Goal: Task Accomplishment & Management: Manage account settings

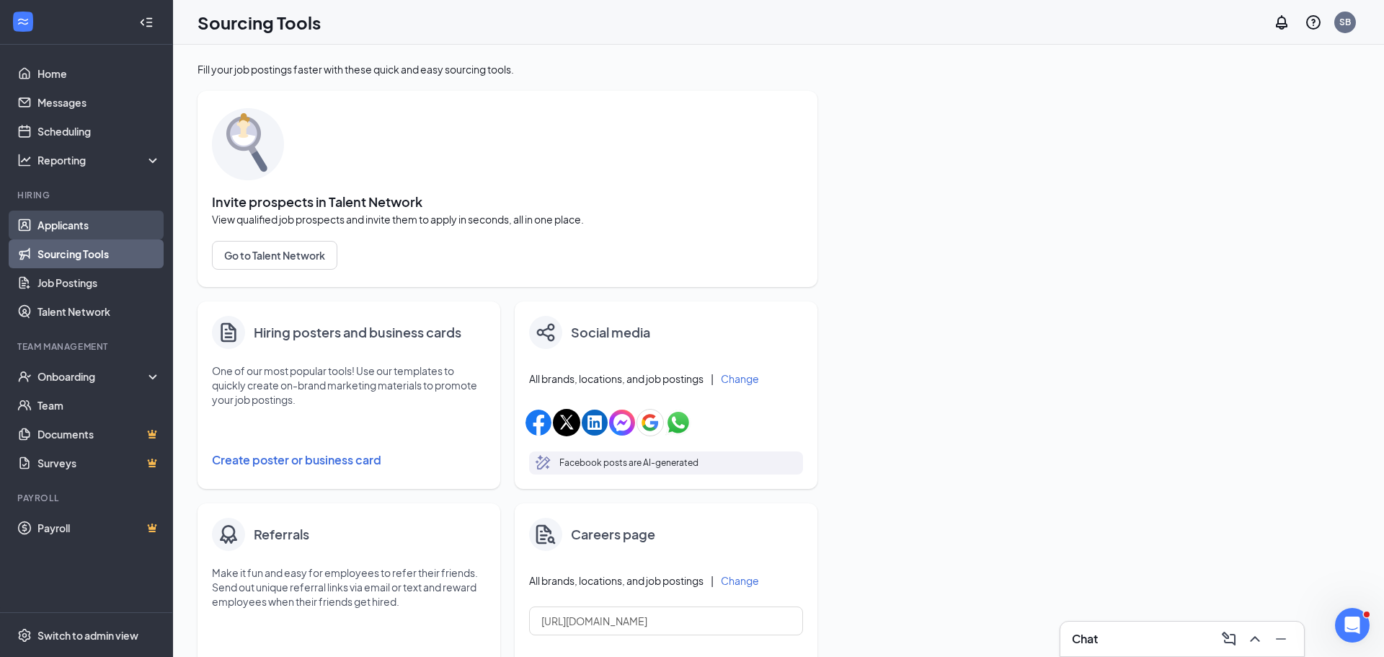
click at [81, 230] on link "Applicants" at bounding box center [98, 224] width 123 height 29
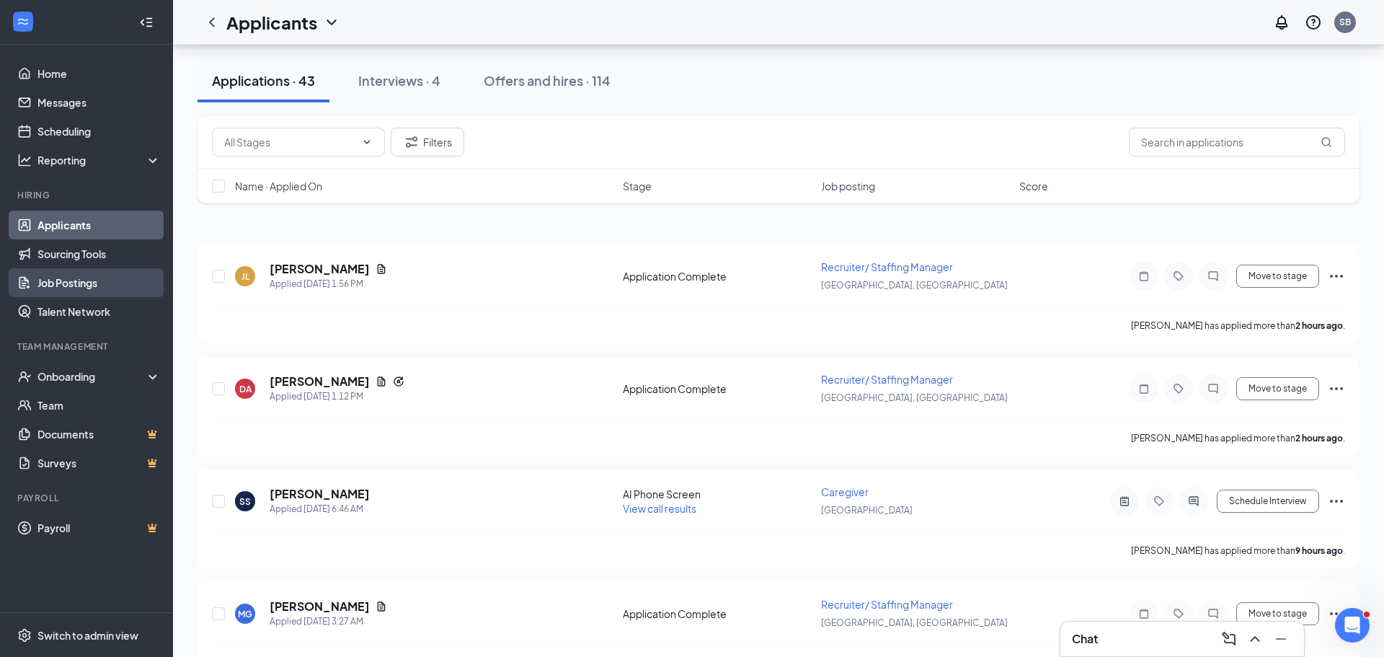
scroll to position [182, 0]
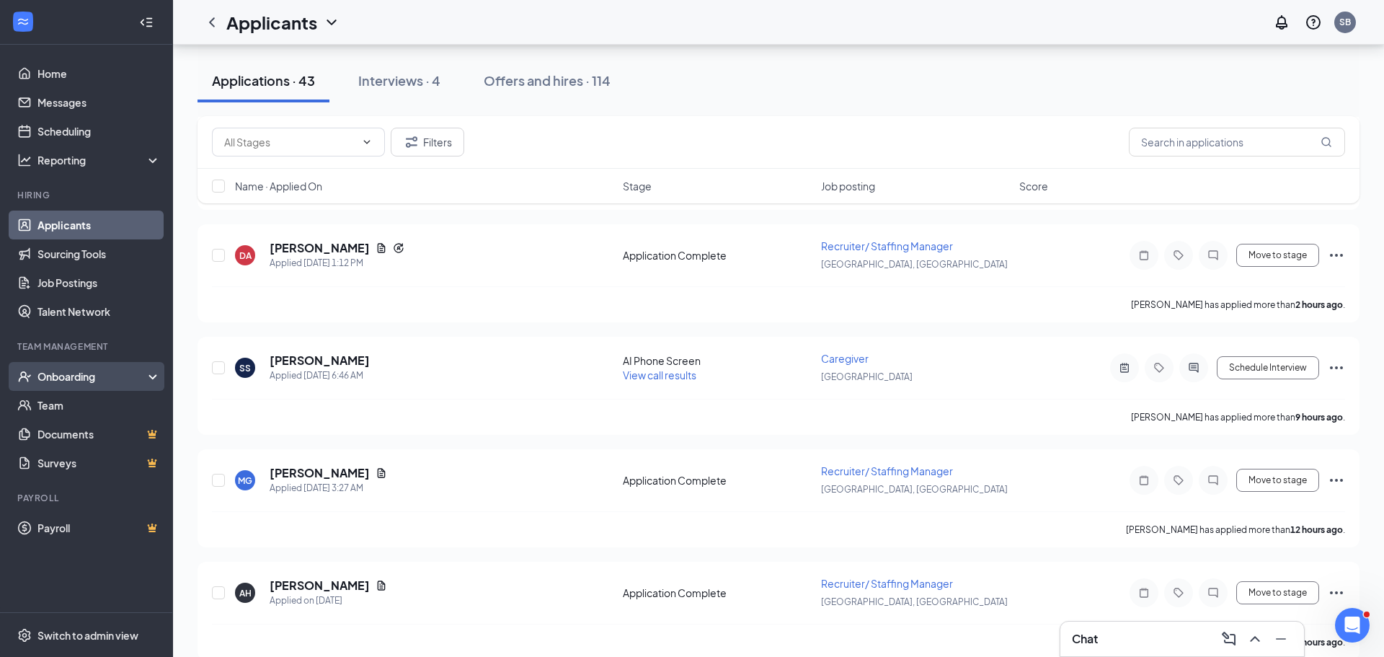
click at [124, 373] on div "Onboarding" at bounding box center [92, 376] width 111 height 14
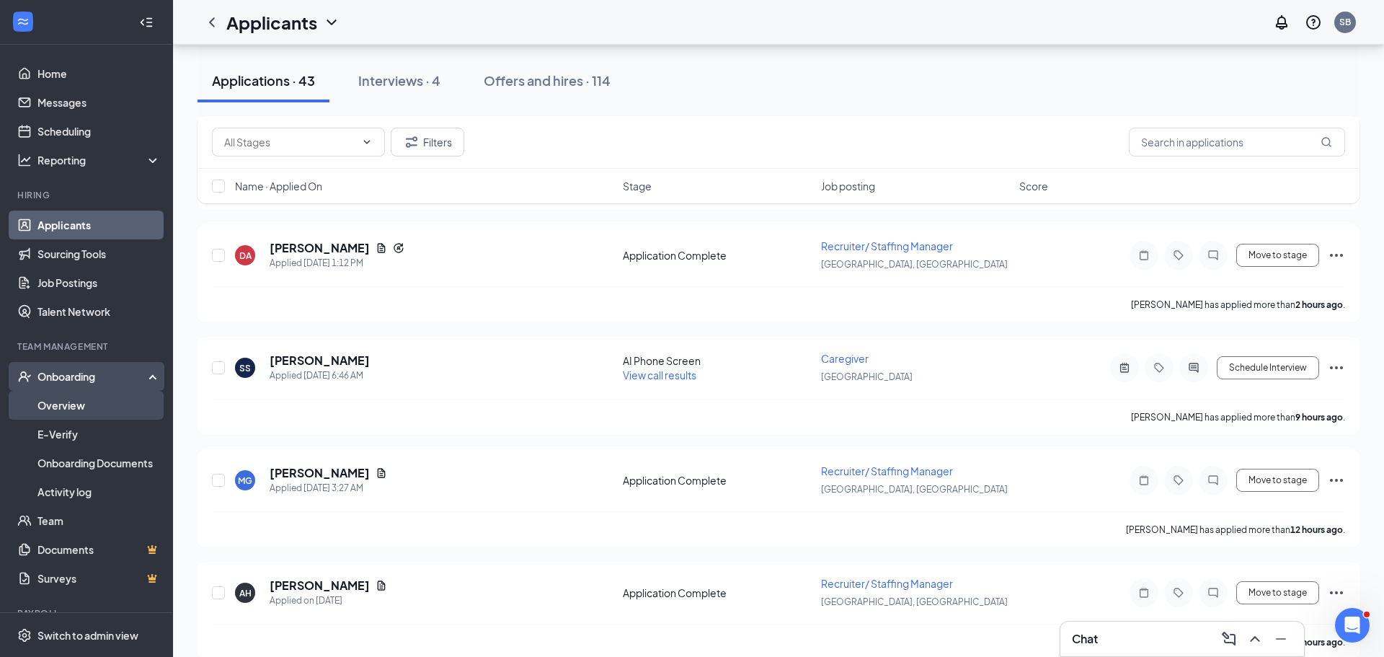
click at [114, 404] on link "Overview" at bounding box center [98, 405] width 123 height 29
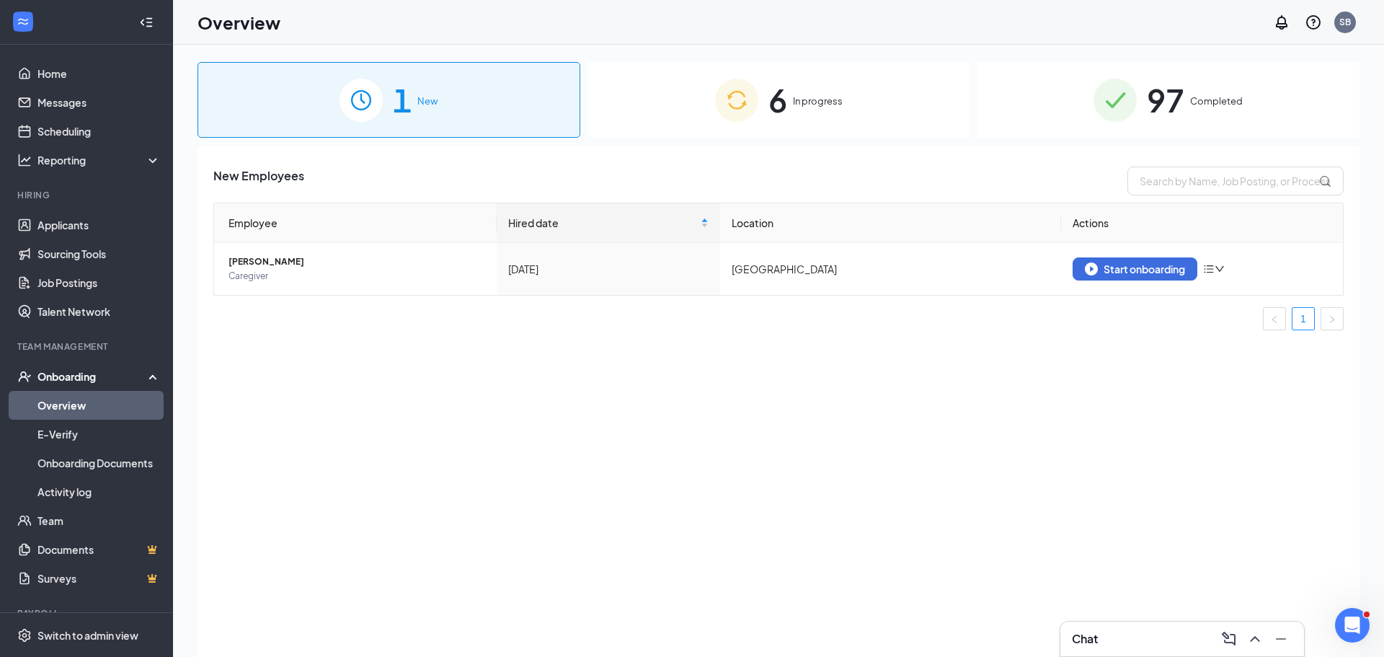
click at [1145, 111] on div "97 Completed" at bounding box center [1167, 100] width 383 height 76
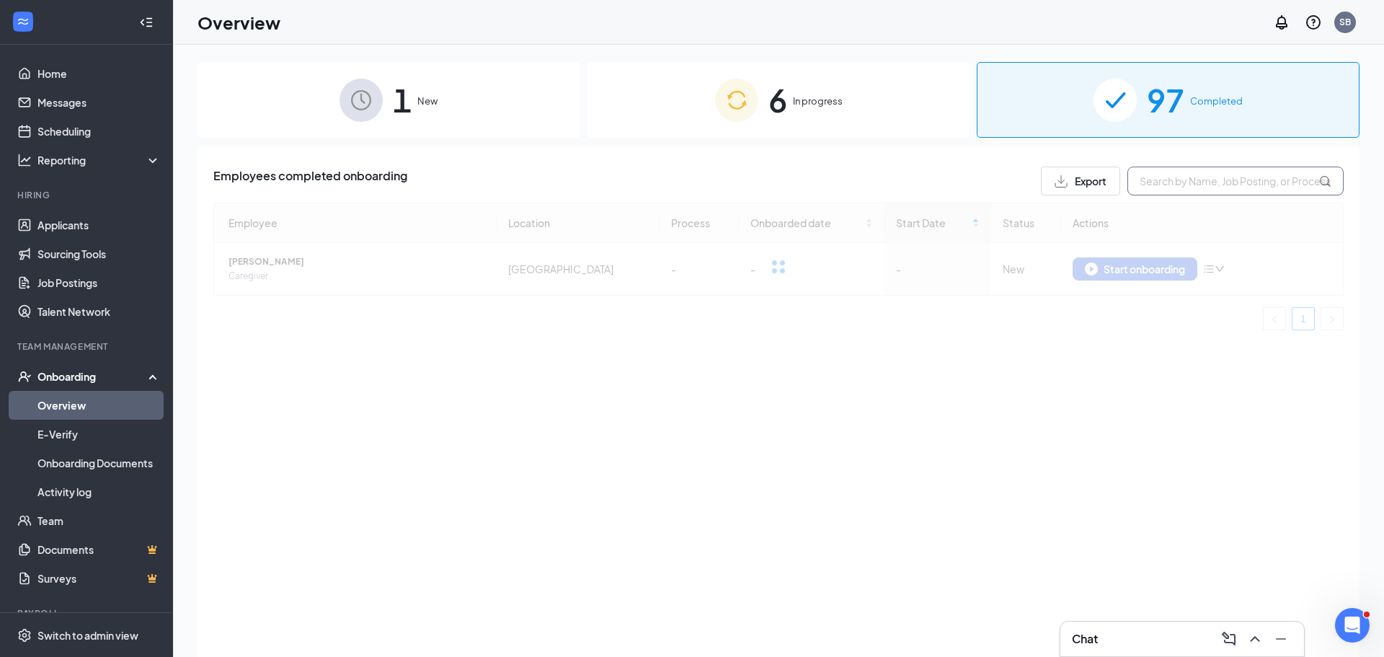
click at [1162, 175] on input "text" at bounding box center [1235, 180] width 216 height 29
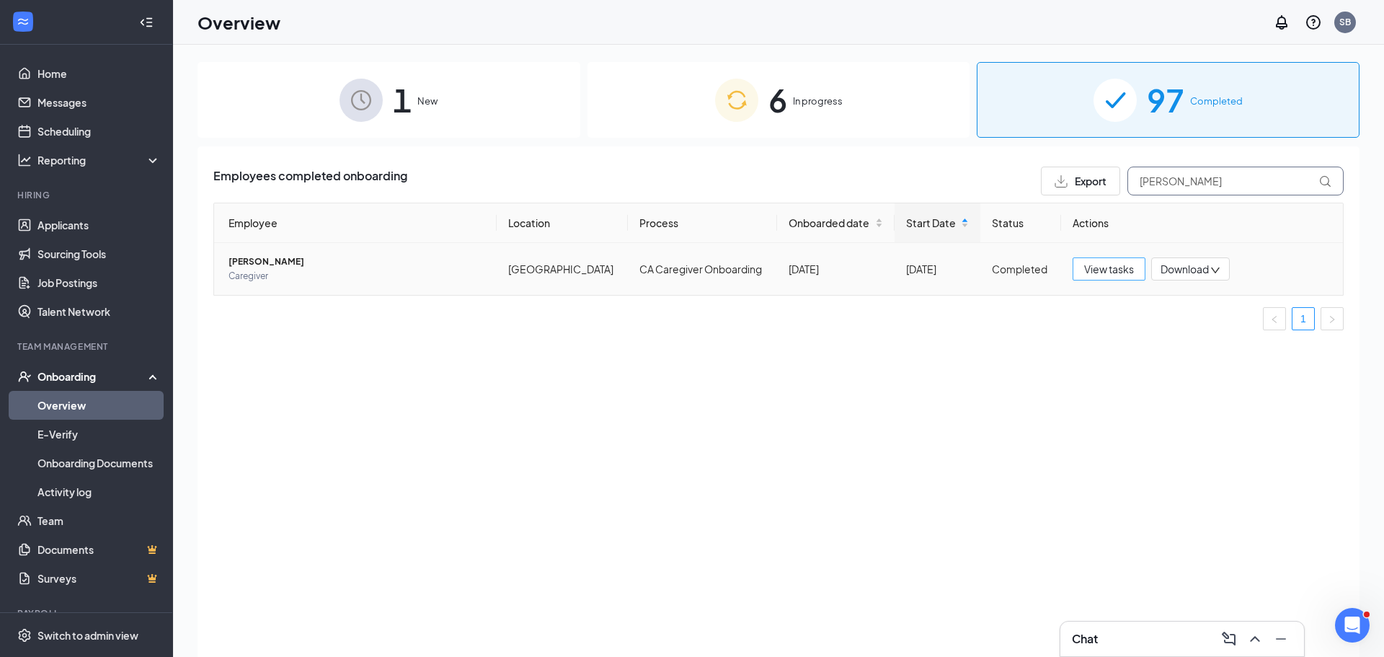
type input "jackson"
click at [1088, 257] on button "View tasks" at bounding box center [1108, 268] width 73 height 23
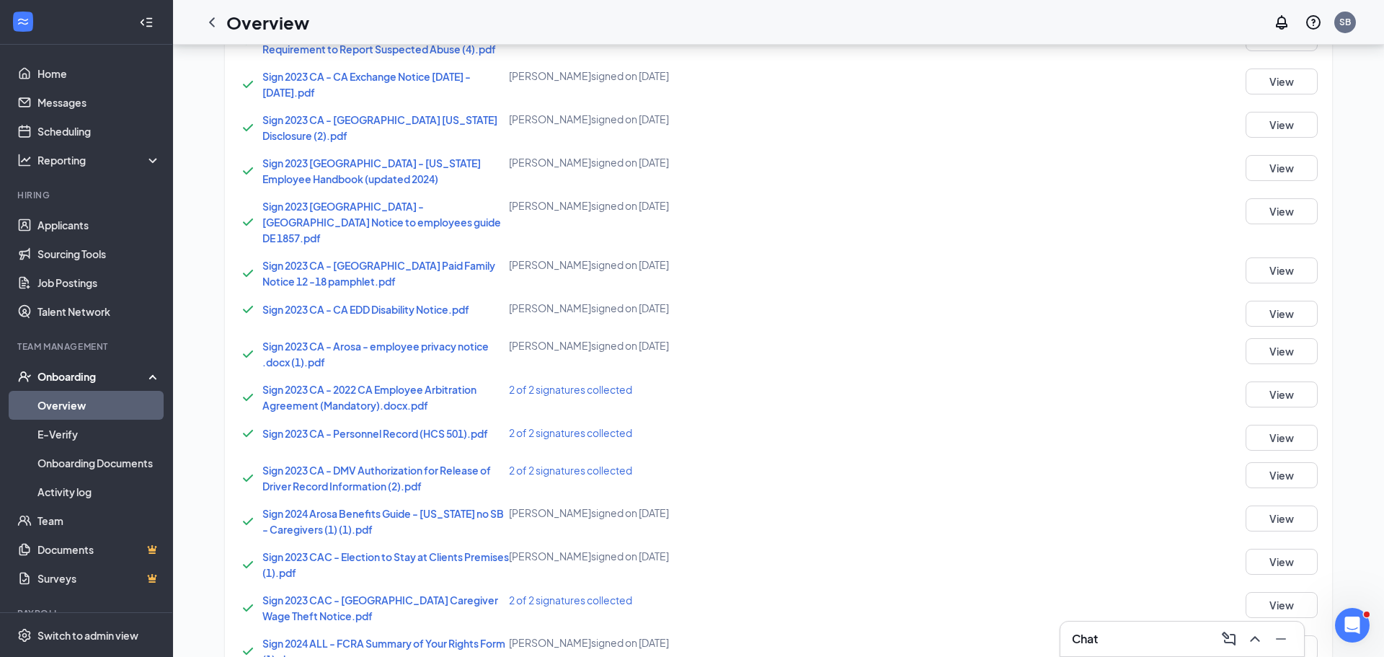
scroll to position [1994, 0]
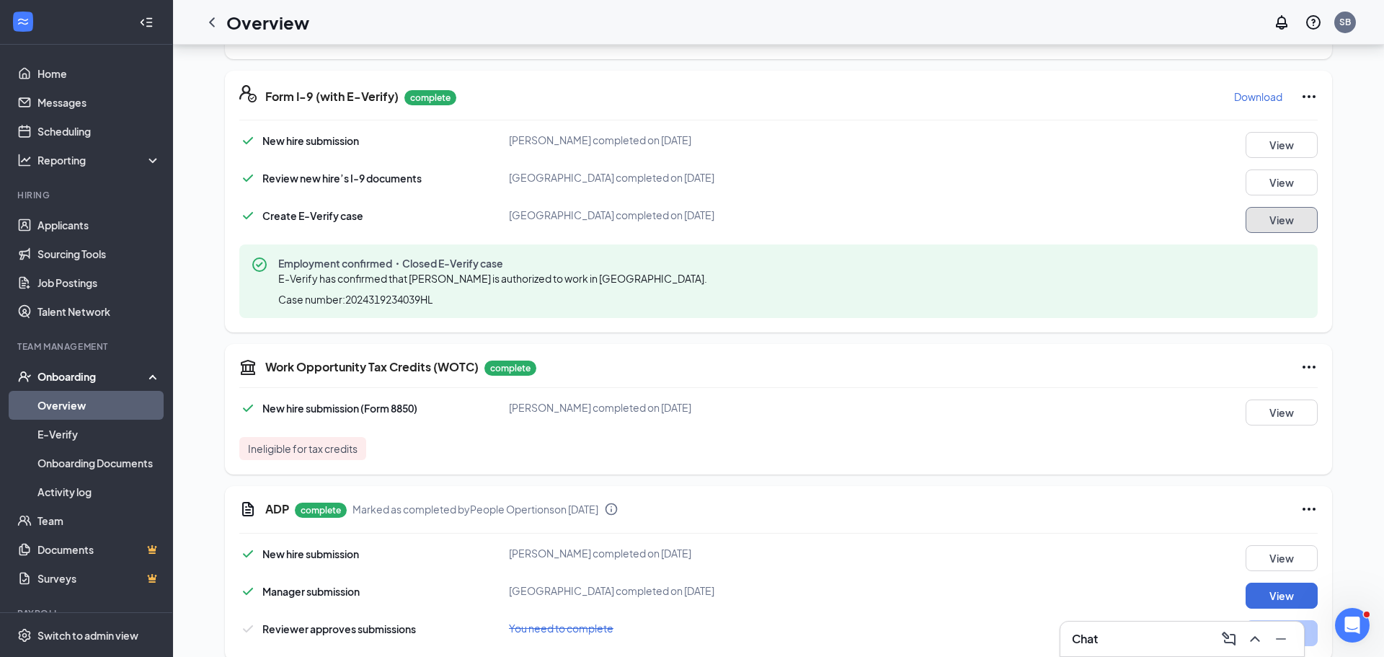
click at [1293, 207] on button "View" at bounding box center [1281, 220] width 72 height 26
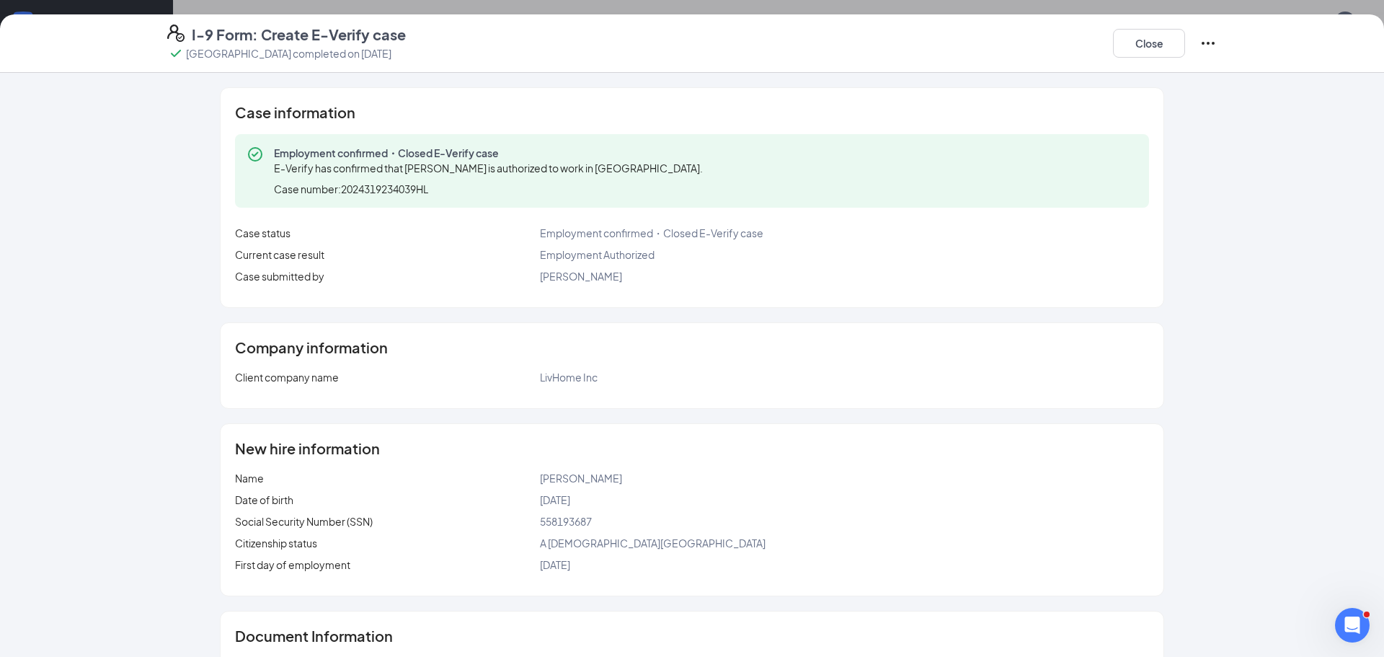
click at [1129, 65] on div "I-9 Form: Create E-Verify case South Bay completed on Nov 14, 2024 Close" at bounding box center [692, 43] width 1384 height 58
click at [1129, 45] on button "Close" at bounding box center [1149, 43] width 72 height 29
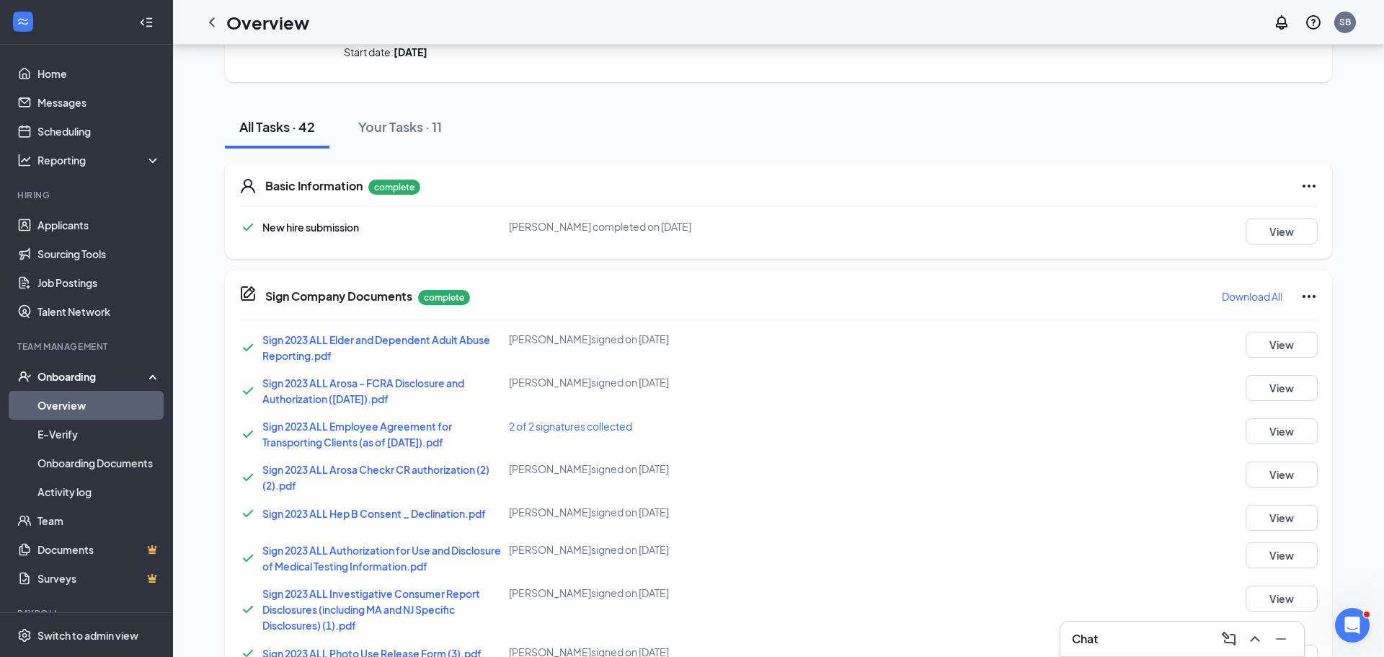
scroll to position [0, 0]
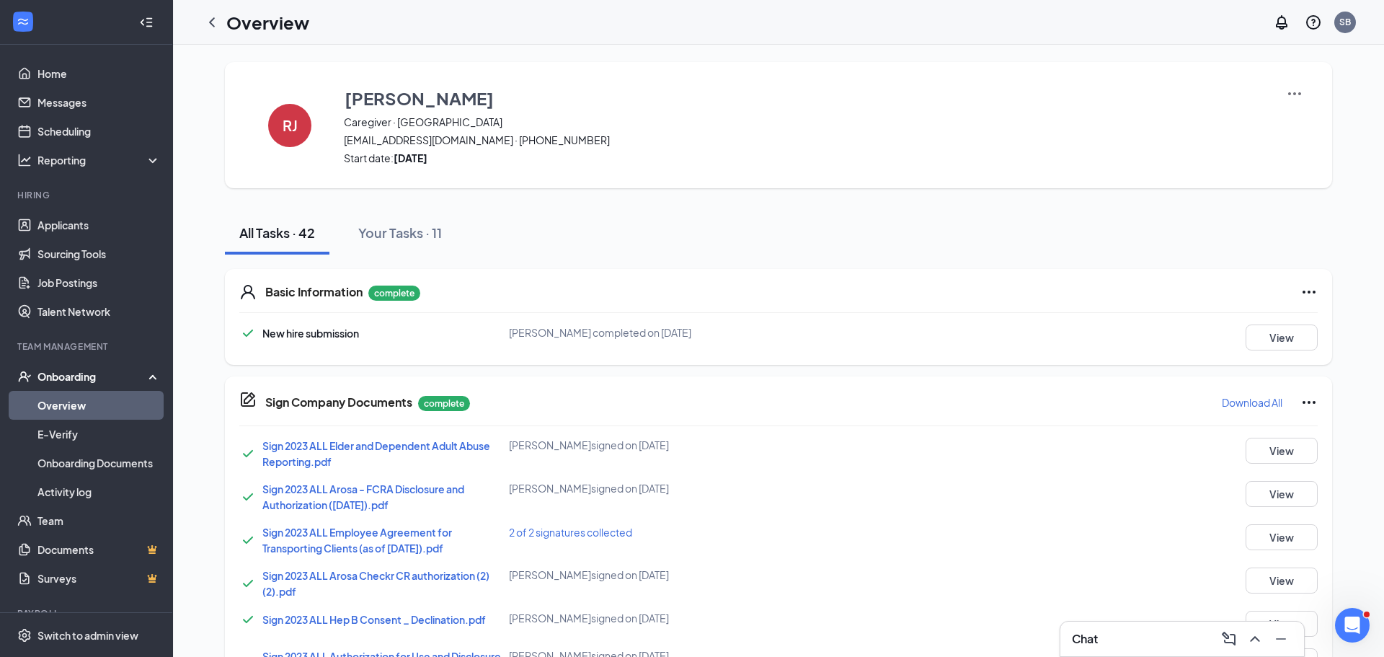
click at [1306, 92] on div "RJ Renae Jackson Caregiver · South Bay renaeluvsfamily@gmail.com · (562) 810-90…" at bounding box center [778, 125] width 1107 height 126
click at [1296, 93] on img at bounding box center [1294, 93] width 17 height 17
click at [1294, 129] on li "View details" at bounding box center [1295, 119] width 74 height 23
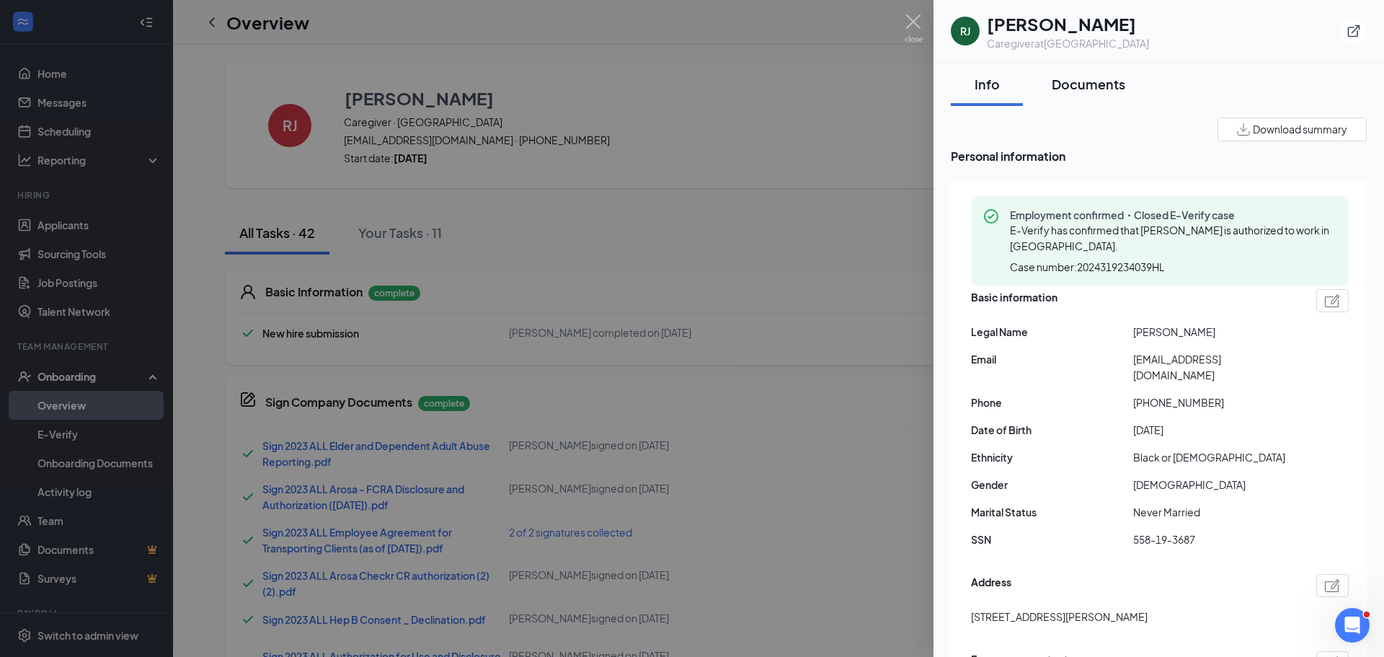
click at [1118, 85] on div "Documents" at bounding box center [1088, 84] width 74 height 18
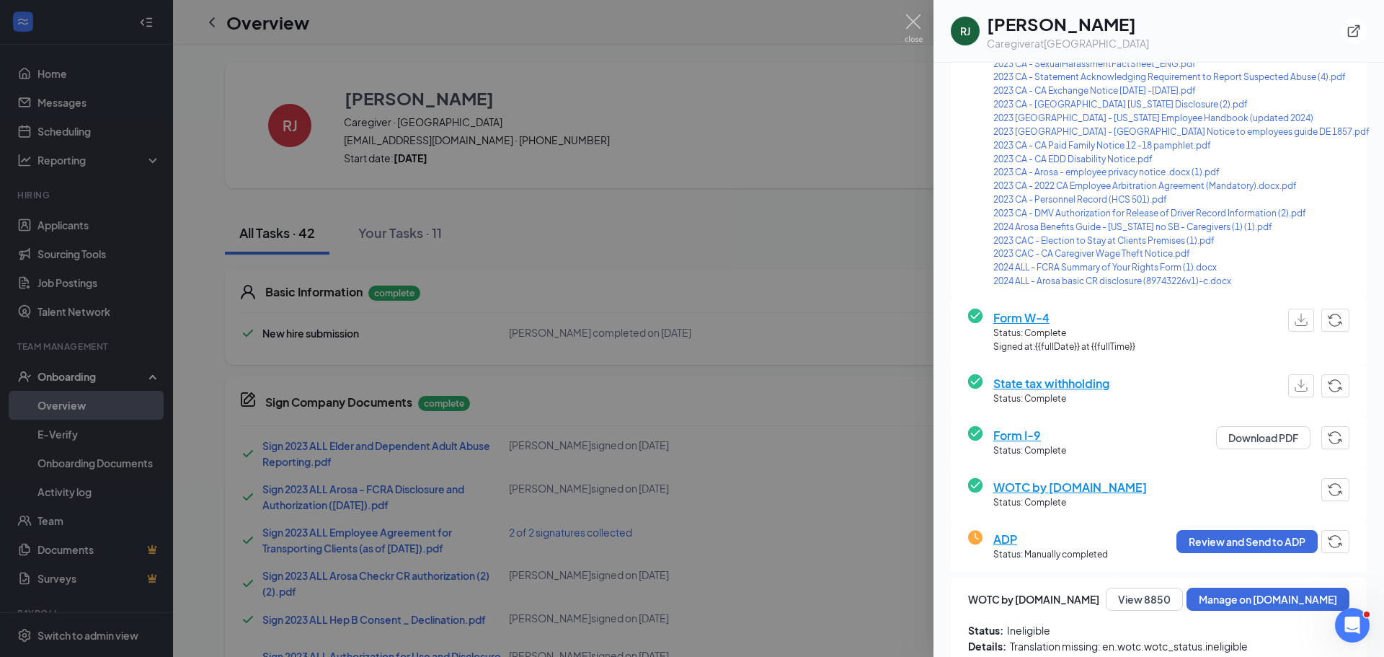
scroll to position [690, 0]
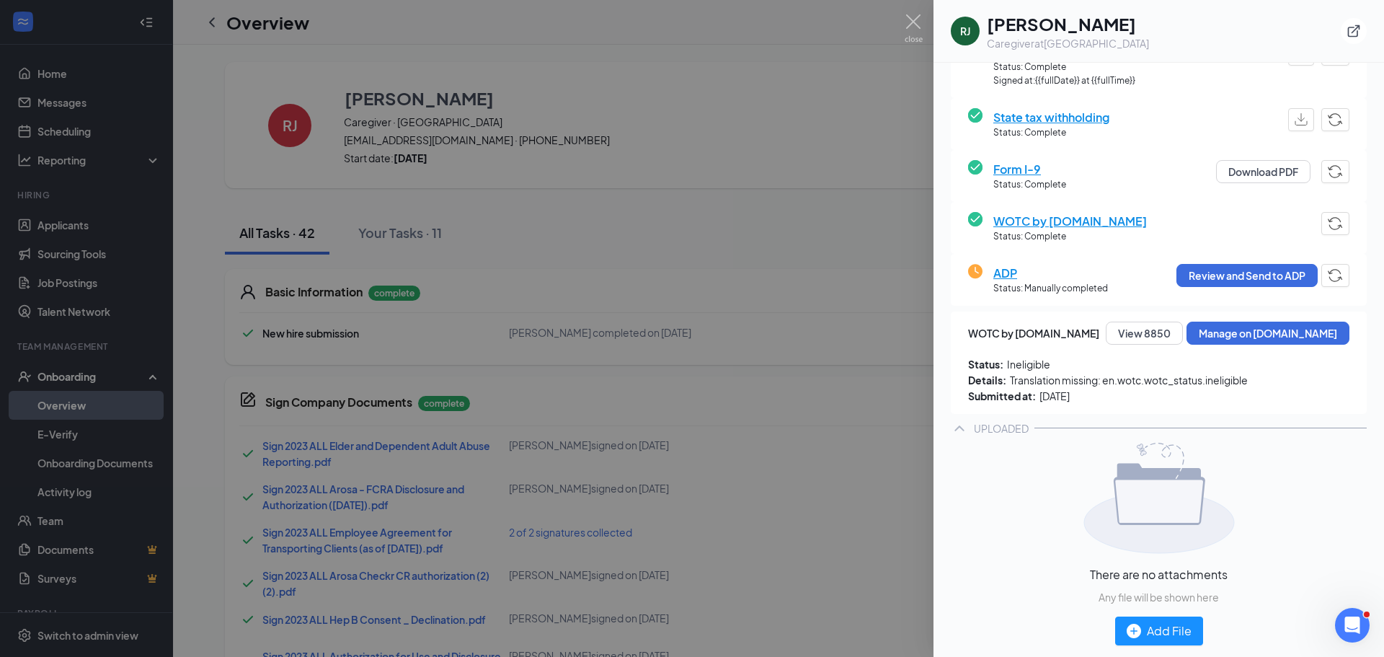
click at [1043, 169] on span "Form I-9" at bounding box center [1029, 169] width 73 height 18
click at [1034, 167] on span "Form I-9" at bounding box center [1029, 169] width 73 height 18
click at [1038, 175] on span "Form I-9" at bounding box center [1029, 169] width 73 height 18
click at [1027, 164] on span "Form I-9" at bounding box center [1029, 169] width 73 height 18
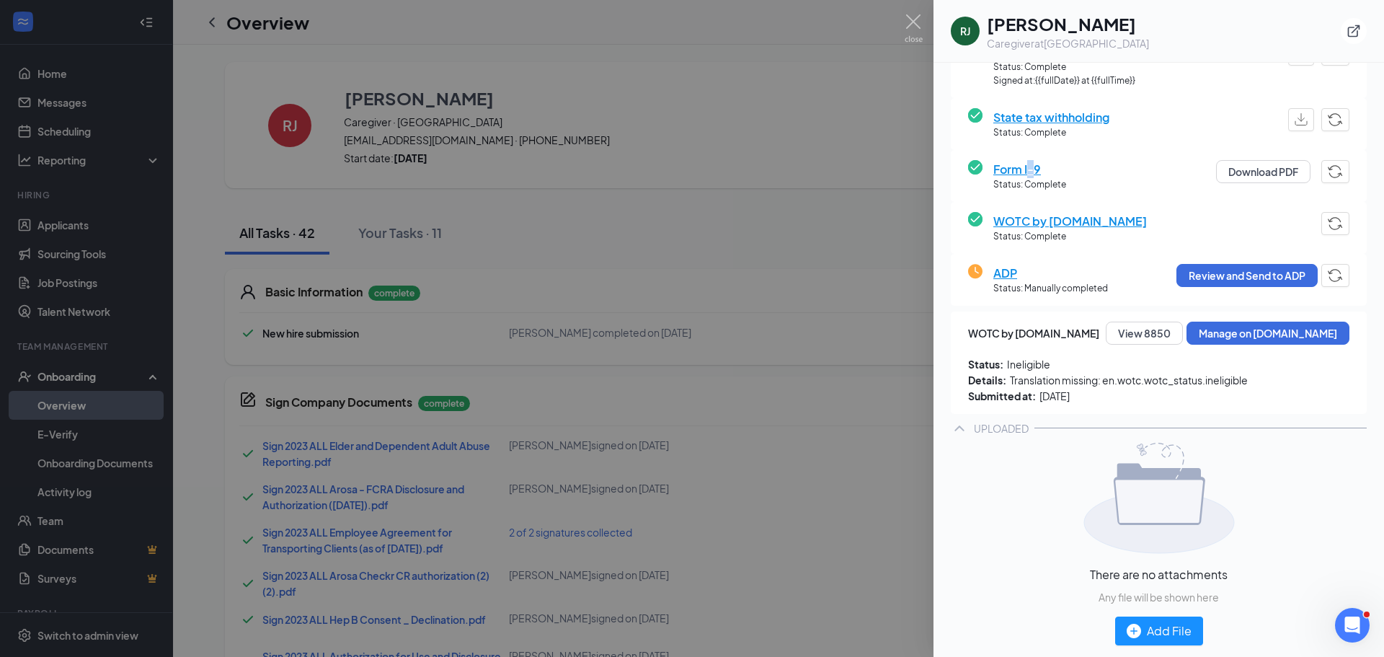
click at [1027, 164] on span "Form I-9" at bounding box center [1029, 169] width 73 height 18
click at [1088, 126] on span "Status: Complete" at bounding box center [1051, 133] width 116 height 14
click at [1090, 117] on span "State tax withholding" at bounding box center [1051, 117] width 116 height 18
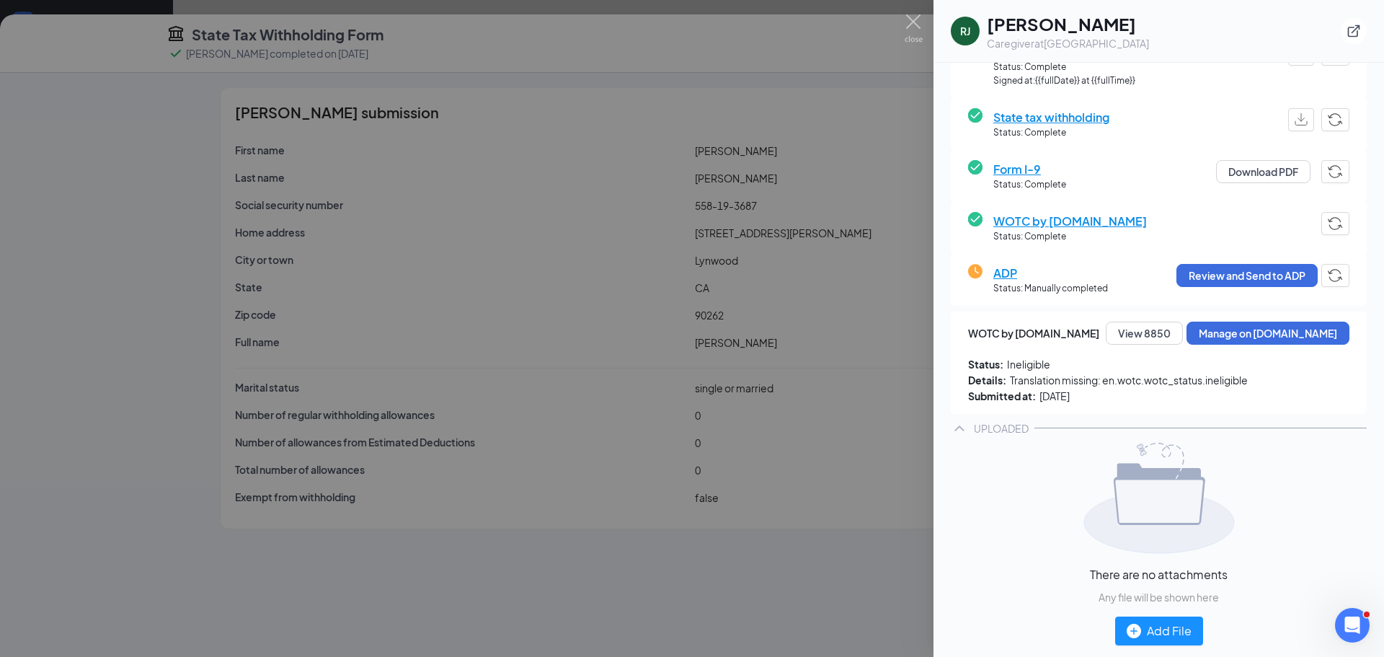
click at [1020, 197] on div "Form I-9 Status: Complete Download PDF" at bounding box center [1159, 176] width 416 height 52
click at [1026, 173] on span "Form I-9" at bounding box center [1029, 169] width 73 height 18
click at [1255, 177] on button "Download PDF" at bounding box center [1263, 171] width 94 height 23
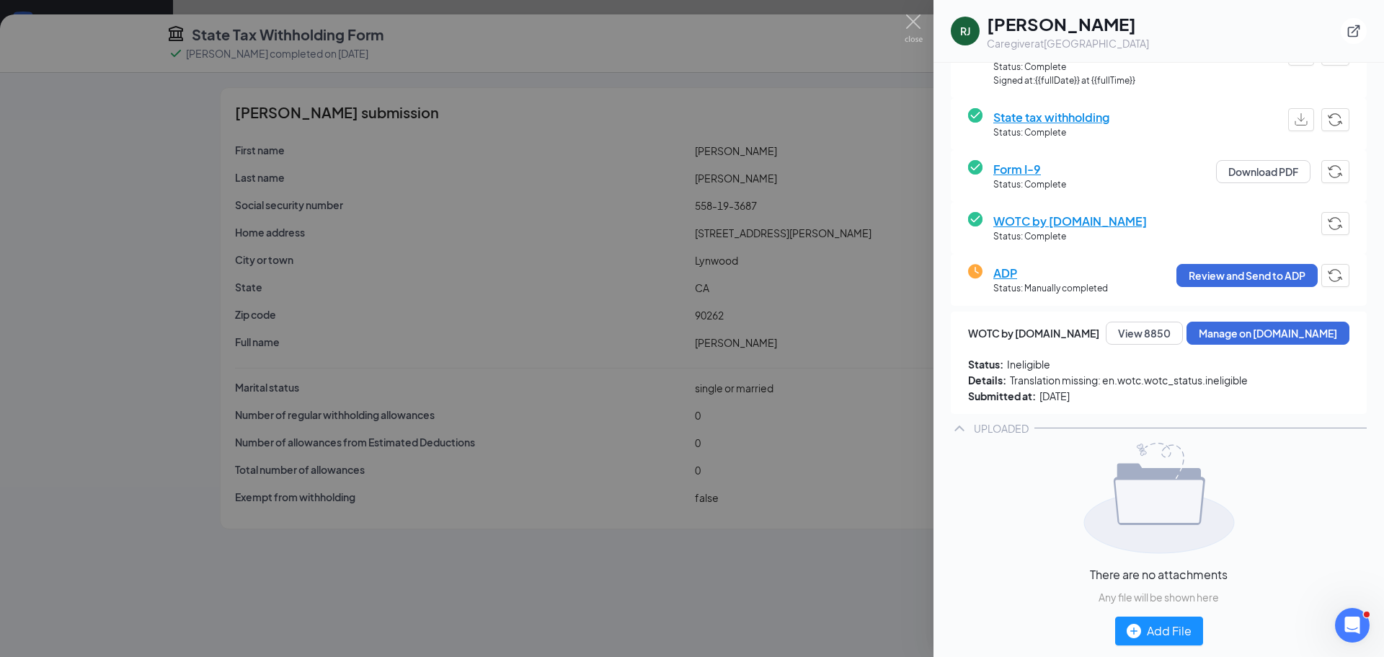
click at [990, 383] on span "Details:" at bounding box center [987, 380] width 38 height 16
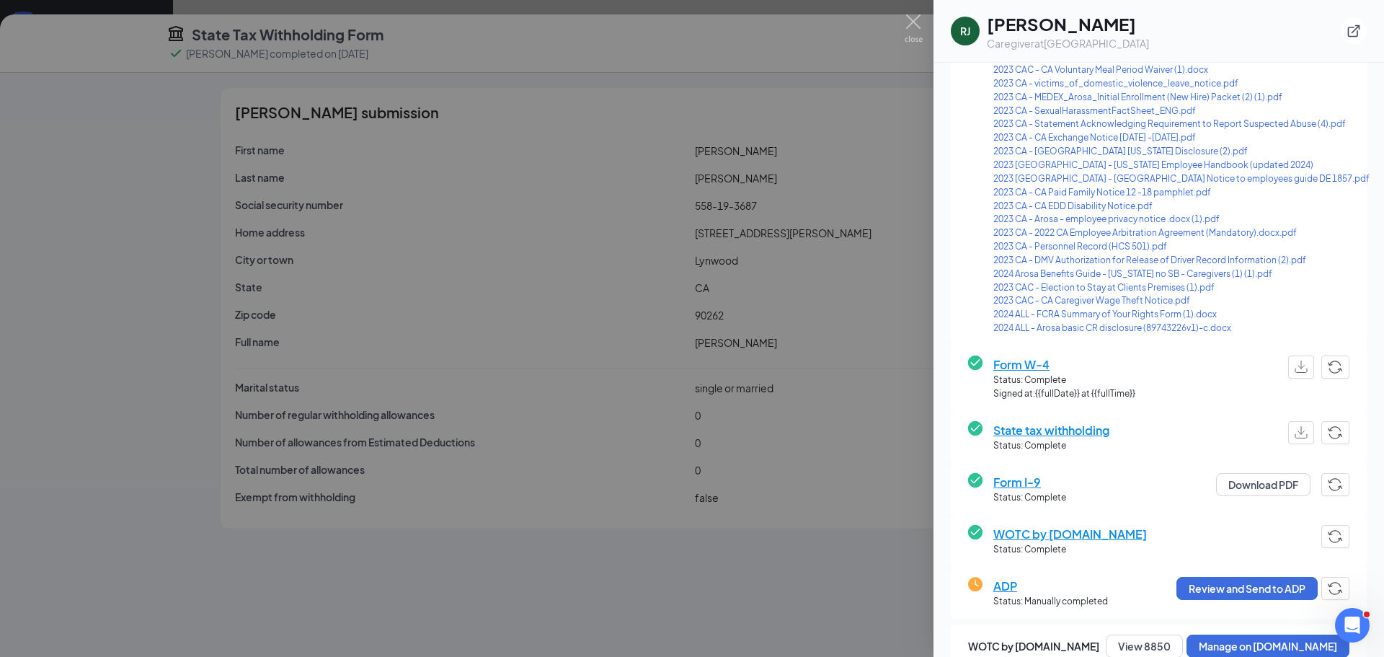
scroll to position [378, 0]
click at [905, 22] on img at bounding box center [913, 28] width 18 height 28
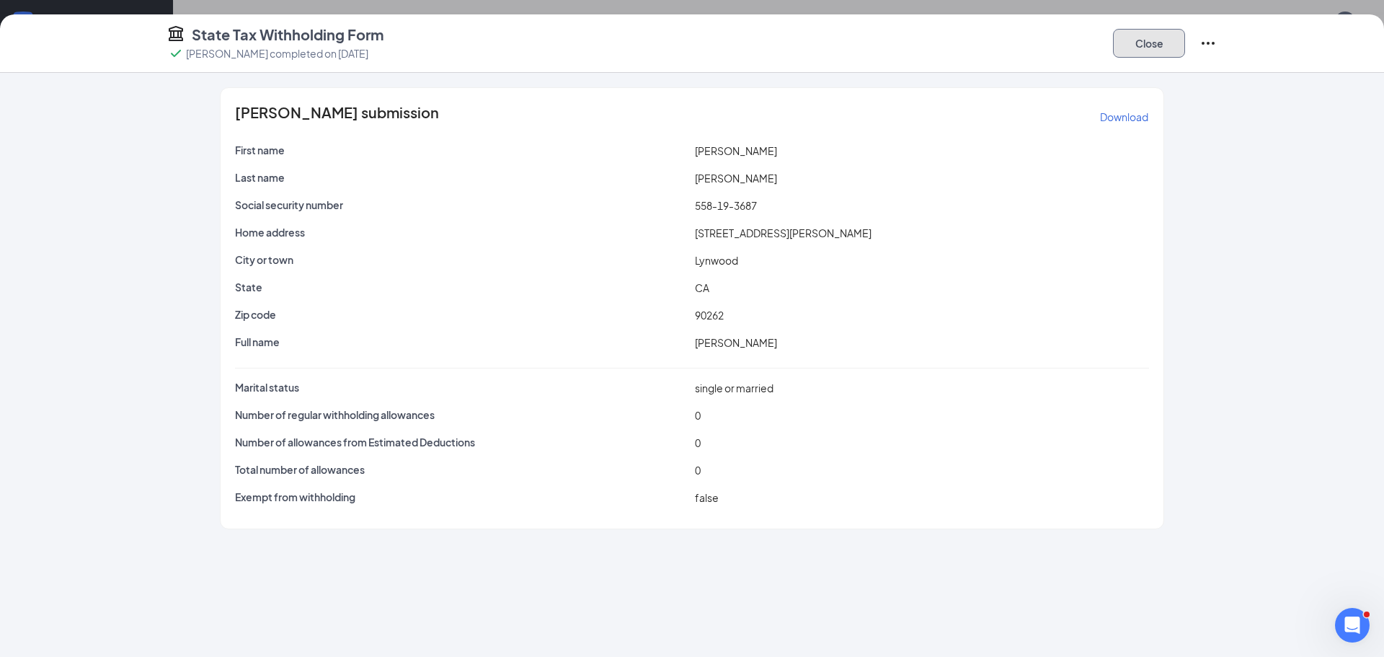
click at [1156, 51] on button "Close" at bounding box center [1149, 43] width 72 height 29
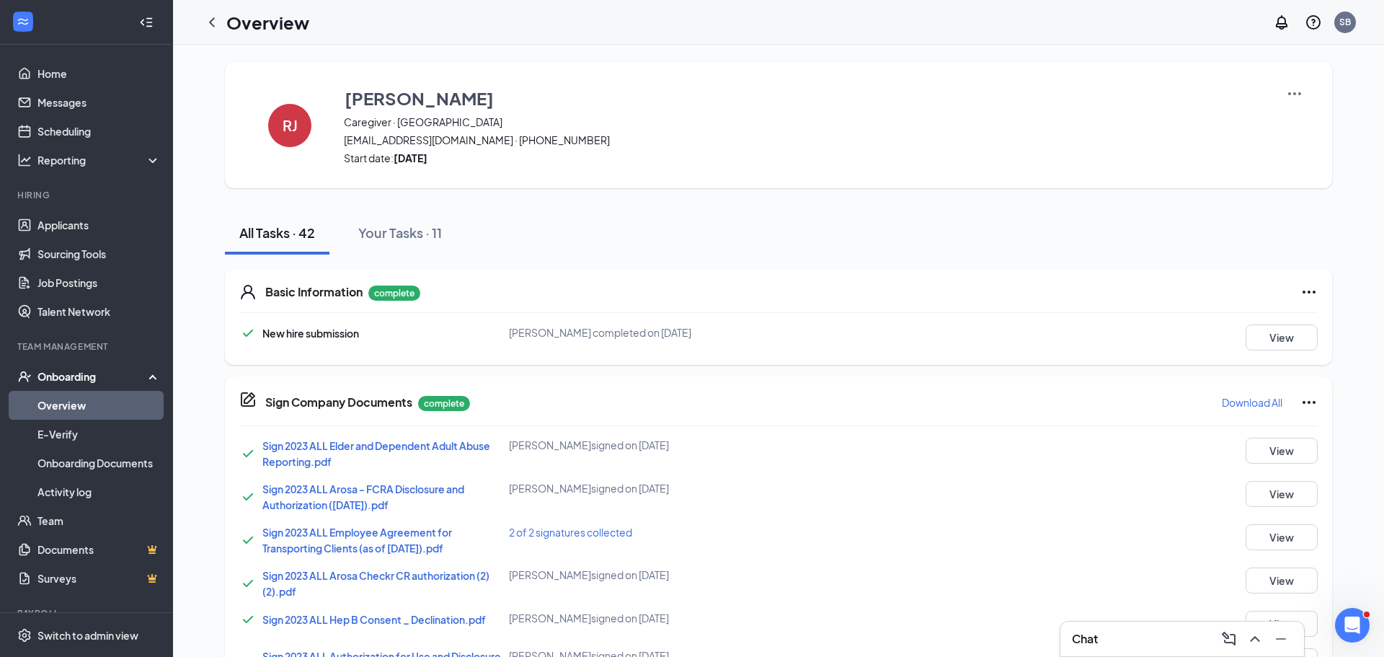
click at [48, 203] on li "Hiring Applicants Sourcing Tools Job Postings Talent Network" at bounding box center [86, 257] width 172 height 137
click at [49, 228] on link "Applicants" at bounding box center [98, 224] width 123 height 29
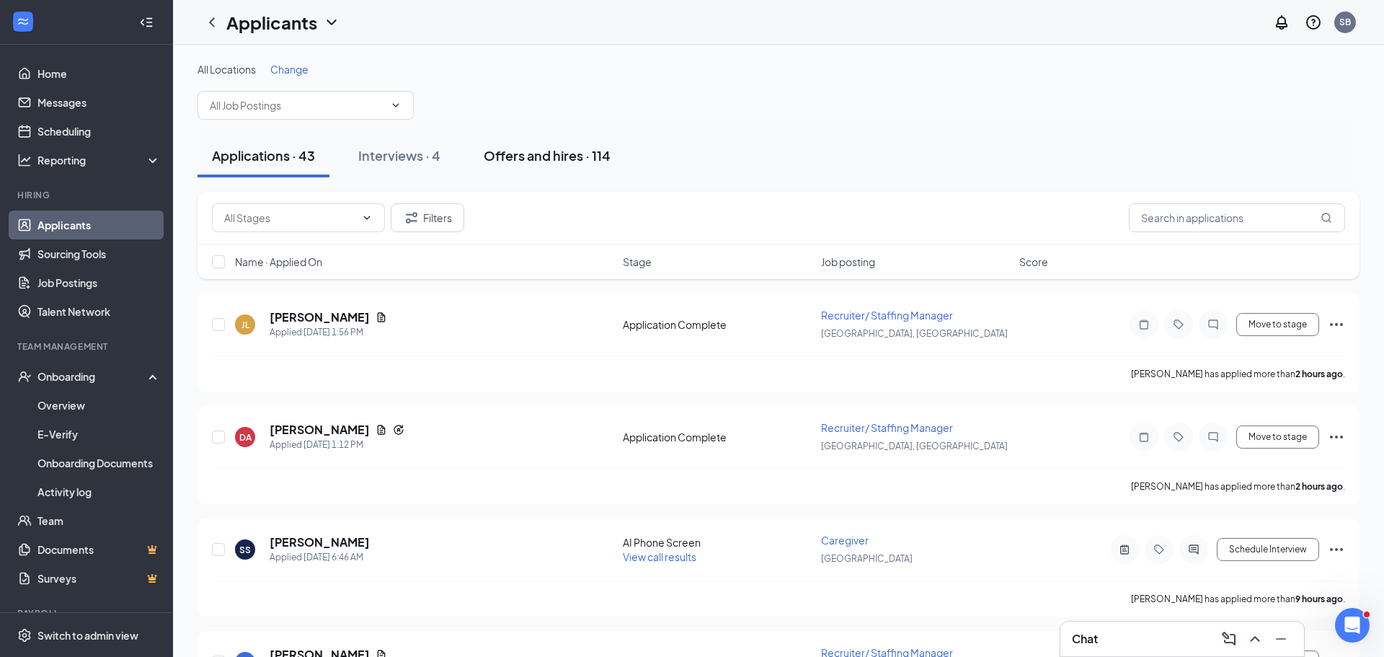
click at [579, 152] on div "Offers and hires · 114" at bounding box center [547, 155] width 127 height 18
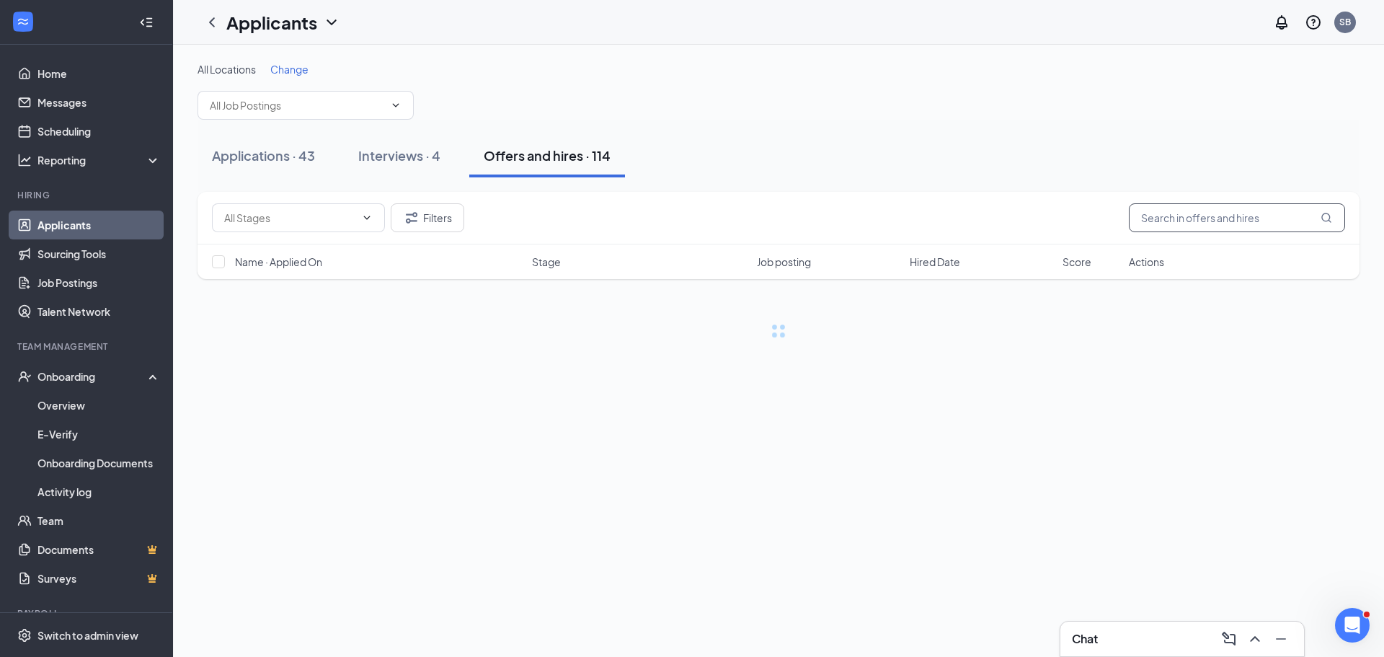
click at [1152, 211] on input "text" at bounding box center [1237, 217] width 216 height 29
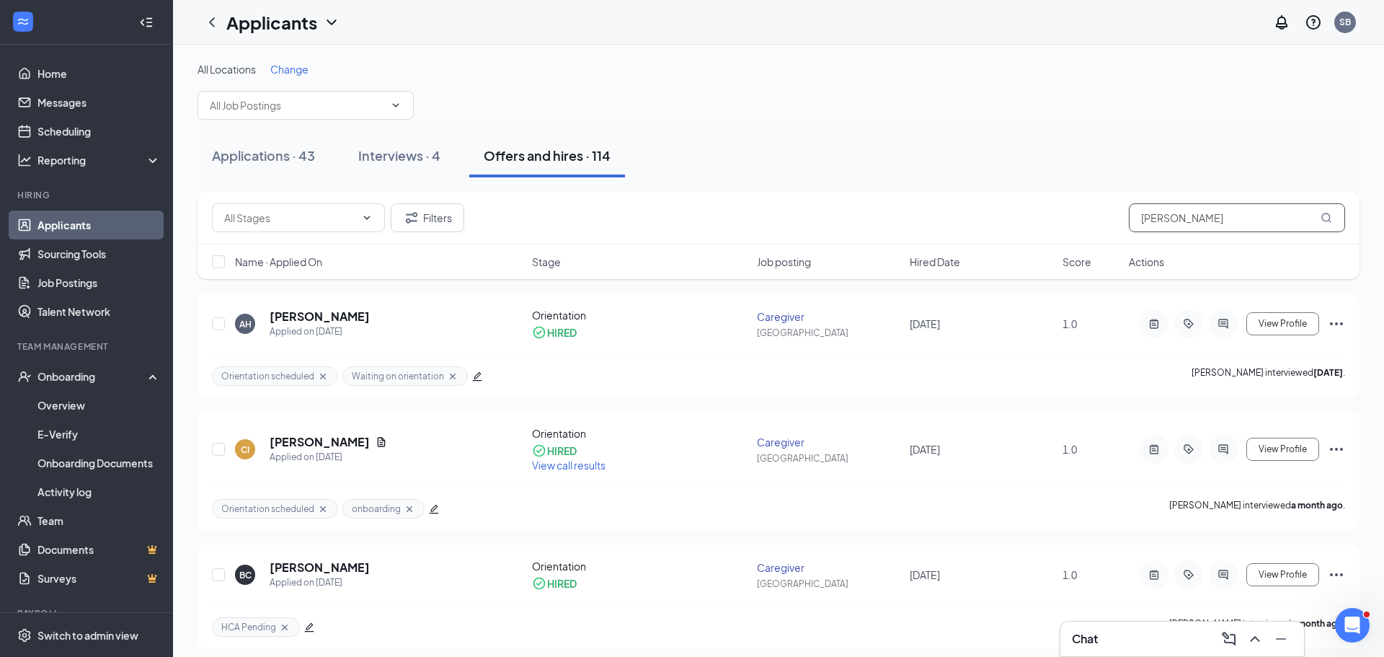
type input "renae"
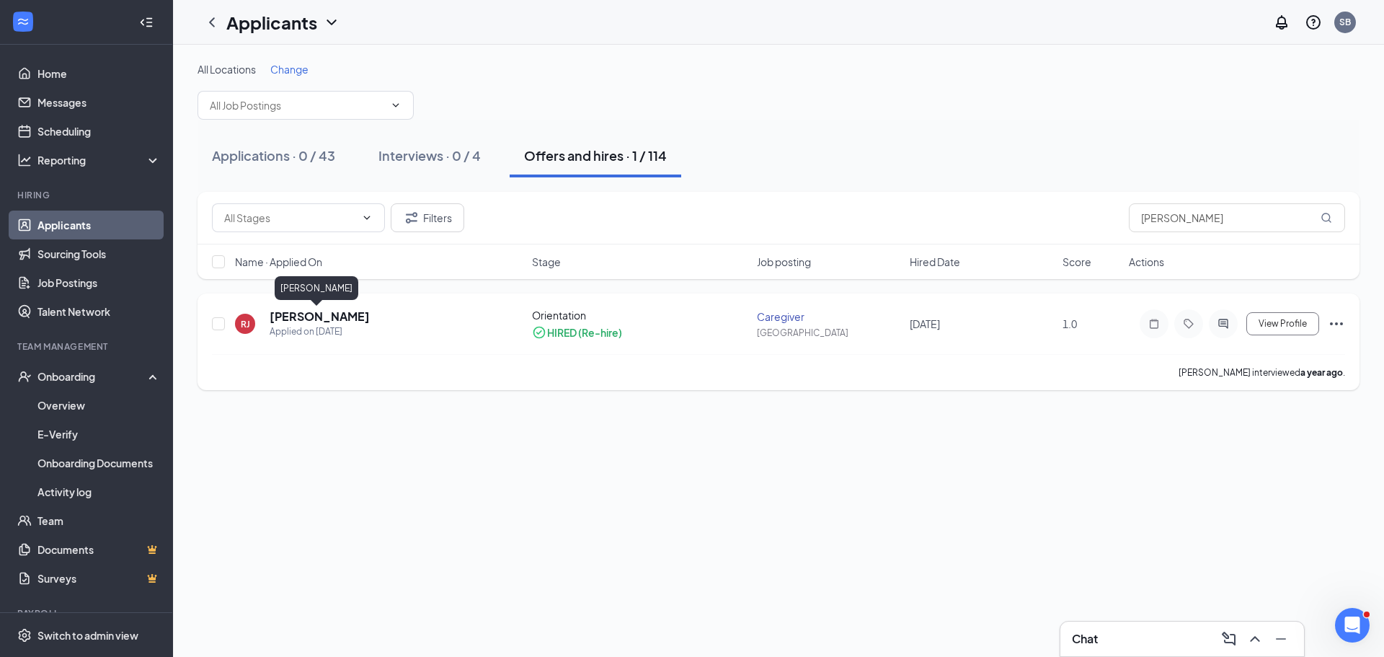
click at [334, 310] on h5 "Renae Jackson" at bounding box center [320, 316] width 100 height 16
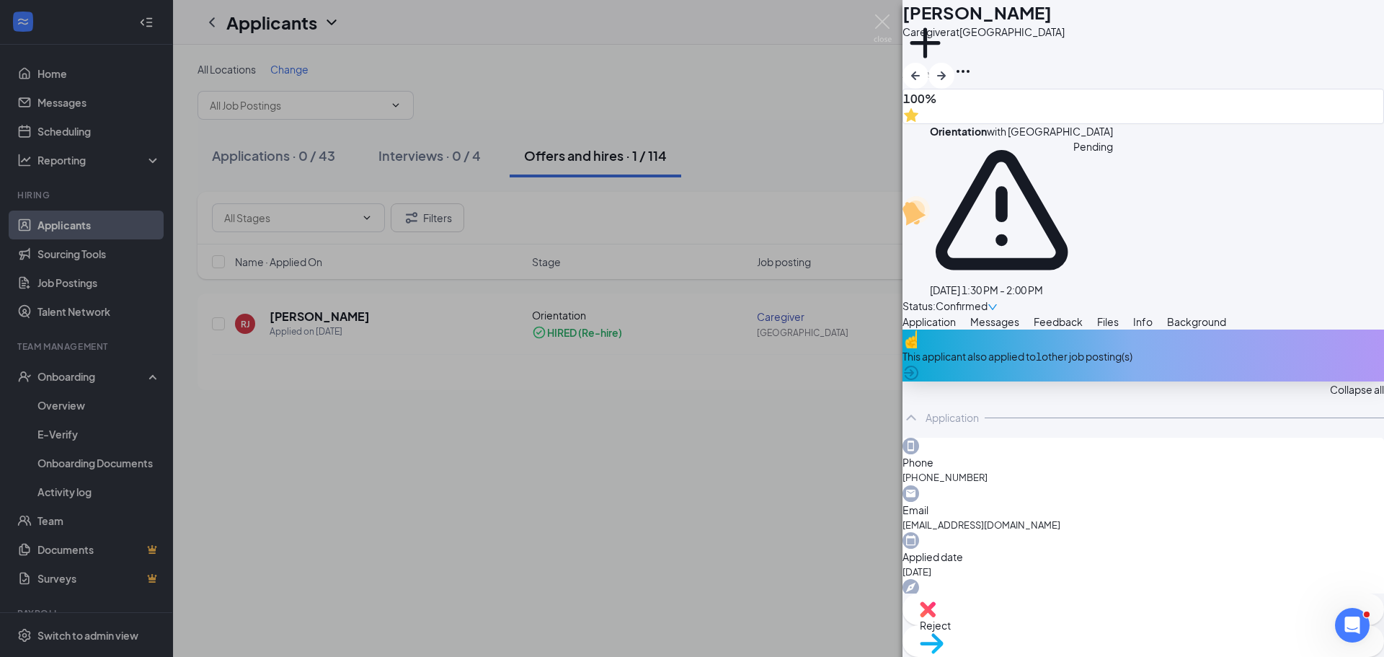
click at [1082, 315] on span "Feedback" at bounding box center [1057, 321] width 49 height 13
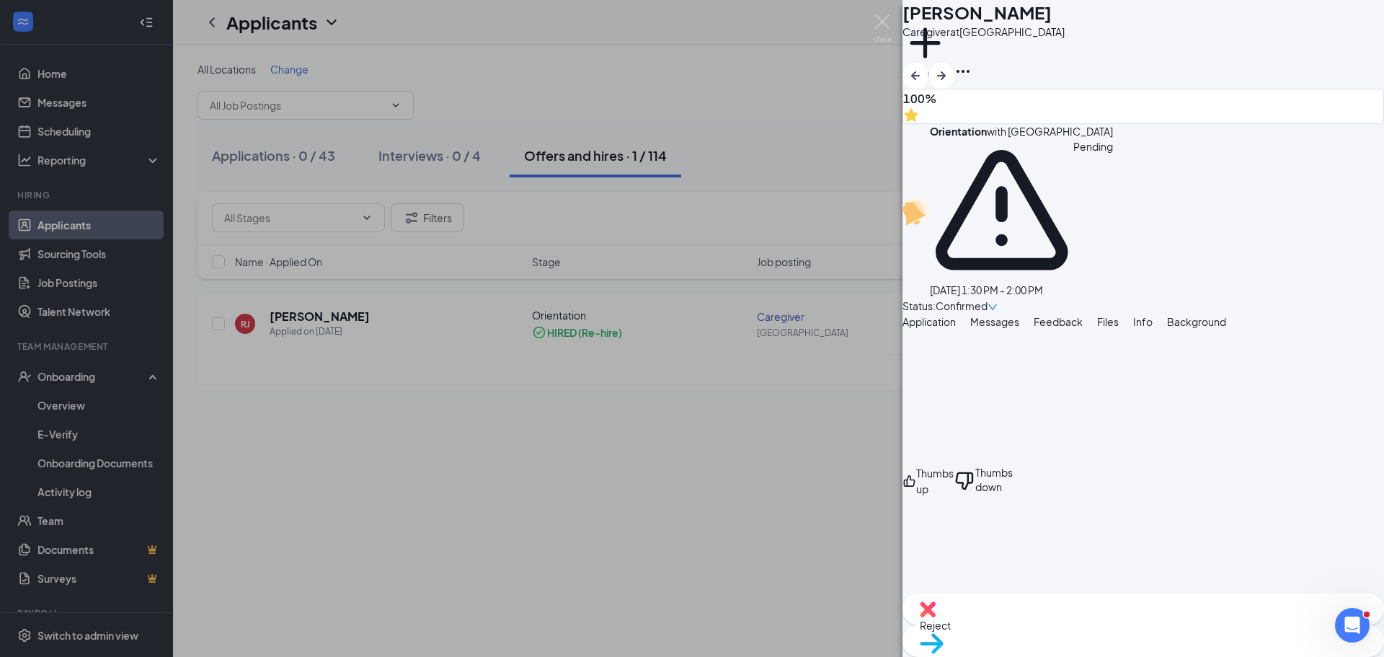
scroll to position [391, 0]
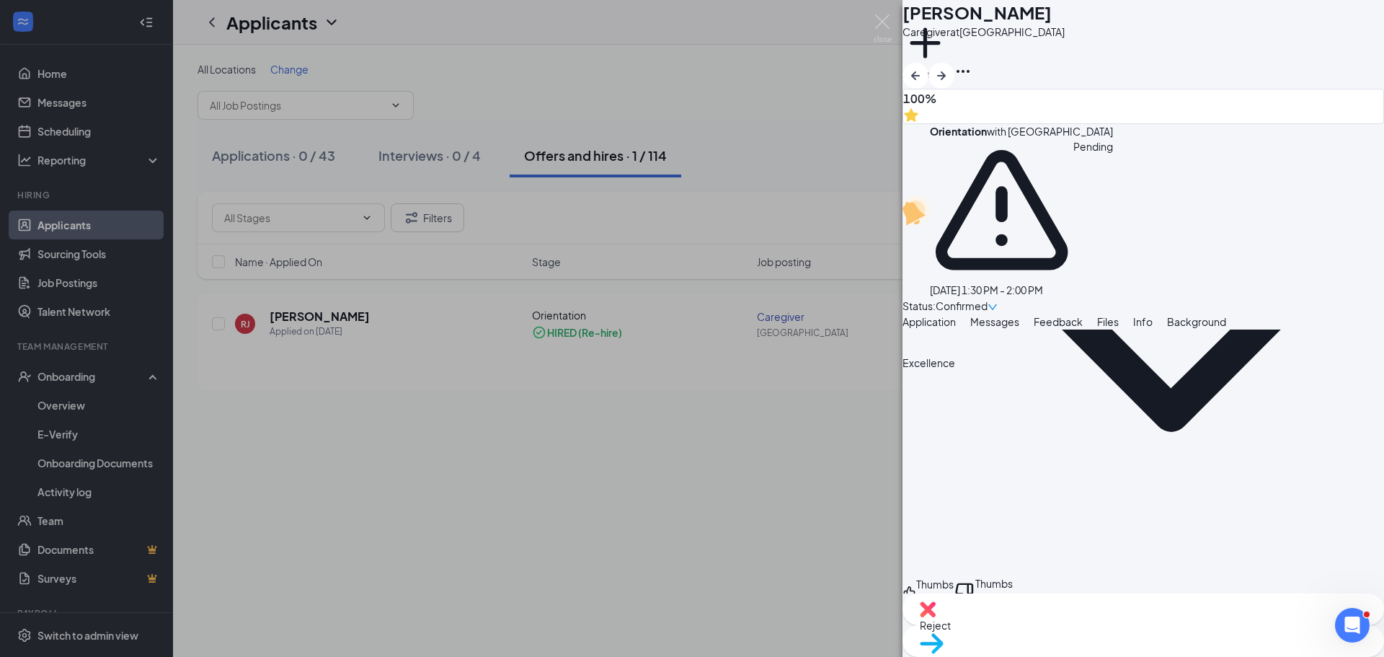
scroll to position [737, 0]
drag, startPoint x: 861, startPoint y: 24, endPoint x: 876, endPoint y: 23, distance: 15.2
click at [864, 23] on div "RJ Renae Jackson Caregiver at South Bay Add a tag 100% Orientation with South B…" at bounding box center [692, 328] width 1384 height 657
click at [876, 23] on img at bounding box center [882, 28] width 18 height 28
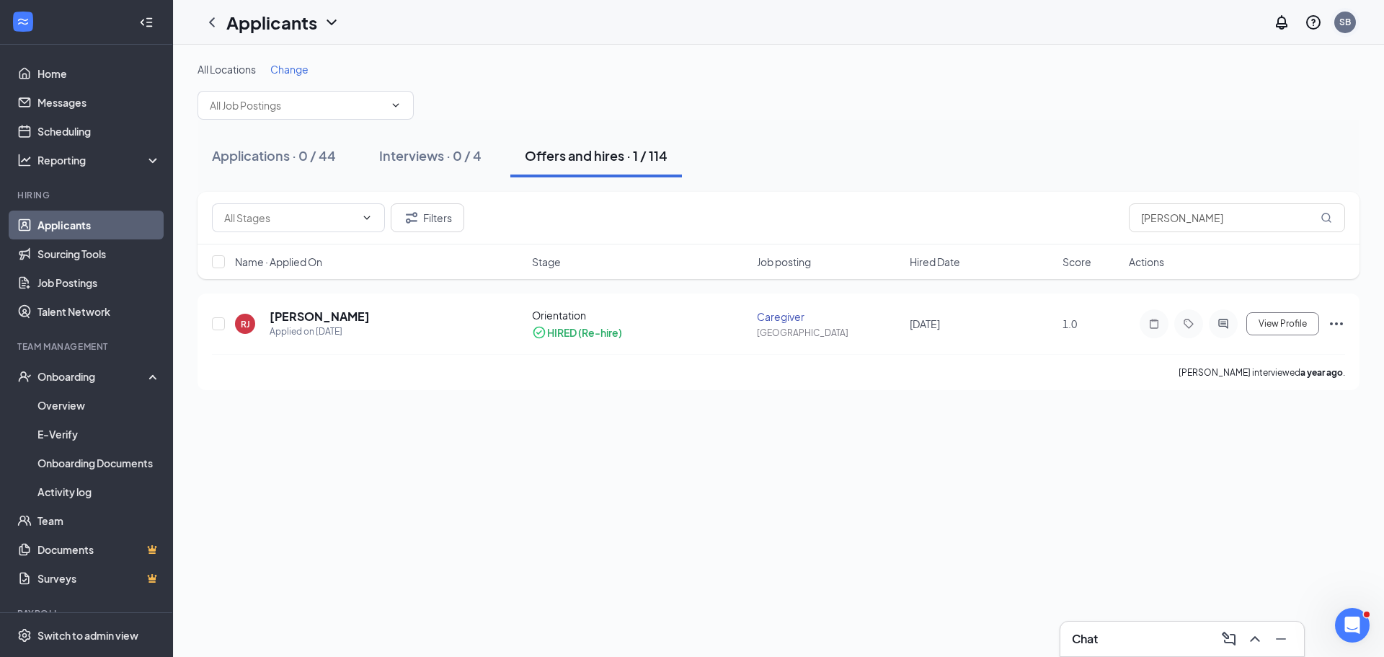
click at [1350, 27] on div "SB" at bounding box center [1345, 22] width 12 height 12
click at [1300, 215] on div "Log out" at bounding box center [1273, 220] width 156 height 14
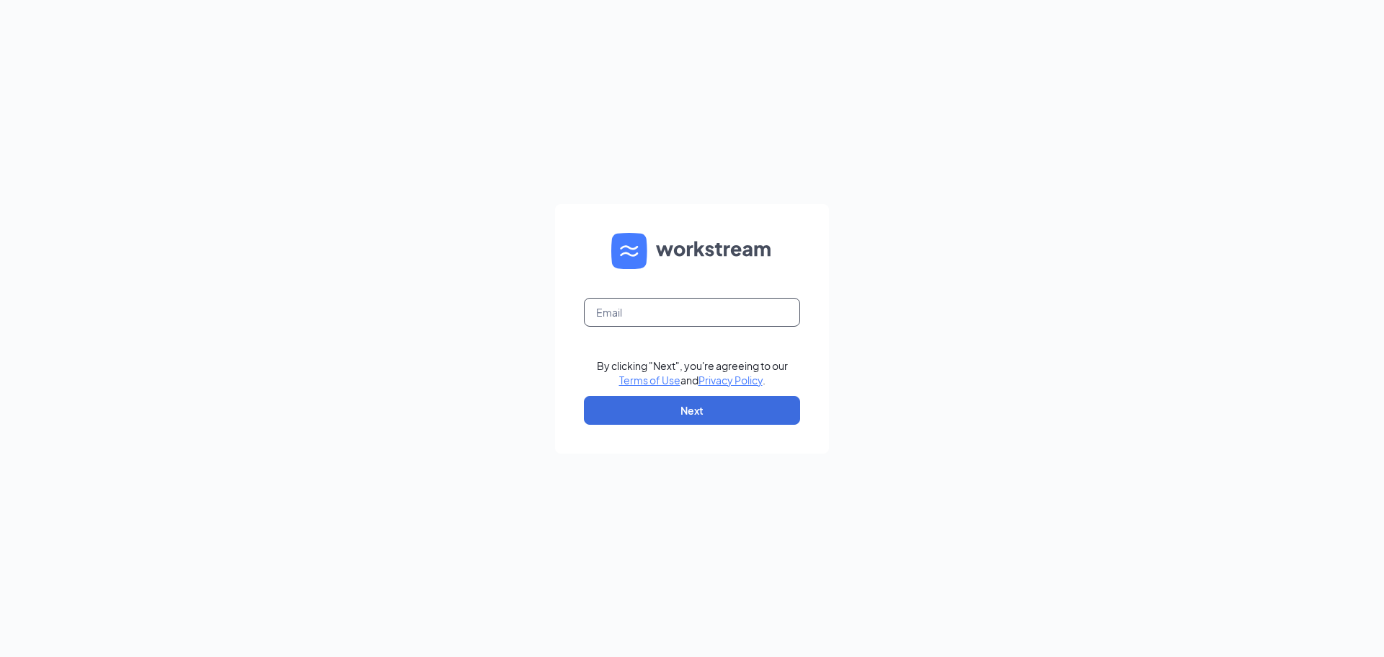
click at [628, 307] on input "text" at bounding box center [692, 312] width 216 height 29
type input "talent-sangabrielvalley@arosacare.com"
click at [626, 431] on form "talent-sangabrielvalley@arosacare.com By clicking "Next", you're agreeing to ou…" at bounding box center [692, 328] width 274 height 249
click at [638, 414] on button "Next" at bounding box center [692, 410] width 216 height 29
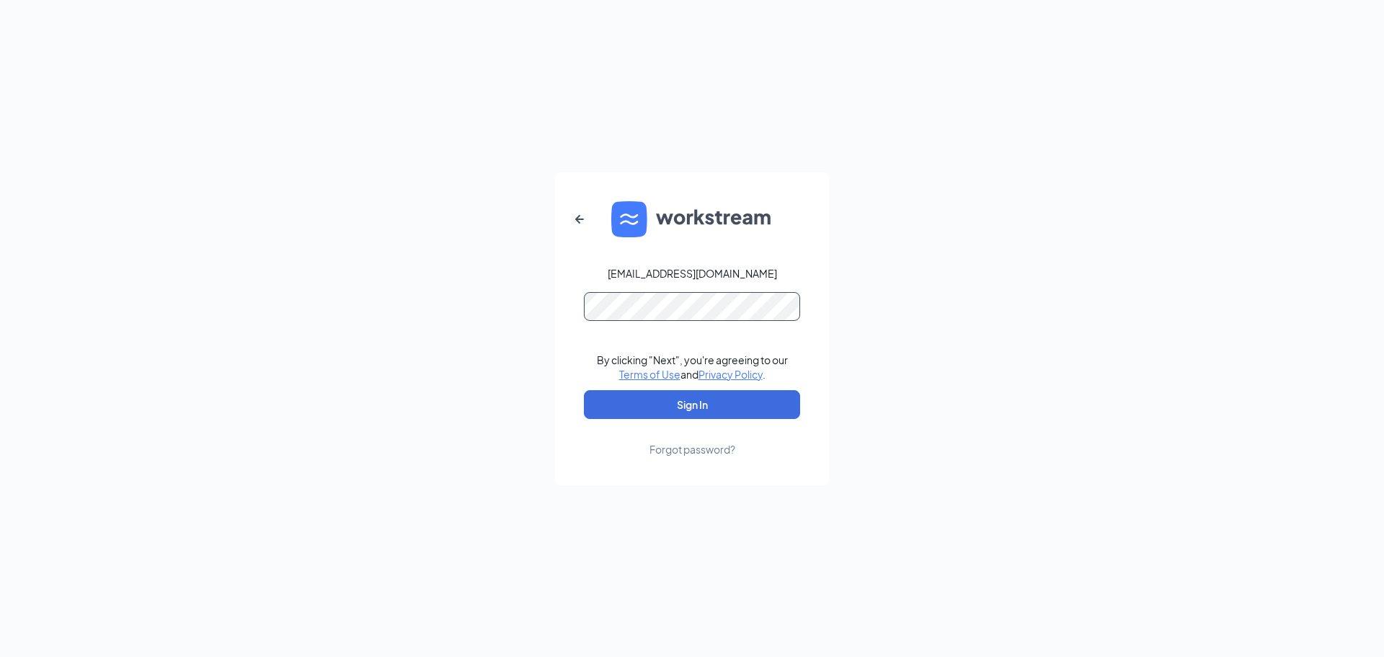
click at [584, 390] on button "Sign In" at bounding box center [692, 404] width 216 height 29
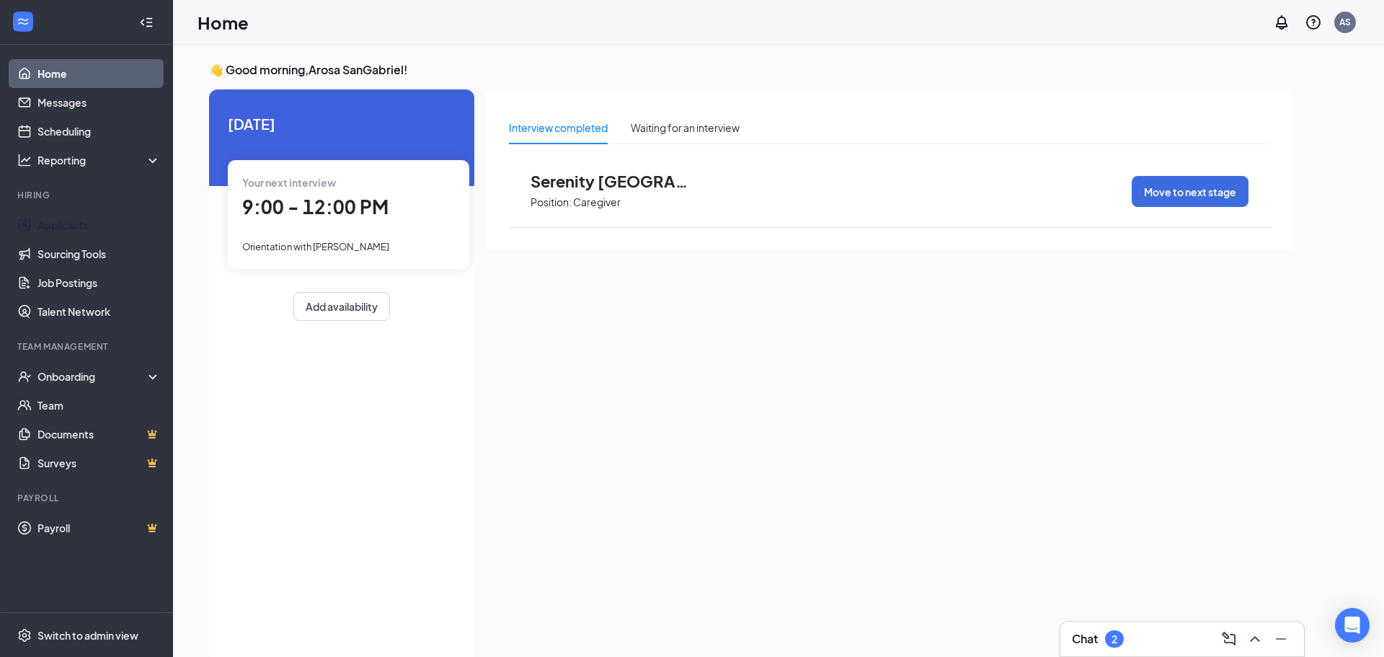
click at [91, 209] on li "Hiring Applicants Sourcing Tools Job Postings Talent Network" at bounding box center [86, 257] width 172 height 137
click at [91, 212] on link "Applicants" at bounding box center [98, 224] width 123 height 29
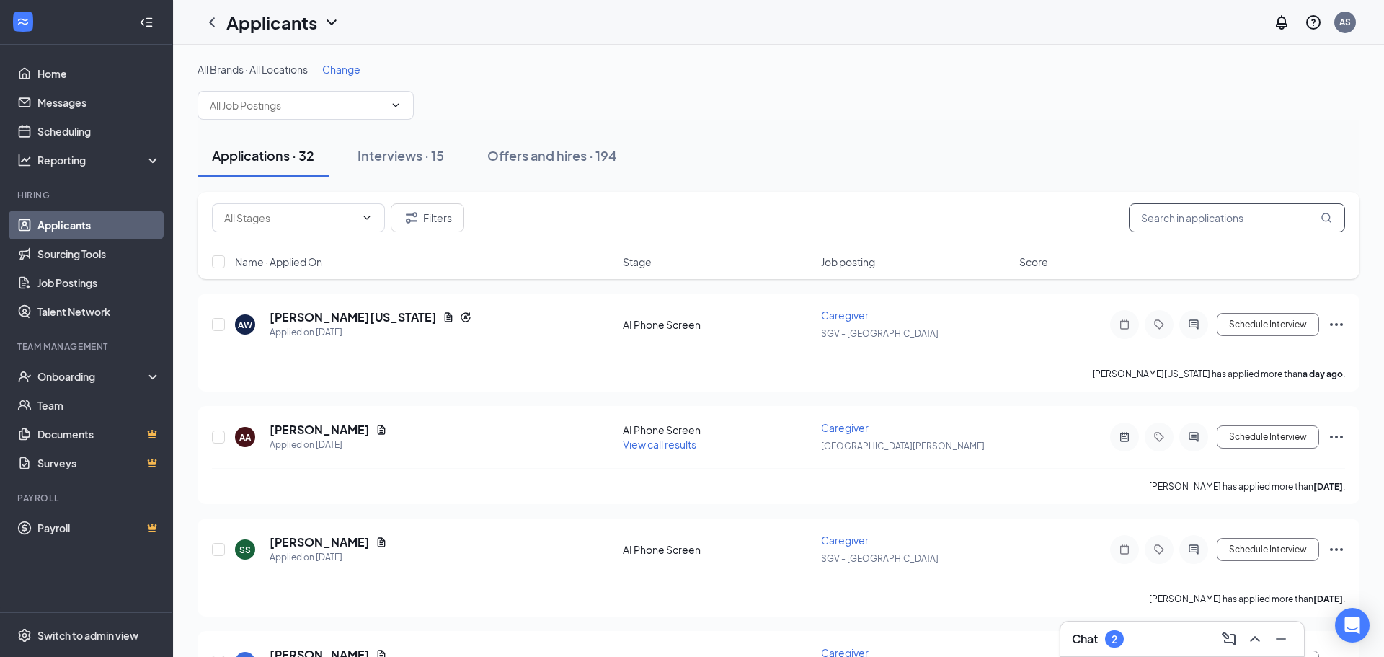
click at [1209, 216] on input "text" at bounding box center [1237, 217] width 216 height 29
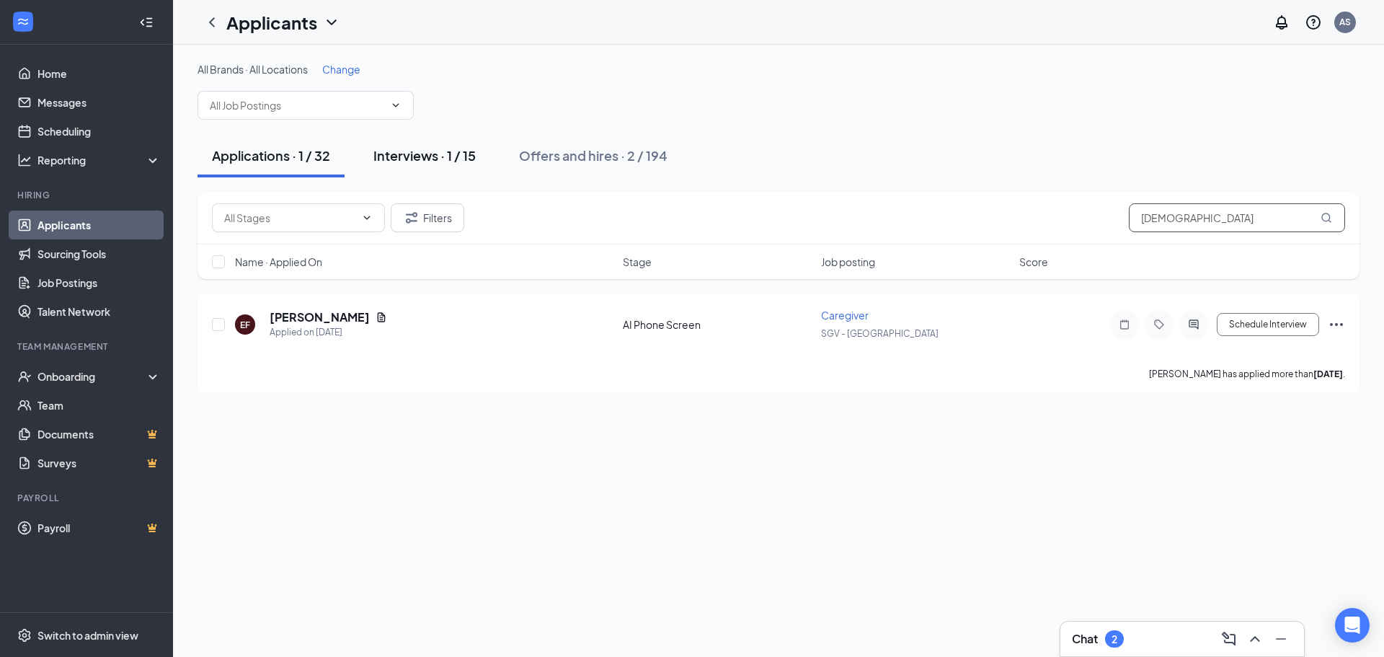
type input "elizabe"
click at [448, 155] on div "Interviews · 1 / 15" at bounding box center [424, 155] width 102 height 18
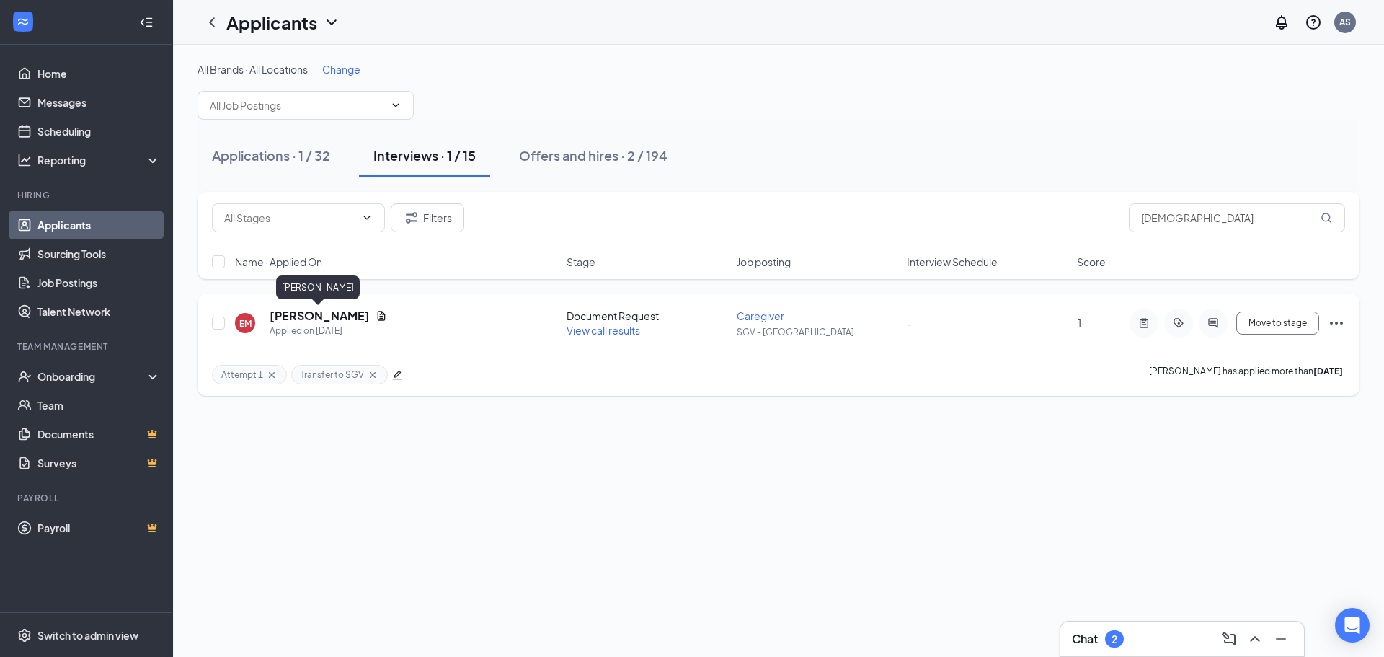
click at [285, 317] on h5 "Elizabeth Munoz" at bounding box center [320, 316] width 100 height 16
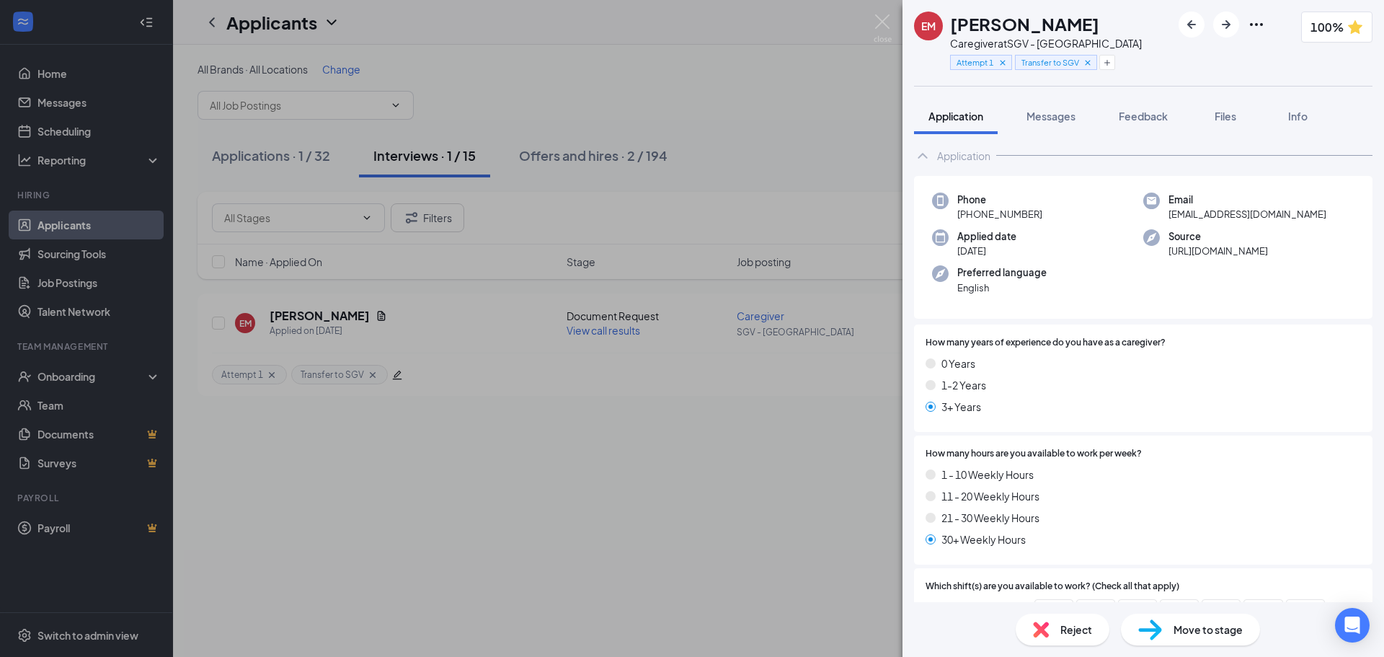
scroll to position [22, 0]
click at [1163, 127] on button "Feedback" at bounding box center [1143, 116] width 78 height 36
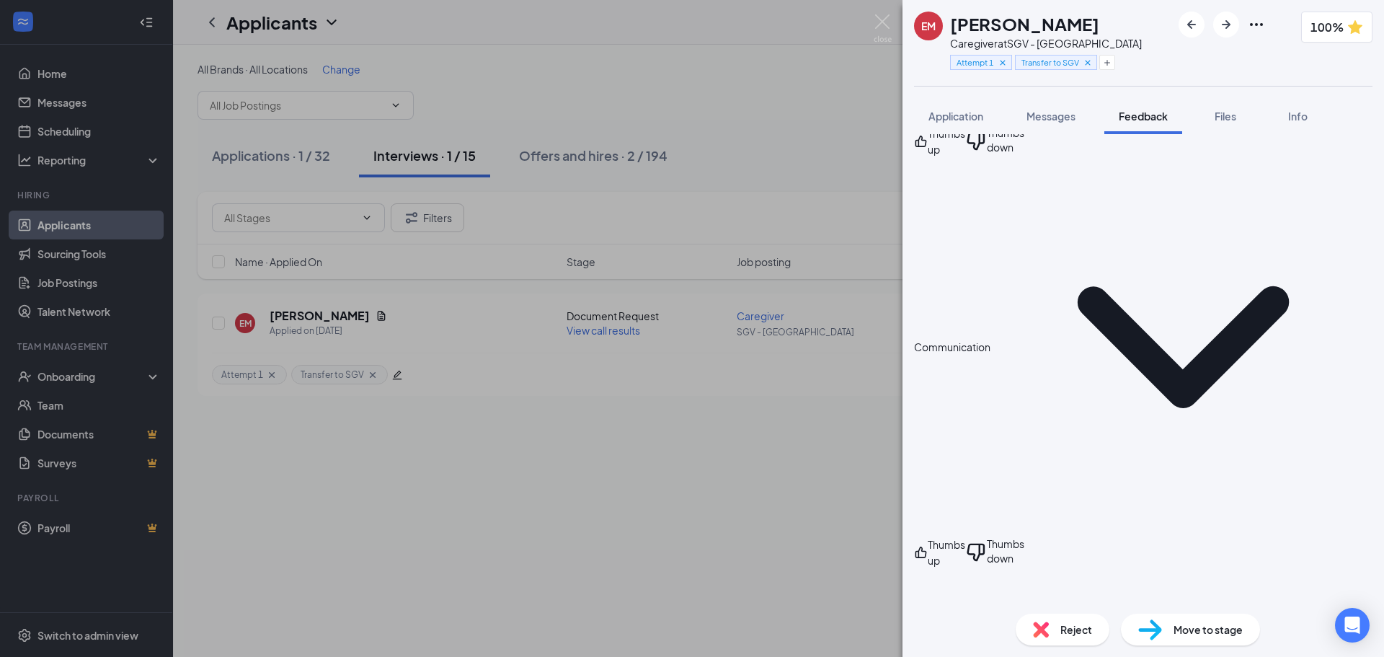
scroll to position [1074, 0]
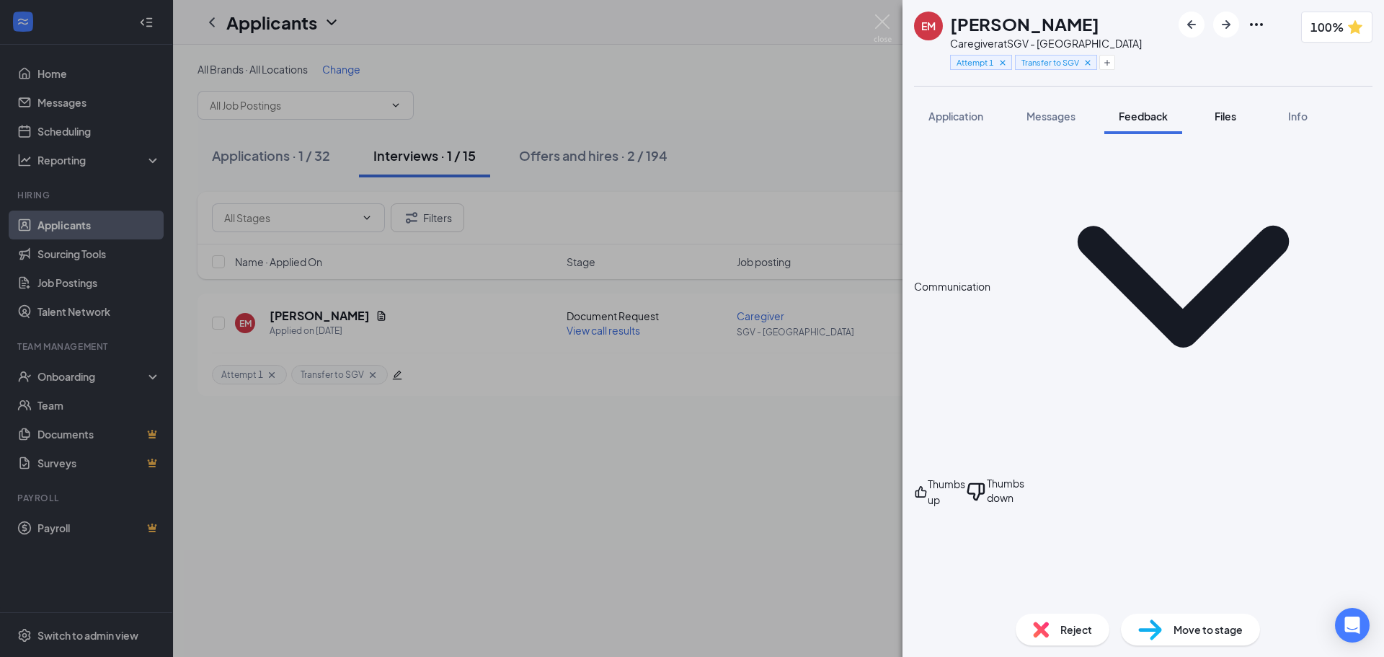
click at [1217, 131] on button "Files" at bounding box center [1225, 116] width 58 height 36
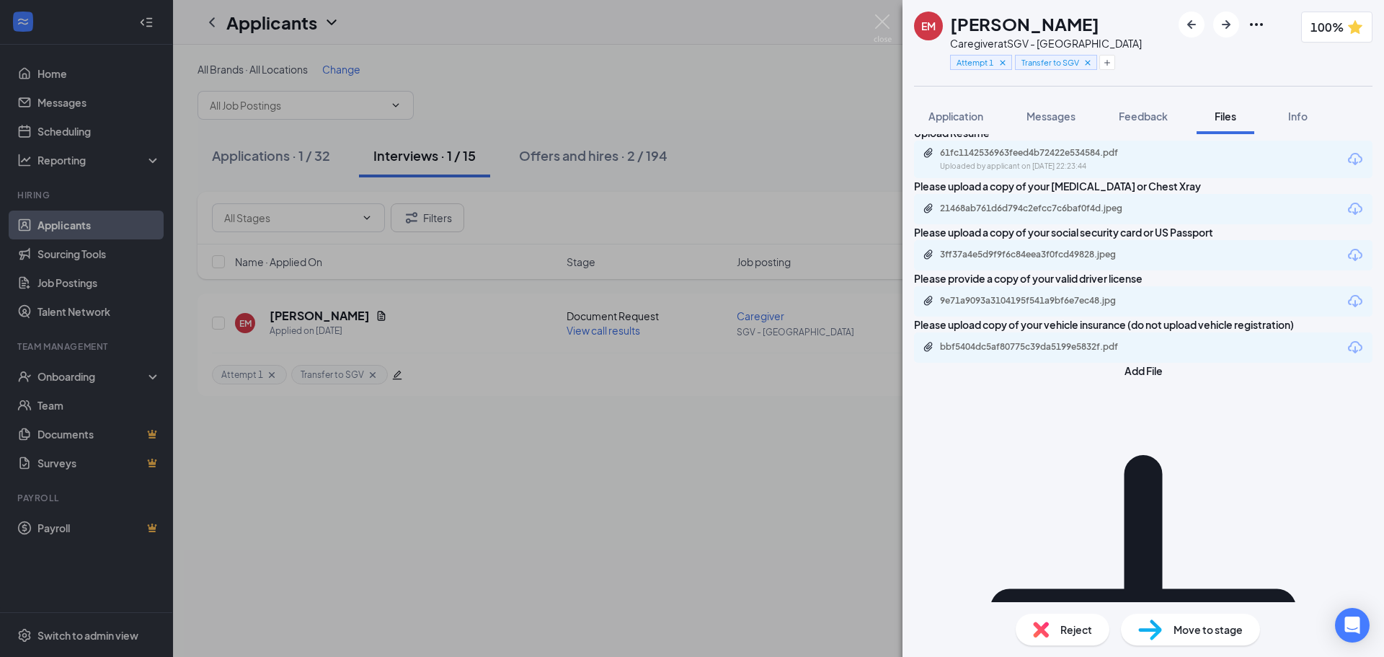
scroll to position [1, 0]
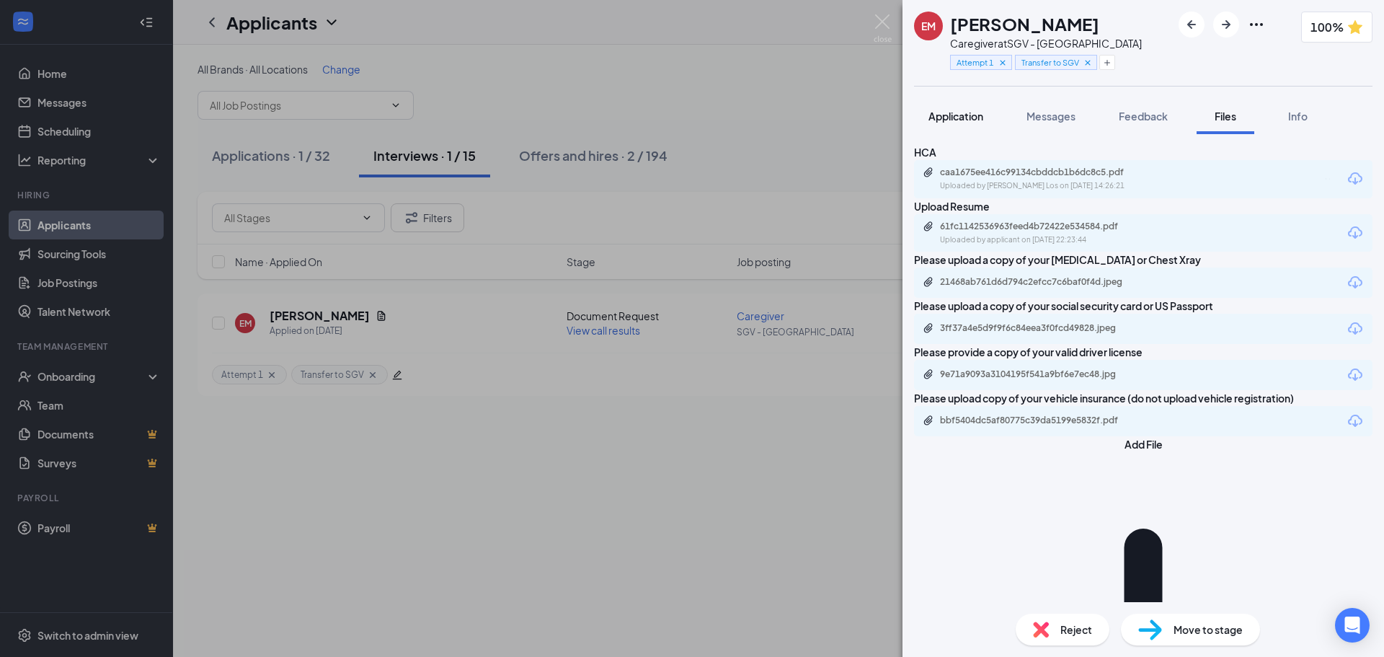
click at [985, 120] on button "Application" at bounding box center [956, 116] width 84 height 36
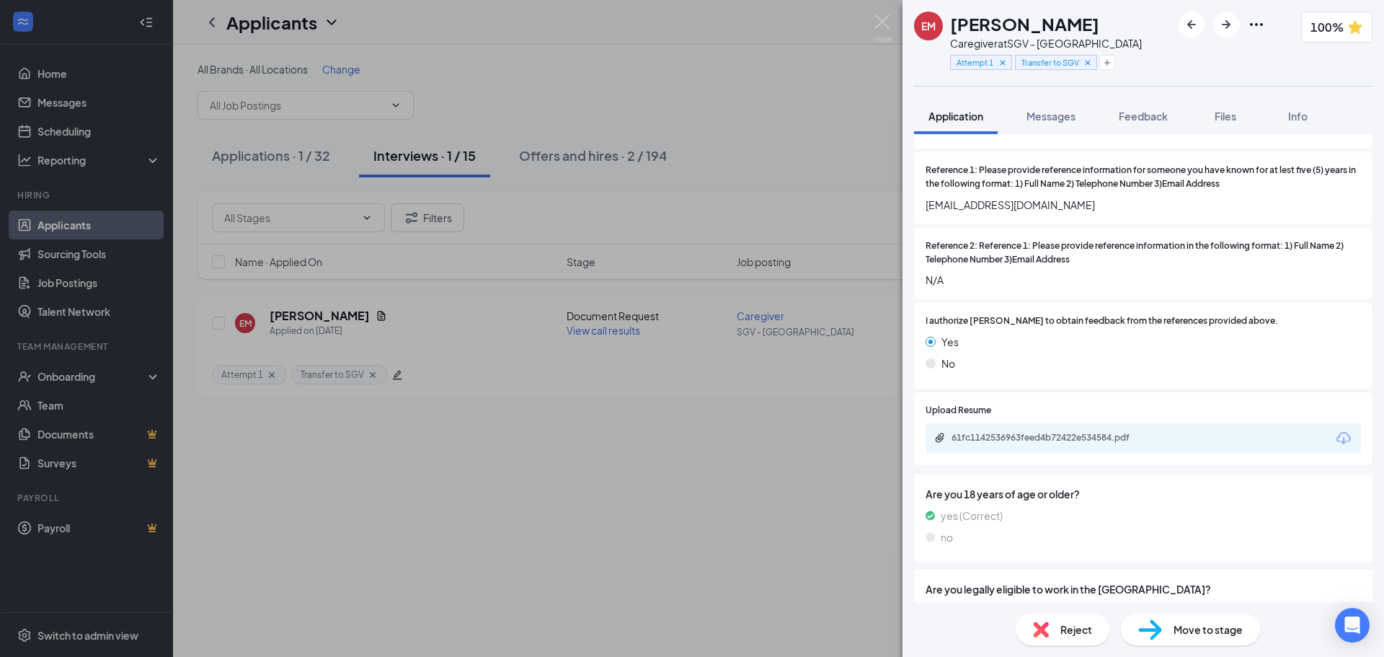
scroll to position [1847, 0]
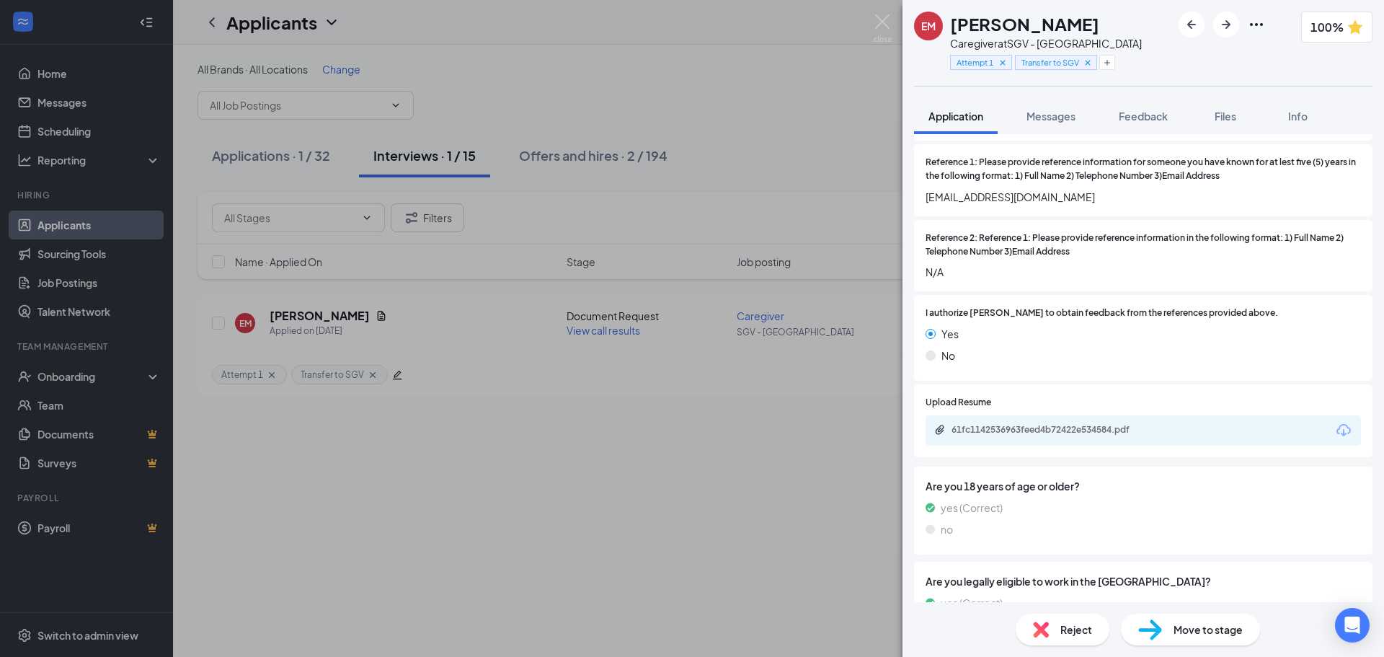
click at [993, 441] on div "61fc1142536963feed4b72422e534584.pdf" at bounding box center [1142, 430] width 435 height 30
click at [993, 430] on div "61fc1142536963feed4b72422e534584.pdf" at bounding box center [1052, 430] width 202 height 12
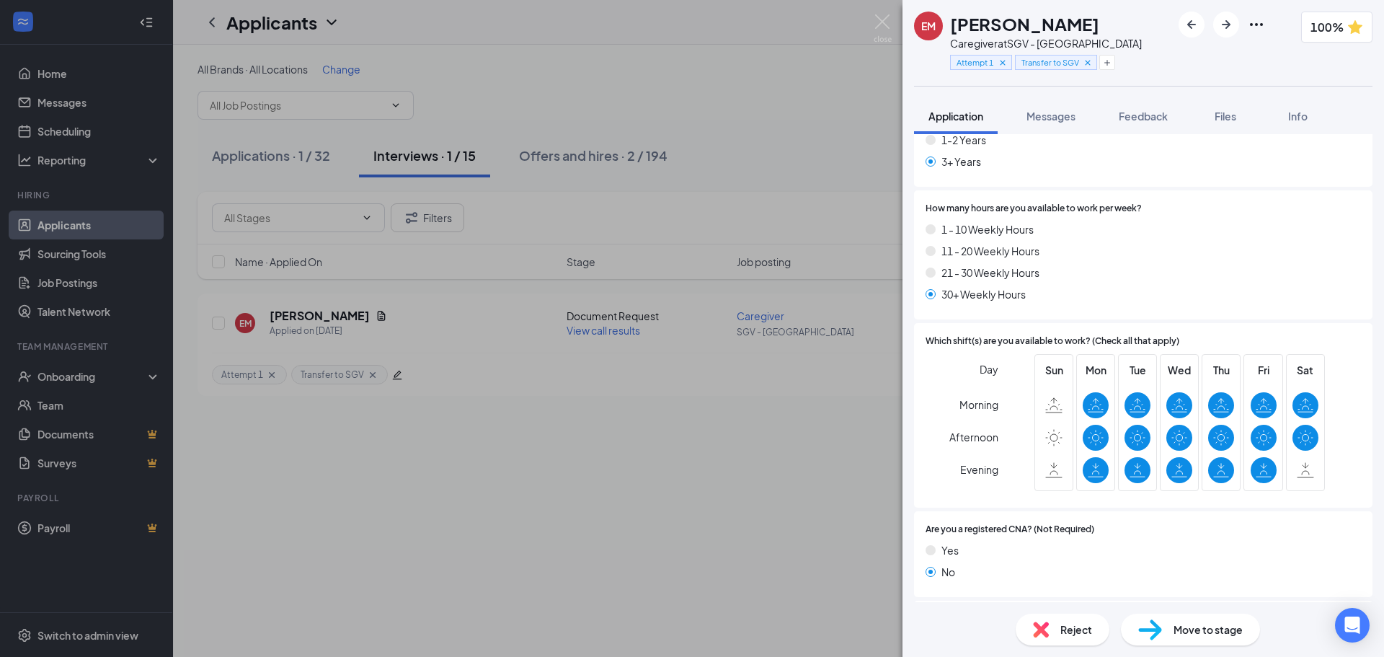
scroll to position [0, 0]
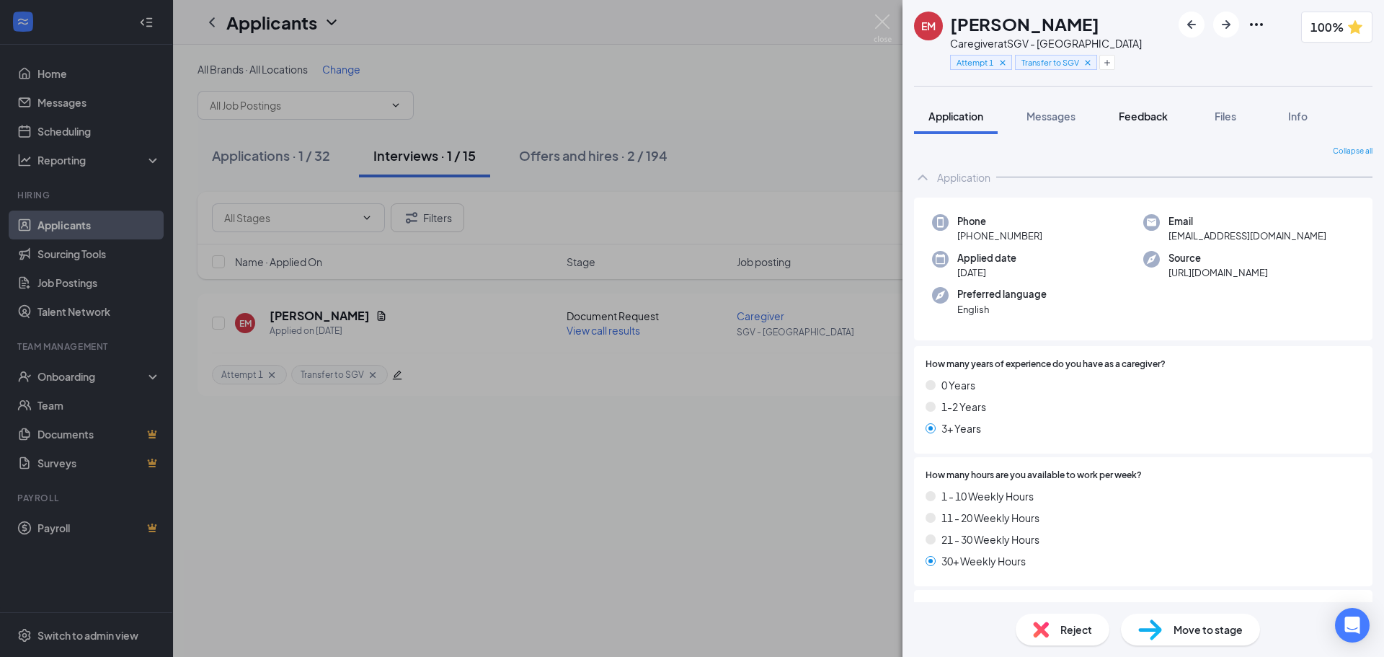
click at [1132, 112] on span "Feedback" at bounding box center [1142, 116] width 49 height 13
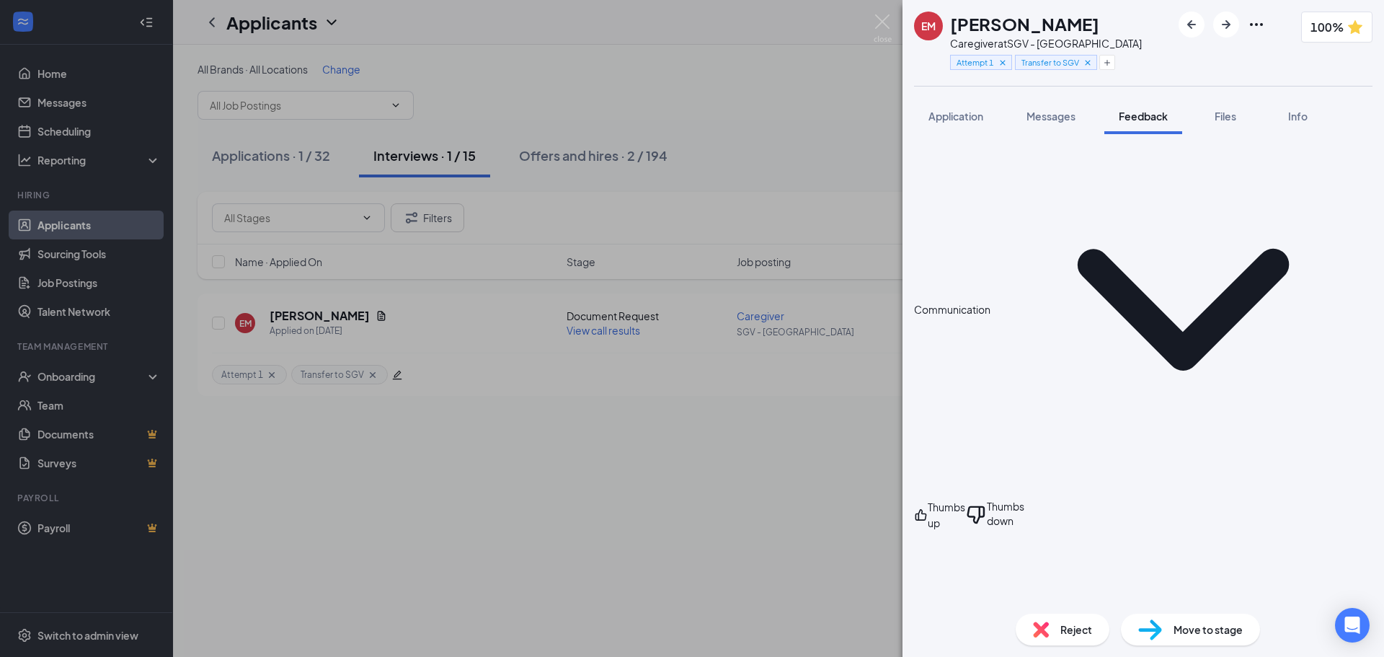
scroll to position [1074, 0]
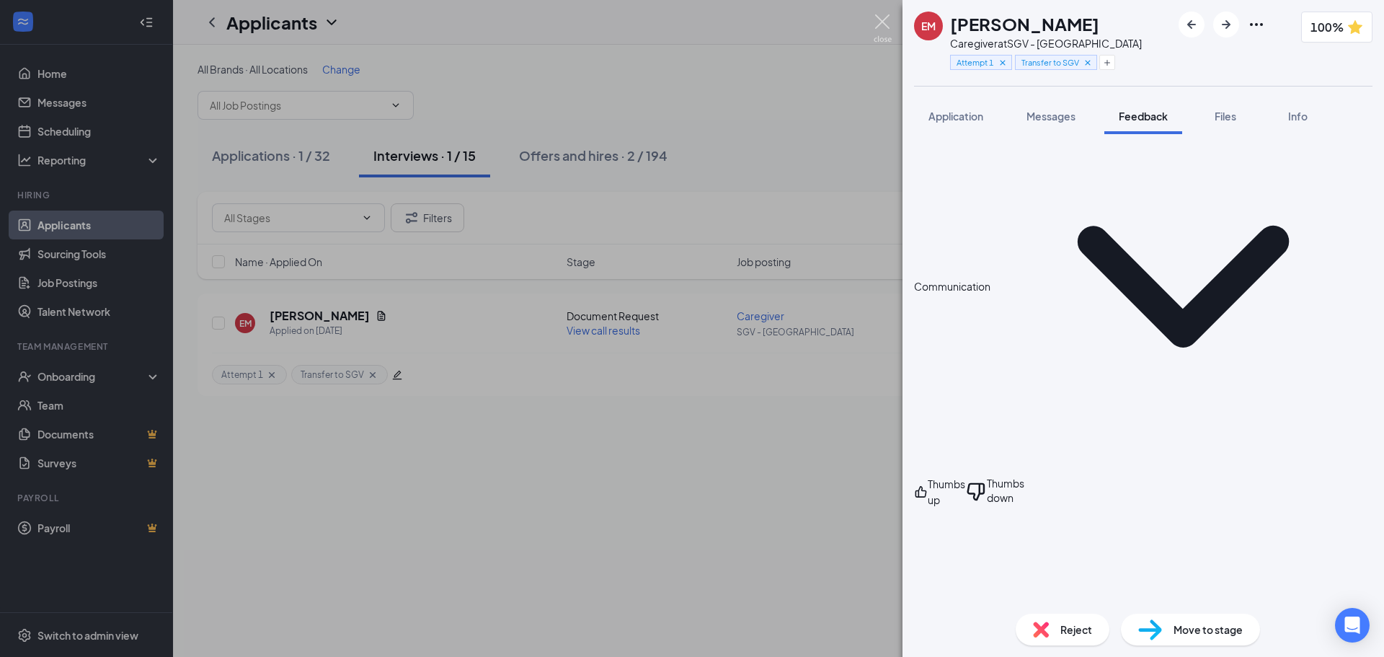
click at [876, 33] on img at bounding box center [882, 28] width 18 height 28
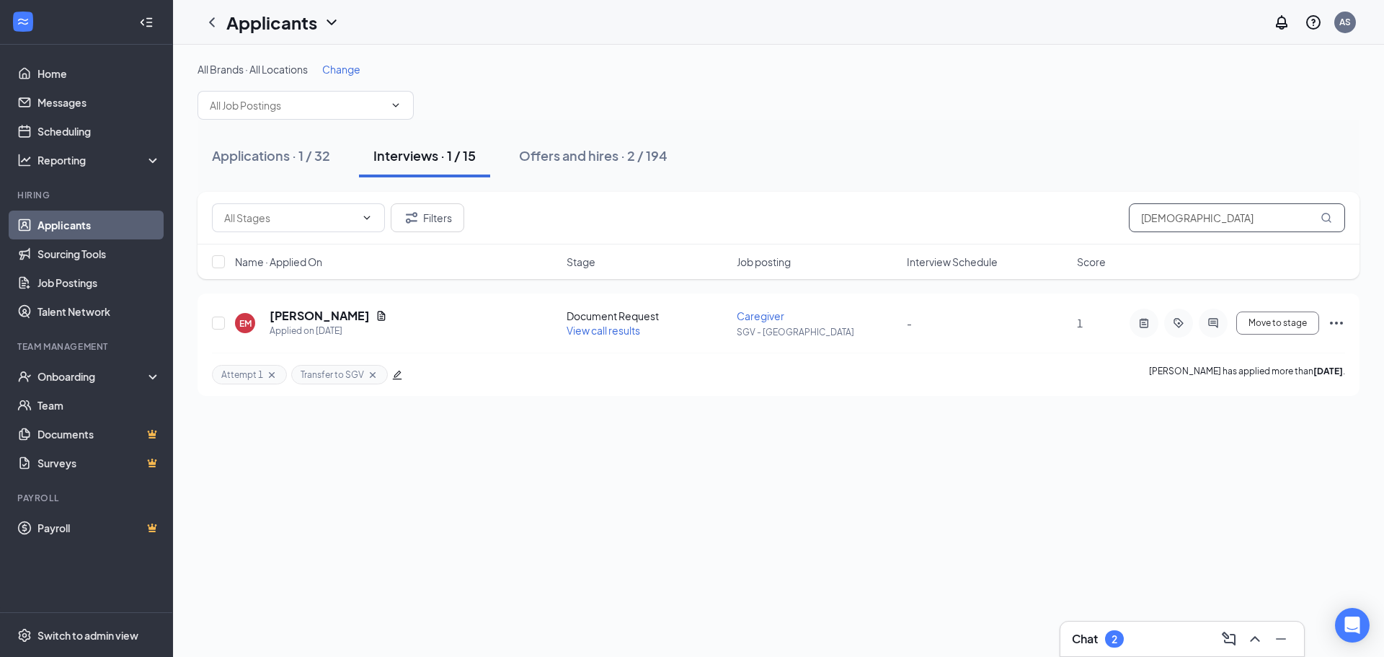
click at [1170, 219] on input "elizabe" at bounding box center [1237, 217] width 216 height 29
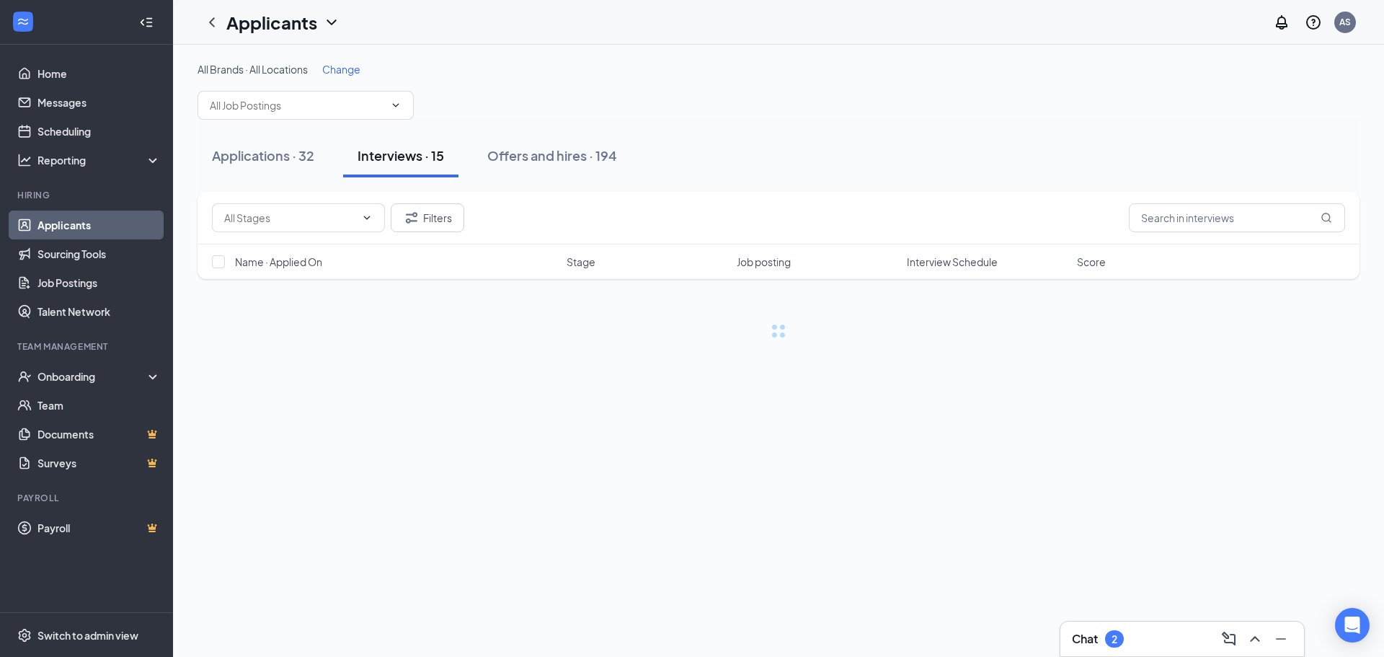
click at [1149, 644] on div "Chat 2" at bounding box center [1182, 638] width 221 height 23
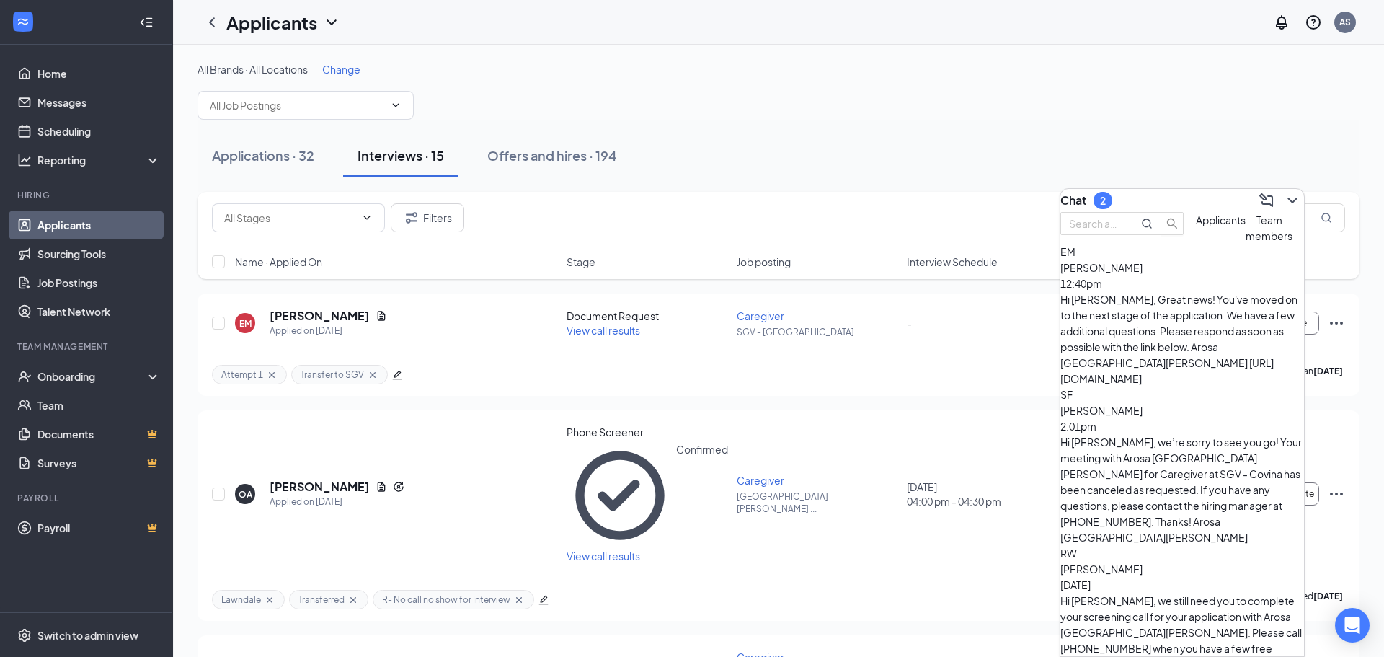
click at [1152, 332] on div "EM Elizabeth Munoz 12:40pm Hi Elizabeth, Great news! You've moved on to the nex…" at bounding box center [1182, 315] width 244 height 143
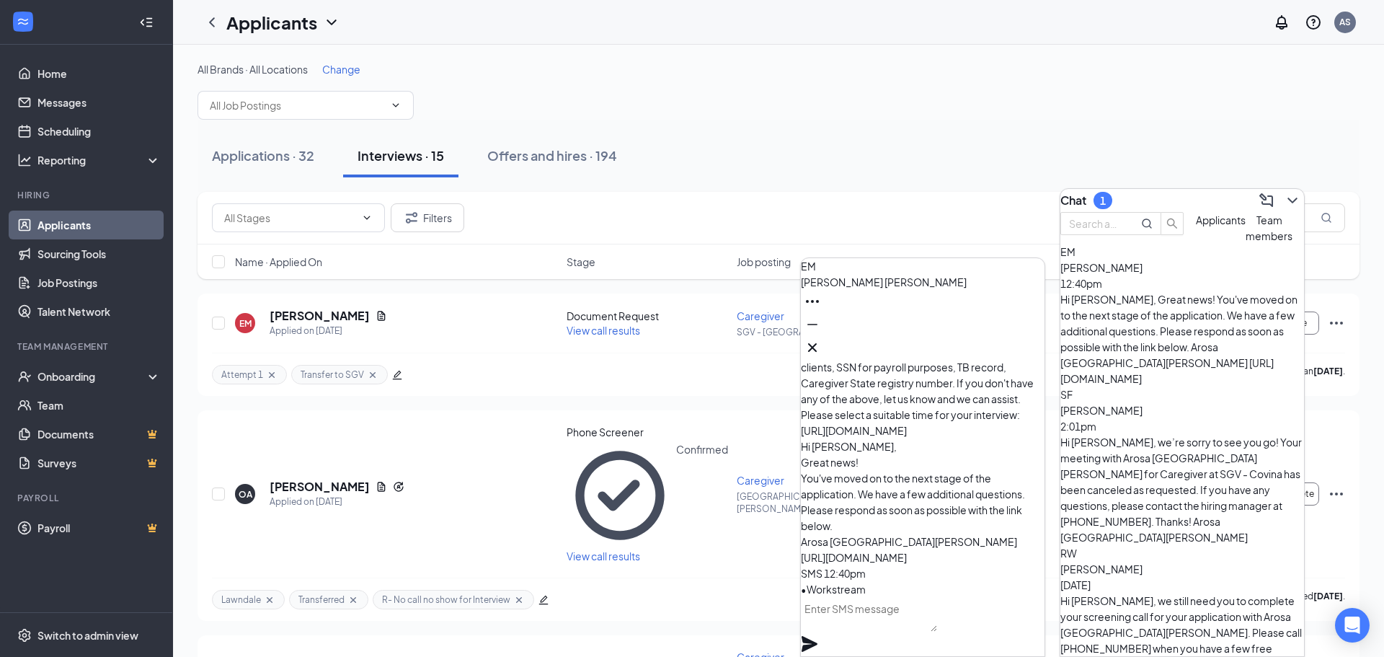
click at [1143, 208] on div "Chat 1" at bounding box center [1182, 200] width 244 height 23
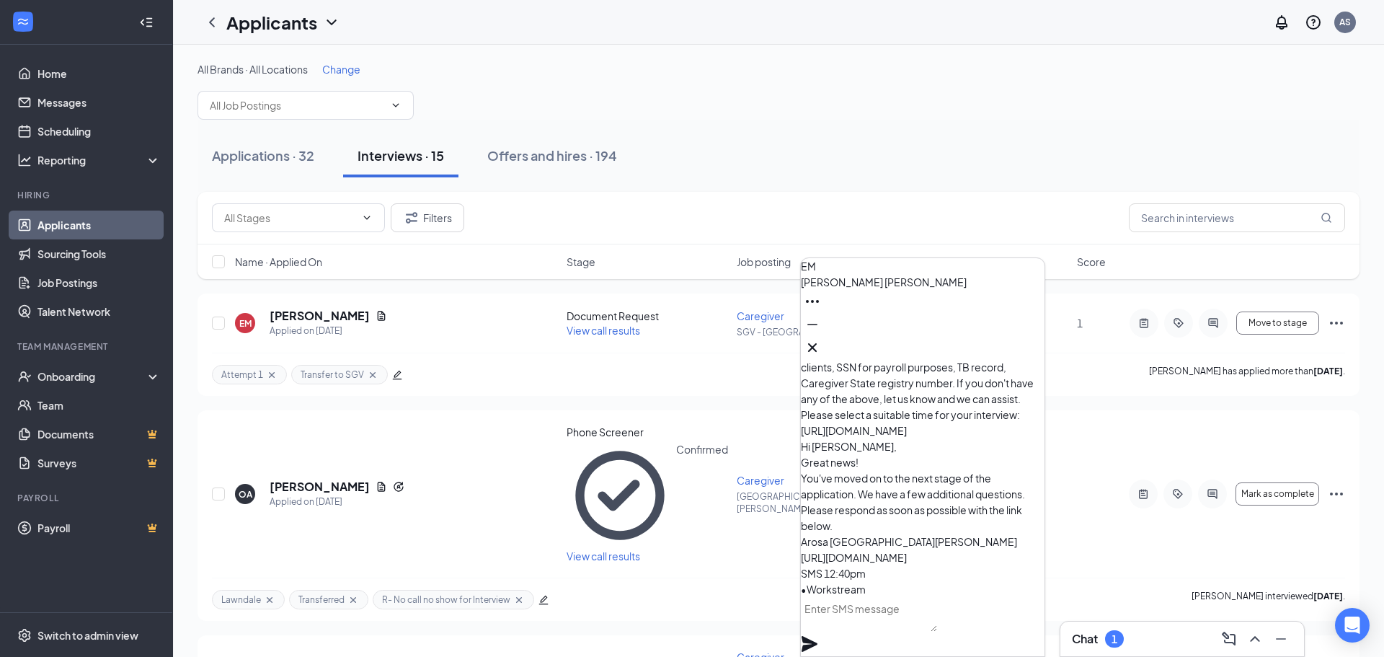
click at [821, 339] on icon "Cross" at bounding box center [812, 347] width 17 height 17
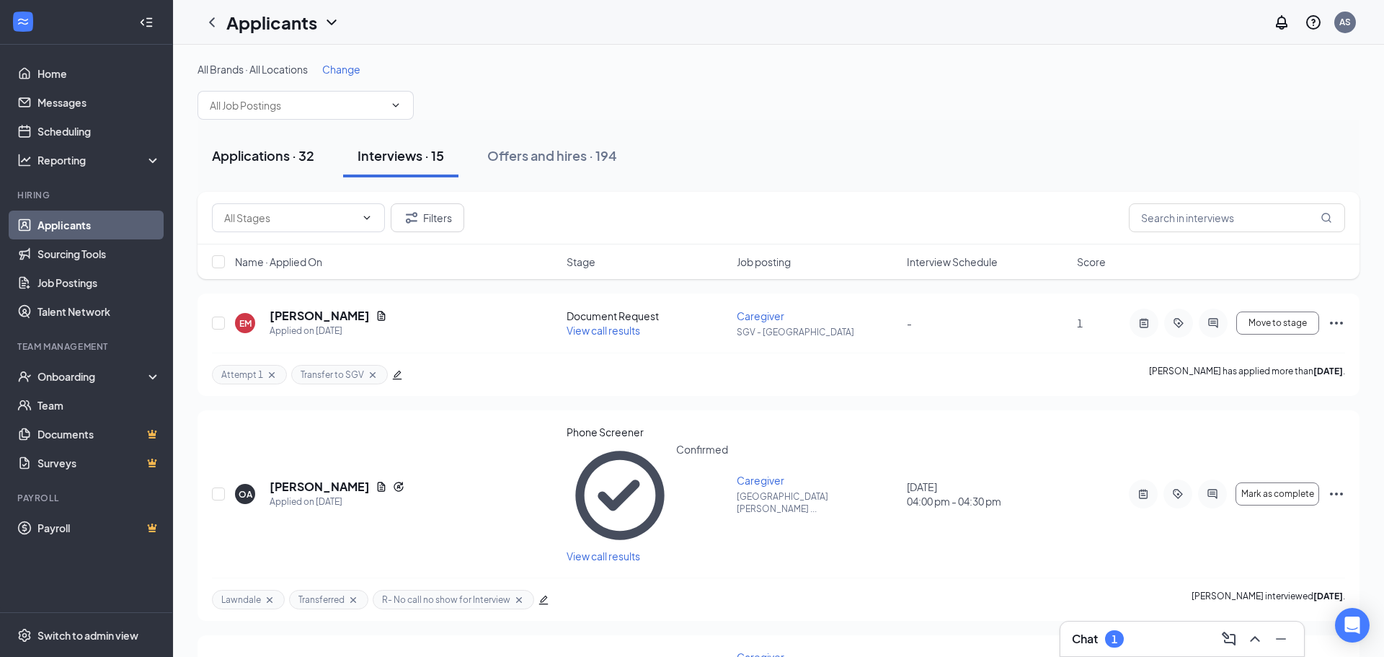
click at [224, 153] on div "Applications · 32" at bounding box center [263, 155] width 102 height 18
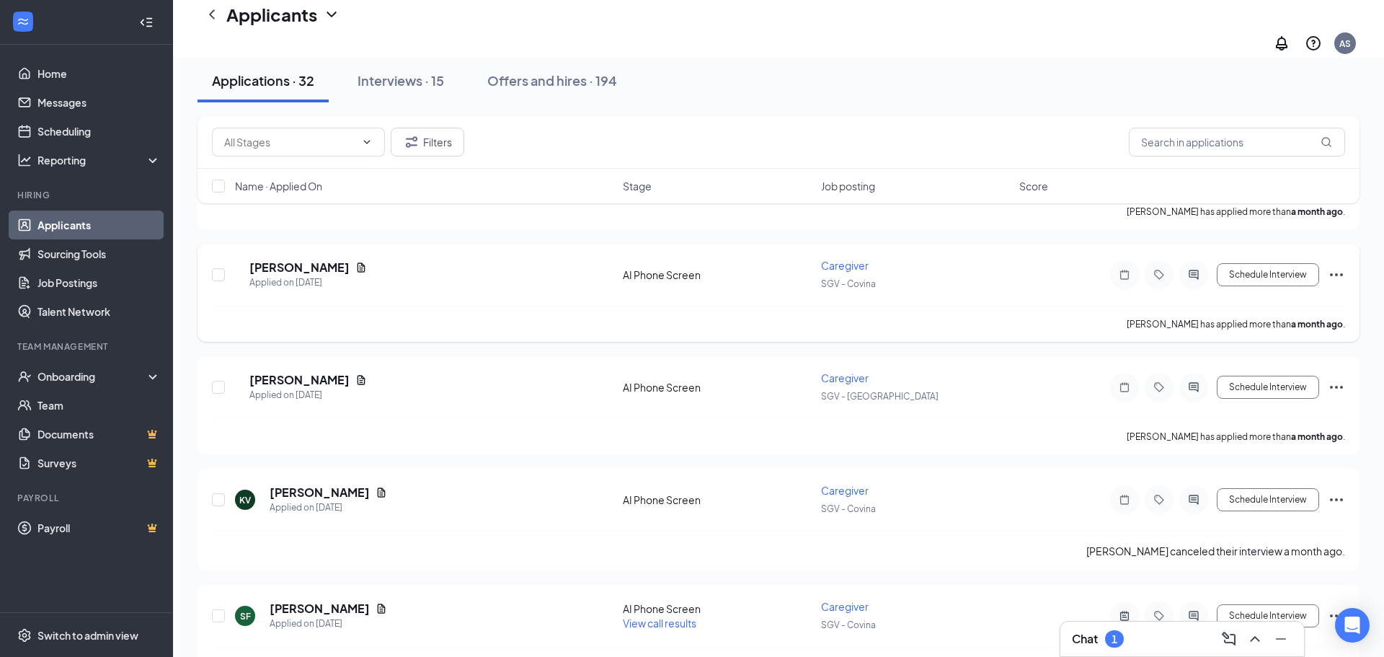
scroll to position [3226, 0]
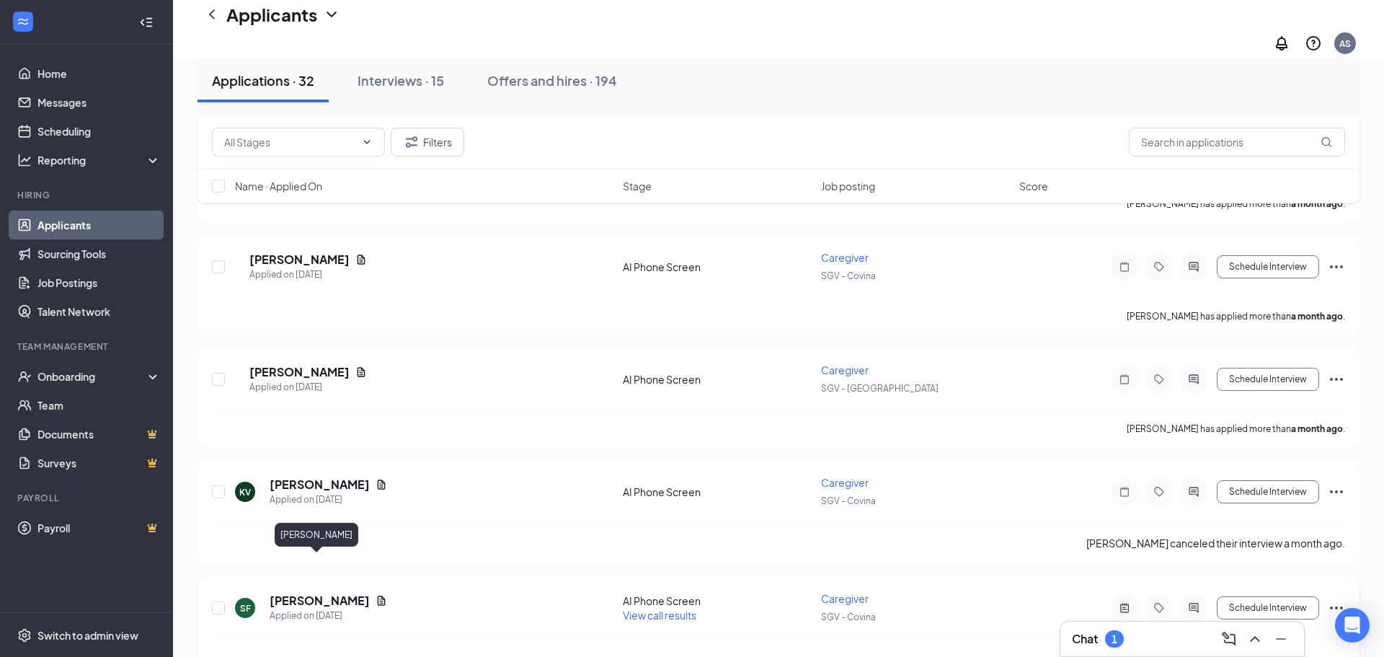
click at [298, 592] on h5 "[PERSON_NAME]" at bounding box center [320, 600] width 100 height 16
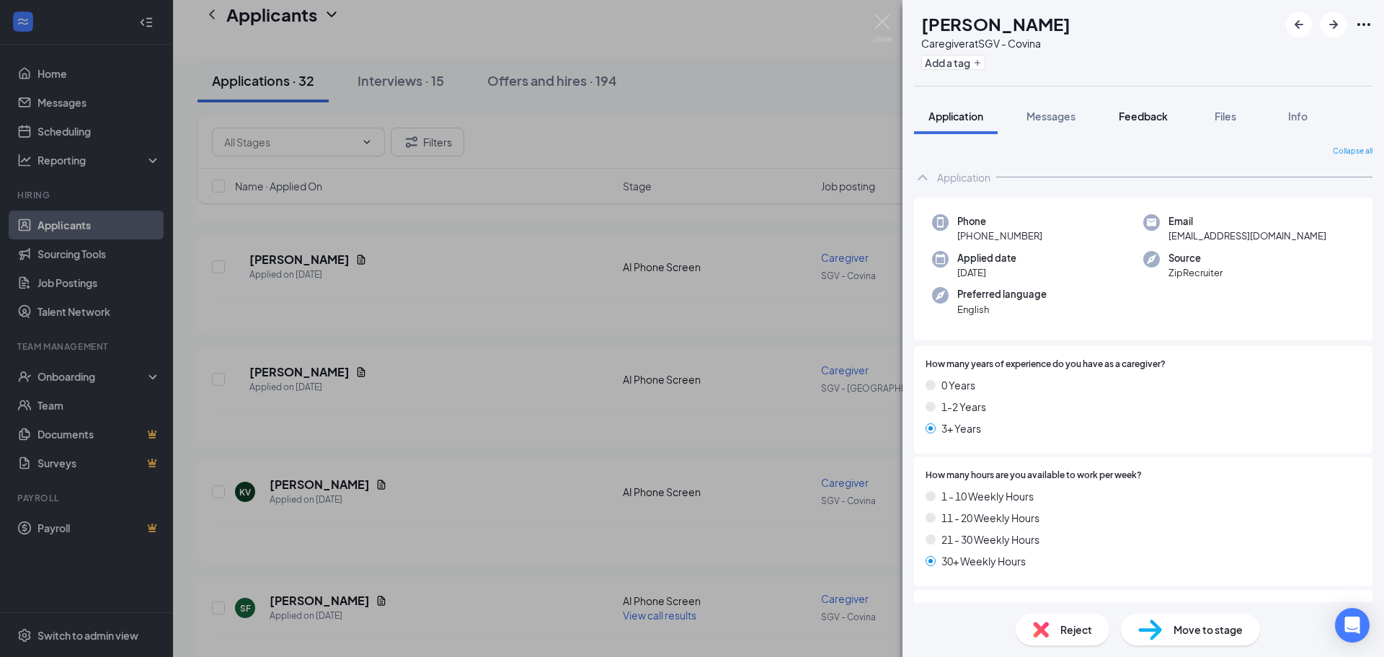
click at [1141, 130] on button "Feedback" at bounding box center [1143, 116] width 78 height 36
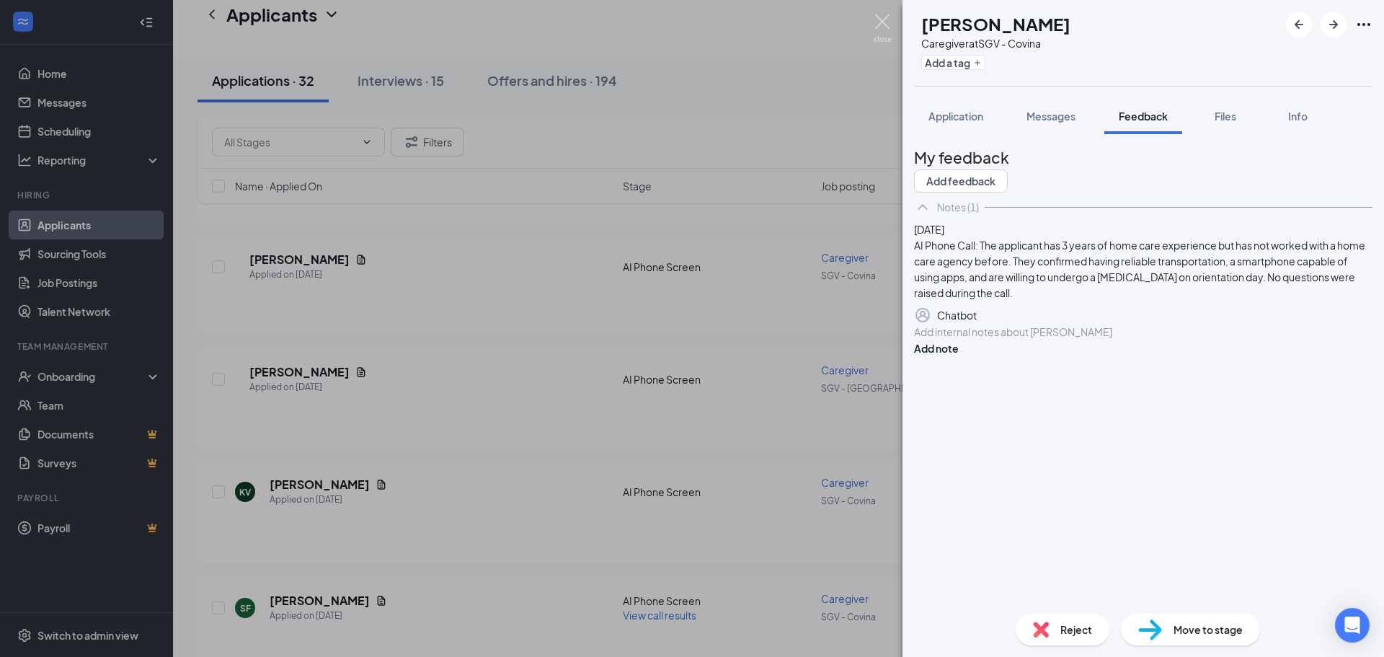
click at [887, 27] on img at bounding box center [882, 28] width 18 height 28
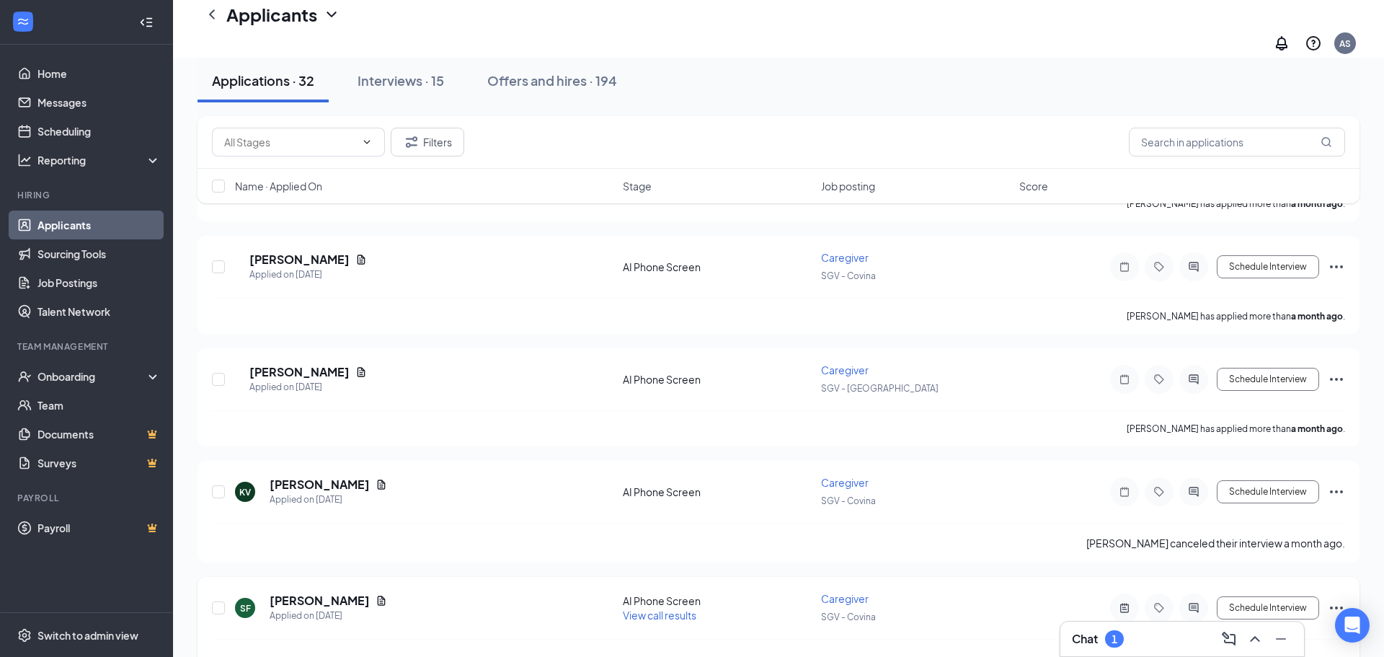
click at [375, 595] on icon "Document" at bounding box center [381, 601] width 12 height 12
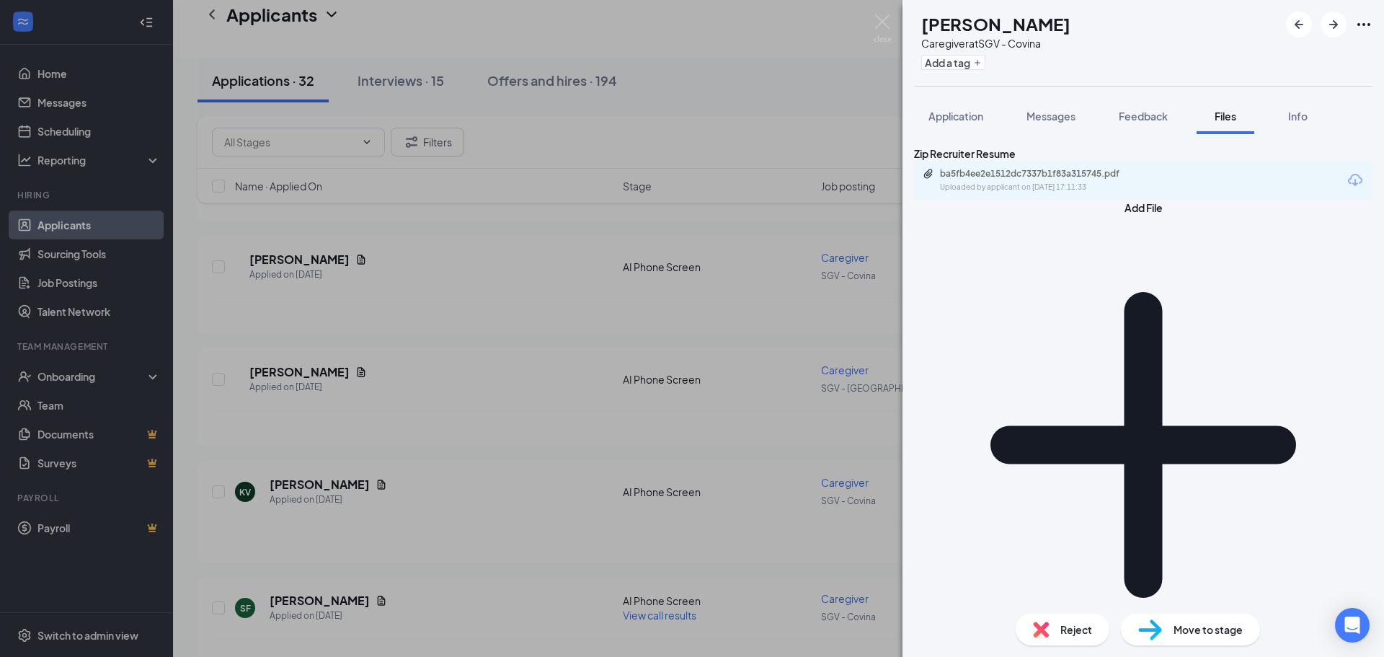
click at [1024, 200] on div "Zip Recruiter Resume ba5fb4ee2e1512dc7337b1f83a315745.pdf Uploaded by applicant…" at bounding box center [1143, 173] width 458 height 54
click at [1035, 184] on div "ba5fb4ee2e1512dc7337b1f83a315745.pdf Uploaded by applicant on Jul 23, 2025 at 1…" at bounding box center [1044, 164] width 190 height 42
click at [1046, 193] on div "Uploaded by applicant on Jul 23, 2025 at 17:11:33" at bounding box center [1048, 188] width 216 height 12
click at [966, 116] on span "Application" at bounding box center [955, 116] width 55 height 13
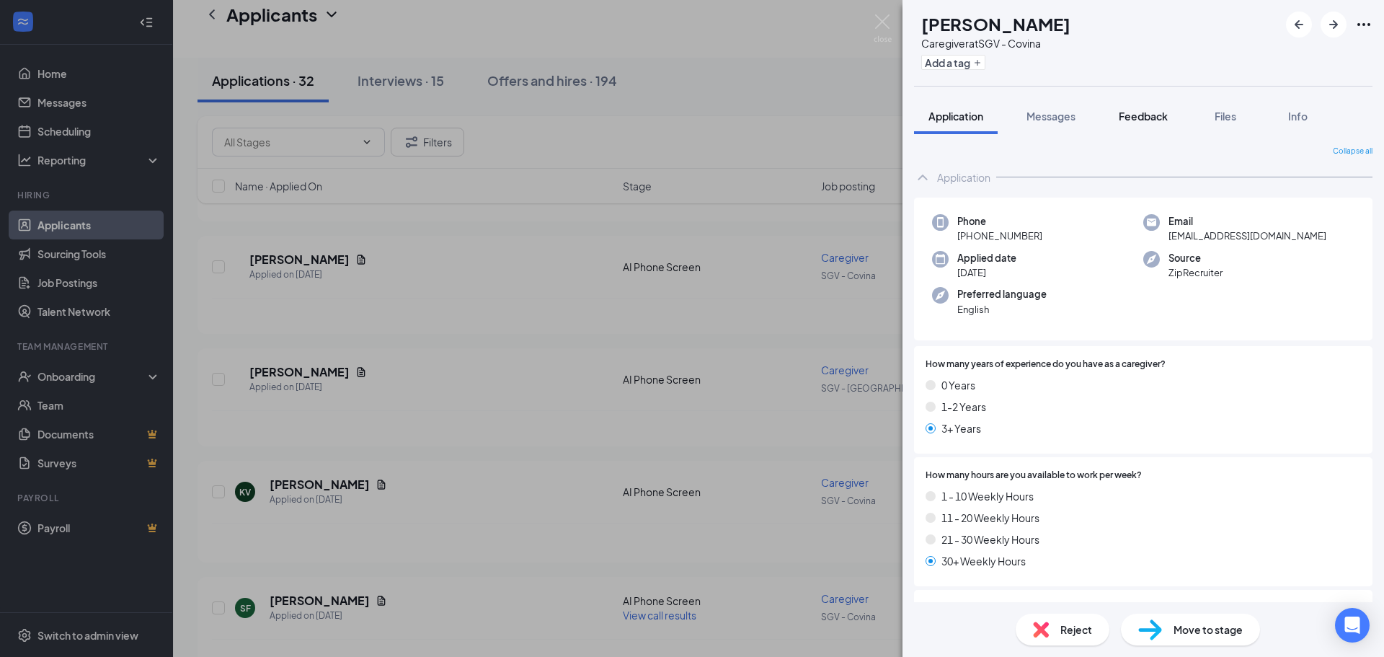
click at [1134, 126] on button "Feedback" at bounding box center [1143, 116] width 78 height 36
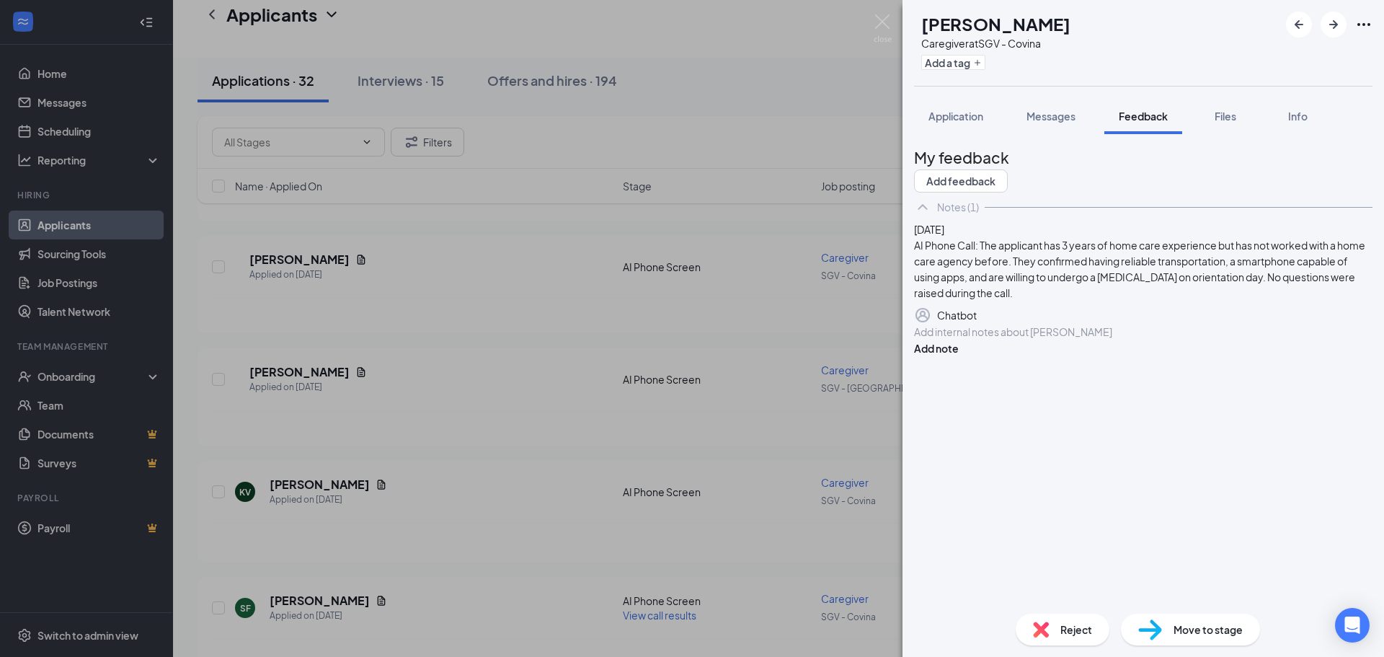
click at [871, 22] on div "SF Sylus Fuentes Caregiver at SGV - Covina Add a tag Application Messages Feedb…" at bounding box center [692, 328] width 1384 height 657
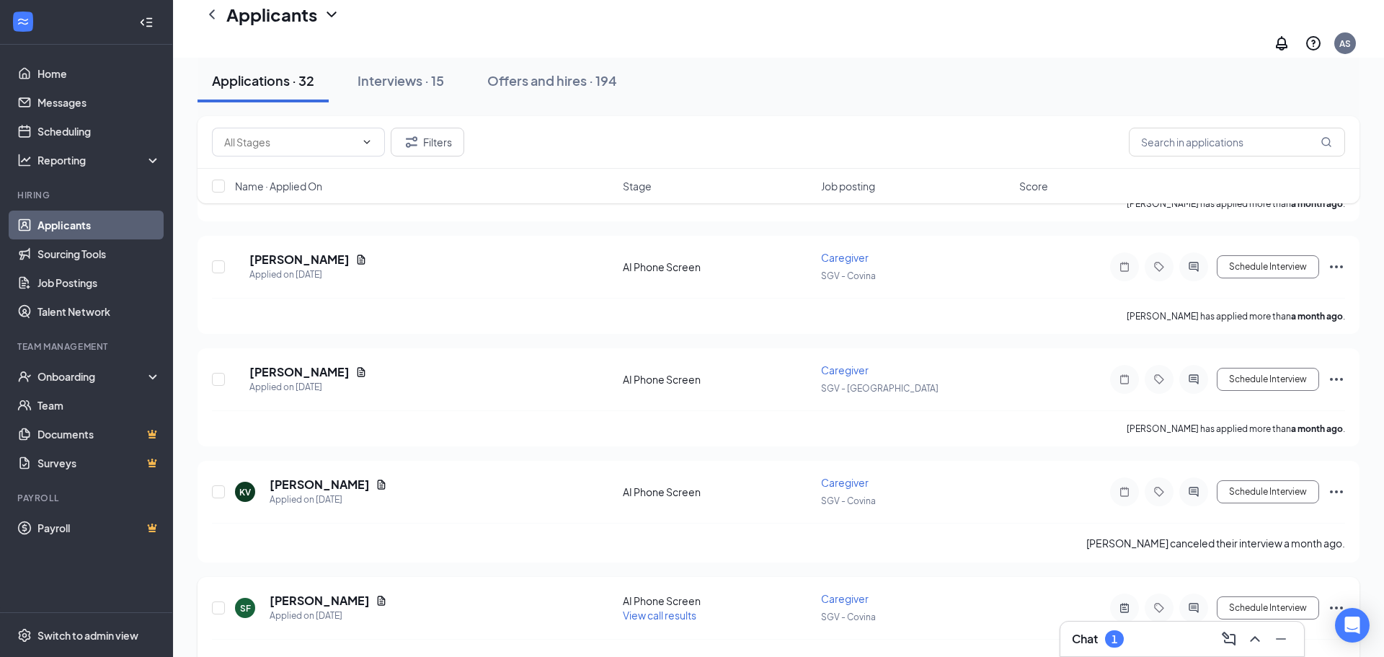
click at [659, 608] on span "View call results" at bounding box center [660, 614] width 74 height 13
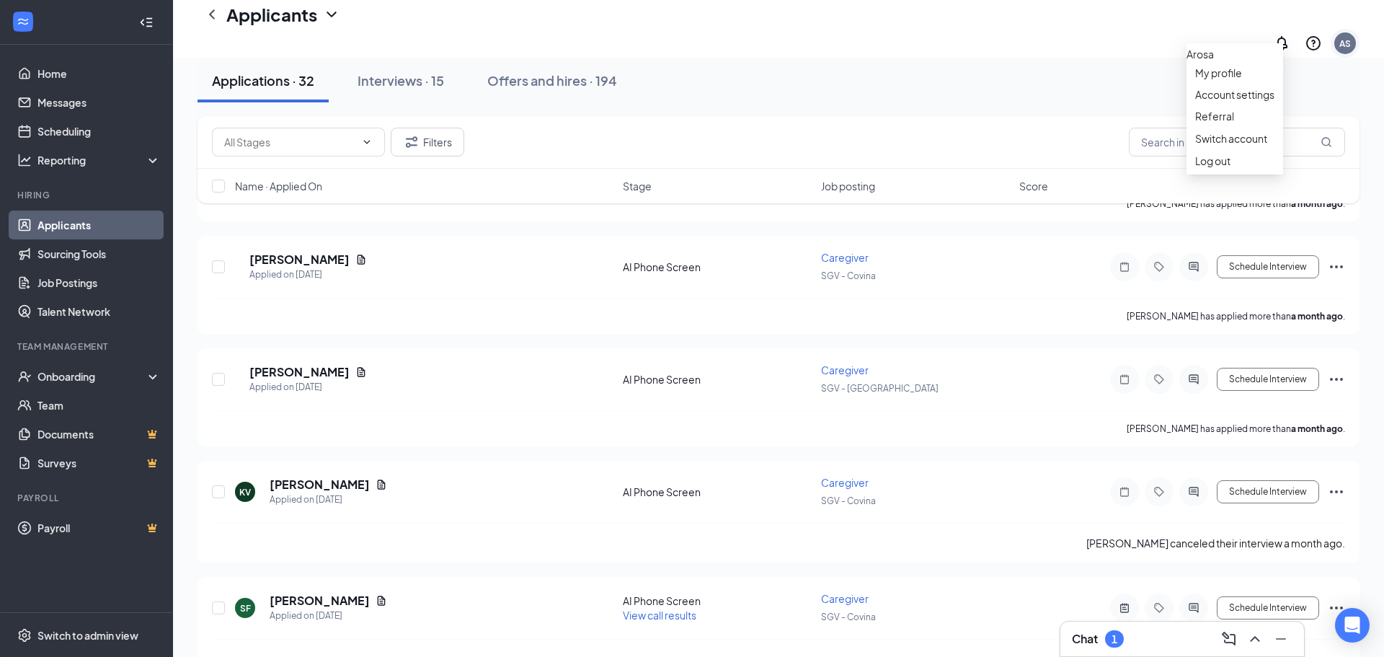
click at [1350, 37] on div "AS" at bounding box center [1345, 43] width 12 height 12
click at [1267, 145] on link "Switch account" at bounding box center [1231, 138] width 72 height 13
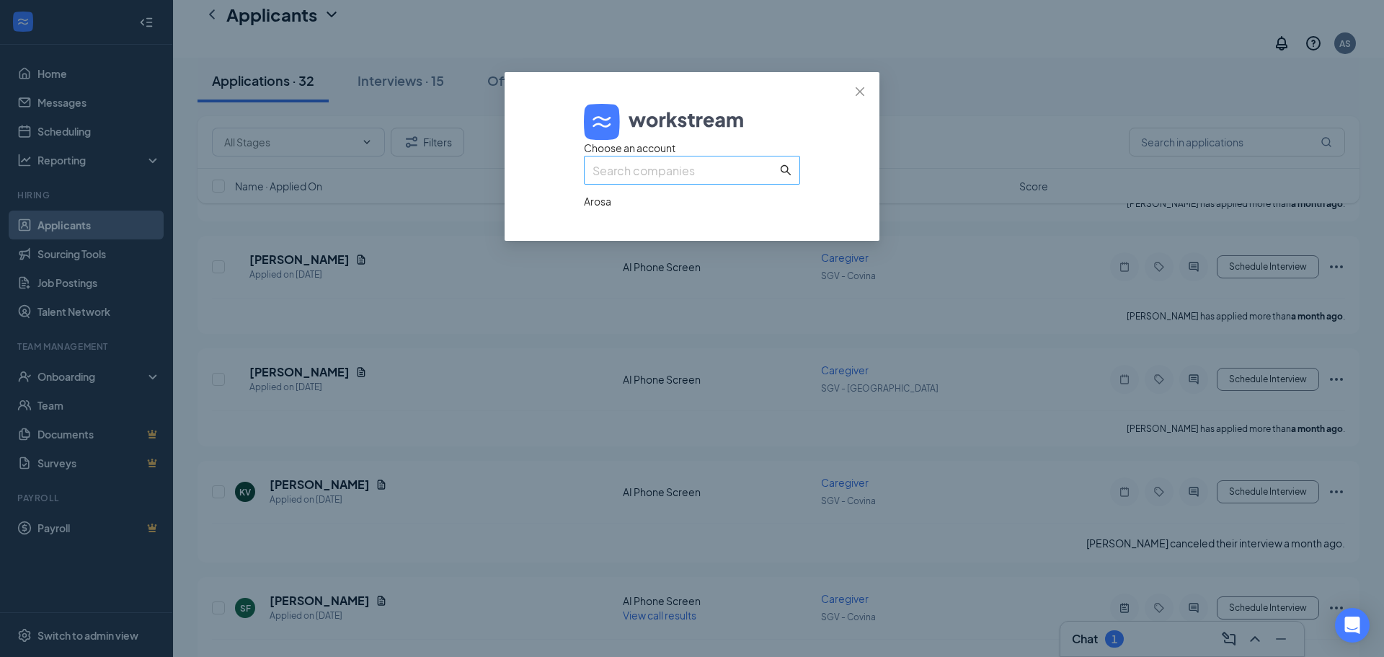
click at [717, 179] on input "text" at bounding box center [684, 170] width 184 height 18
click at [690, 209] on div "Arosa" at bounding box center [692, 201] width 216 height 16
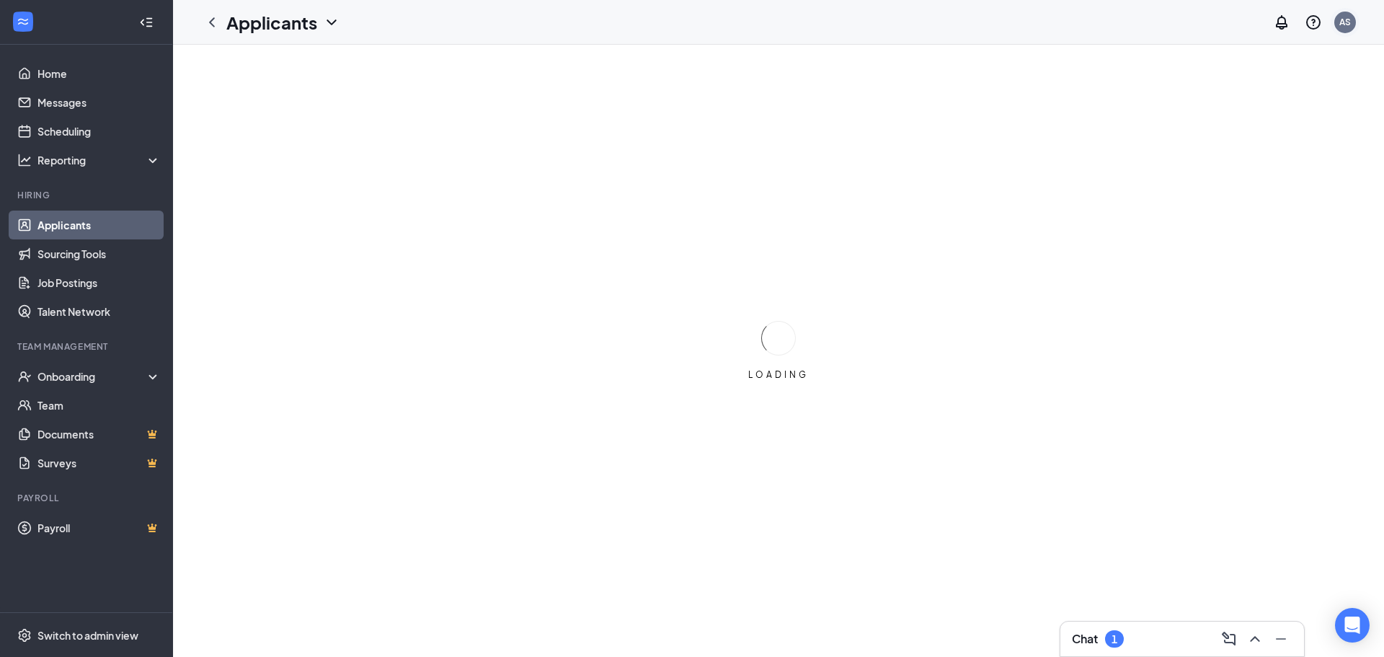
scroll to position [45, 0]
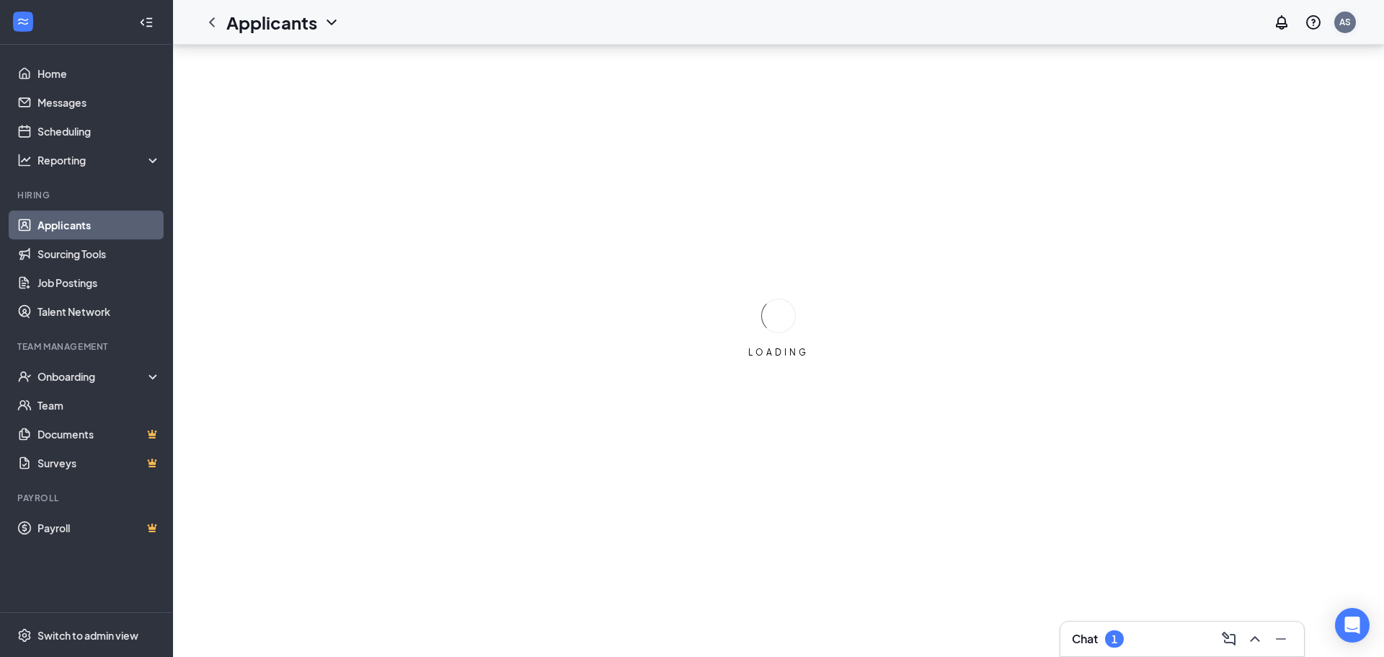
click at [1343, 32] on div "AS" at bounding box center [1344, 22] width 29 height 29
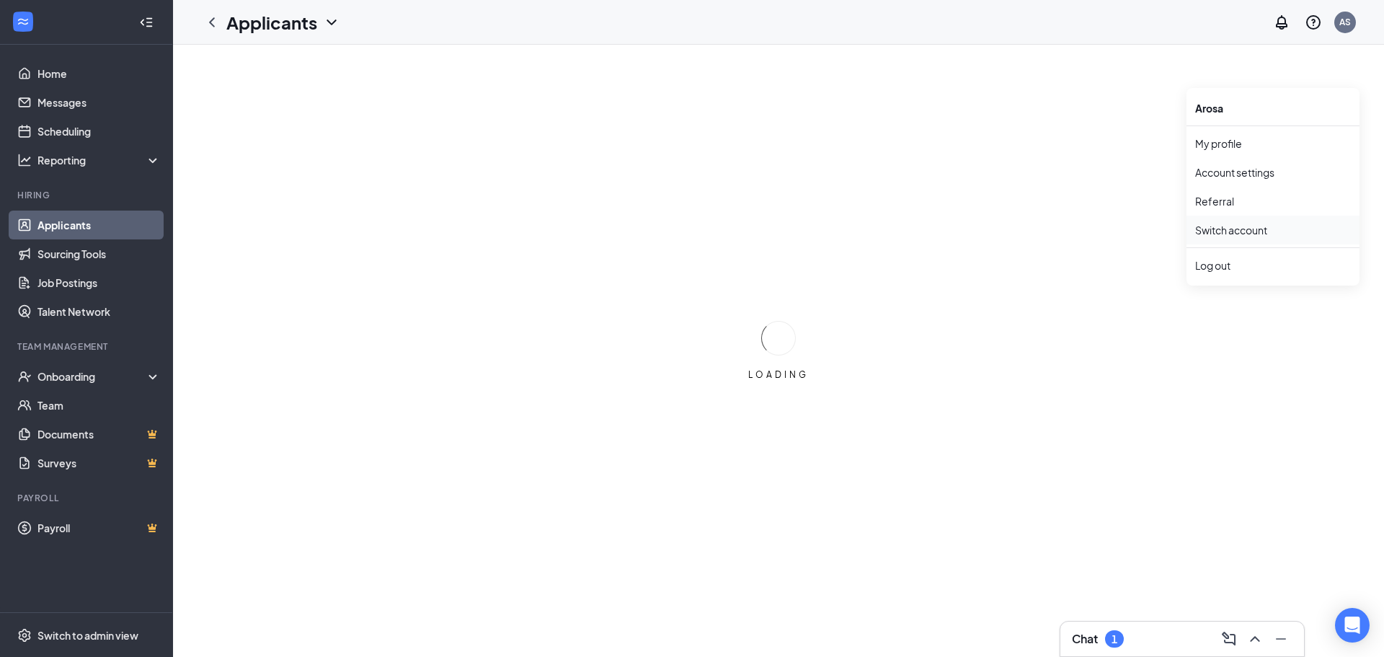
scroll to position [0, 0]
click at [1238, 273] on li "Log out" at bounding box center [1272, 265] width 173 height 29
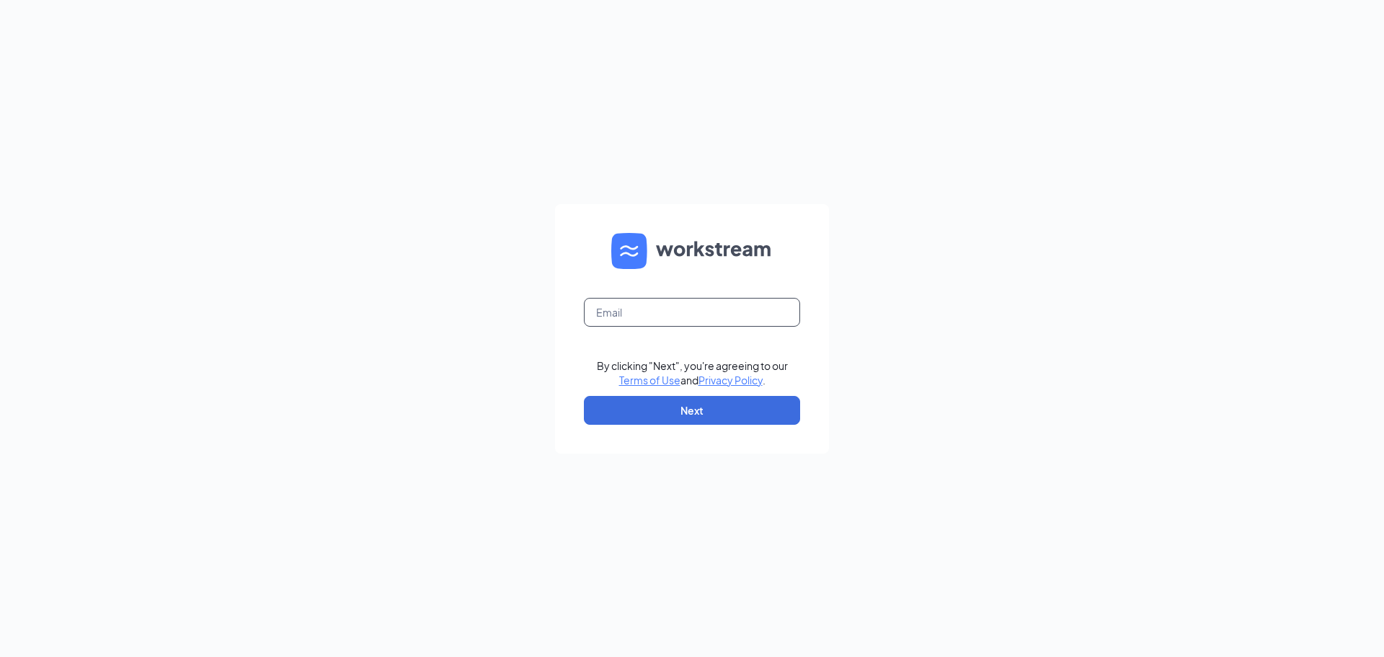
click at [746, 306] on input "text" at bounding box center [692, 312] width 216 height 29
click at [633, 309] on input "[EMAIL_ADDRESS][DOMAIN_NAME]" at bounding box center [692, 312] width 216 height 29
type input "talent-sangabrielvalley@arosacare.com"
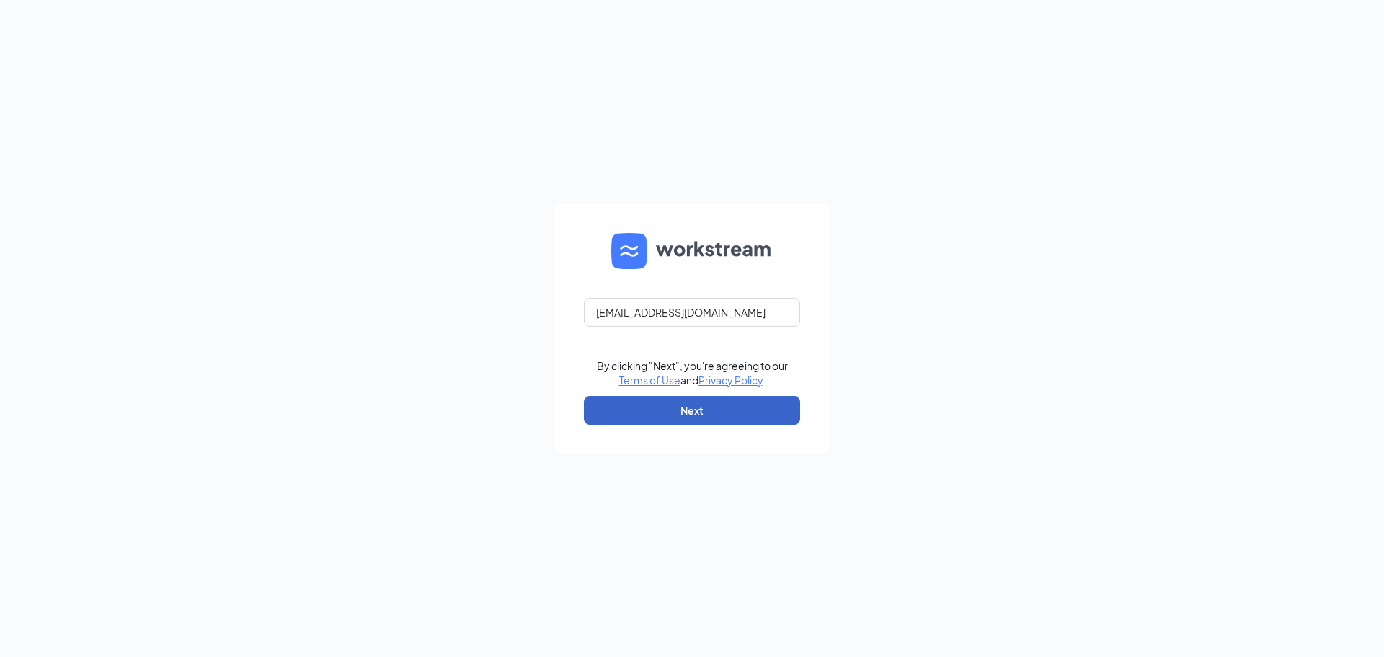
click at [676, 399] on button "Next" at bounding box center [692, 410] width 216 height 29
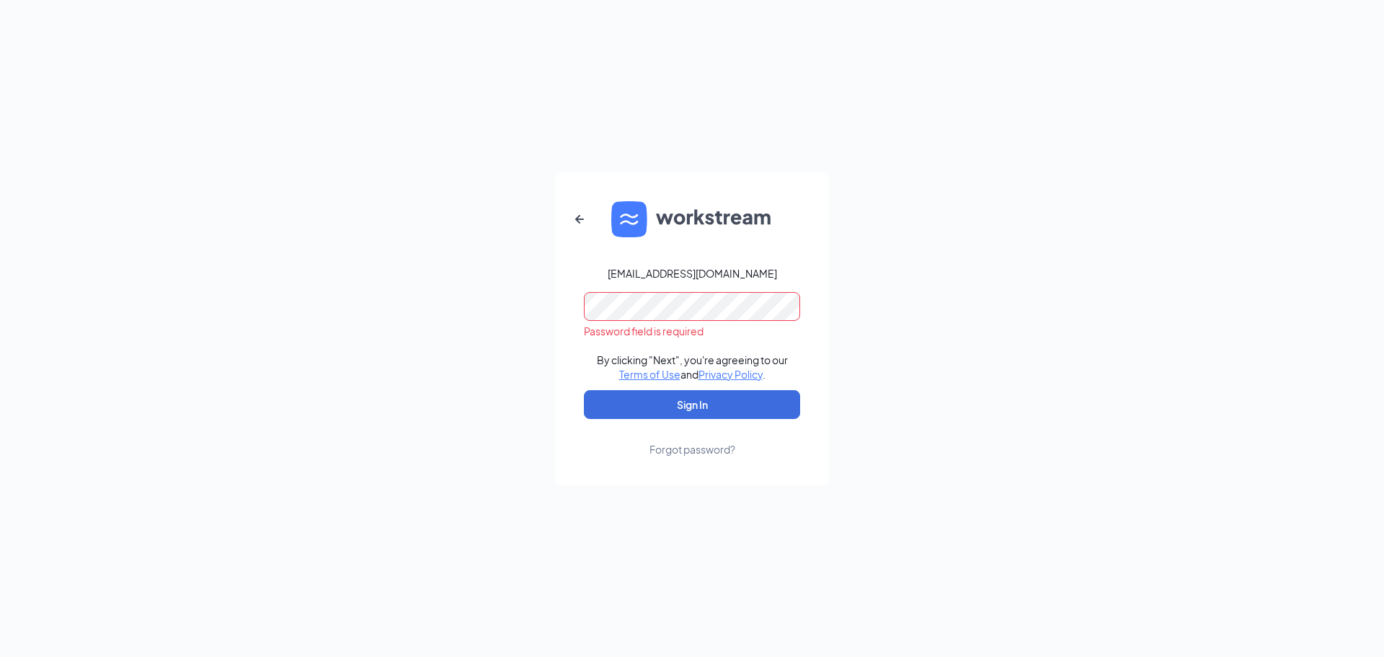
click at [584, 390] on button "Sign In" at bounding box center [692, 404] width 216 height 29
click at [577, 218] on icon "ArrowLeftNew" at bounding box center [579, 218] width 9 height 9
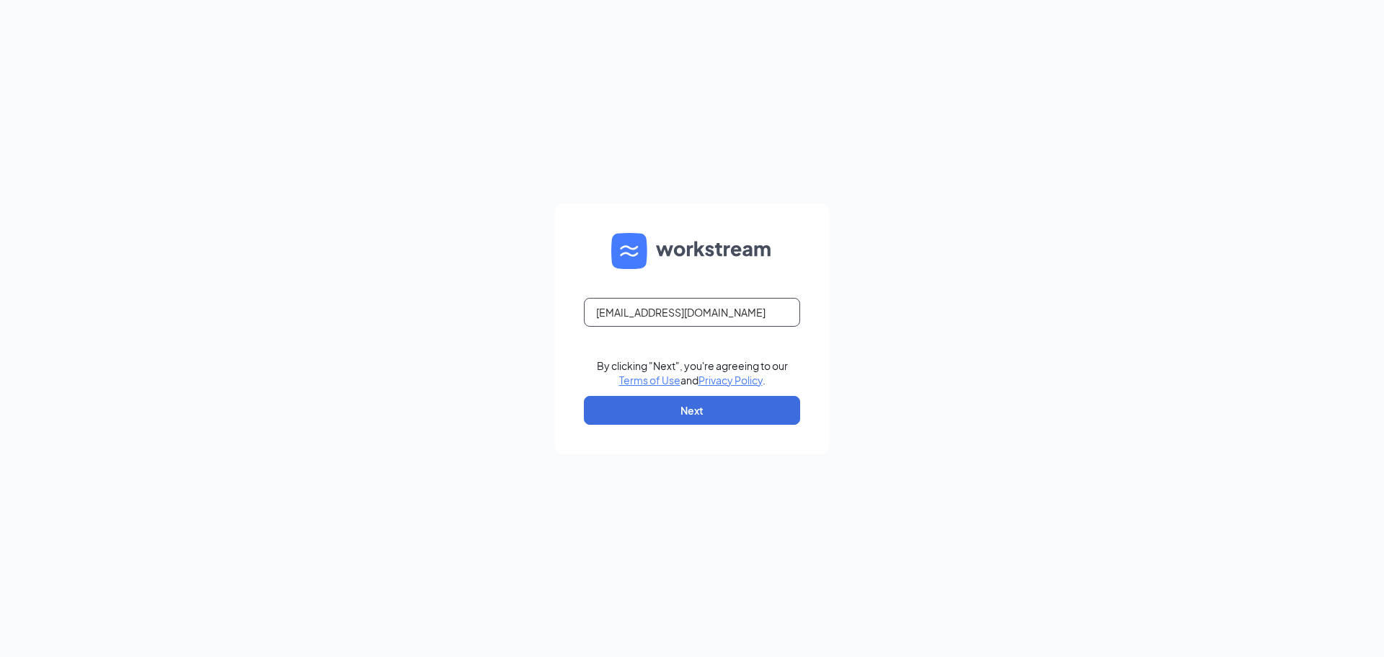
click at [688, 319] on input "talent-sangabrielvalley@arosacare.com" at bounding box center [692, 312] width 216 height 29
type input "talent-southbay@arosacare.com"
click at [708, 436] on form "talent-southbay@arosacare.com By clicking "Next", you're agreeing to our Terms …" at bounding box center [692, 328] width 274 height 249
click at [641, 390] on form "talent-southbay@arosacare.com By clicking "Next", you're agreeing to our Terms …" at bounding box center [692, 328] width 274 height 249
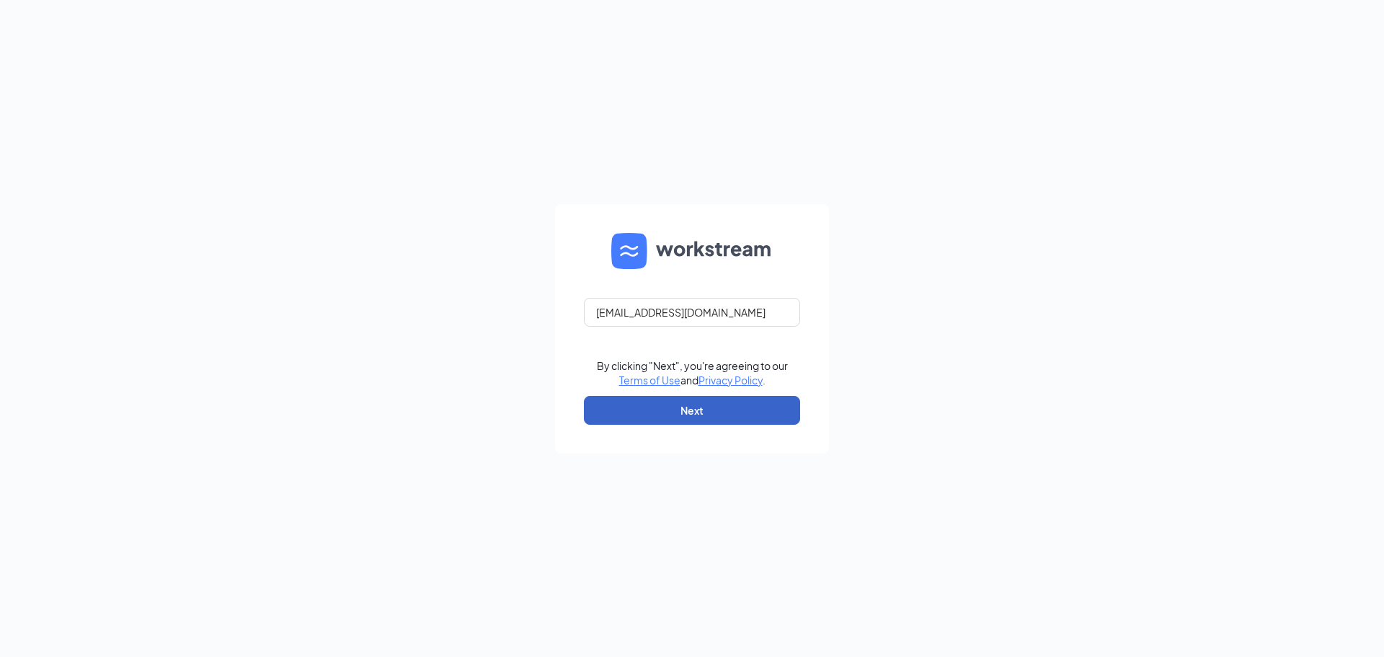
click at [642, 401] on button "Next" at bounding box center [692, 410] width 216 height 29
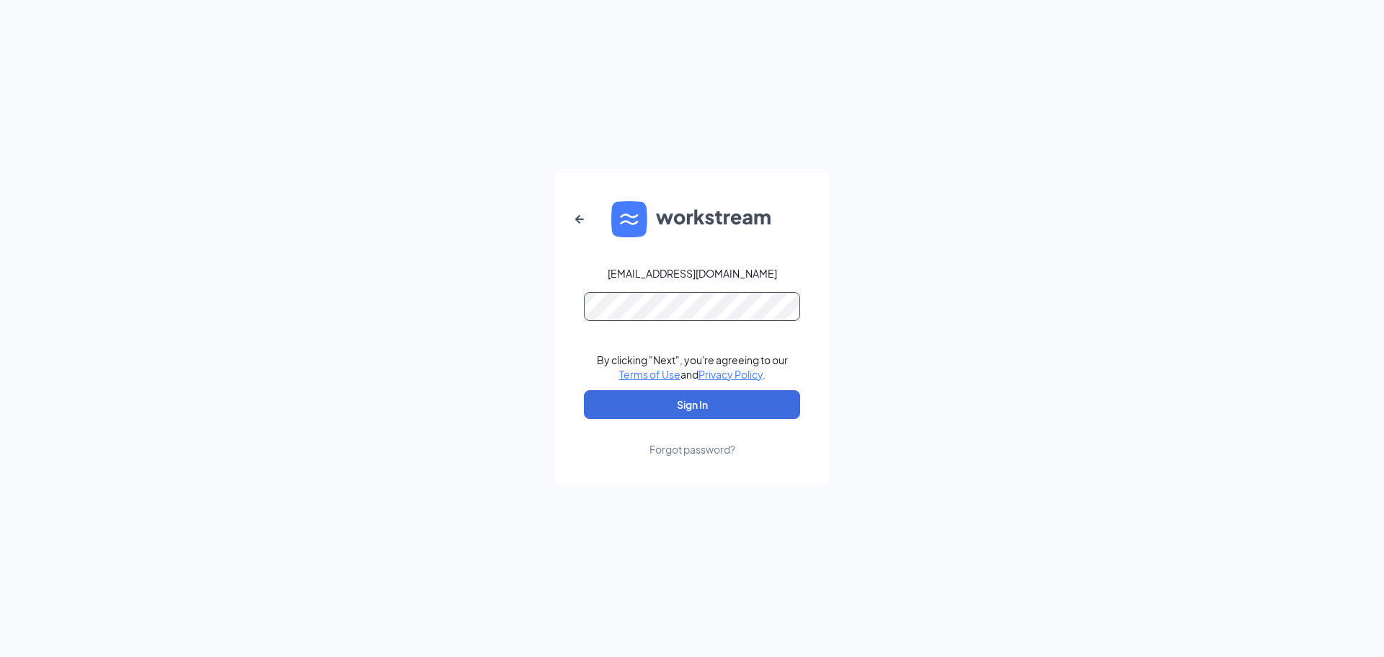
click at [584, 390] on button "Sign In" at bounding box center [692, 404] width 216 height 29
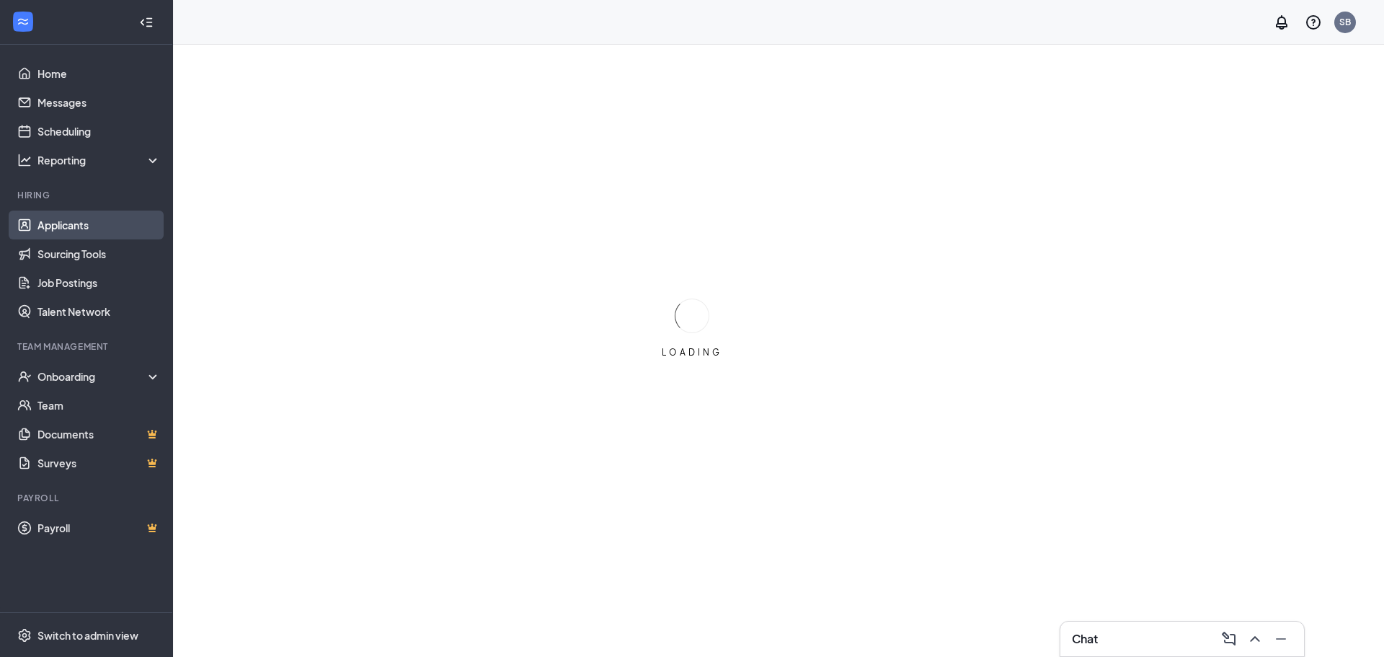
click at [100, 229] on link "Applicants" at bounding box center [98, 224] width 123 height 29
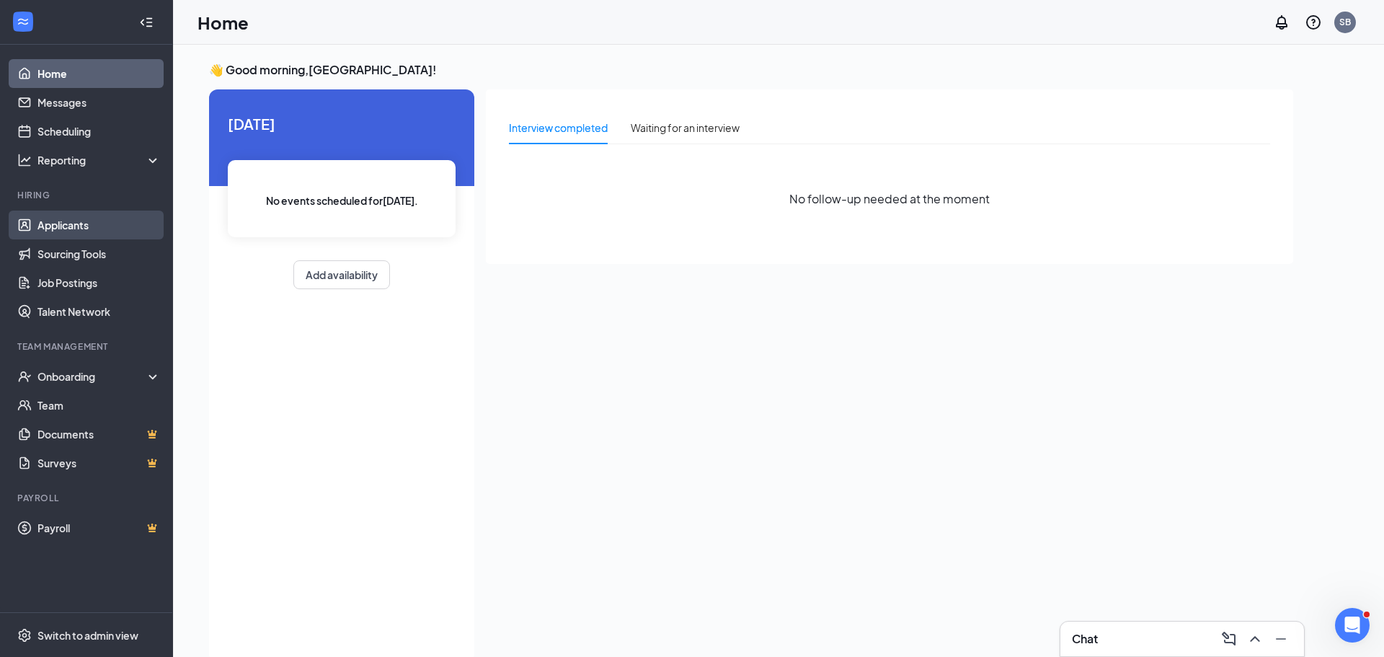
click at [37, 224] on link "Applicants" at bounding box center [98, 224] width 123 height 29
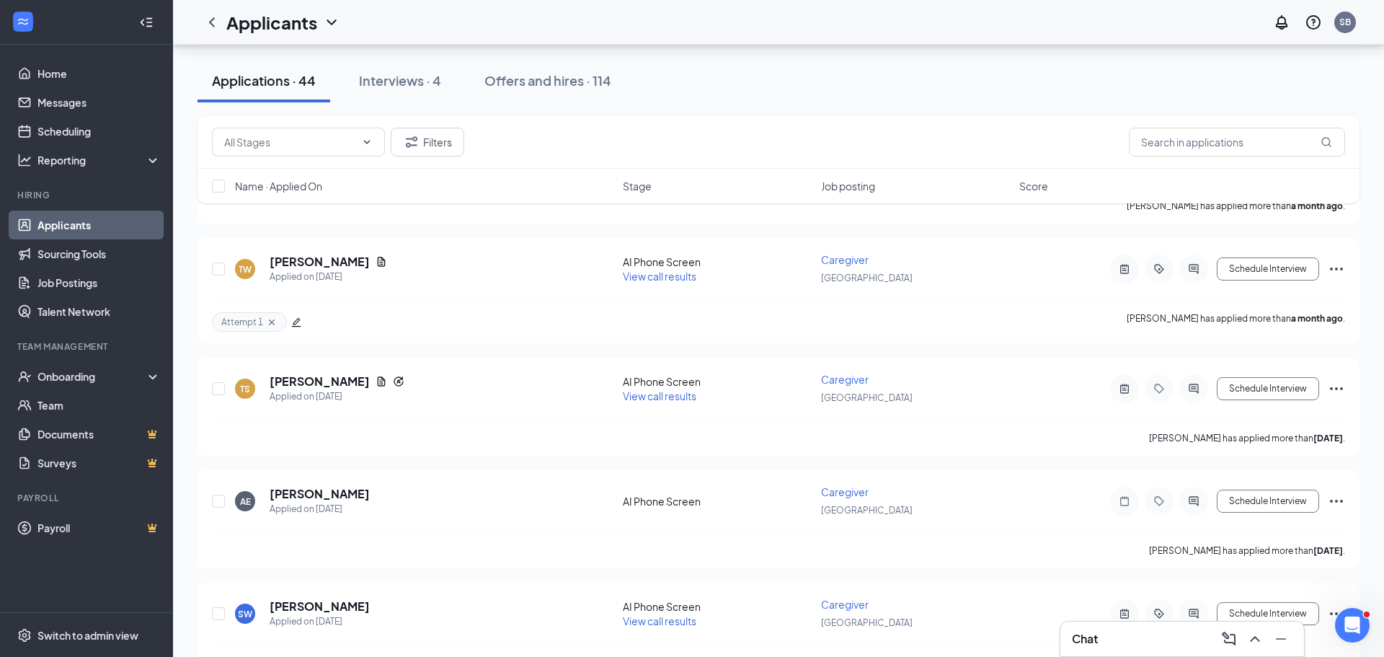
scroll to position [4706, 0]
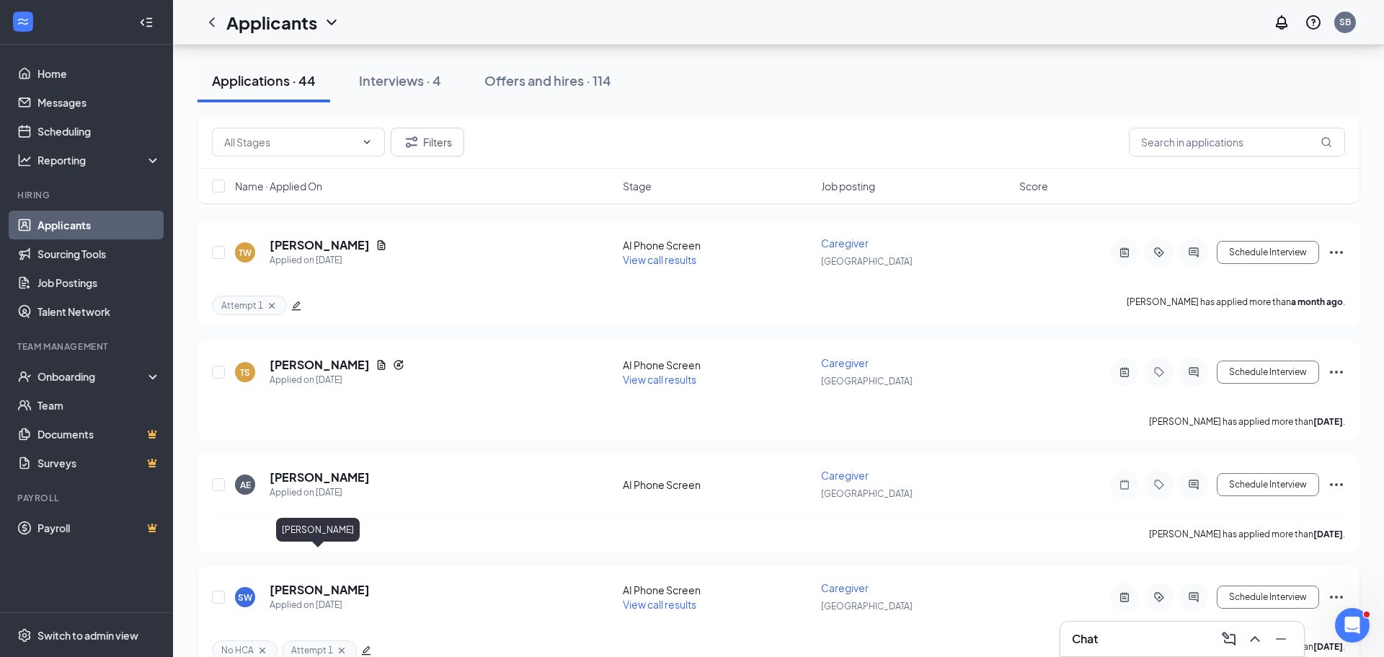
click at [312, 582] on h5 "Shaneek William" at bounding box center [320, 590] width 100 height 16
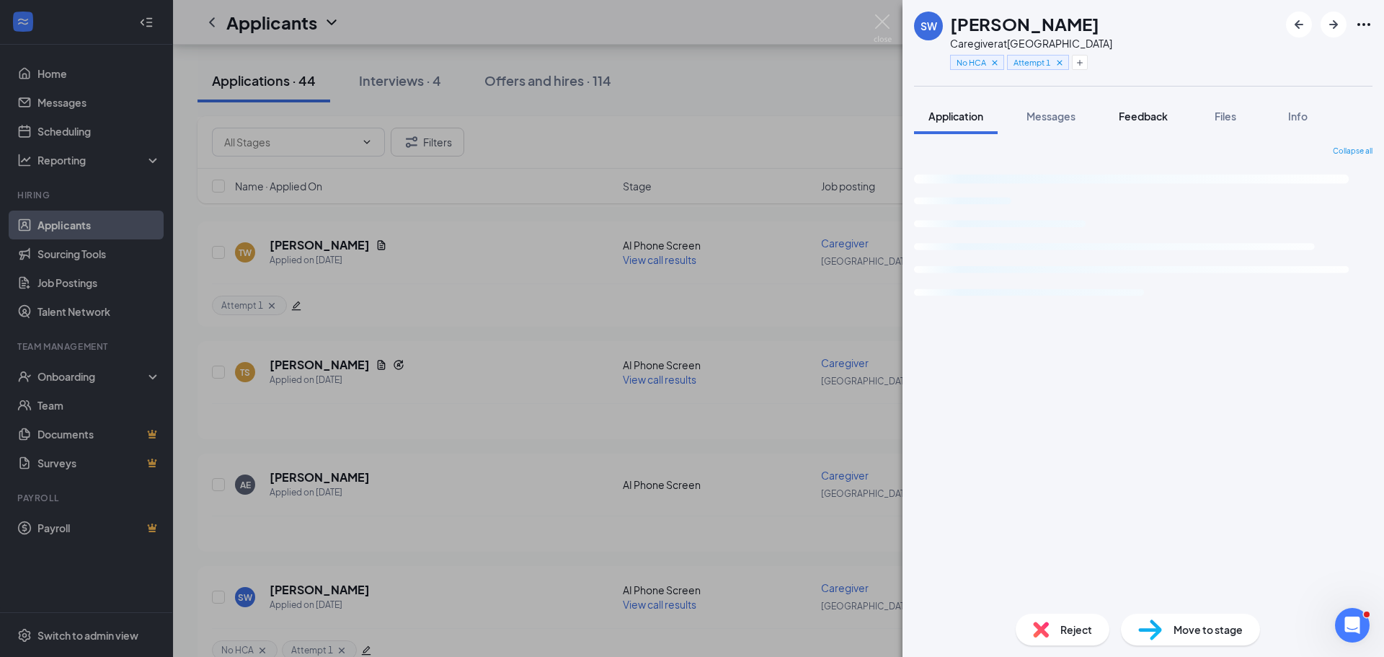
click at [1160, 105] on button "Feedback" at bounding box center [1143, 116] width 78 height 36
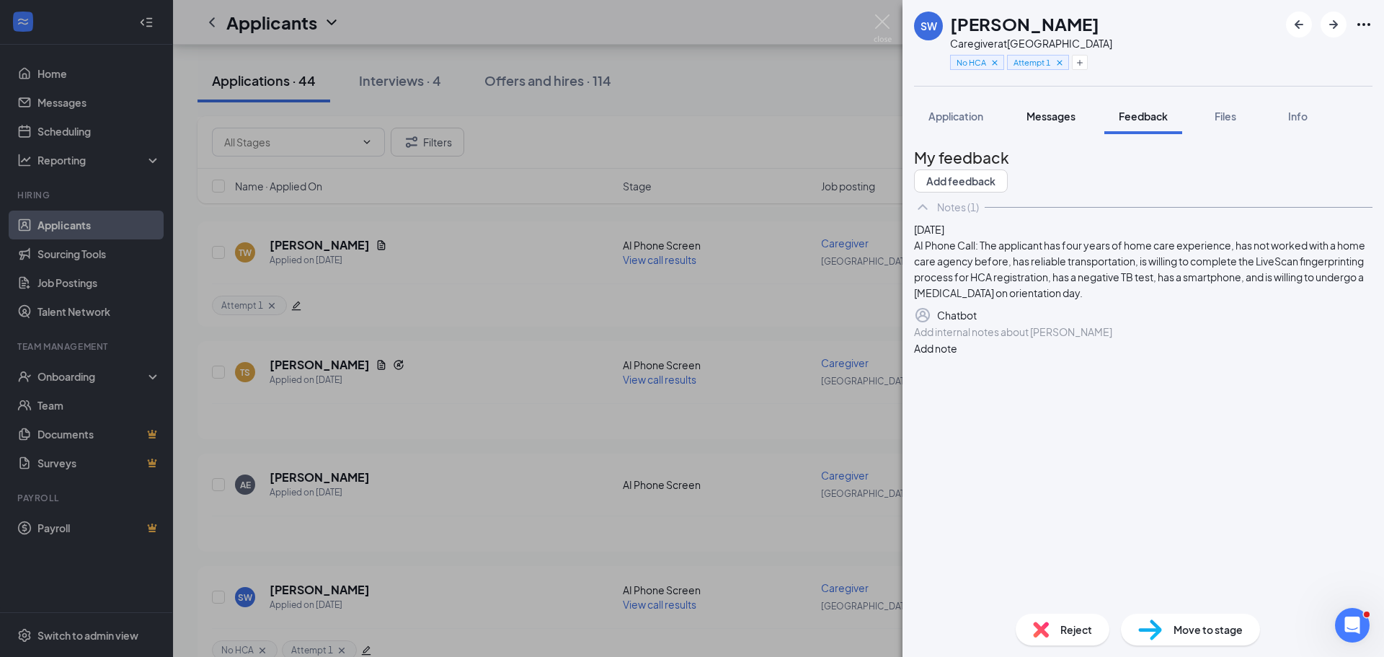
click at [1050, 119] on span "Messages" at bounding box center [1050, 116] width 49 height 13
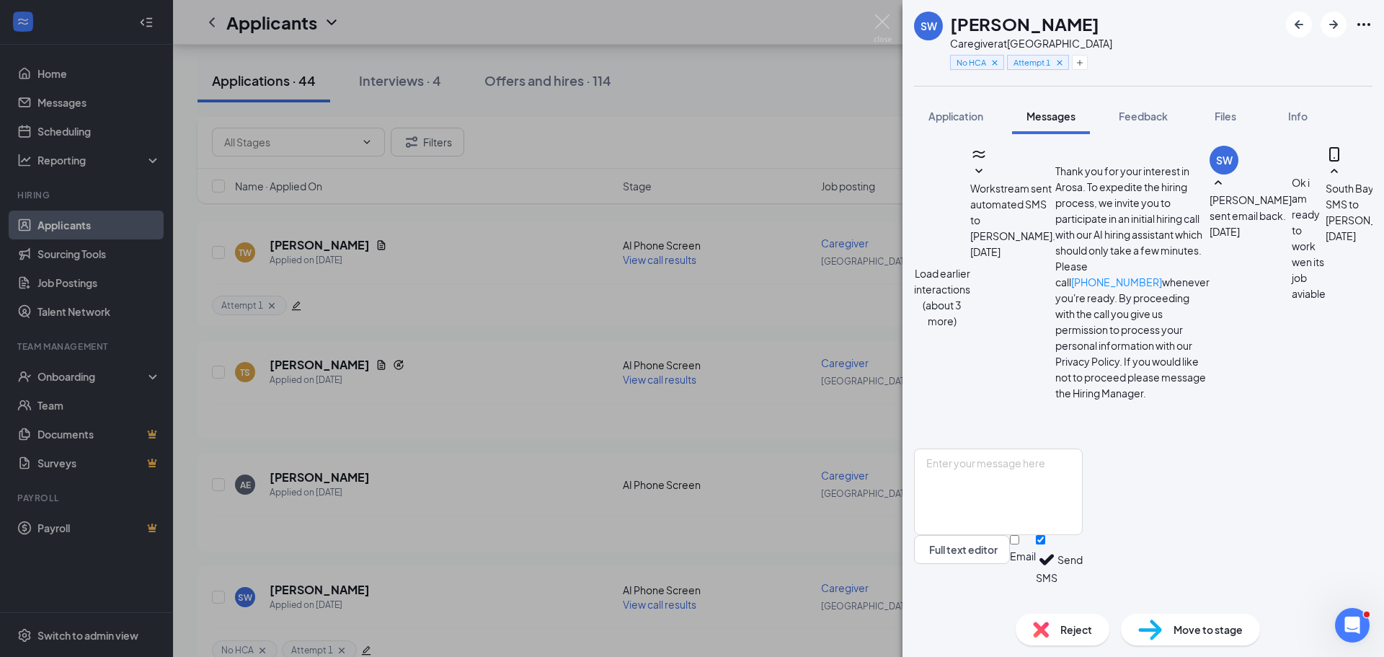
scroll to position [689, 0]
click at [1065, 636] on span "Reject" at bounding box center [1076, 629] width 32 height 16
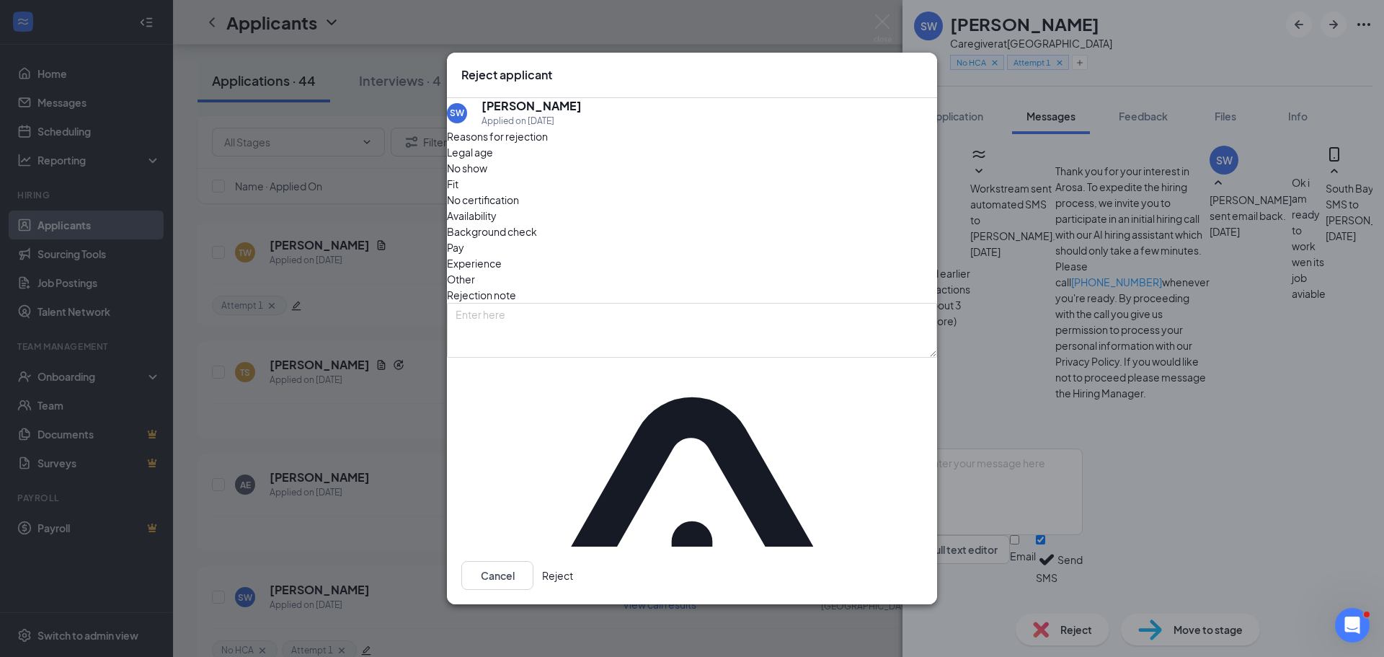
click at [487, 176] on span "No show" at bounding box center [467, 168] width 40 height 16
click at [573, 561] on button "Reject" at bounding box center [557, 575] width 31 height 29
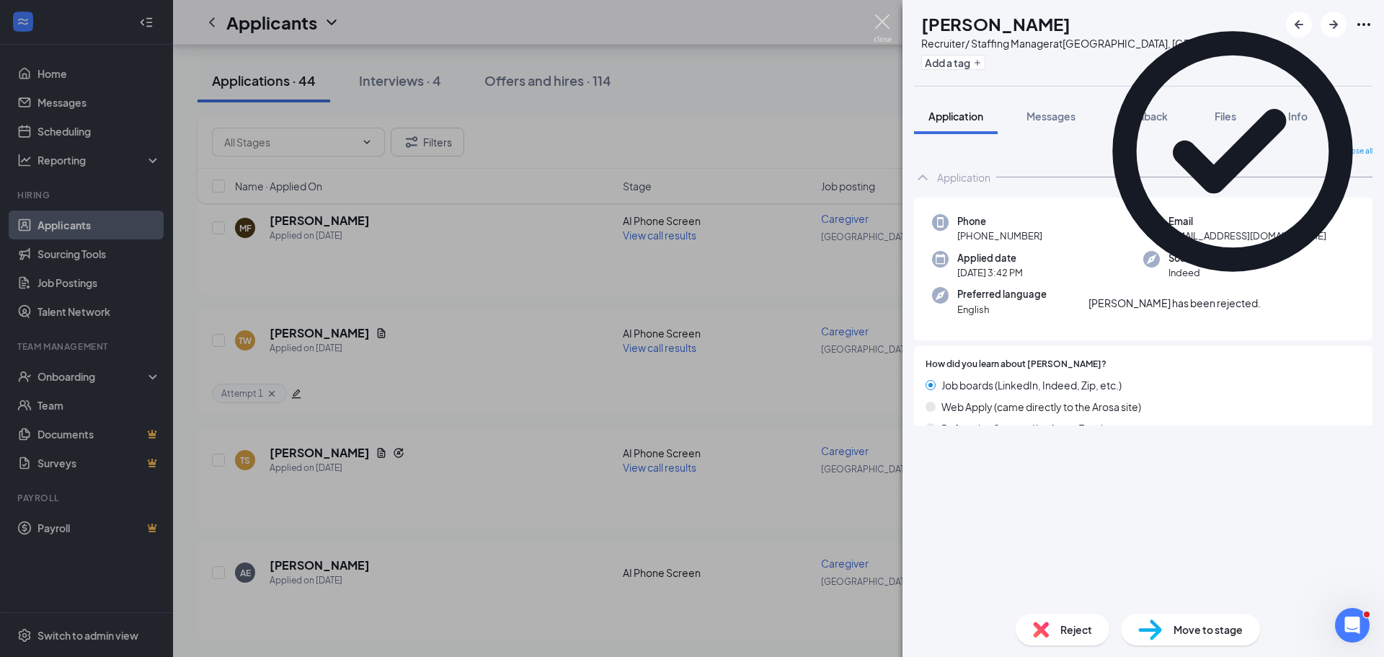
scroll to position [4587, 0]
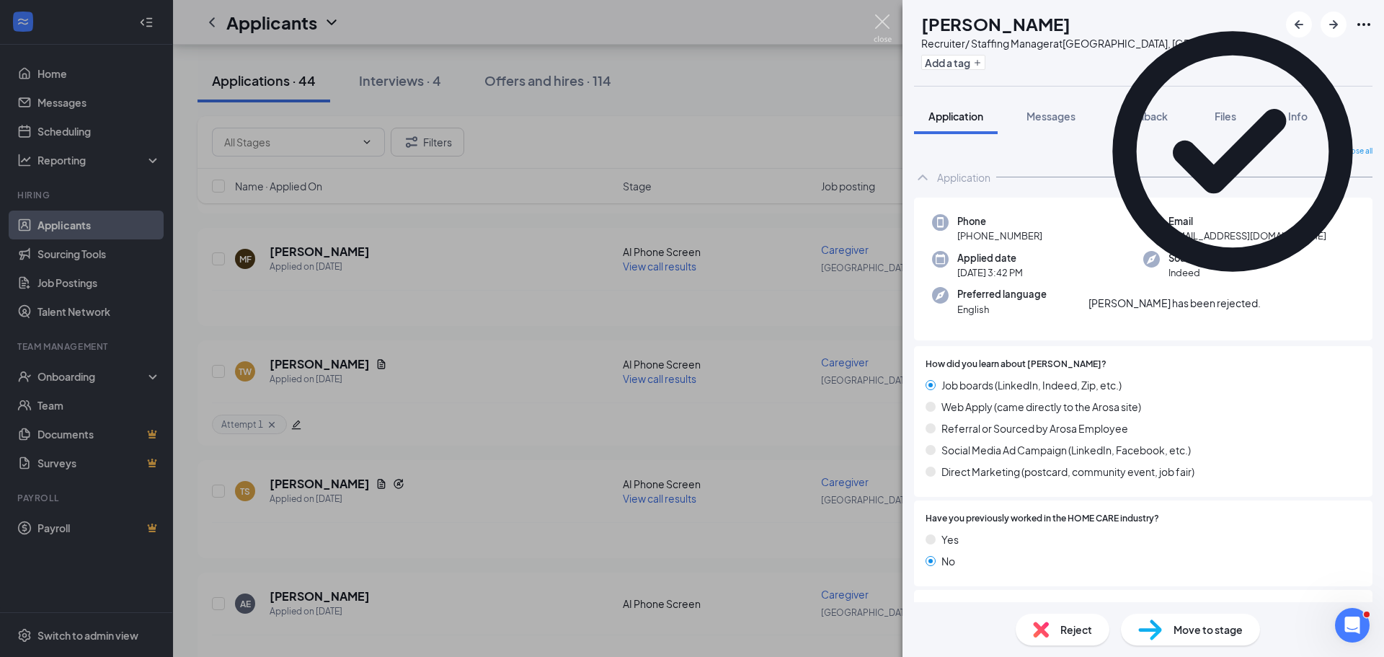
click at [889, 21] on img at bounding box center [882, 28] width 18 height 28
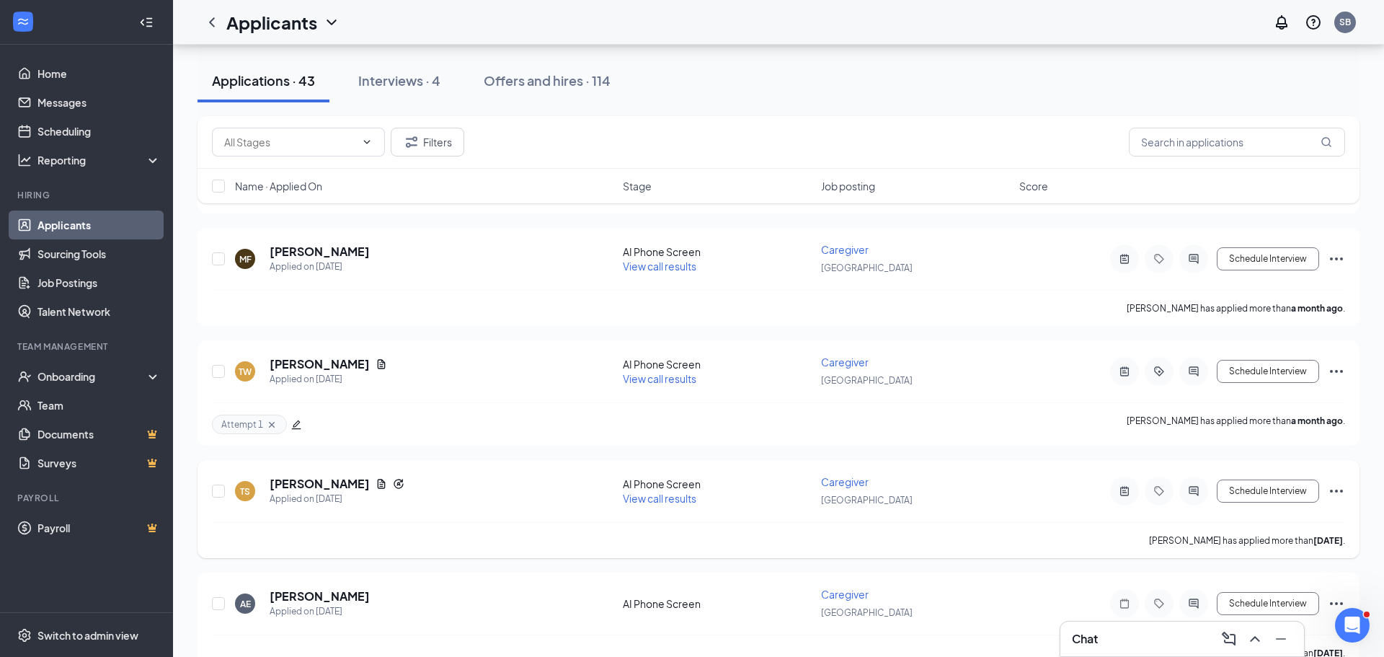
click at [672, 491] on span "View call results" at bounding box center [660, 497] width 74 height 13
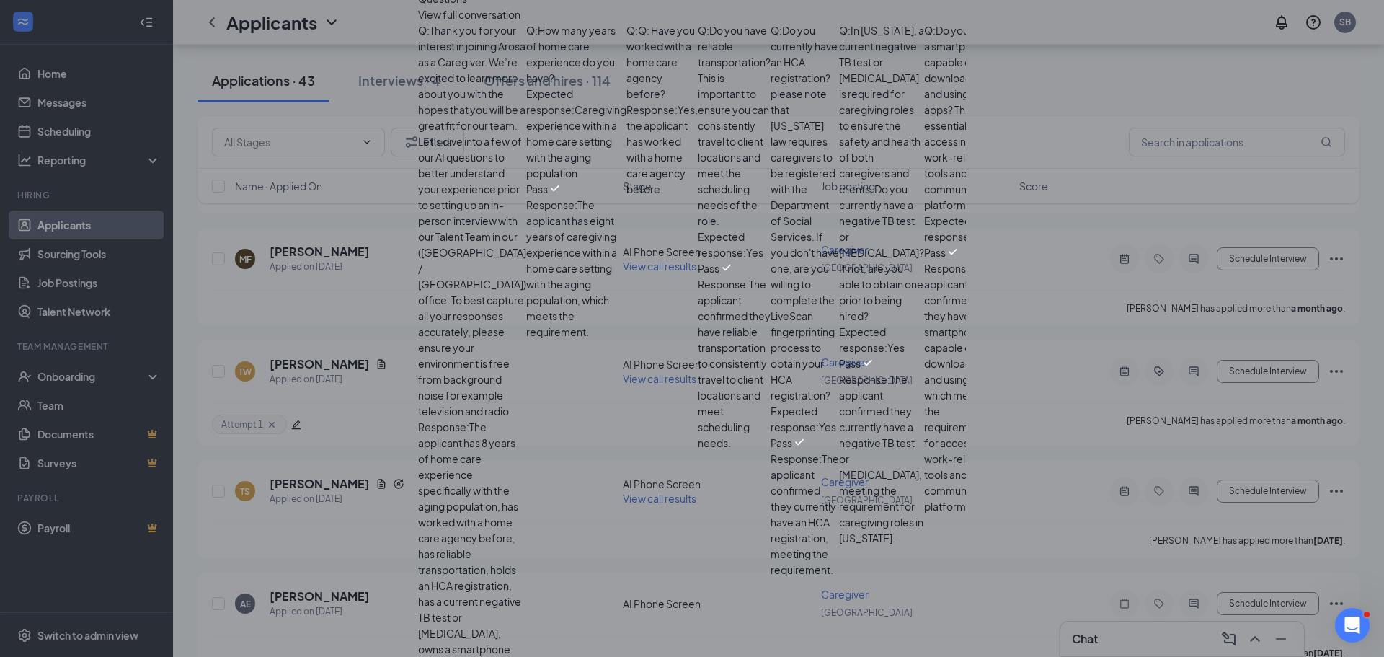
click at [520, 22] on span "View full conversation" at bounding box center [469, 14] width 102 height 16
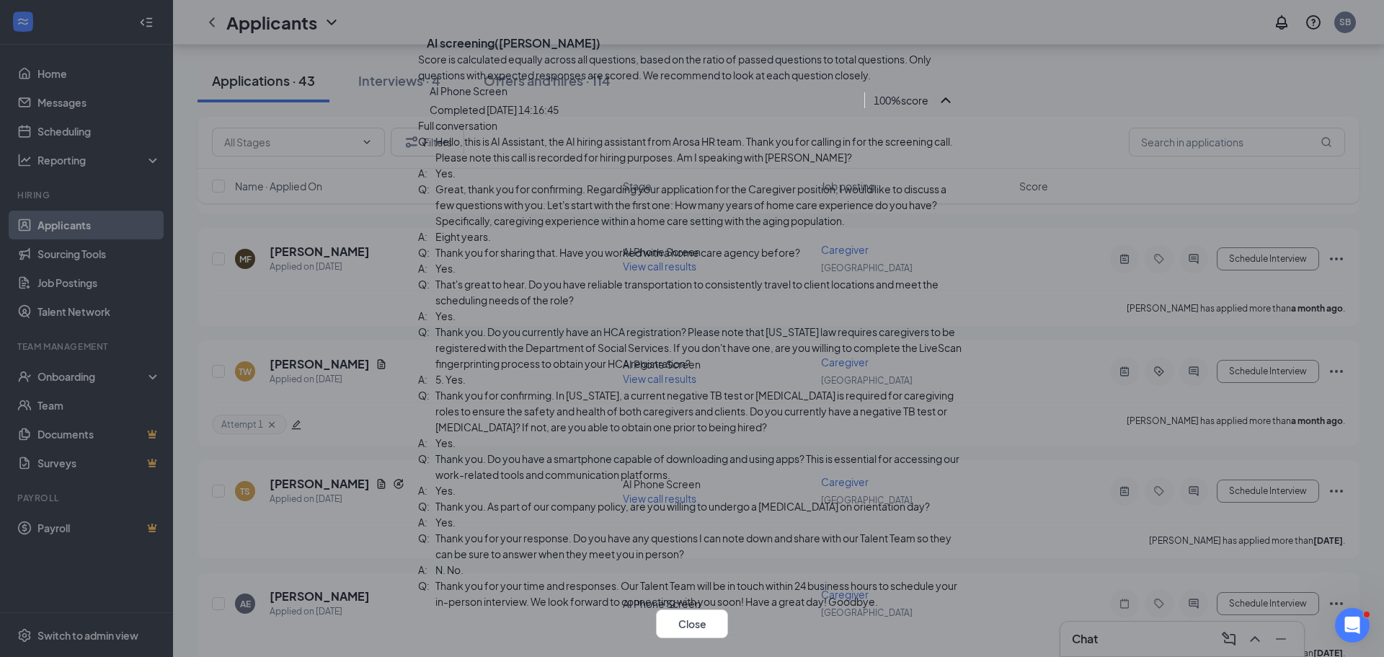
scroll to position [561, 0]
click at [936, 51] on div "AI screening ( Timothy Suy )" at bounding box center [692, 43] width 548 height 16
click at [418, 32] on icon "Cross" at bounding box center [418, 32] width 0 height 0
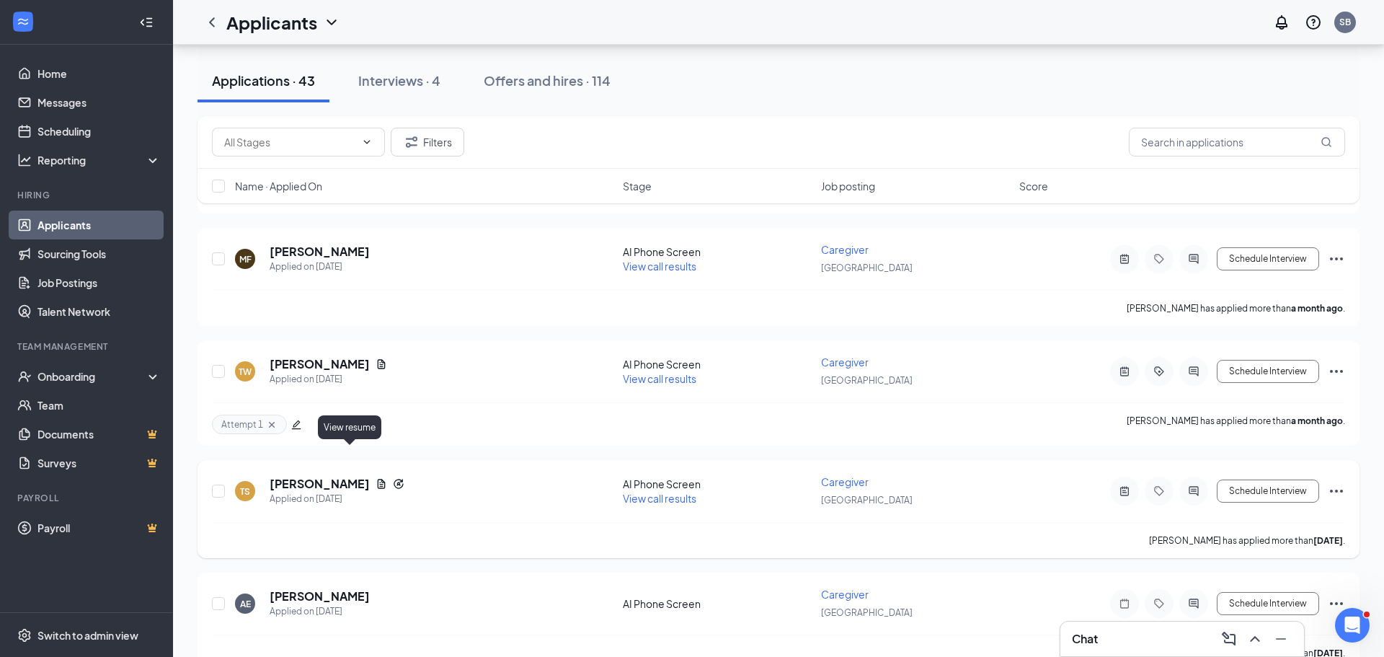
click at [378, 479] on icon "Document" at bounding box center [382, 483] width 8 height 9
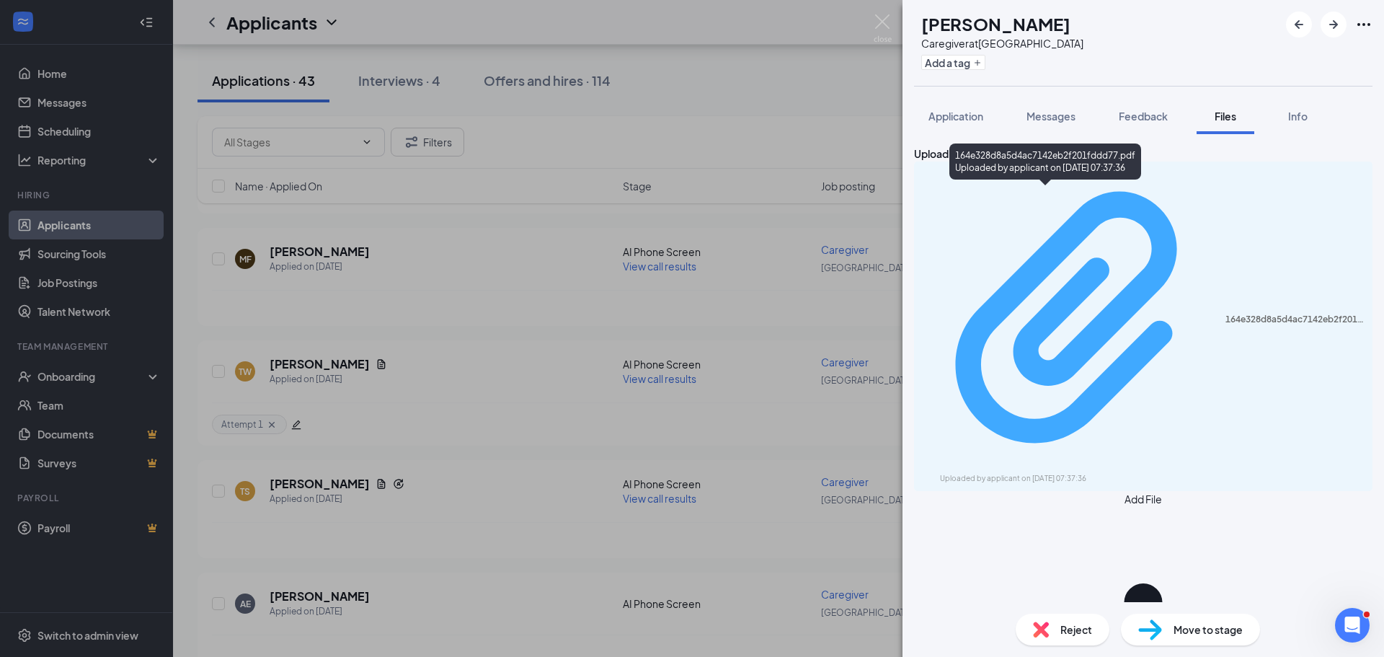
click at [1225, 313] on div "164e328d8a5d4ac7142eb2f201fddd77.pdf" at bounding box center [1294, 319] width 138 height 12
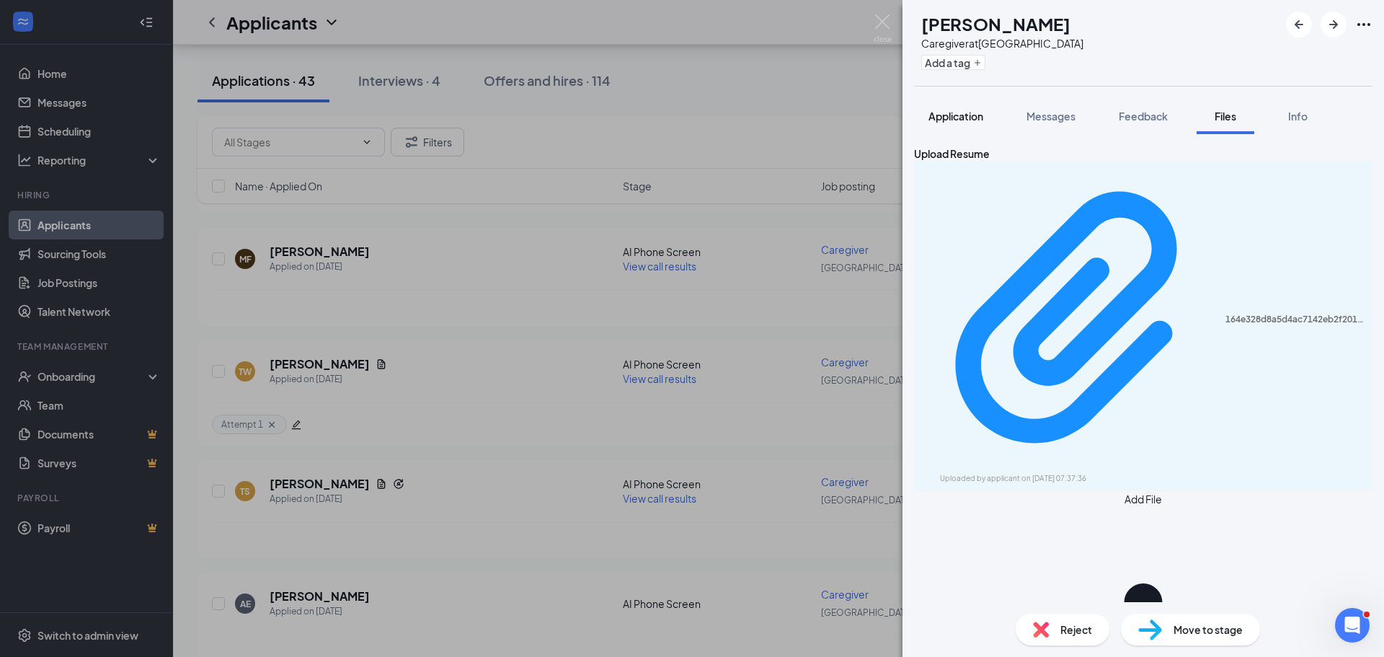
click at [968, 116] on span "Application" at bounding box center [955, 116] width 55 height 13
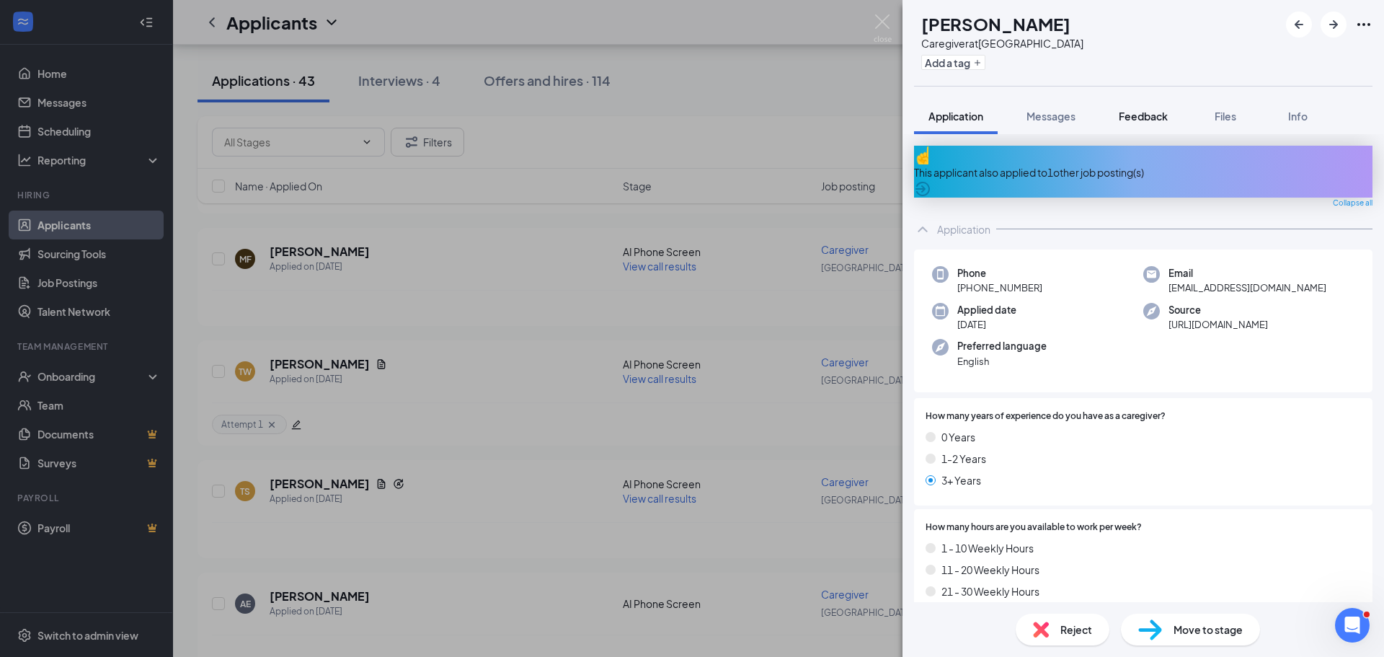
click at [1152, 118] on span "Feedback" at bounding box center [1142, 116] width 49 height 13
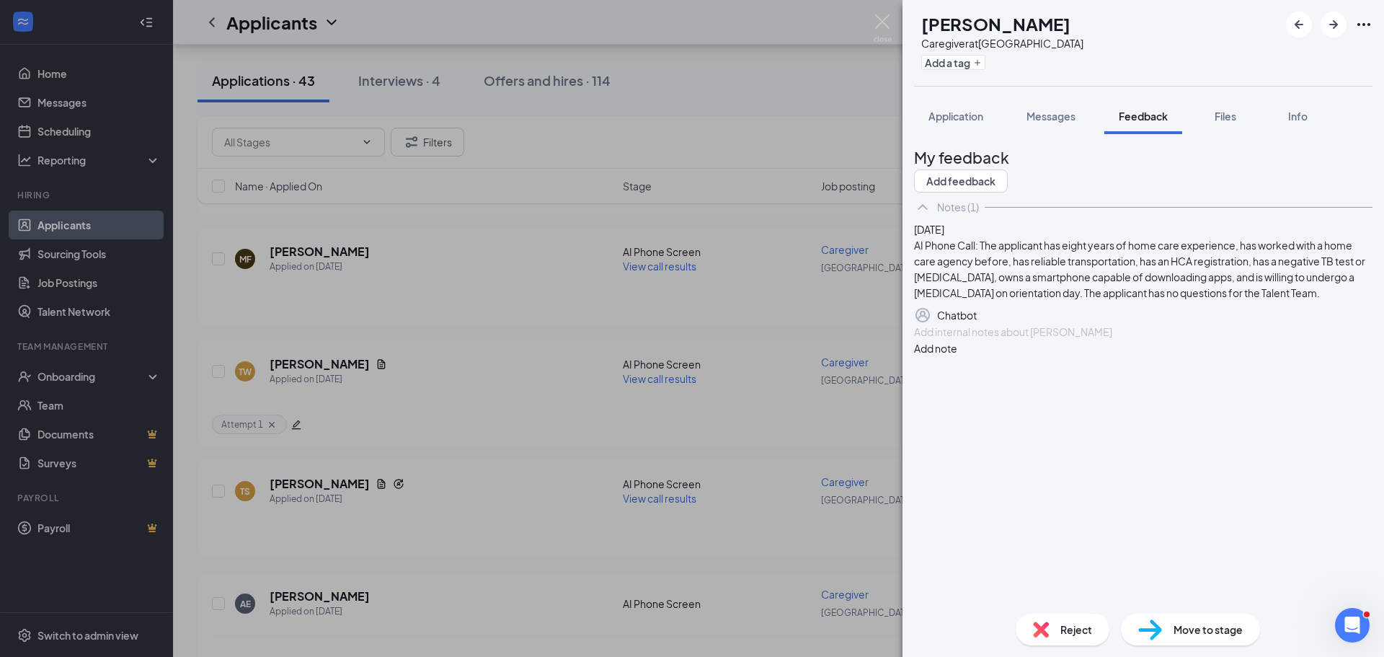
click at [1008, 339] on div at bounding box center [1142, 331] width 457 height 15
click at [957, 356] on button "Add note" at bounding box center [935, 348] width 43 height 16
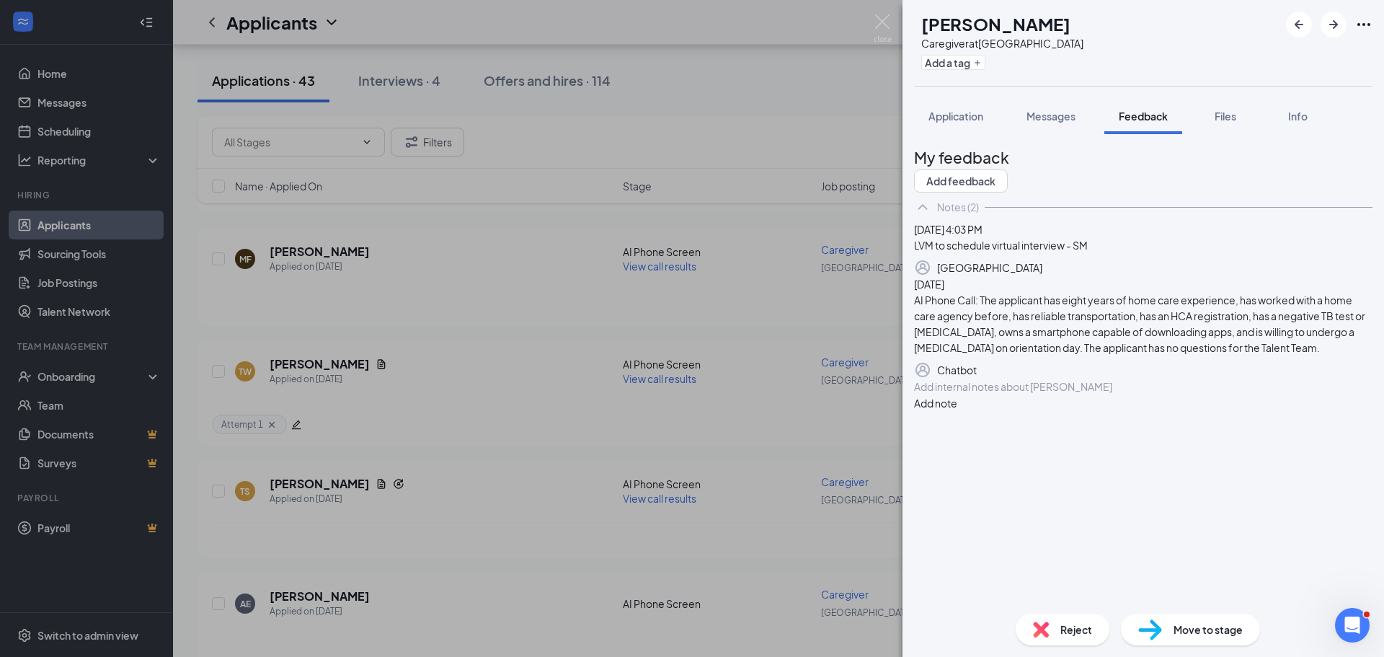
click at [887, 8] on div "TS Timothy Suy Caregiver at South Bay Add a tag Application Messages Feedback F…" at bounding box center [692, 328] width 1384 height 657
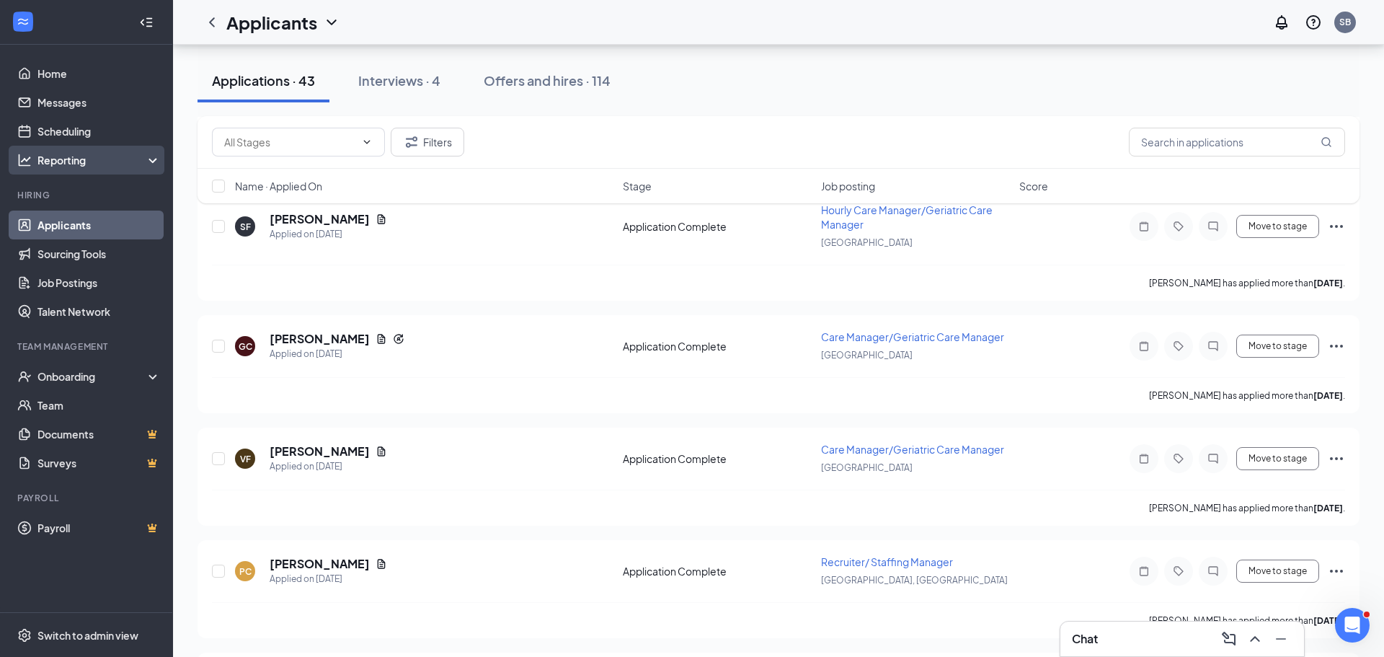
scroll to position [3380, 0]
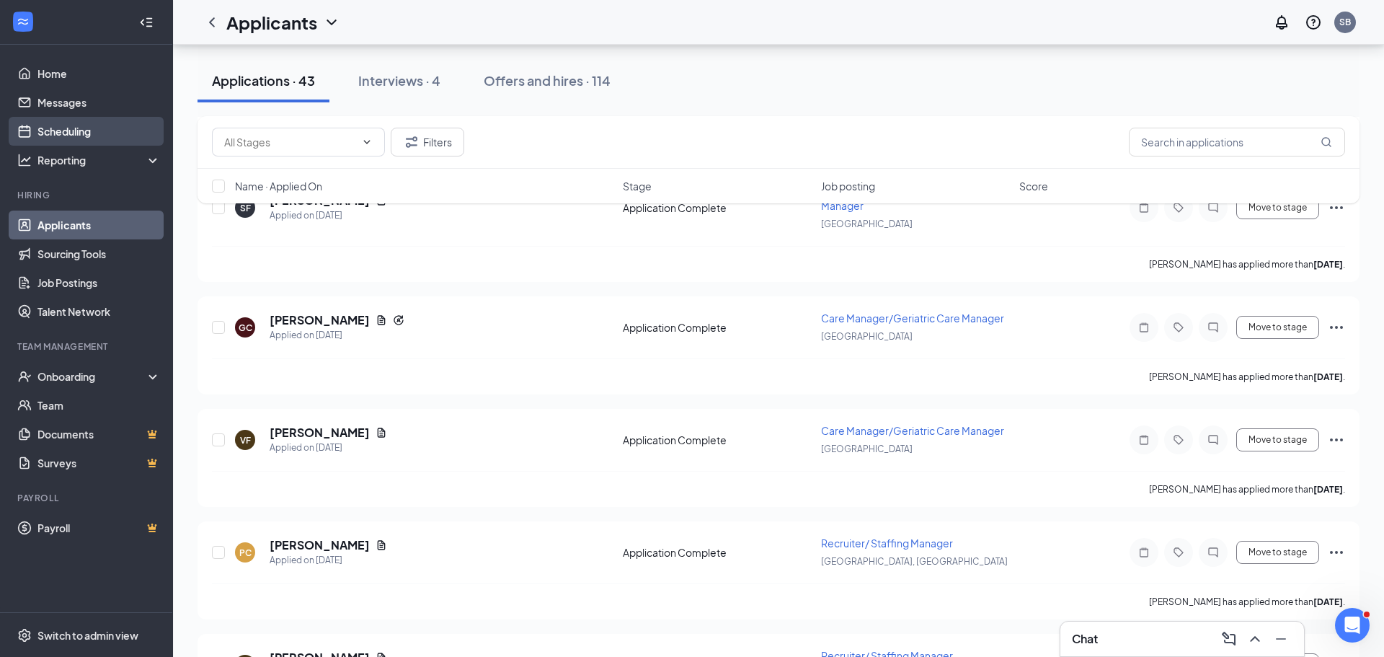
click at [118, 133] on link "Scheduling" at bounding box center [98, 131] width 123 height 29
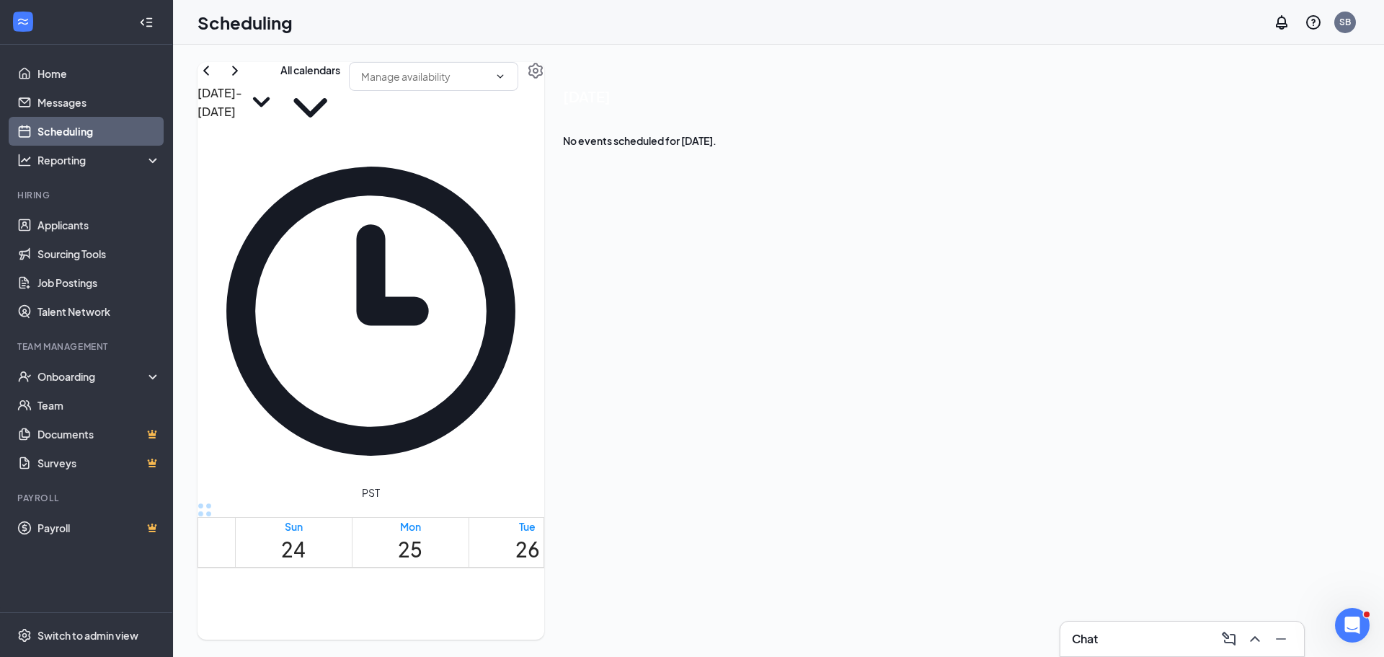
scroll to position [173, 0]
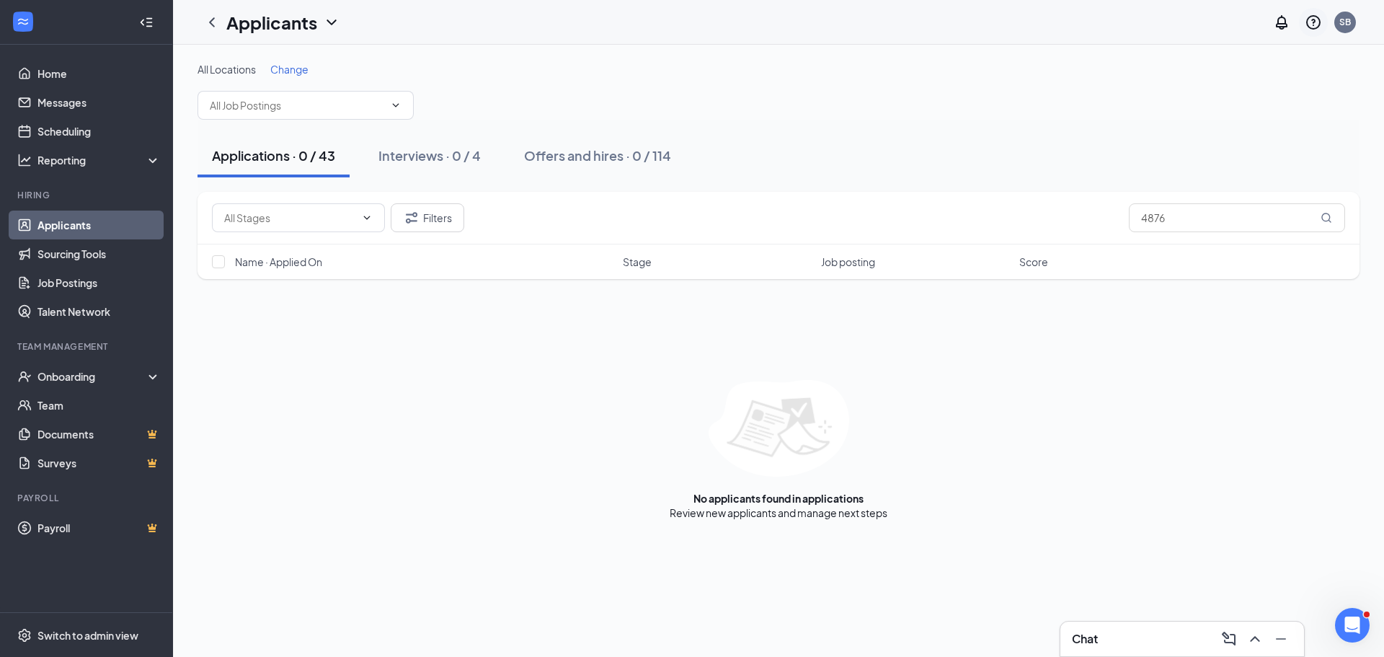
click at [1324, 25] on div at bounding box center [1313, 22] width 29 height 29
click at [1350, 23] on div "SB" at bounding box center [1345, 23] width 22 height 22
click at [1237, 220] on div "Log out" at bounding box center [1273, 220] width 156 height 14
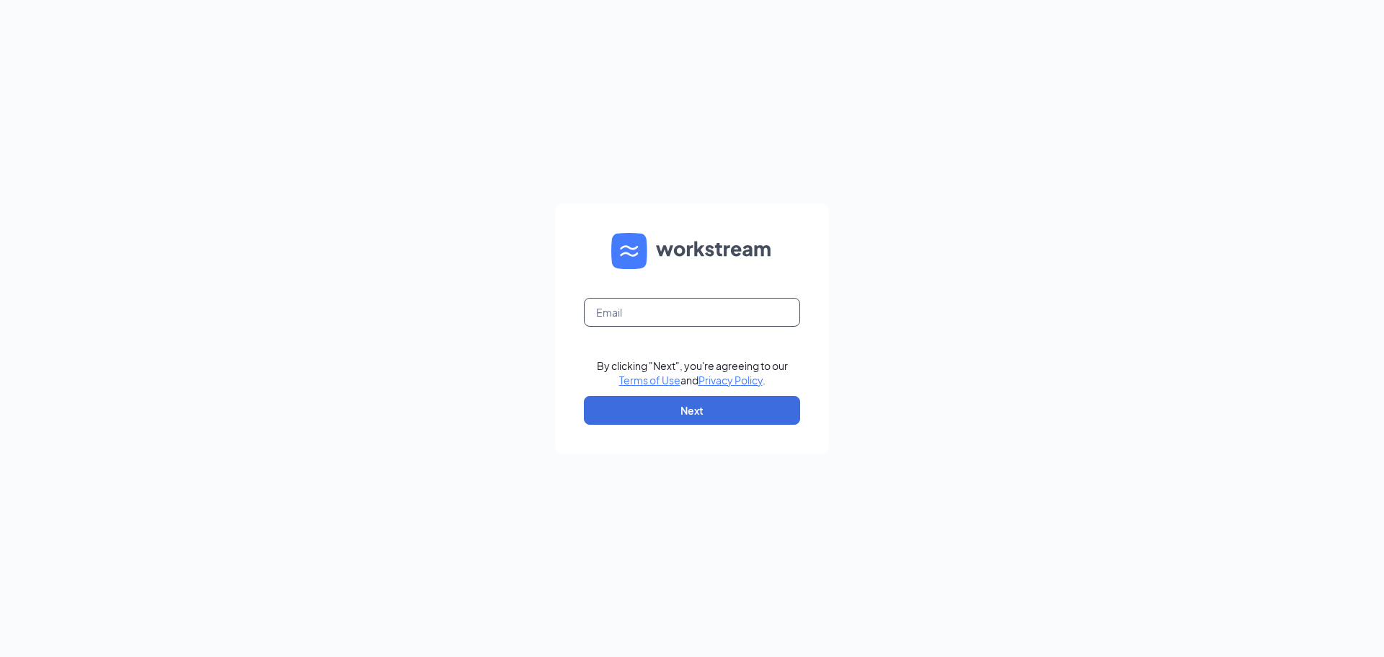
click at [663, 308] on input "text" at bounding box center [692, 312] width 216 height 29
type input "[EMAIL_ADDRESS][DOMAIN_NAME]"
click at [724, 409] on button "Next" at bounding box center [692, 410] width 216 height 29
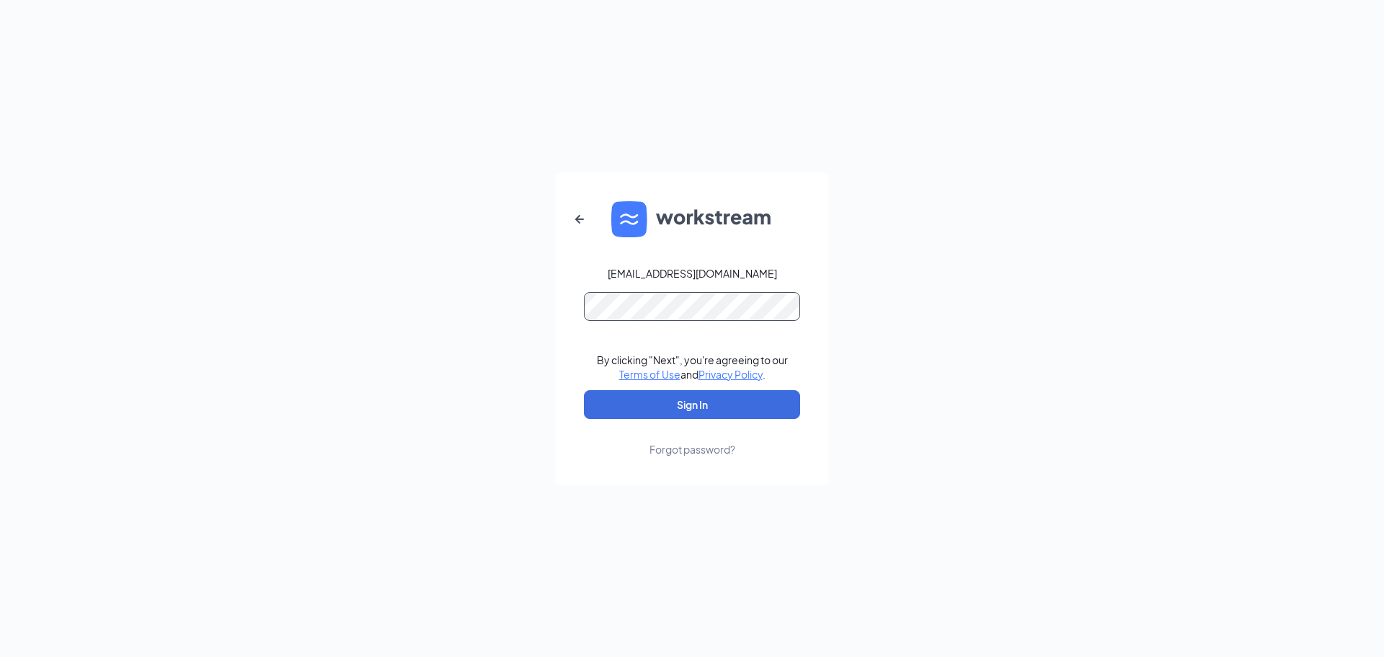
click at [584, 390] on button "Sign In" at bounding box center [692, 404] width 216 height 29
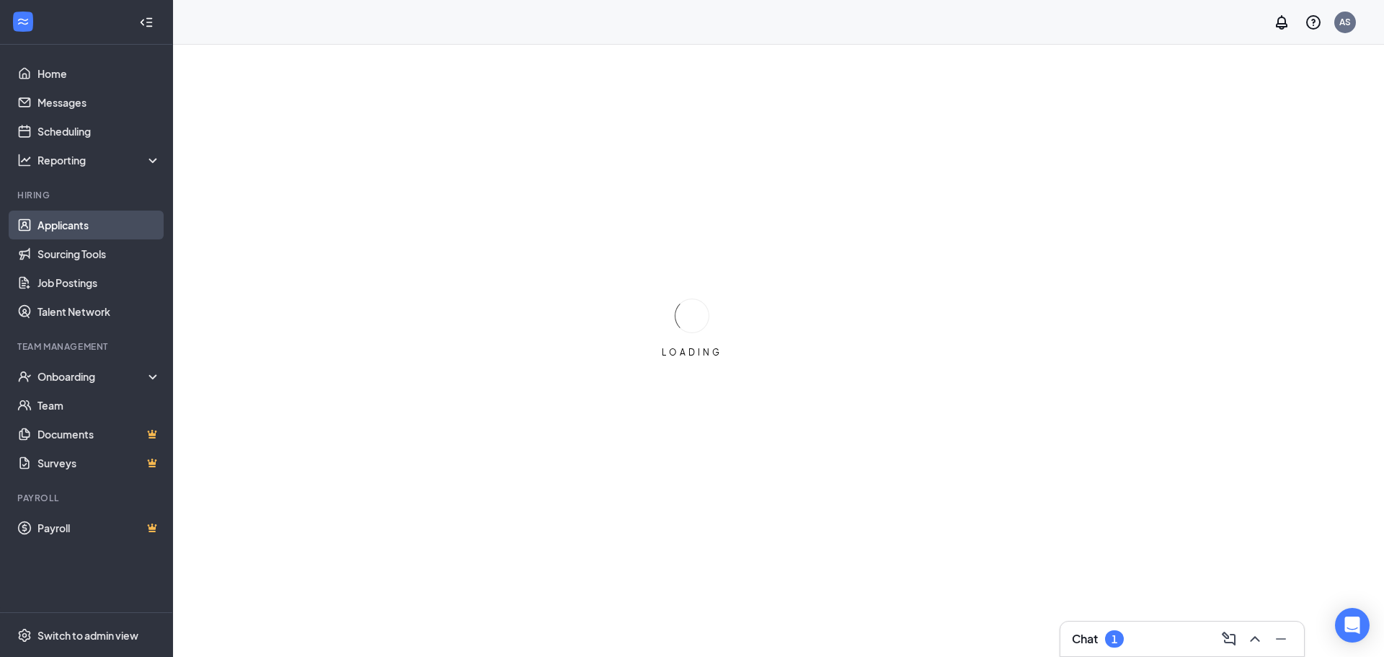
click at [87, 233] on link "Applicants" at bounding box center [98, 224] width 123 height 29
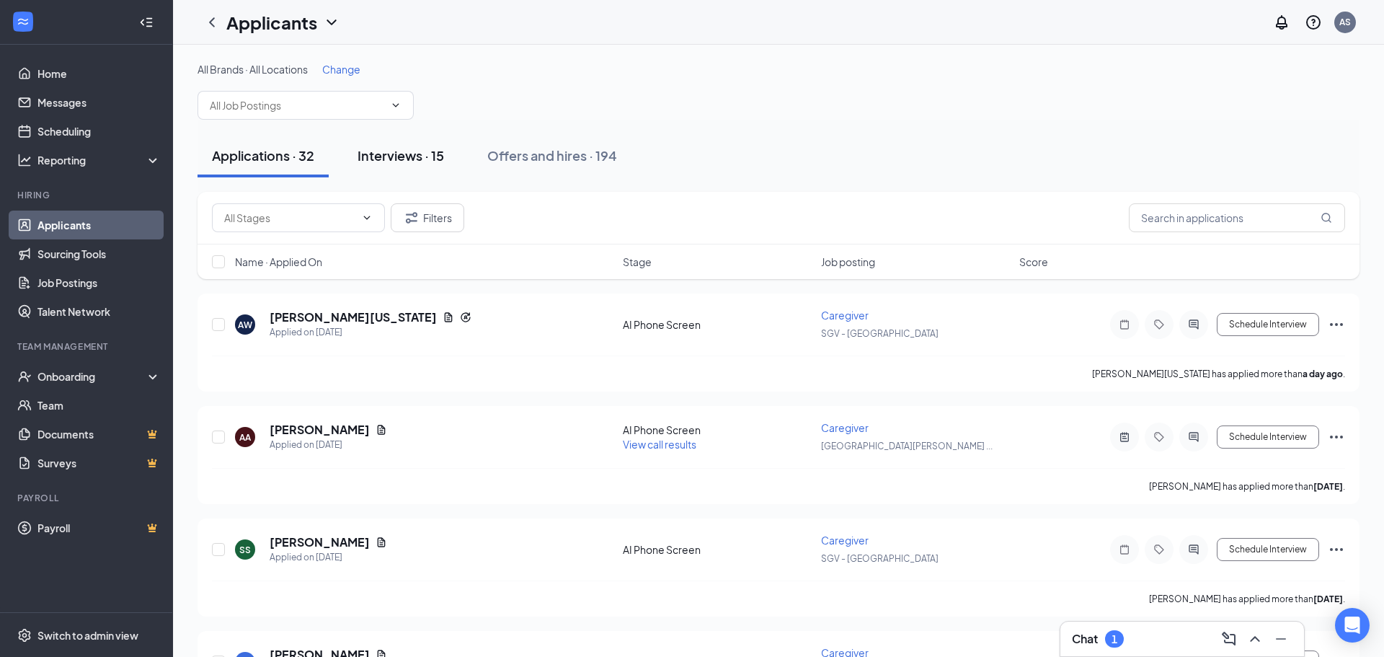
click at [456, 151] on button "Interviews · 15" at bounding box center [400, 155] width 115 height 43
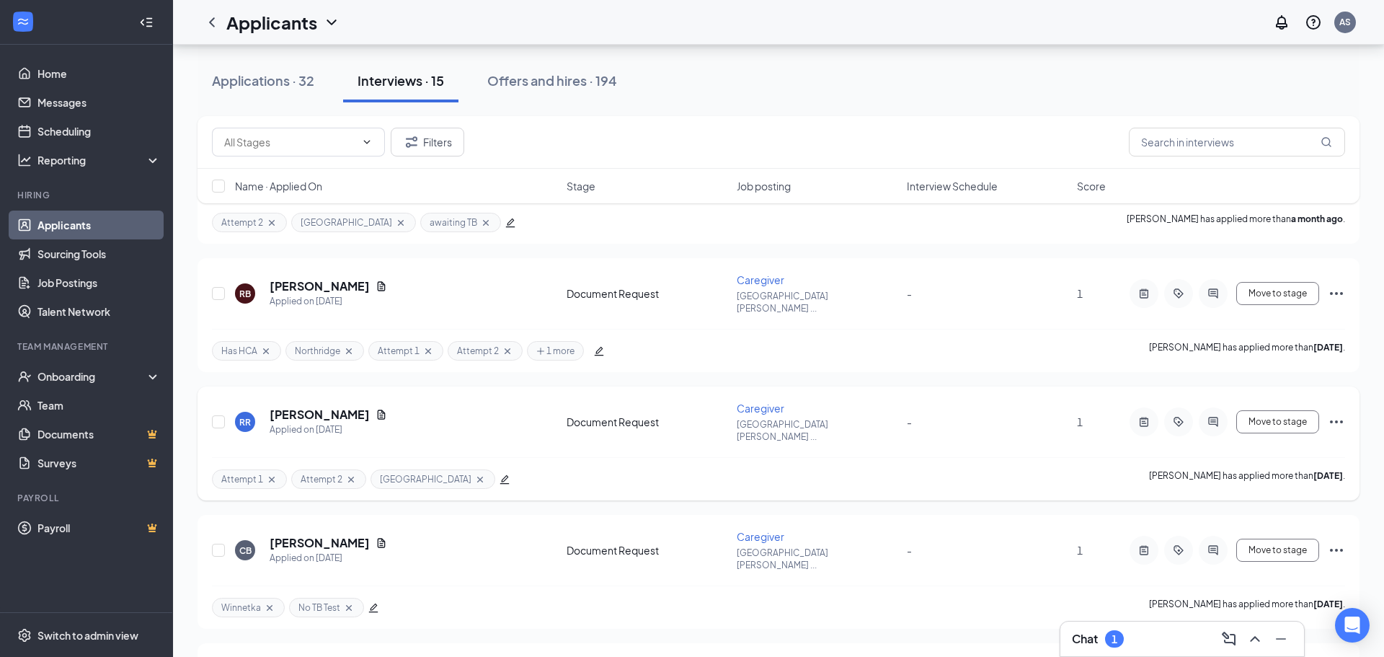
scroll to position [1389, 0]
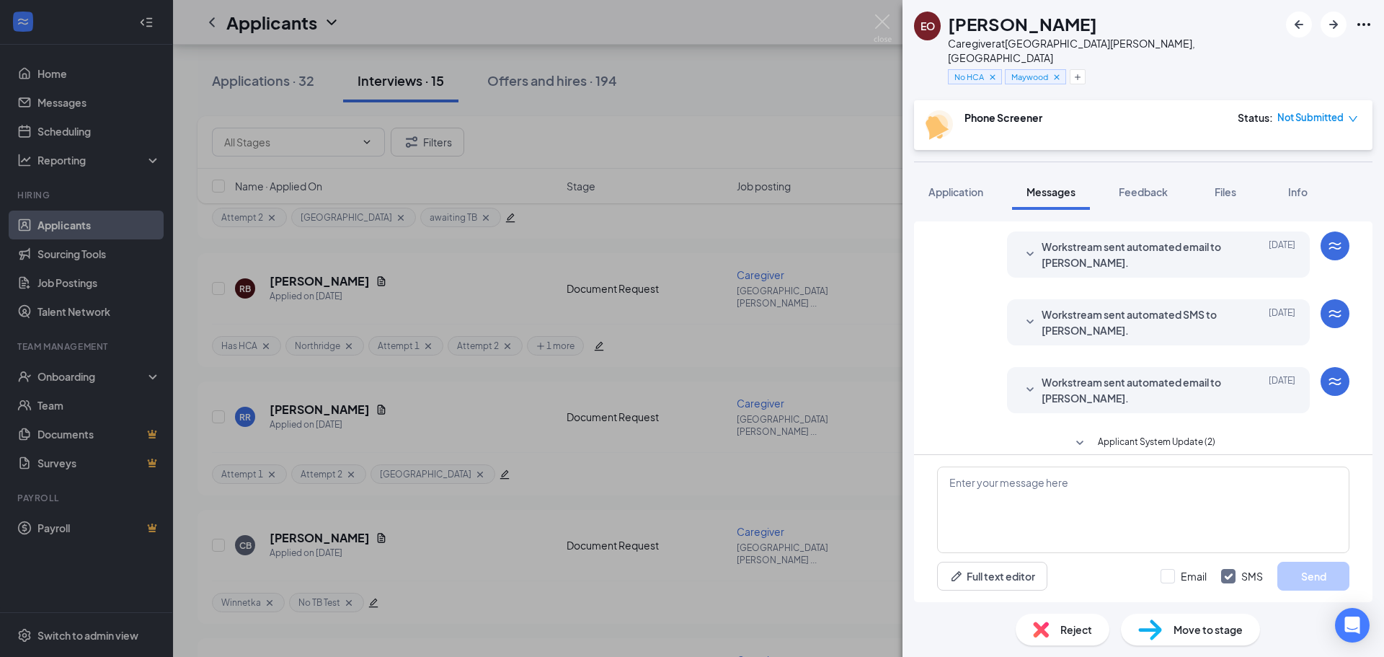
scroll to position [357, 0]
click at [875, 14] on img at bounding box center [882, 28] width 18 height 28
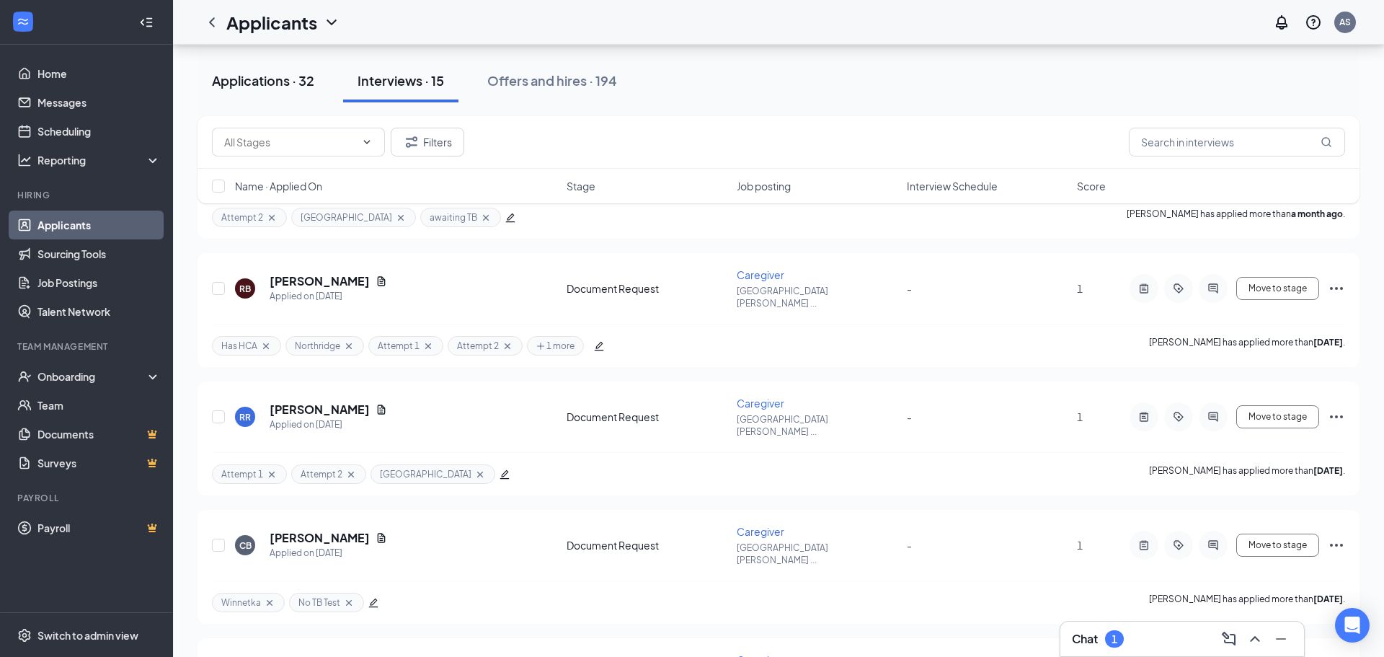
click at [316, 87] on button "Applications · 32" at bounding box center [262, 80] width 131 height 43
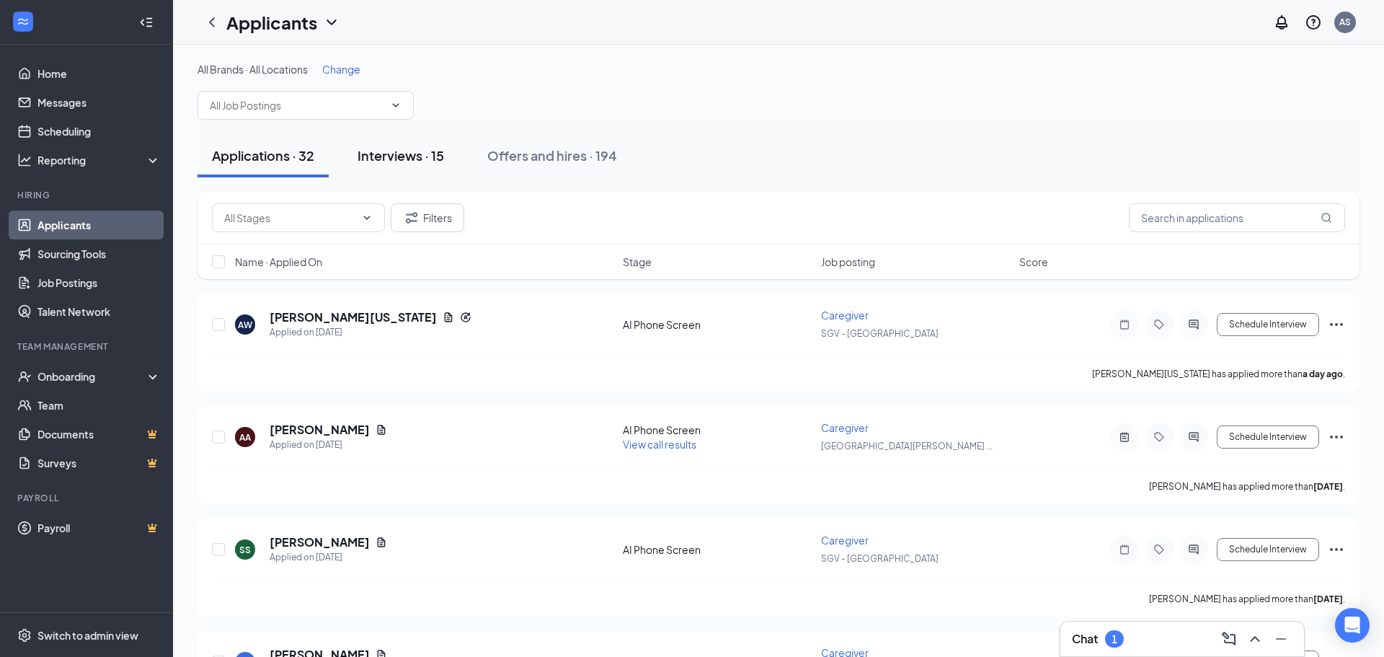
click at [453, 151] on button "Interviews · 15" at bounding box center [400, 155] width 115 height 43
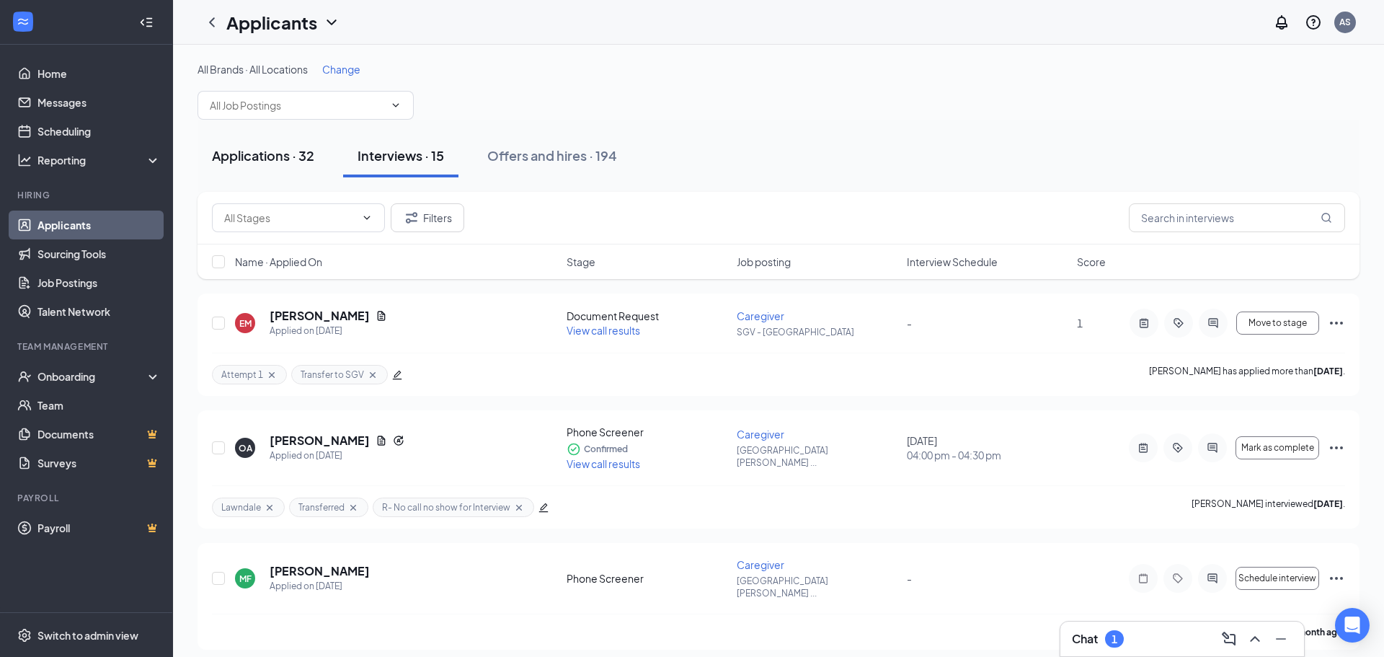
click at [277, 159] on div "Applications · 32" at bounding box center [263, 155] width 102 height 18
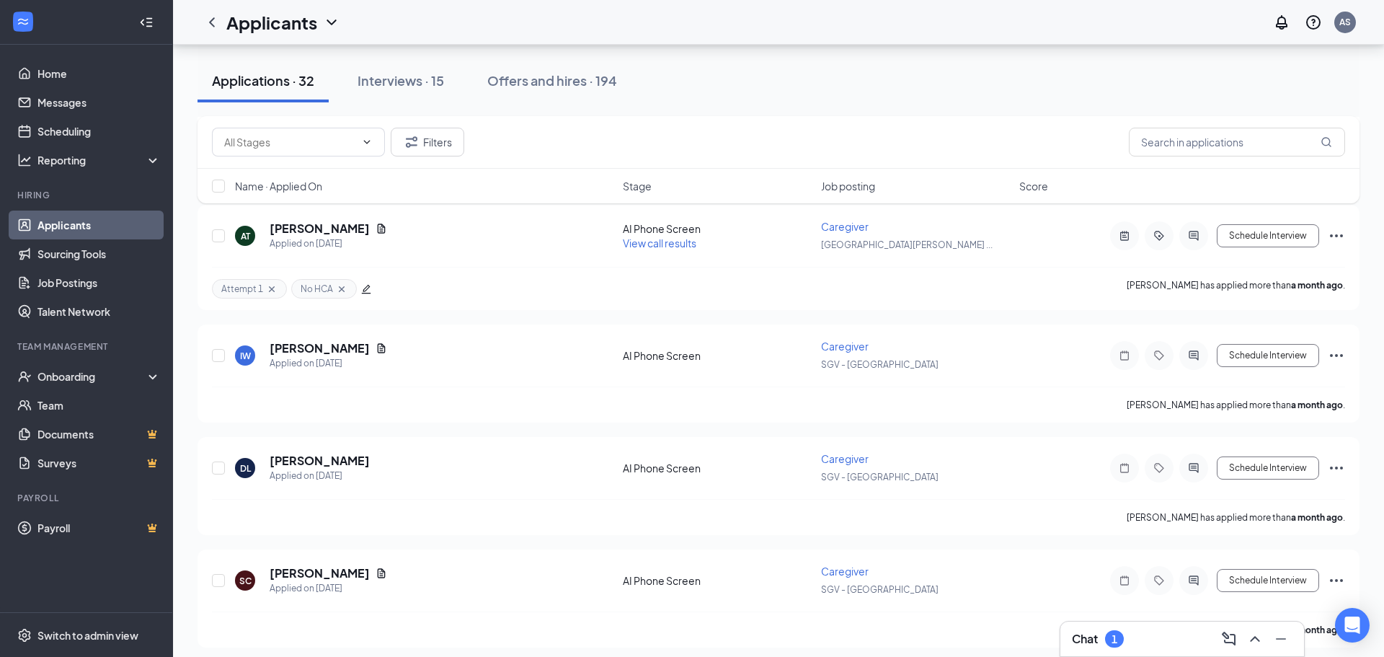
scroll to position [3226, 0]
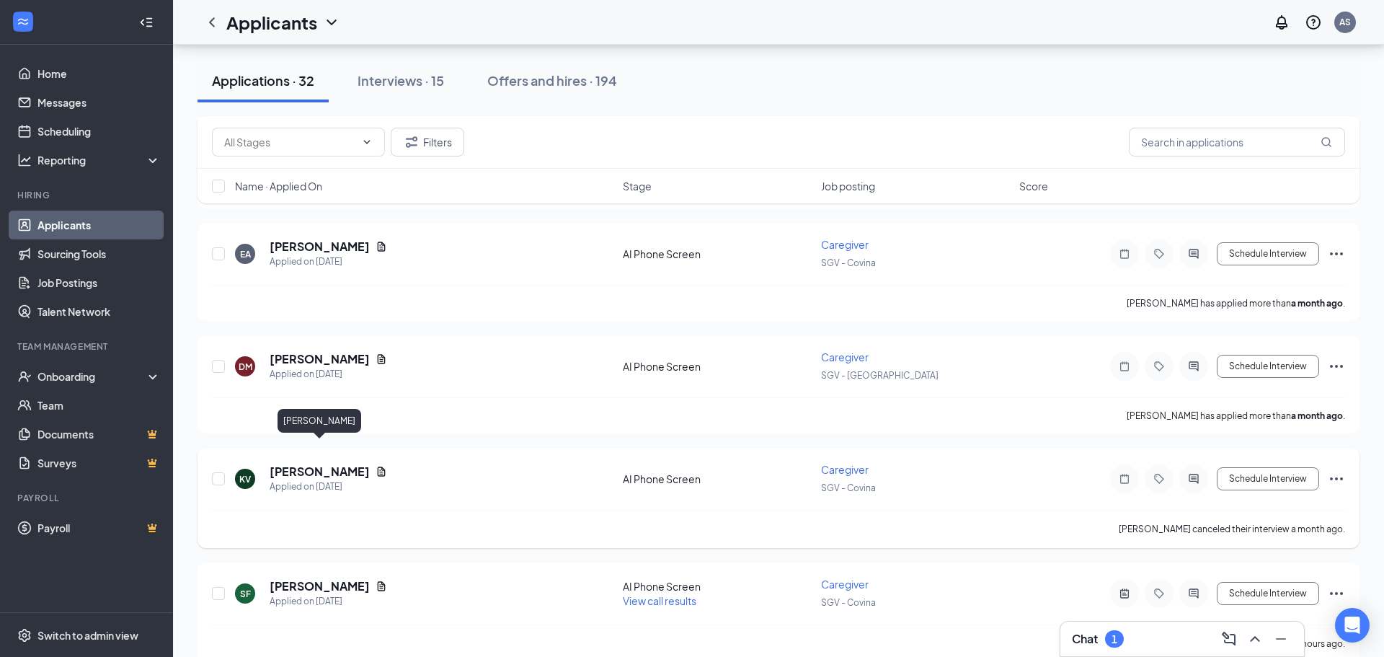
click at [360, 463] on h5 "[PERSON_NAME]" at bounding box center [320, 471] width 100 height 16
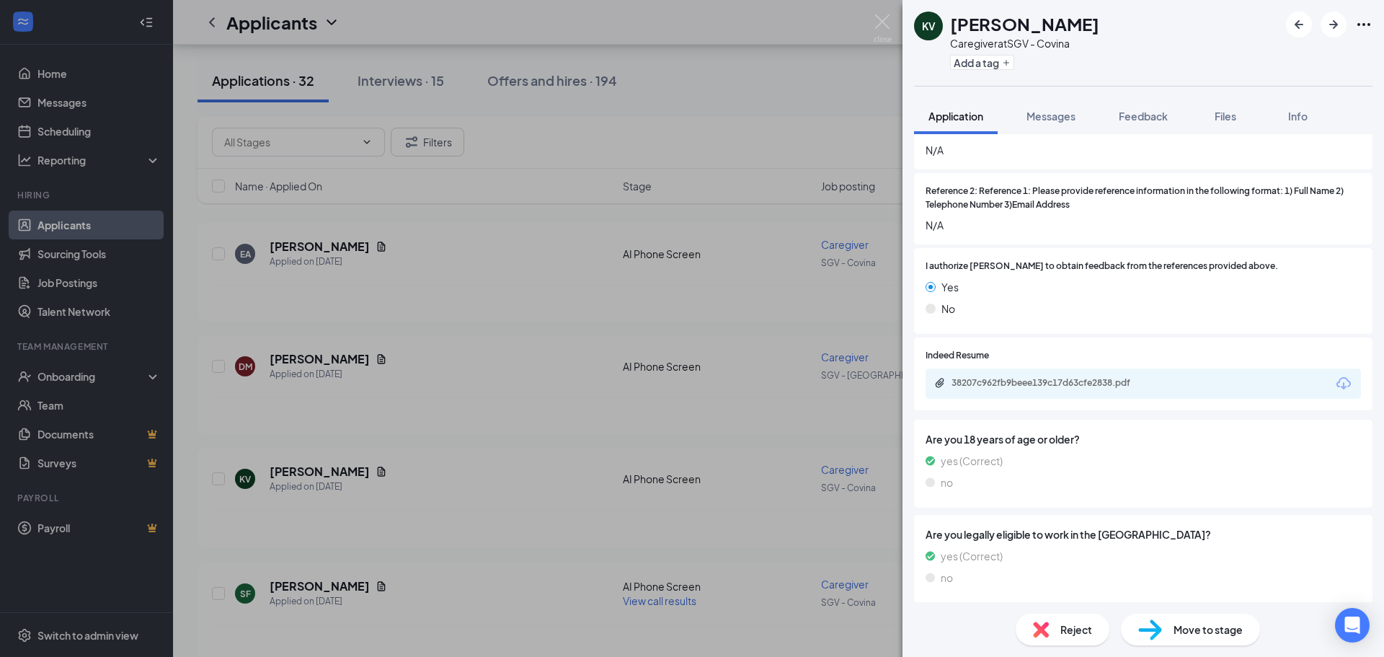
scroll to position [1898, 0]
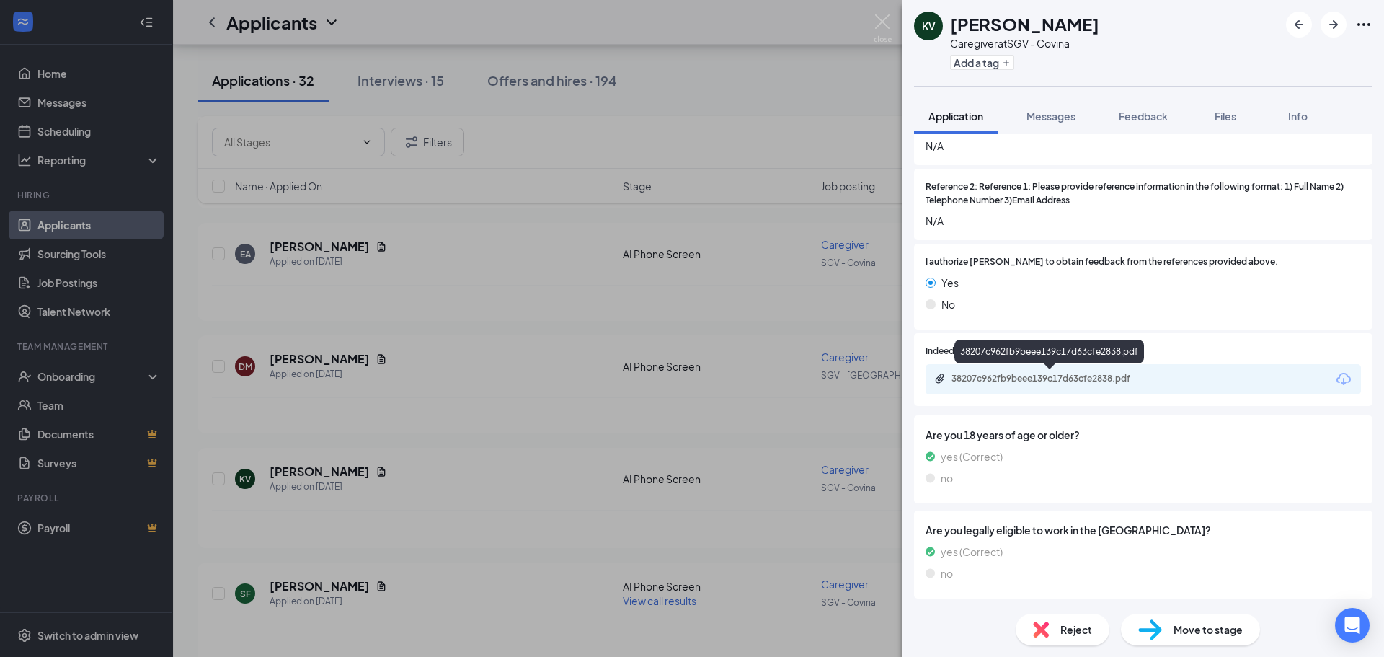
click at [1034, 384] on div "38207c962fb9beee139c17d63cfe2838.pdf" at bounding box center [1050, 380] width 233 height 14
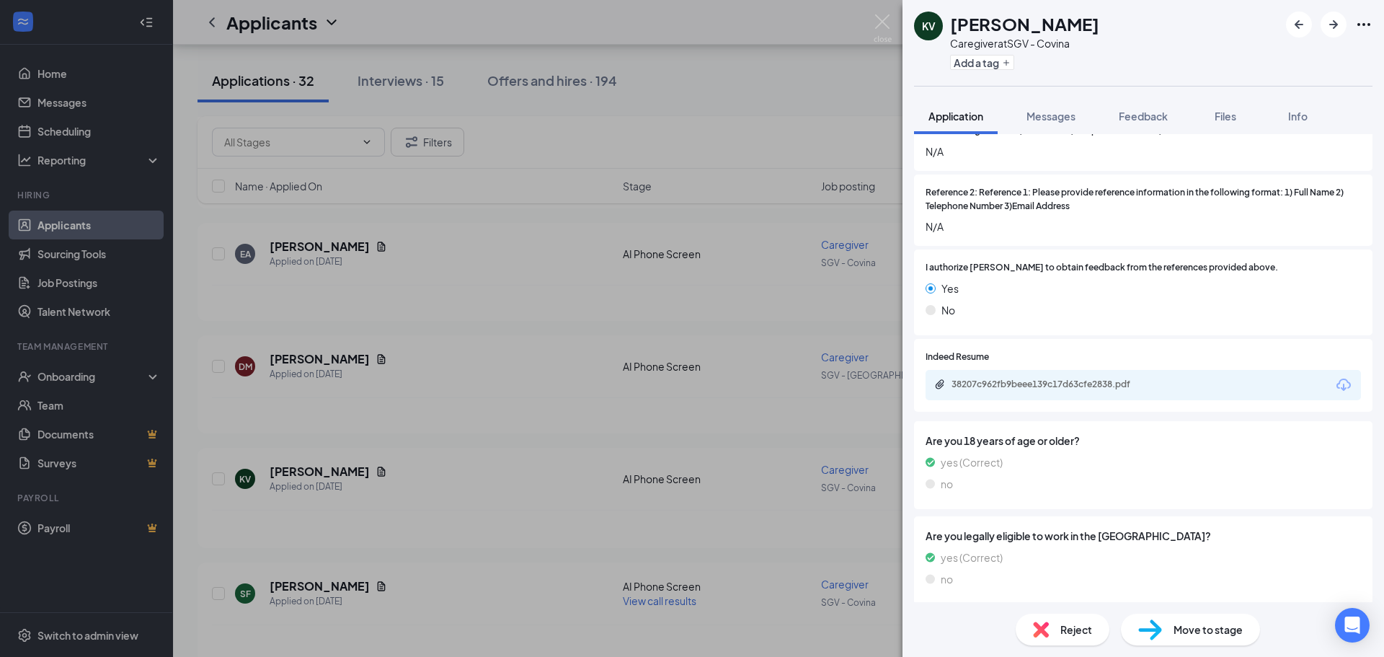
drag, startPoint x: 894, startPoint y: 17, endPoint x: 764, endPoint y: 50, distance: 133.9
click at [892, 17] on div "KV [PERSON_NAME] Caregiver at SGV - Covina Add a tag Application Messages Feedb…" at bounding box center [692, 328] width 1384 height 657
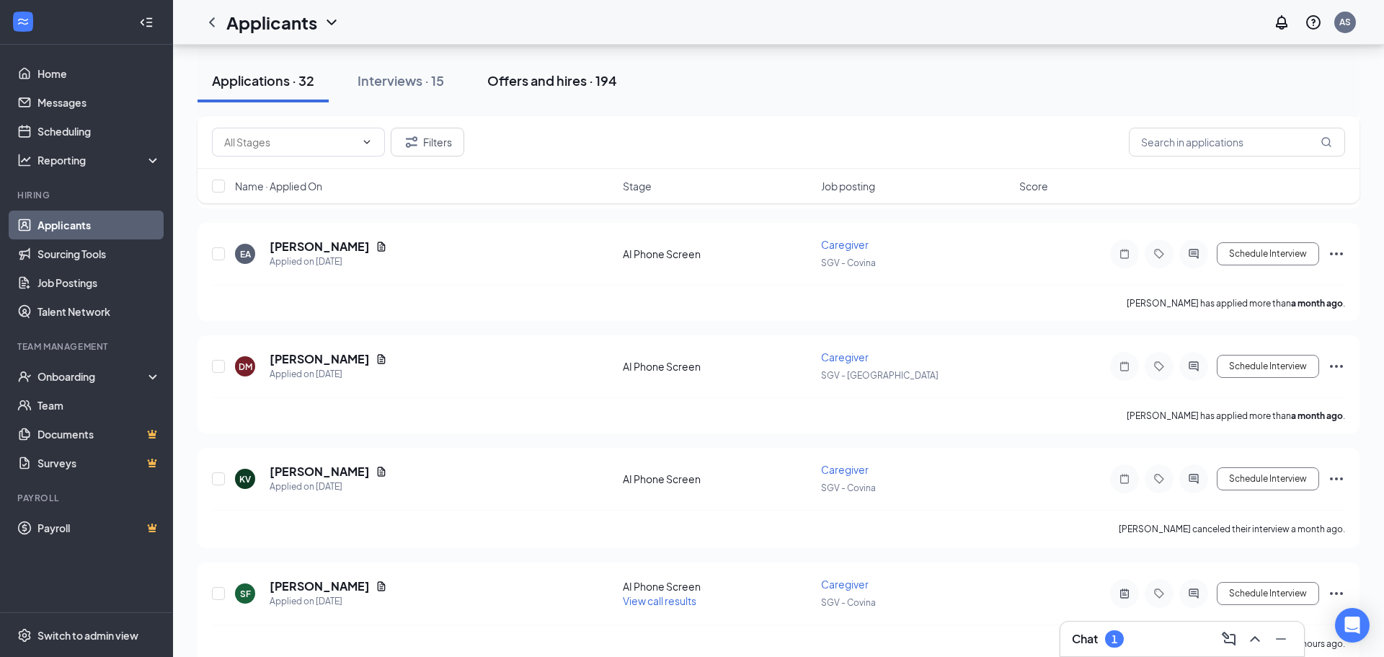
click at [521, 71] on button "Offers and hires · 194" at bounding box center [552, 80] width 159 height 43
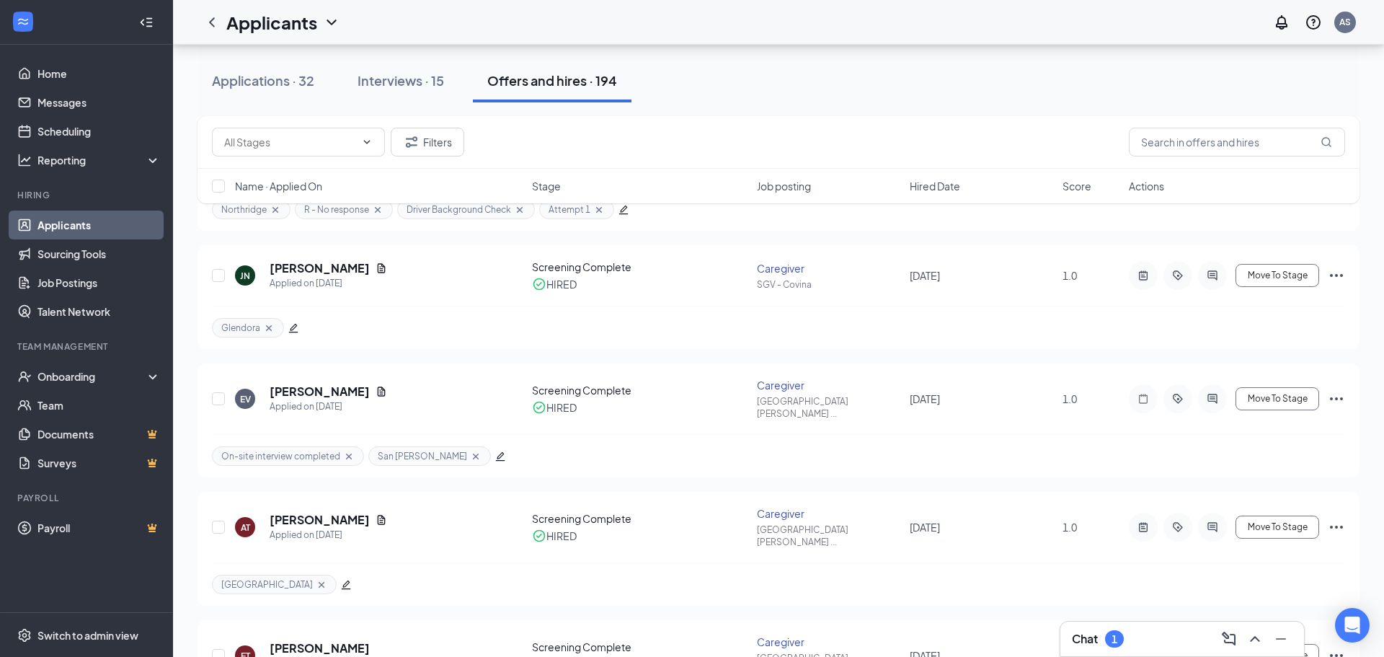
scroll to position [425, 0]
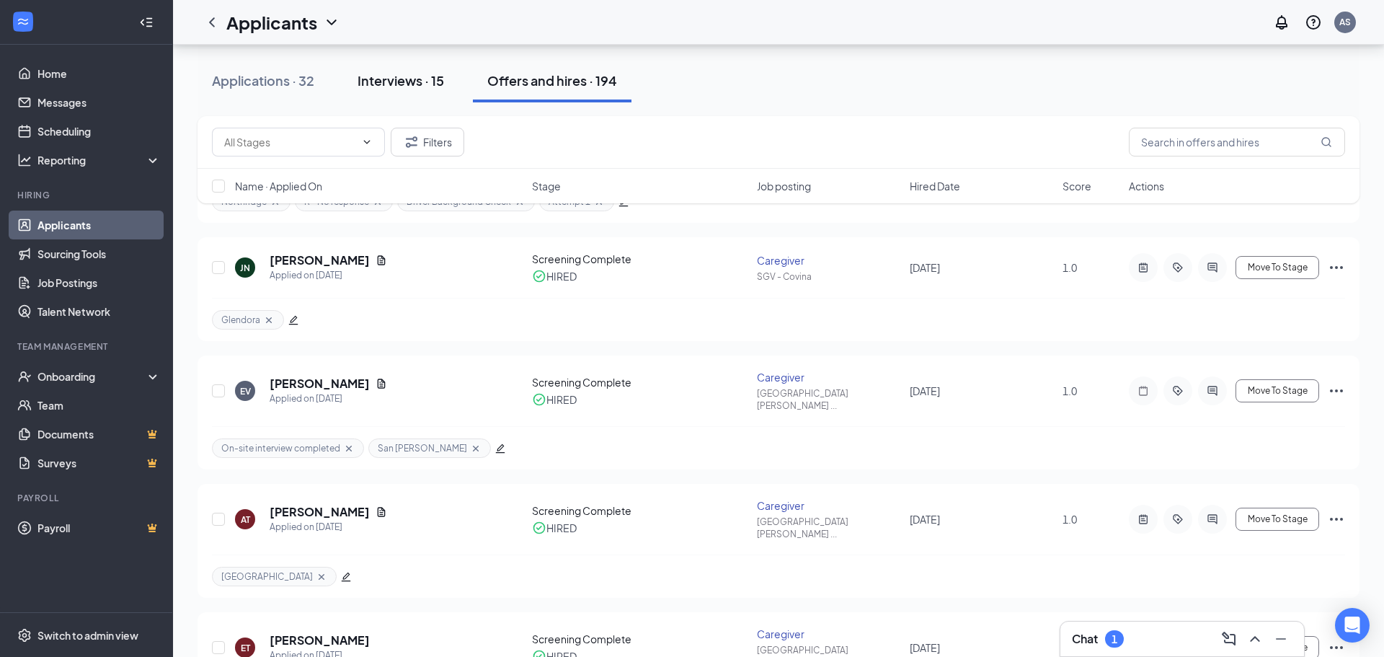
click at [376, 73] on div "Interviews · 15" at bounding box center [400, 80] width 86 height 18
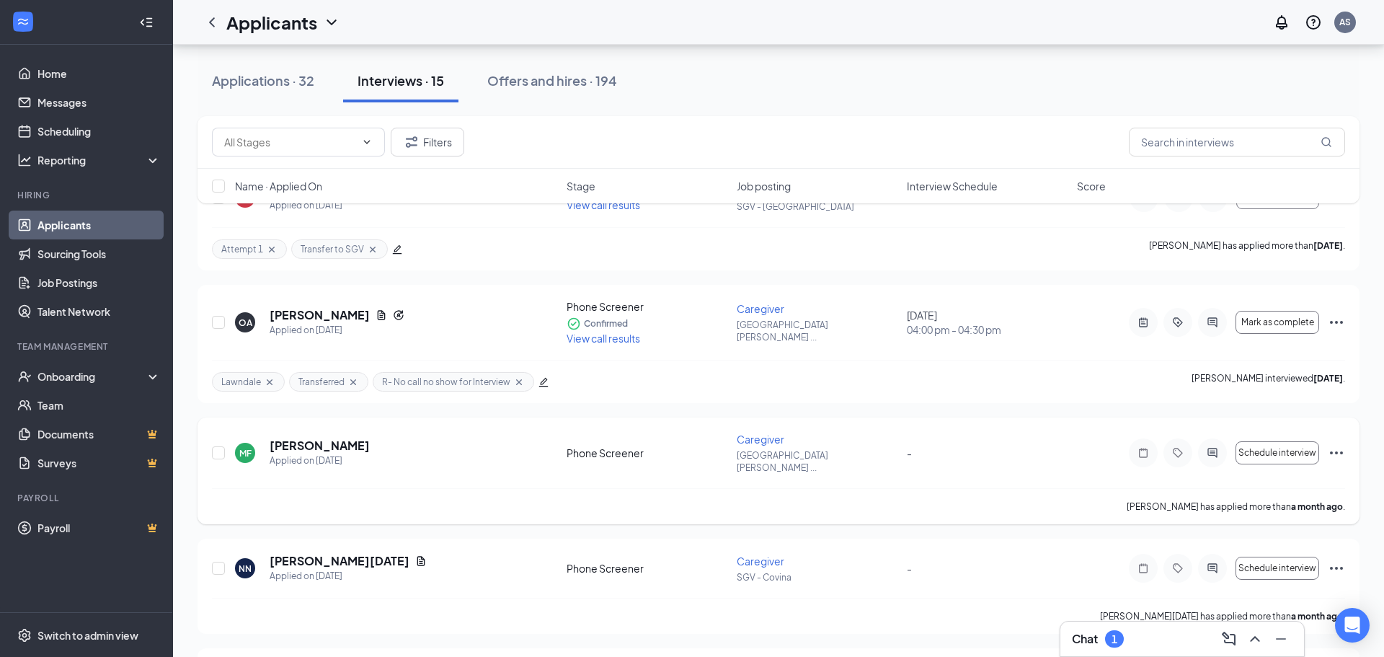
scroll to position [112, 0]
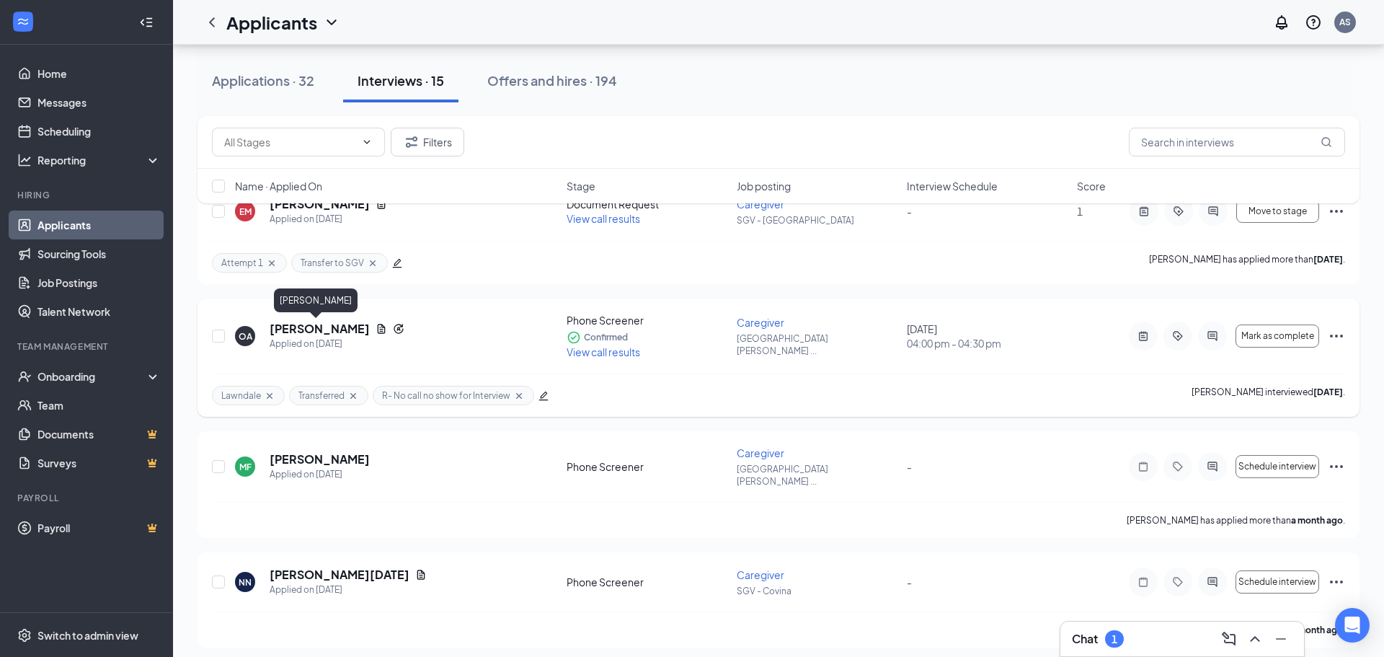
click at [286, 333] on h5 "Odalis Avitia" at bounding box center [320, 329] width 100 height 16
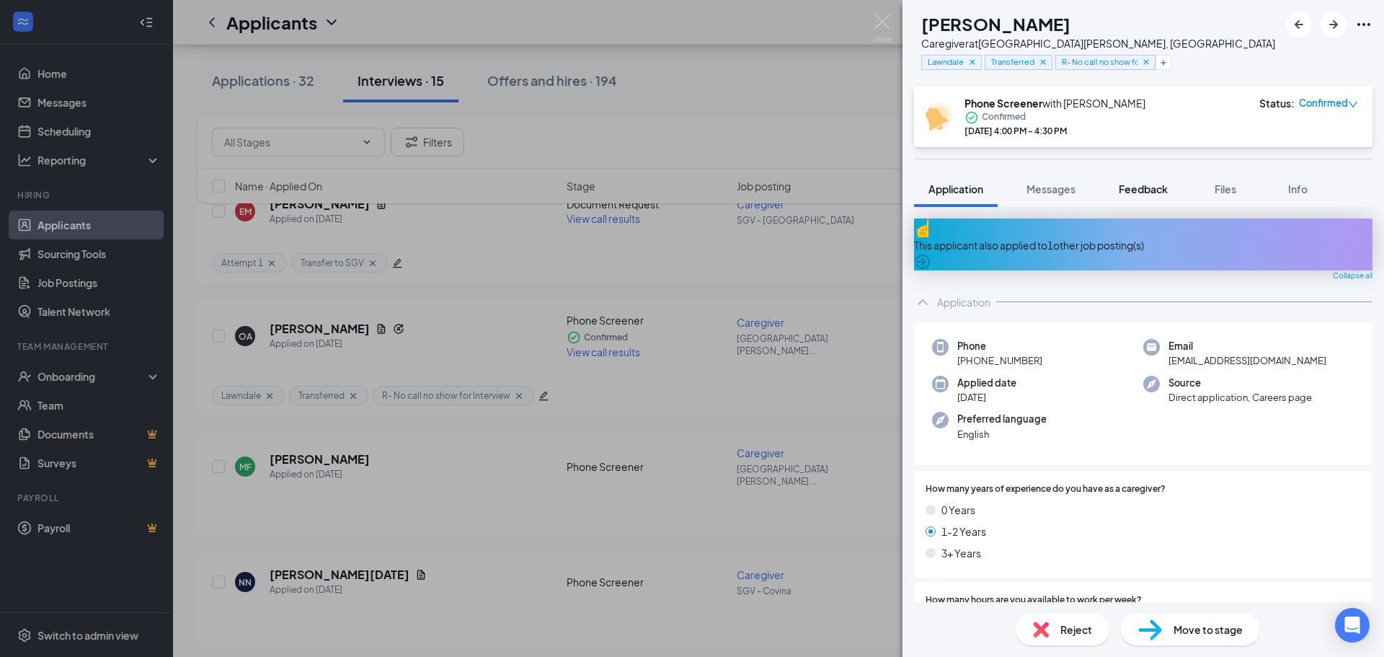
click at [1157, 186] on span "Feedback" at bounding box center [1142, 188] width 49 height 13
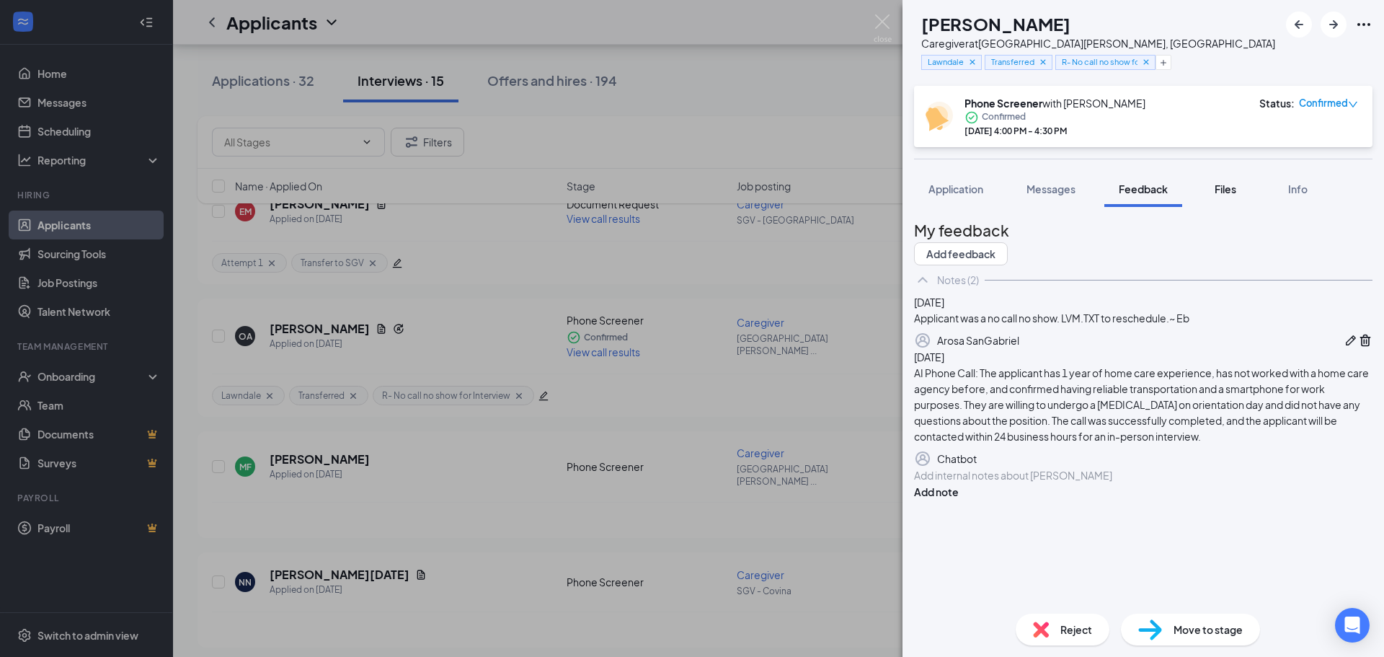
click at [1208, 187] on button "Files" at bounding box center [1225, 189] width 58 height 36
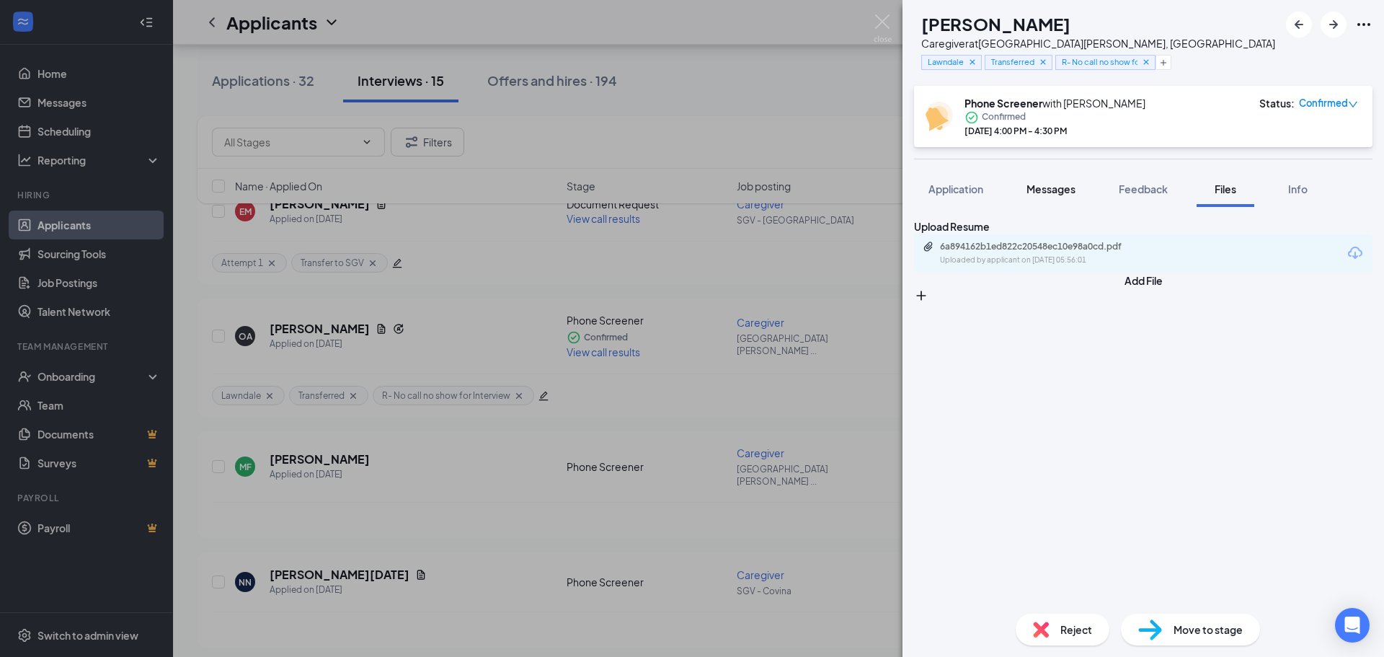
click at [1067, 197] on button "Messages" at bounding box center [1051, 189] width 78 height 36
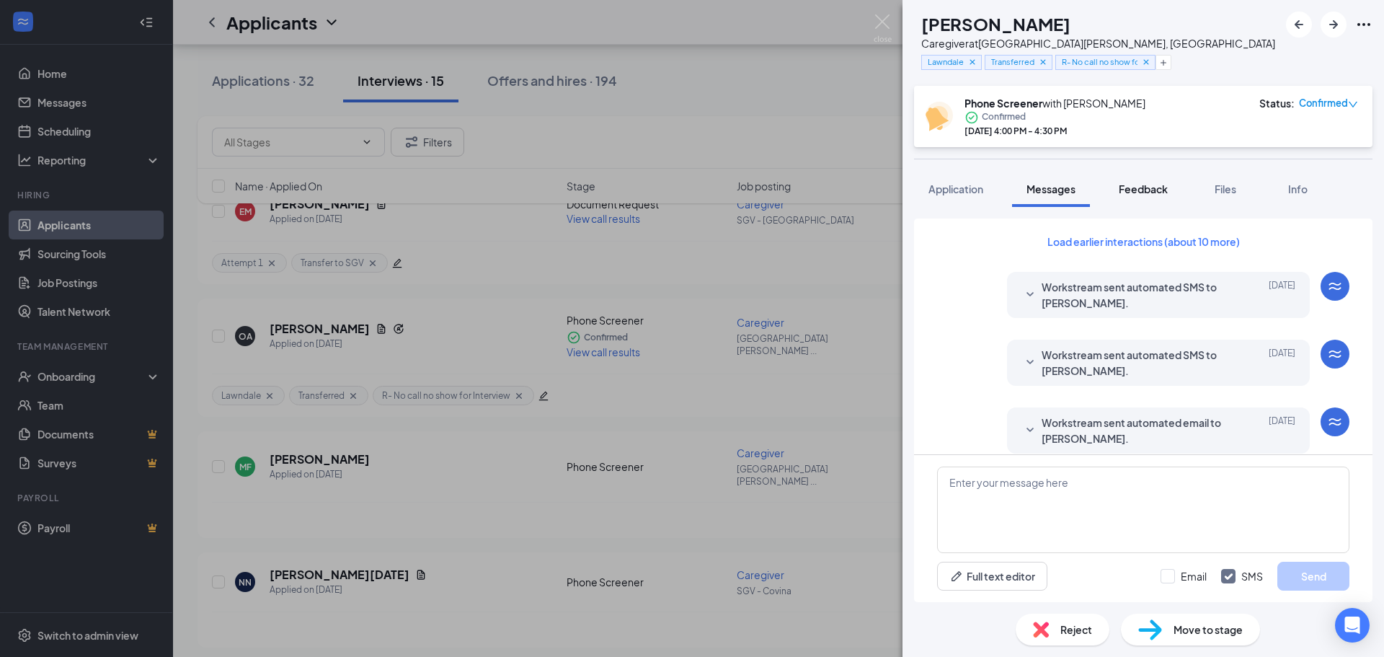
click at [1176, 195] on button "Feedback" at bounding box center [1143, 189] width 78 height 36
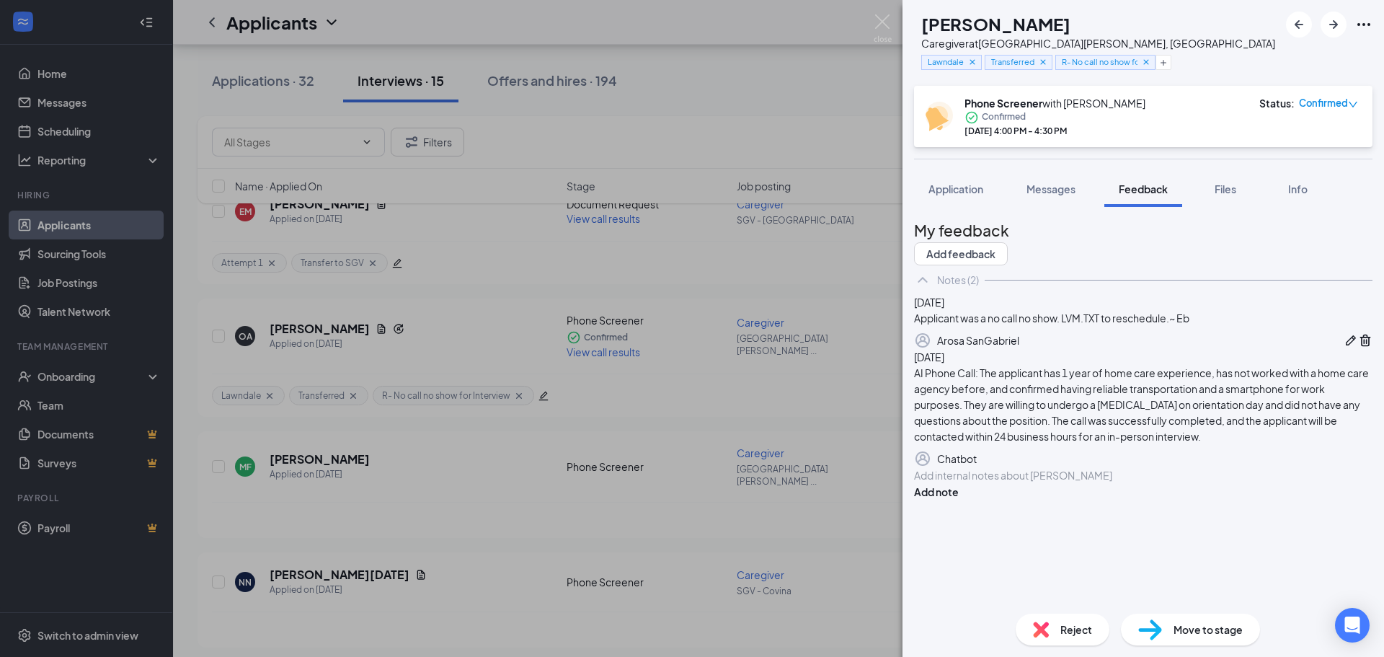
click at [1063, 155] on div "OA Odalis Avitia Caregiver at San Gabriel Valley, CA Lawndale Transferred R- No…" at bounding box center [1142, 328] width 481 height 657
click at [1059, 174] on button "Messages" at bounding box center [1051, 189] width 78 height 36
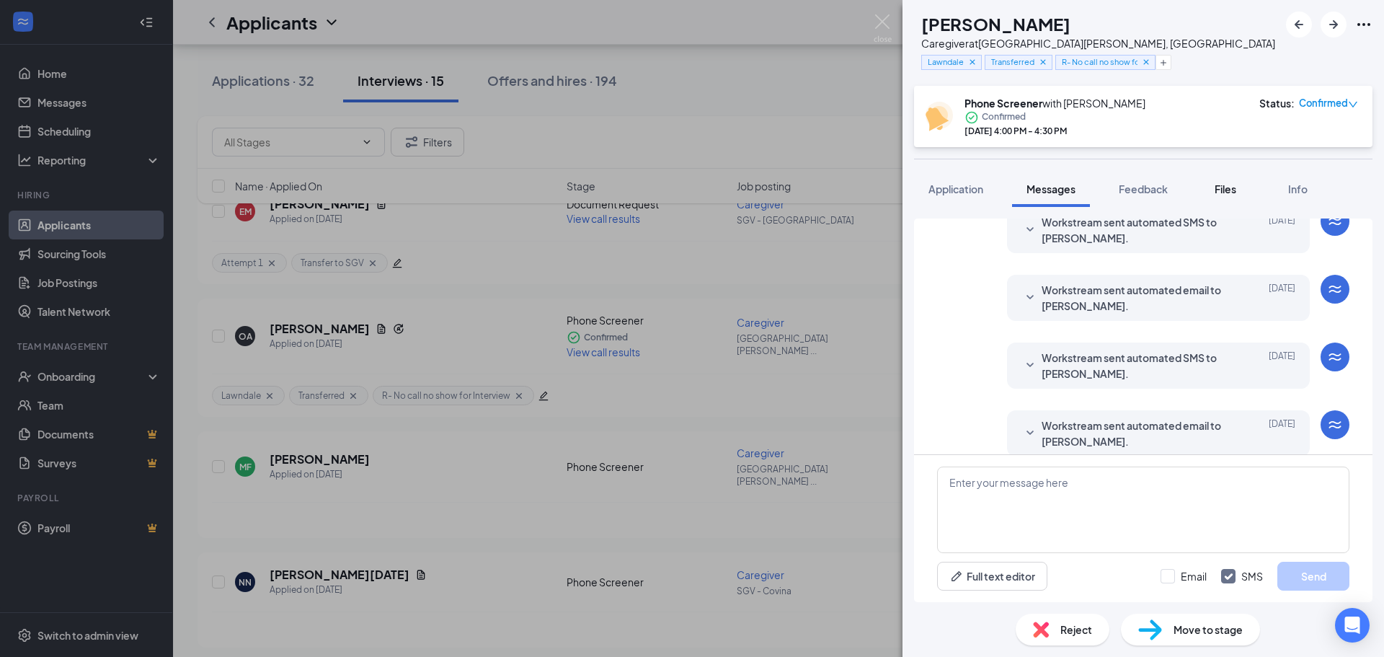
scroll to position [462, 0]
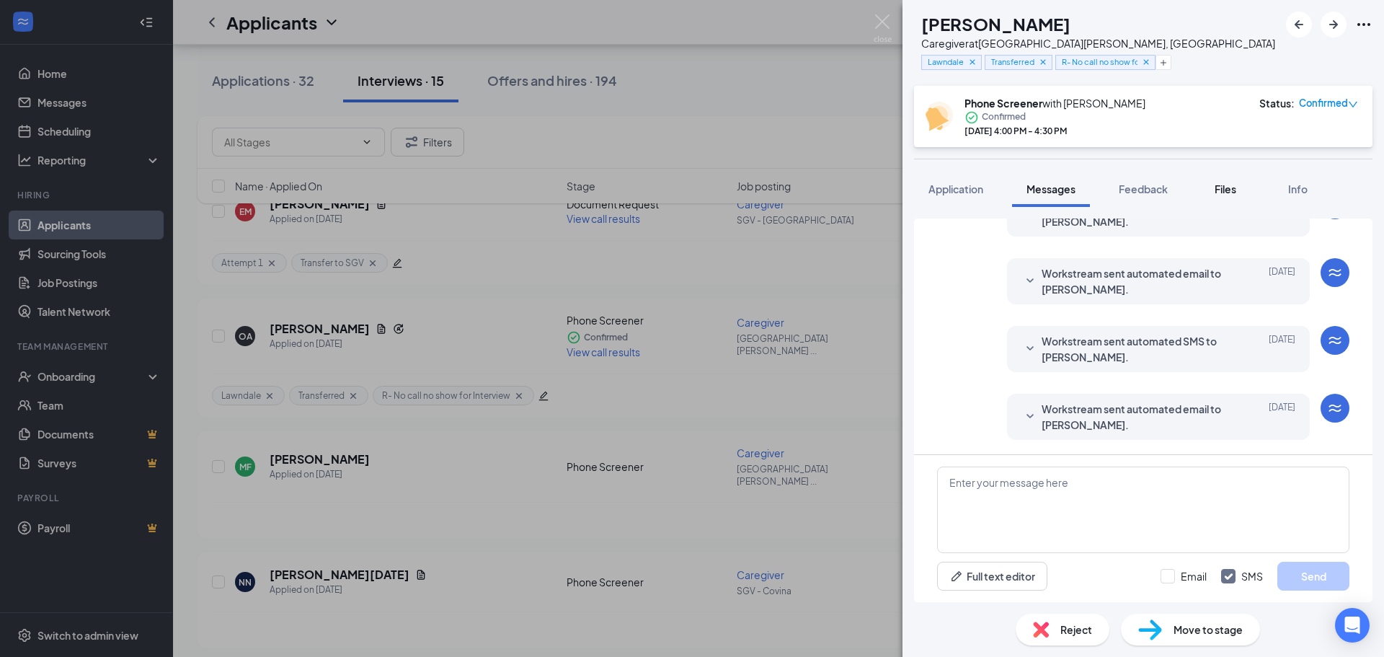
click at [1220, 175] on button "Files" at bounding box center [1225, 189] width 58 height 36
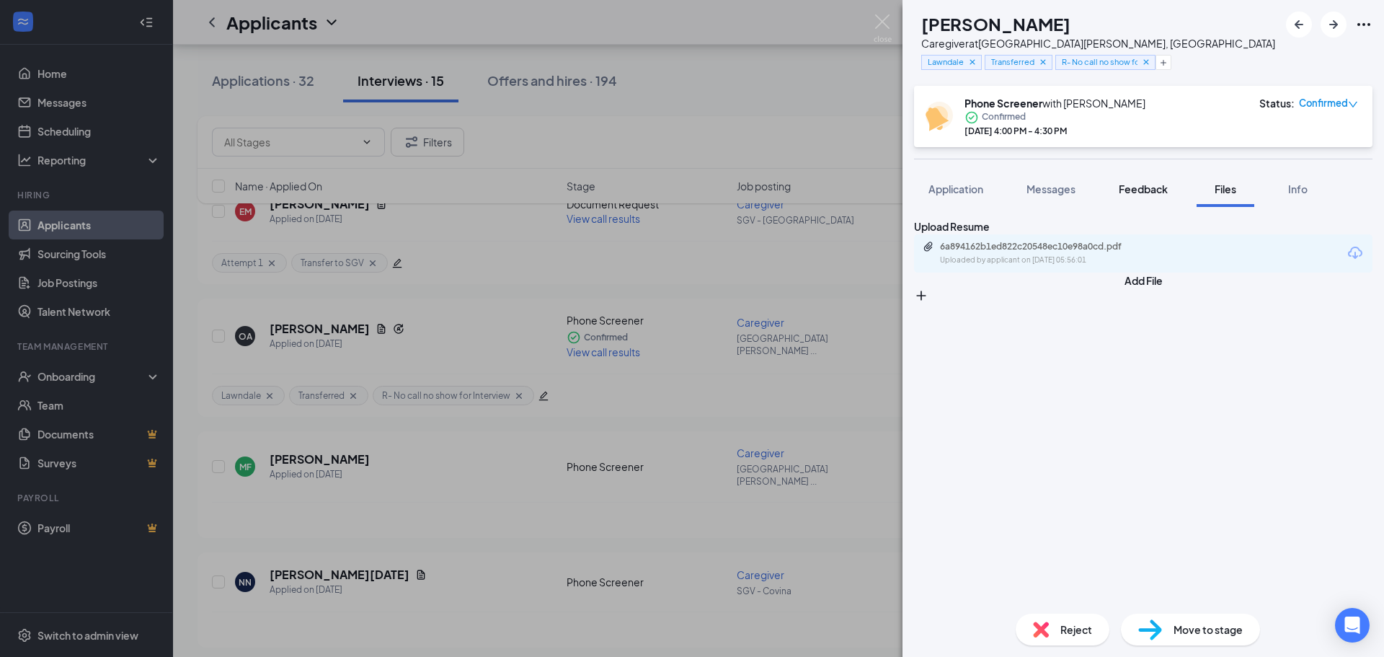
click at [1149, 182] on span "Feedback" at bounding box center [1142, 188] width 49 height 13
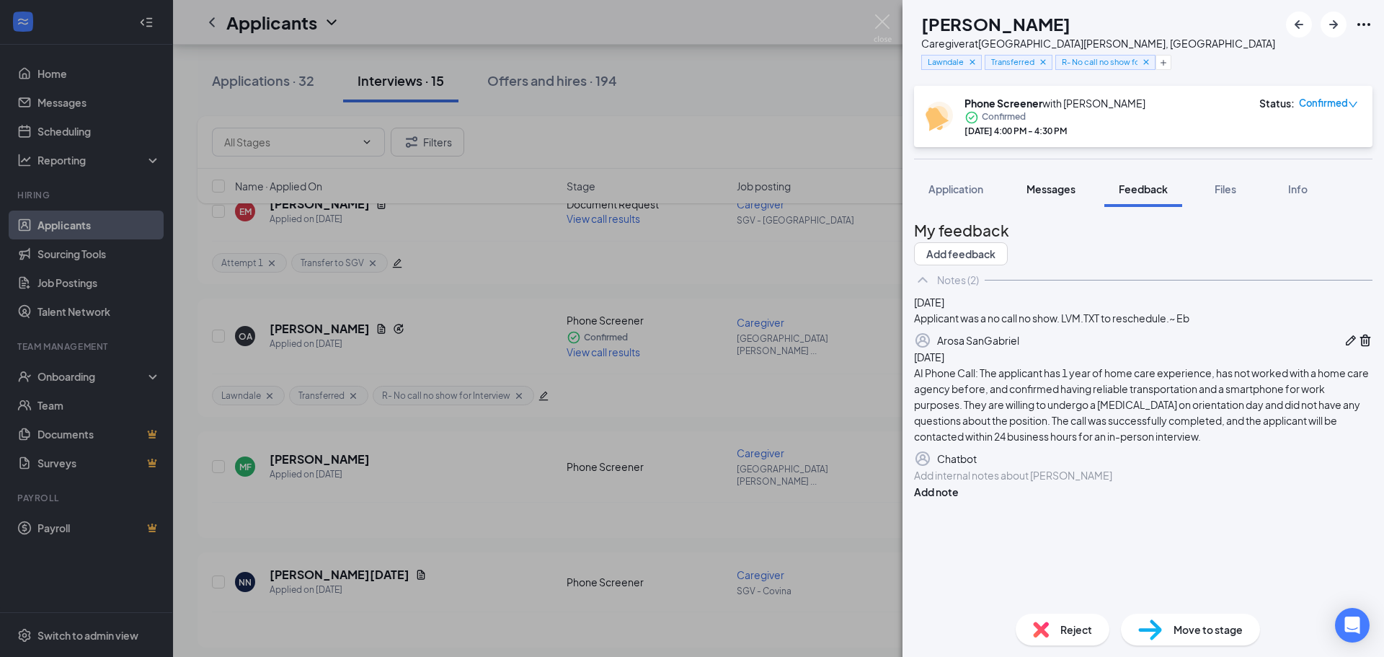
click at [1067, 183] on span "Messages" at bounding box center [1050, 188] width 49 height 13
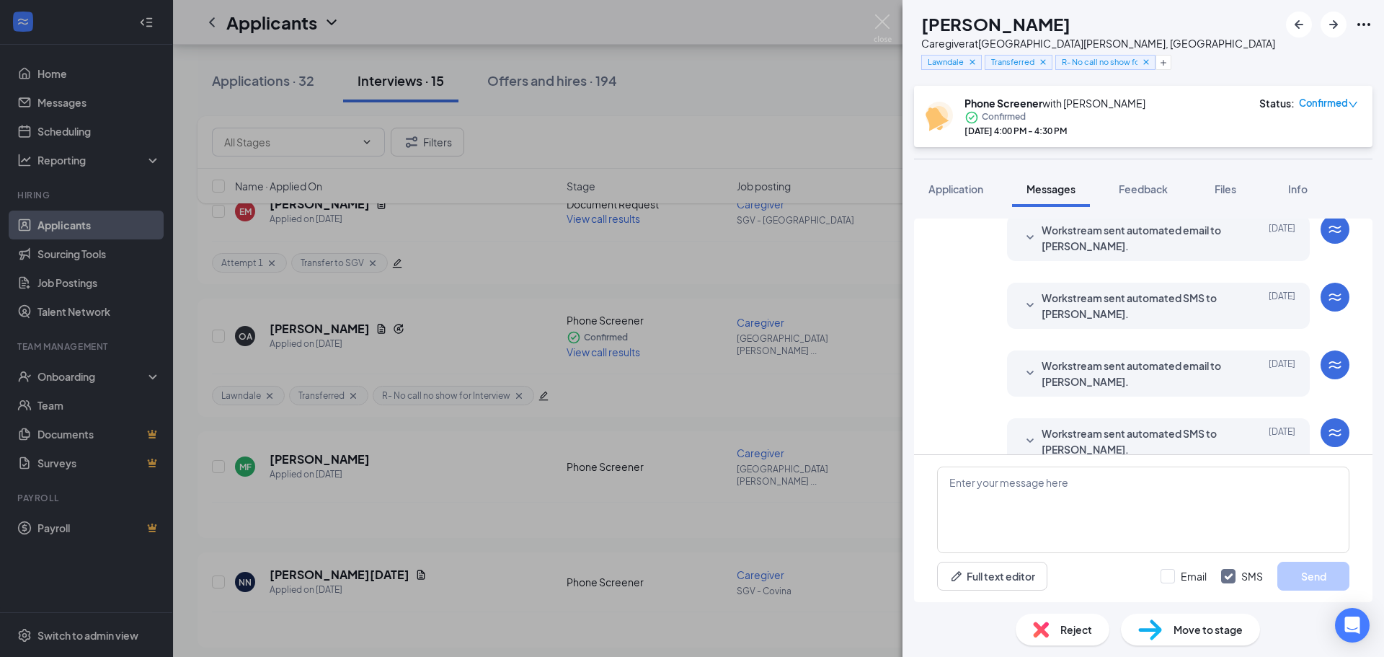
scroll to position [462, 0]
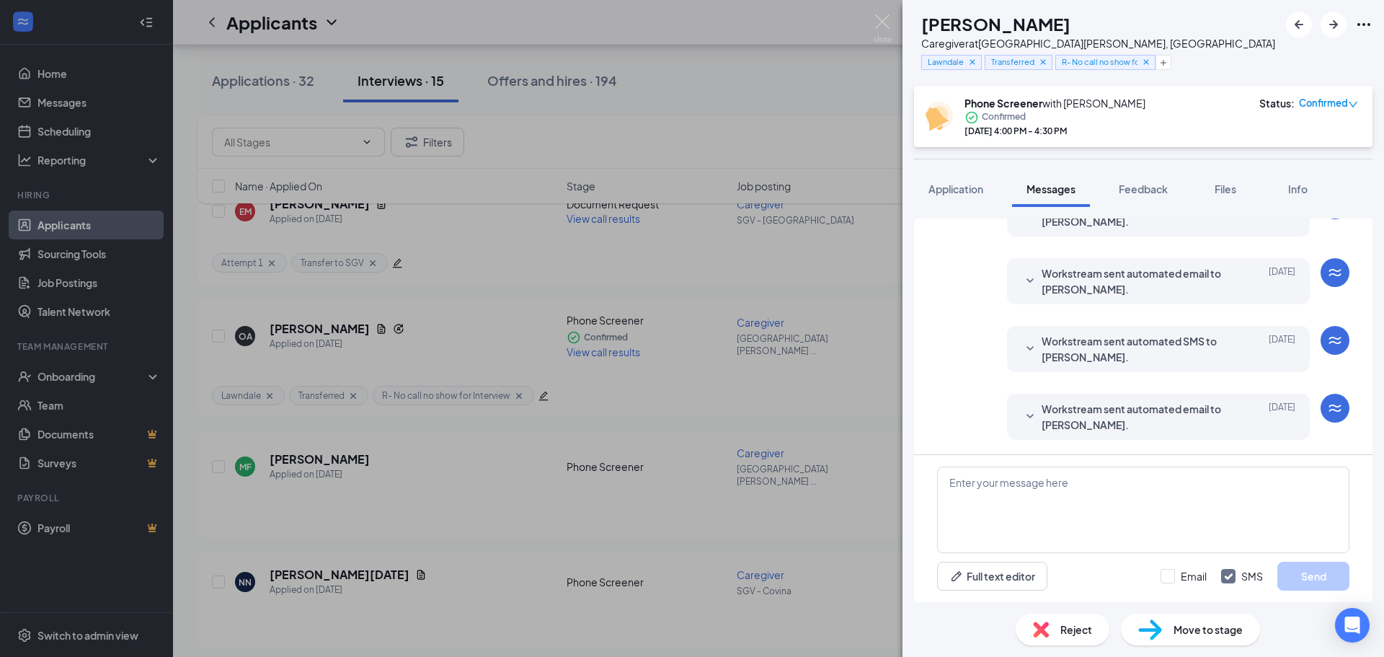
click at [1049, 430] on span "Workstream sent automated email to Odalis Avitia." at bounding box center [1135, 417] width 189 height 32
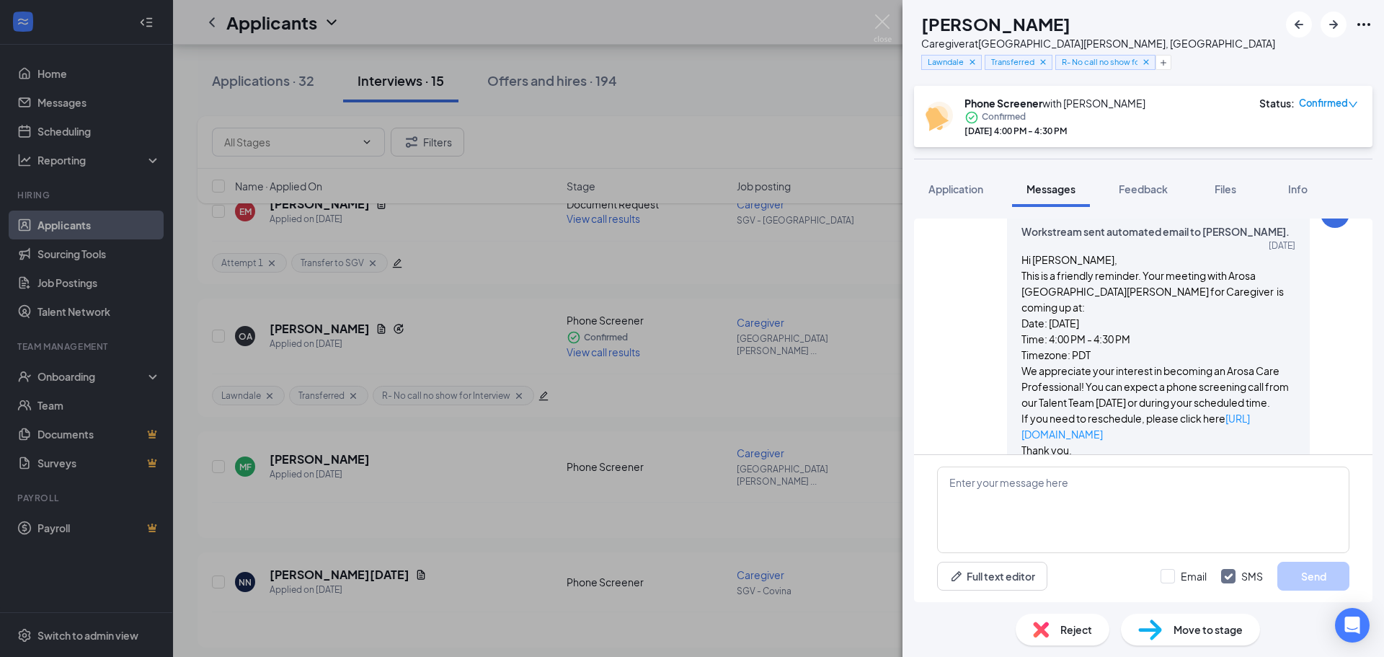
scroll to position [654, 0]
click at [878, 20] on img at bounding box center [882, 28] width 18 height 28
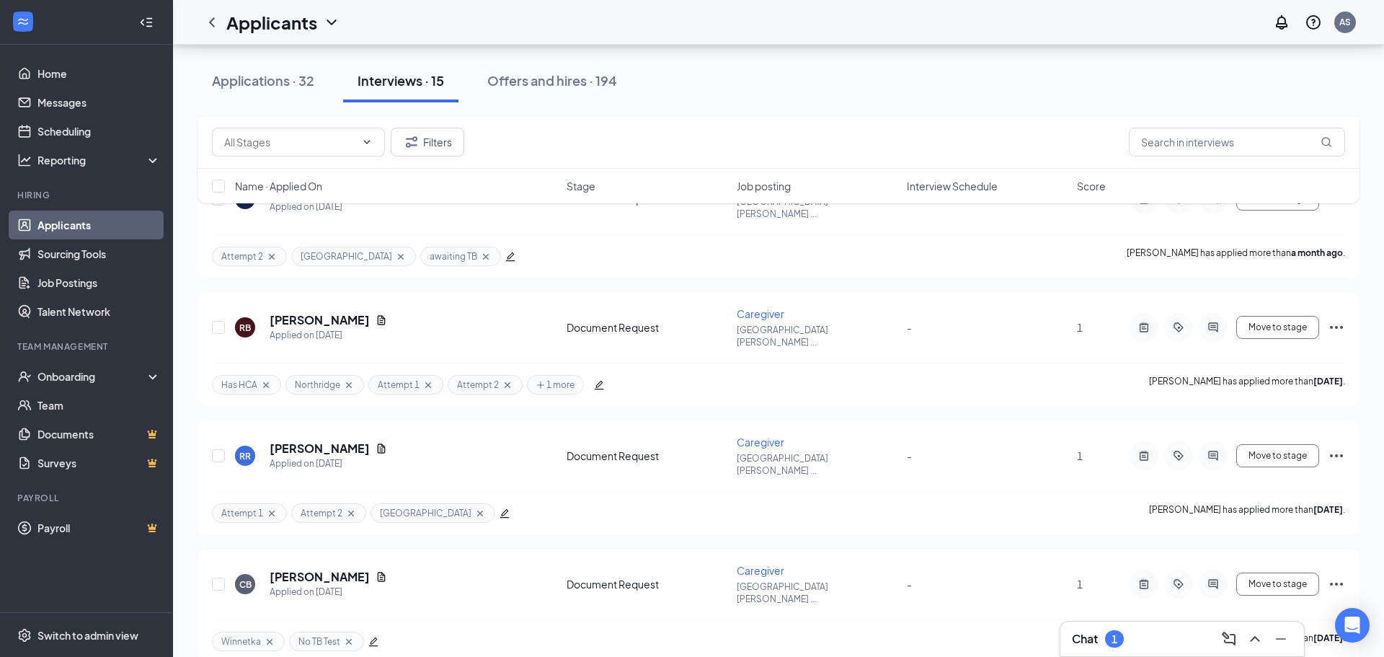
scroll to position [1389, 0]
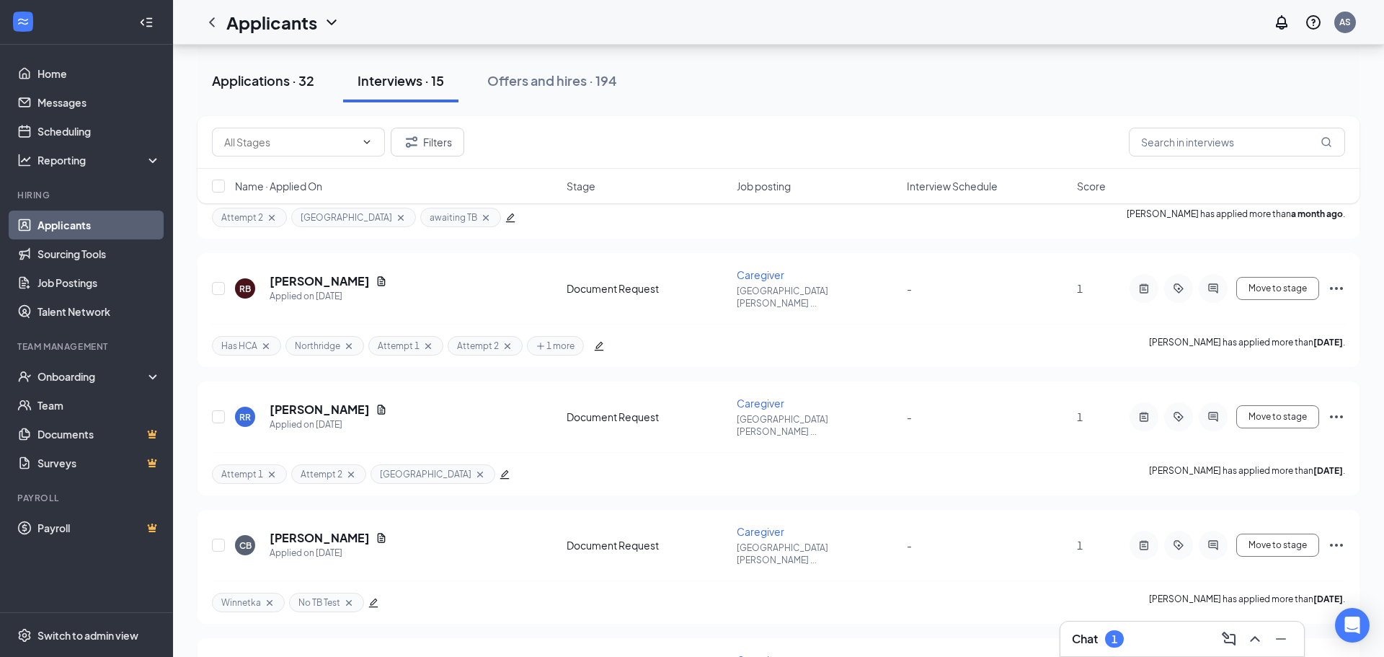
click at [241, 84] on div "Applications · 32" at bounding box center [263, 80] width 102 height 18
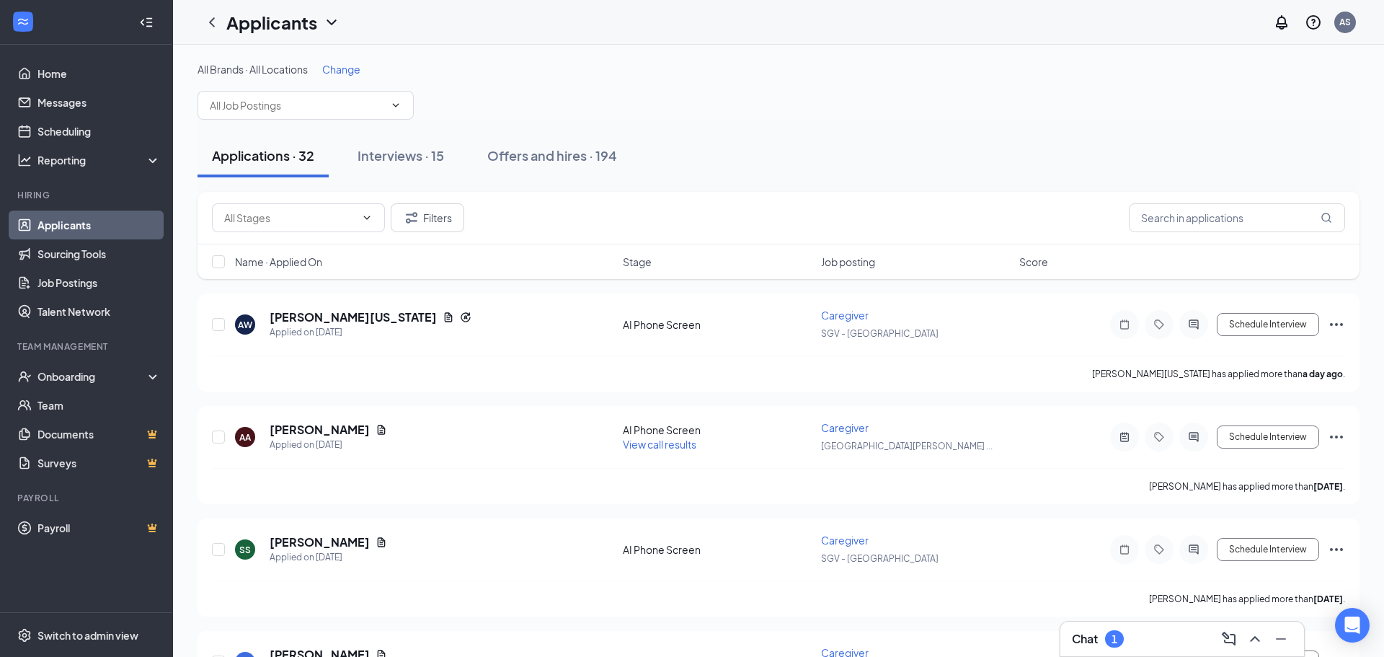
click at [359, 185] on div "Applications · 32 Interviews · 15 Offers and hires · 194" at bounding box center [778, 156] width 1162 height 72
click at [373, 160] on div "Interviews · 15" at bounding box center [400, 155] width 86 height 18
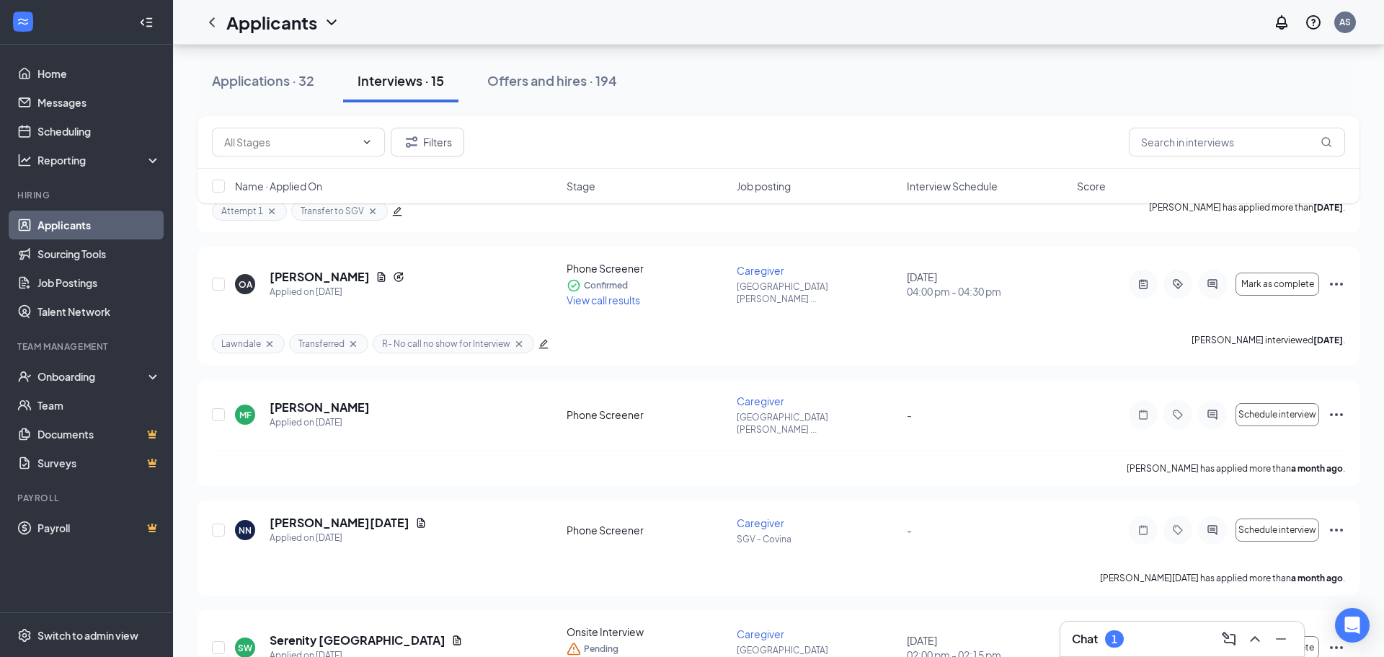
scroll to position [166, 0]
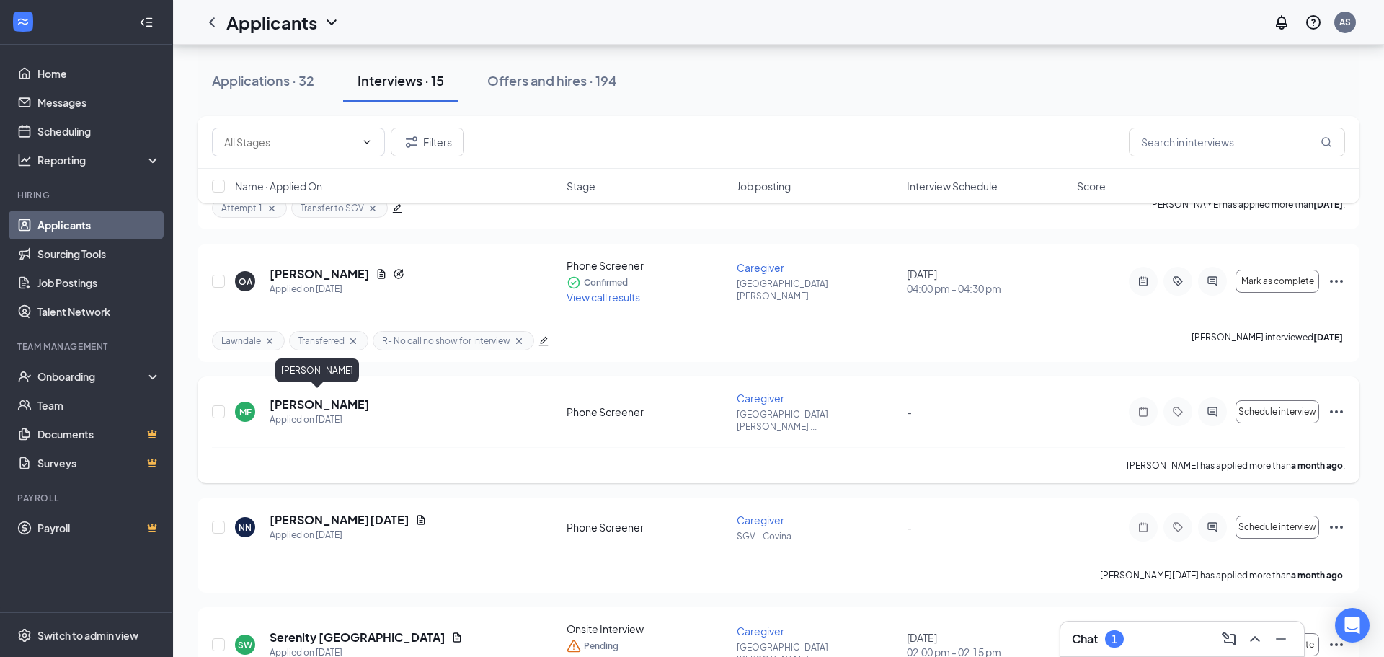
click at [289, 396] on h5 "Marigin Felarca" at bounding box center [320, 404] width 100 height 16
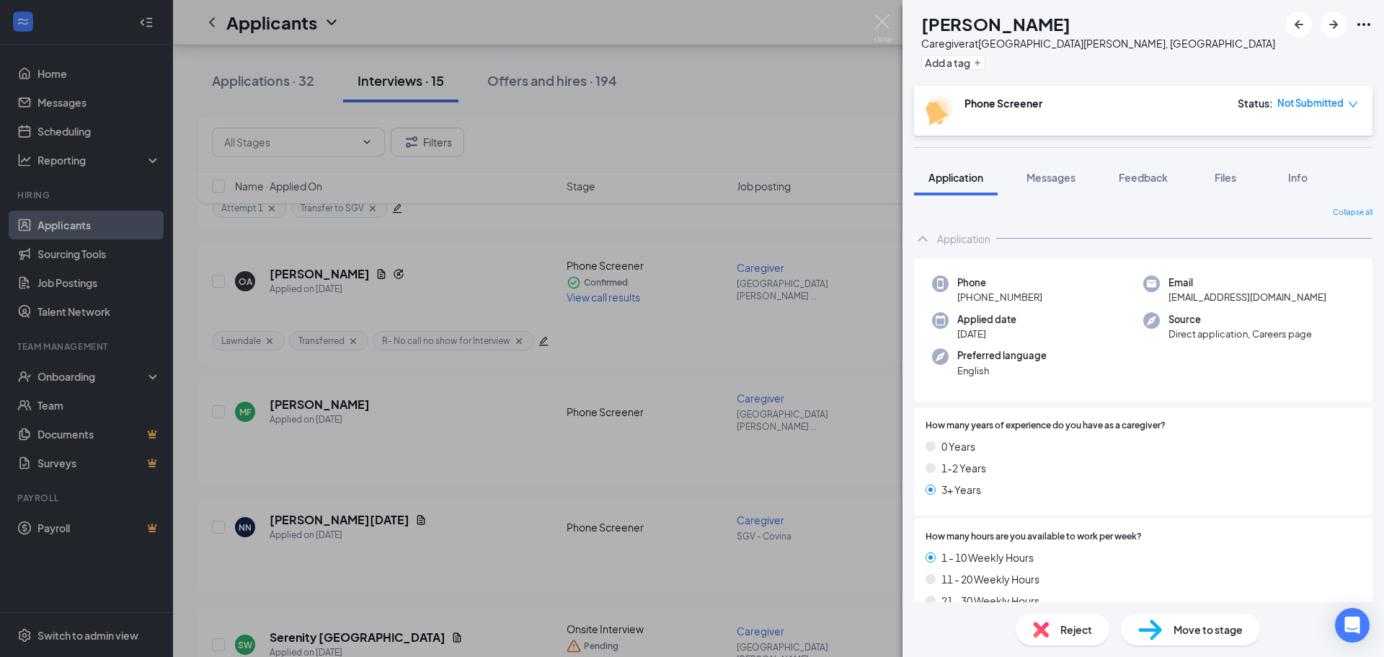
drag, startPoint x: 1174, startPoint y: 177, endPoint x: 1142, endPoint y: 201, distance: 40.1
click at [1173, 177] on button "Feedback" at bounding box center [1143, 177] width 78 height 36
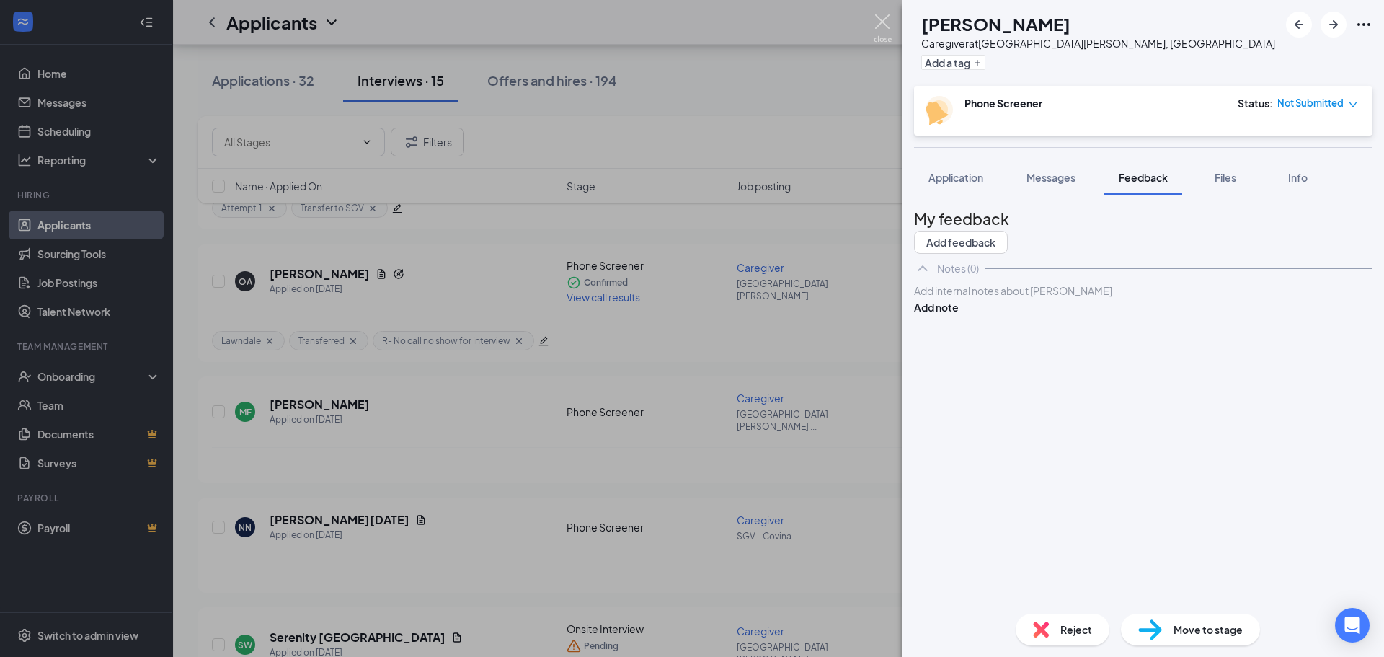
click at [882, 40] on img at bounding box center [882, 28] width 18 height 28
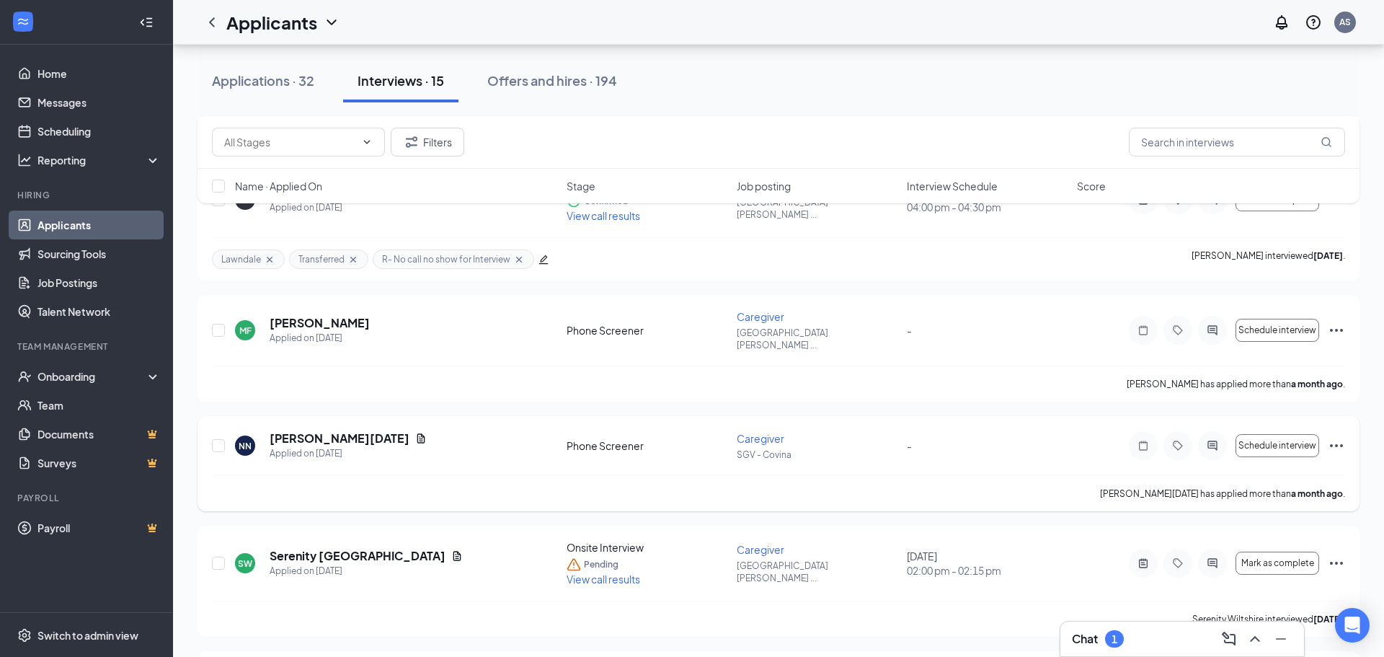
scroll to position [249, 0]
click at [341, 538] on div "SW Serenity Wiltshire Applied on Jul 25 Onsite Interview Pending View call resu…" at bounding box center [778, 568] width 1133 height 61
click at [341, 546] on h5 "Serenity Wiltshire" at bounding box center [358, 554] width 176 height 16
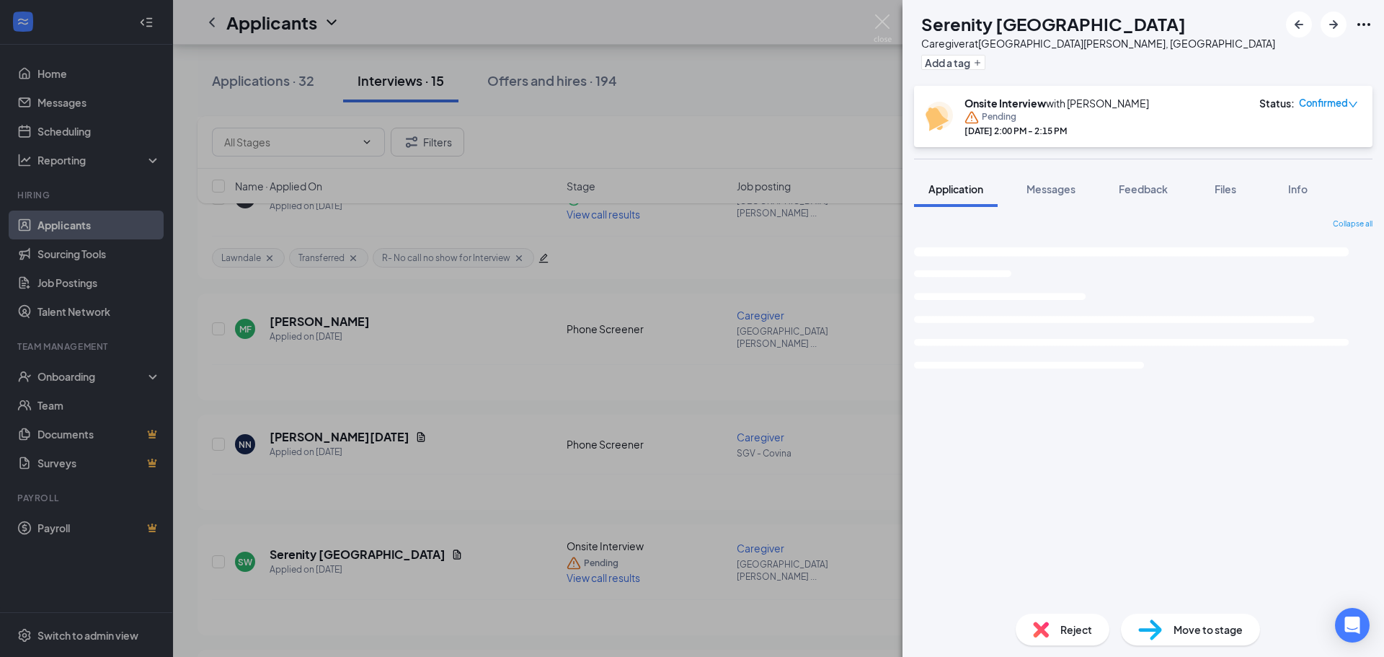
click at [1167, 191] on span "Feedback" at bounding box center [1142, 188] width 49 height 13
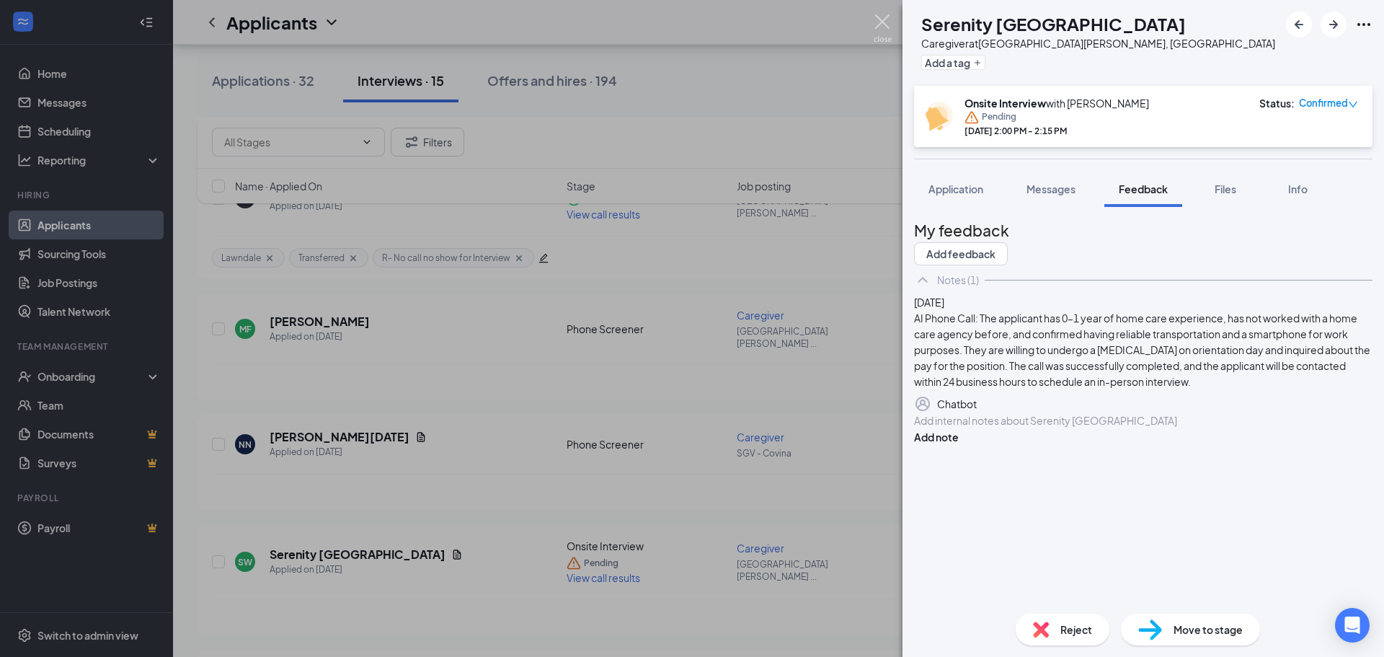
drag, startPoint x: 889, startPoint y: 22, endPoint x: 731, endPoint y: 210, distance: 245.5
click at [889, 23] on img at bounding box center [882, 28] width 18 height 28
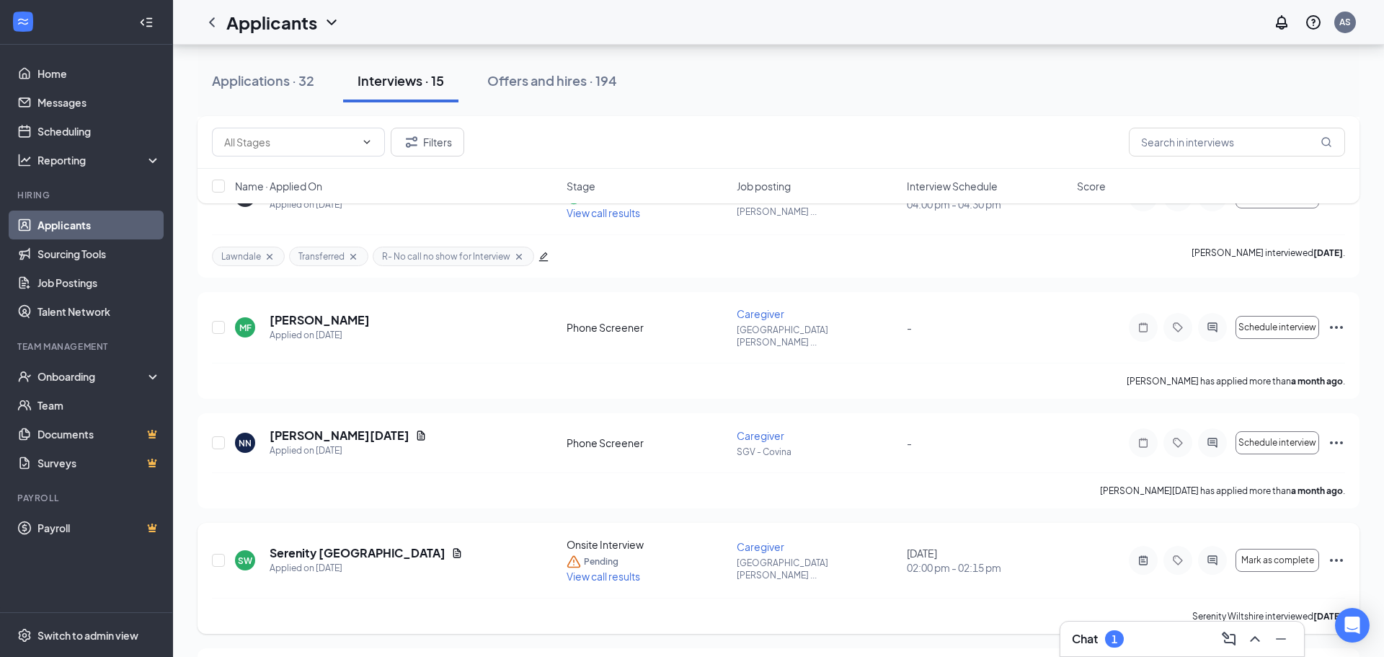
scroll to position [476, 0]
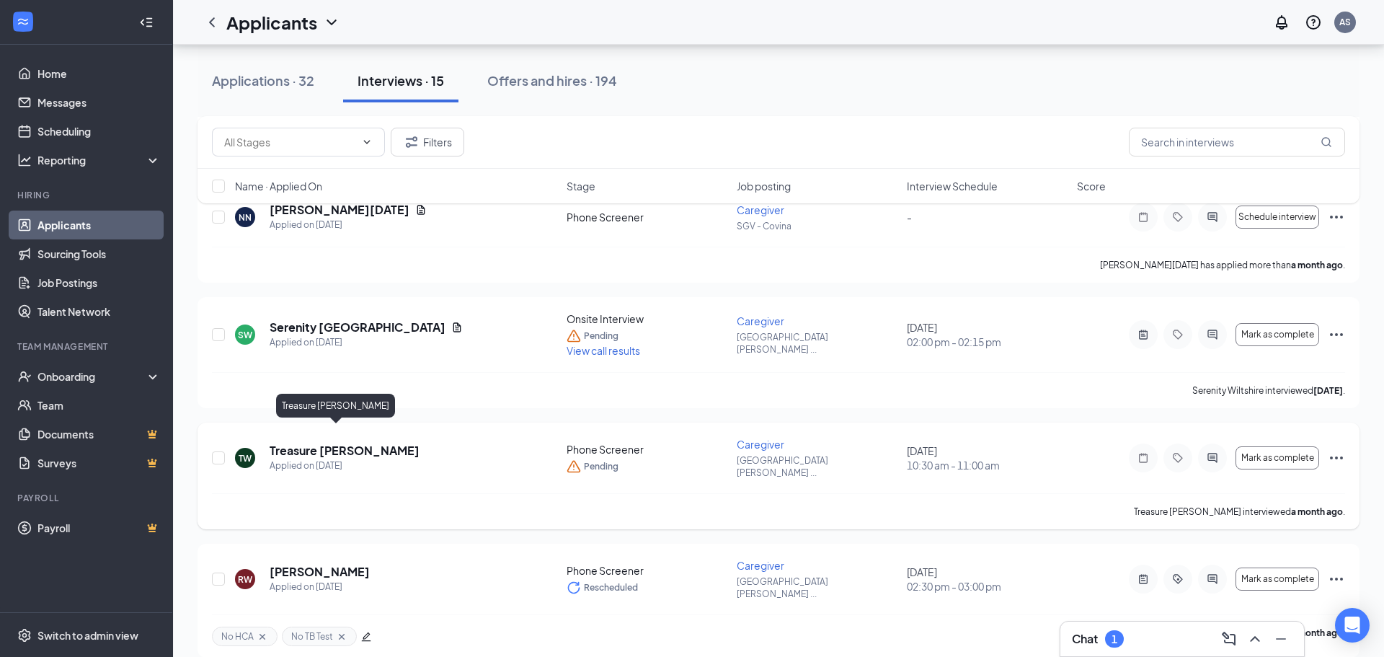
click at [352, 442] on h5 "Treasure Walker" at bounding box center [345, 450] width 150 height 16
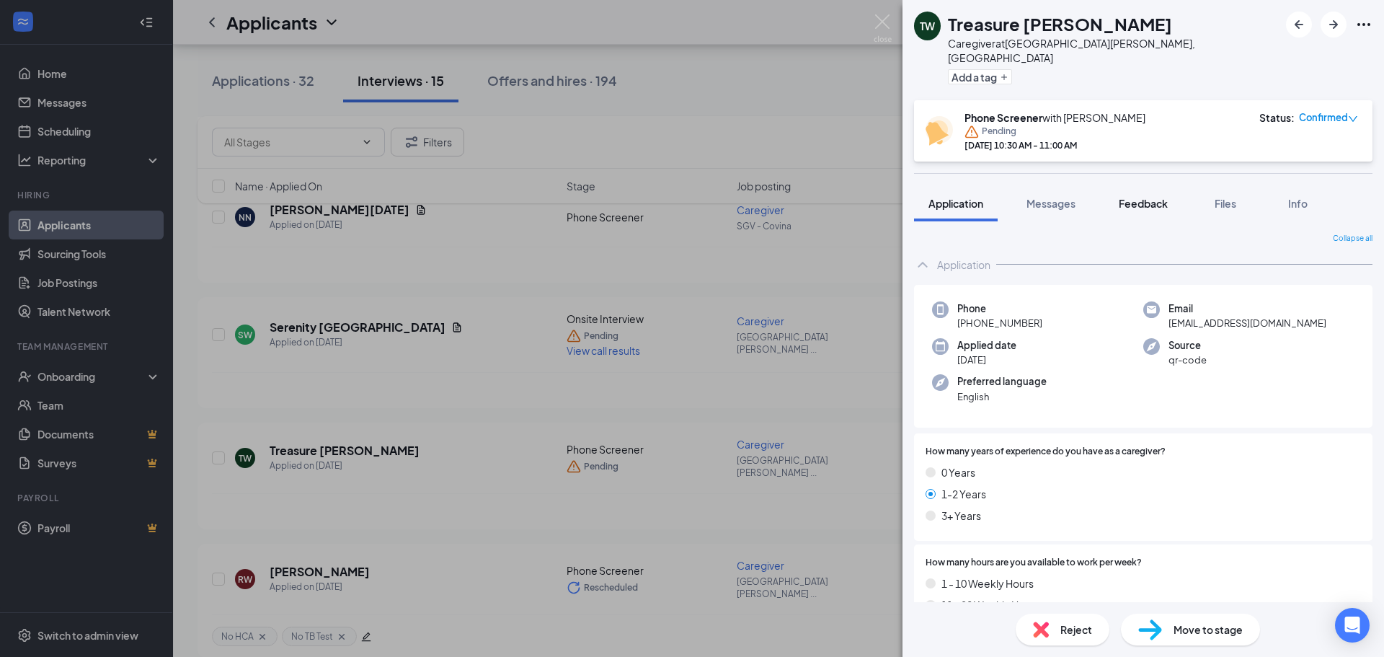
click at [1128, 197] on span "Feedback" at bounding box center [1142, 203] width 49 height 13
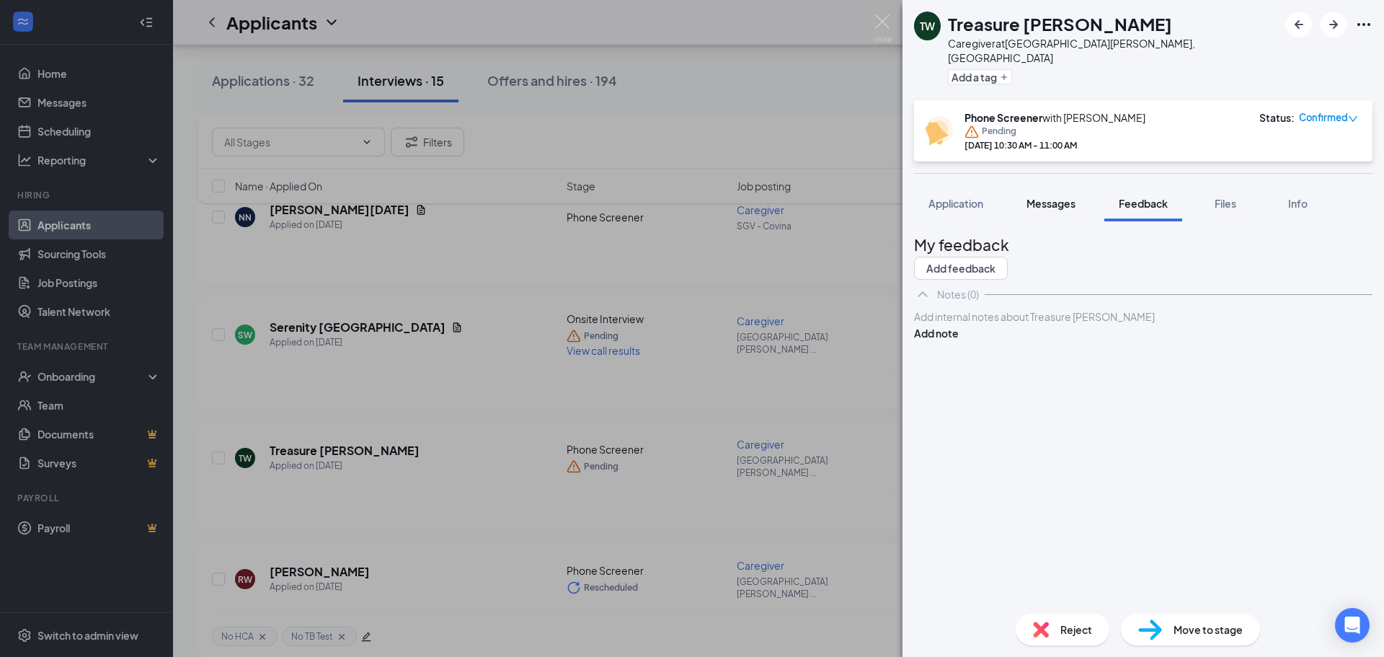
click at [1073, 197] on span "Messages" at bounding box center [1050, 203] width 49 height 13
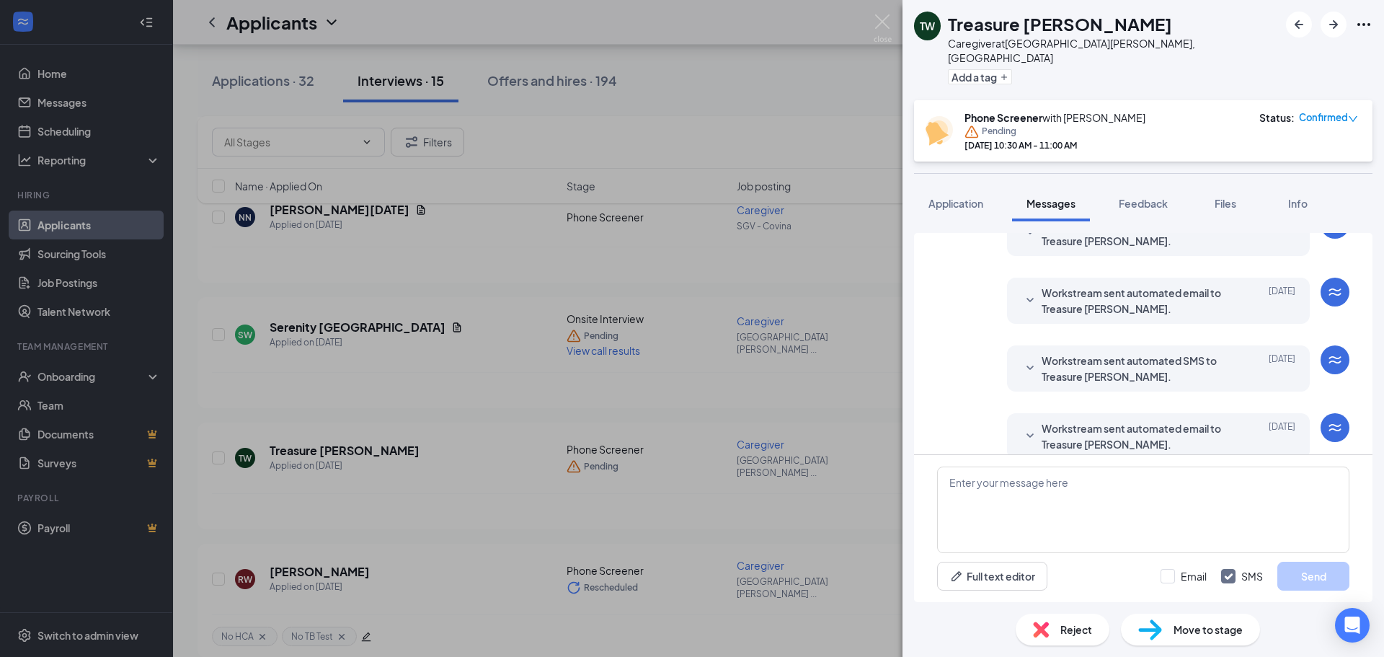
scroll to position [394, 0]
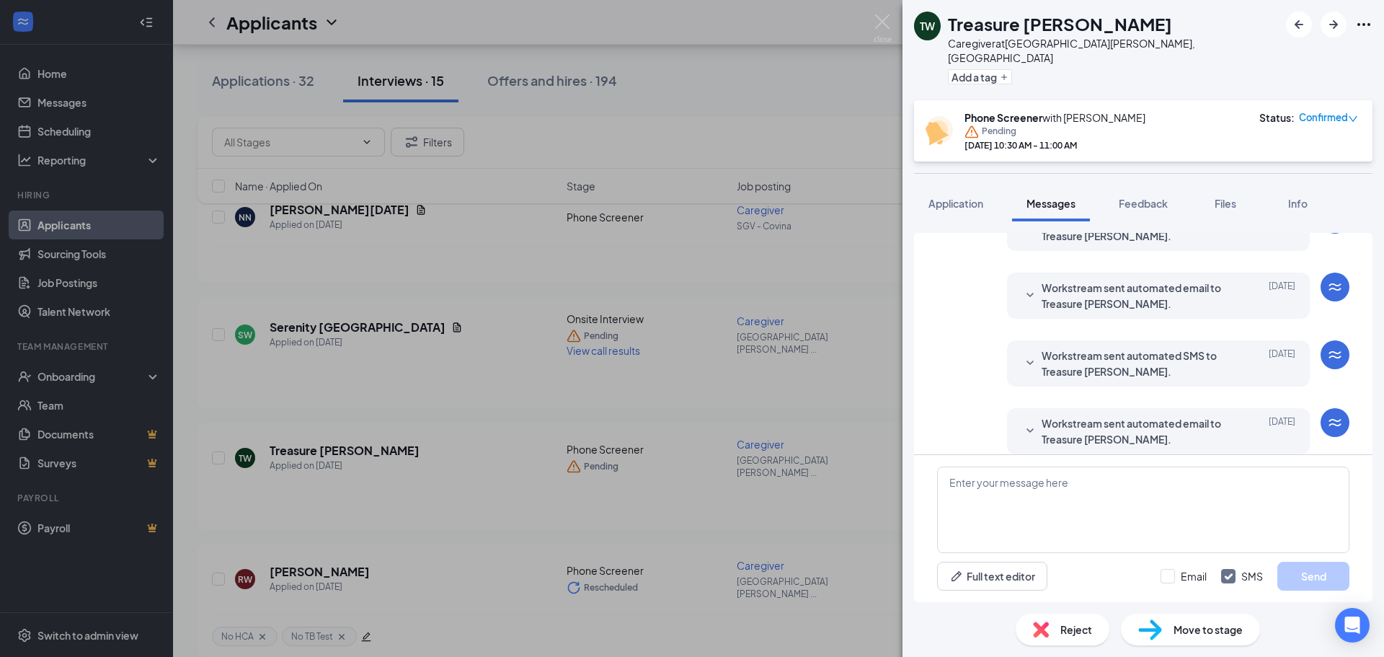
click at [1228, 415] on span "Workstream sent automated email to Treasure Walker." at bounding box center [1135, 431] width 189 height 32
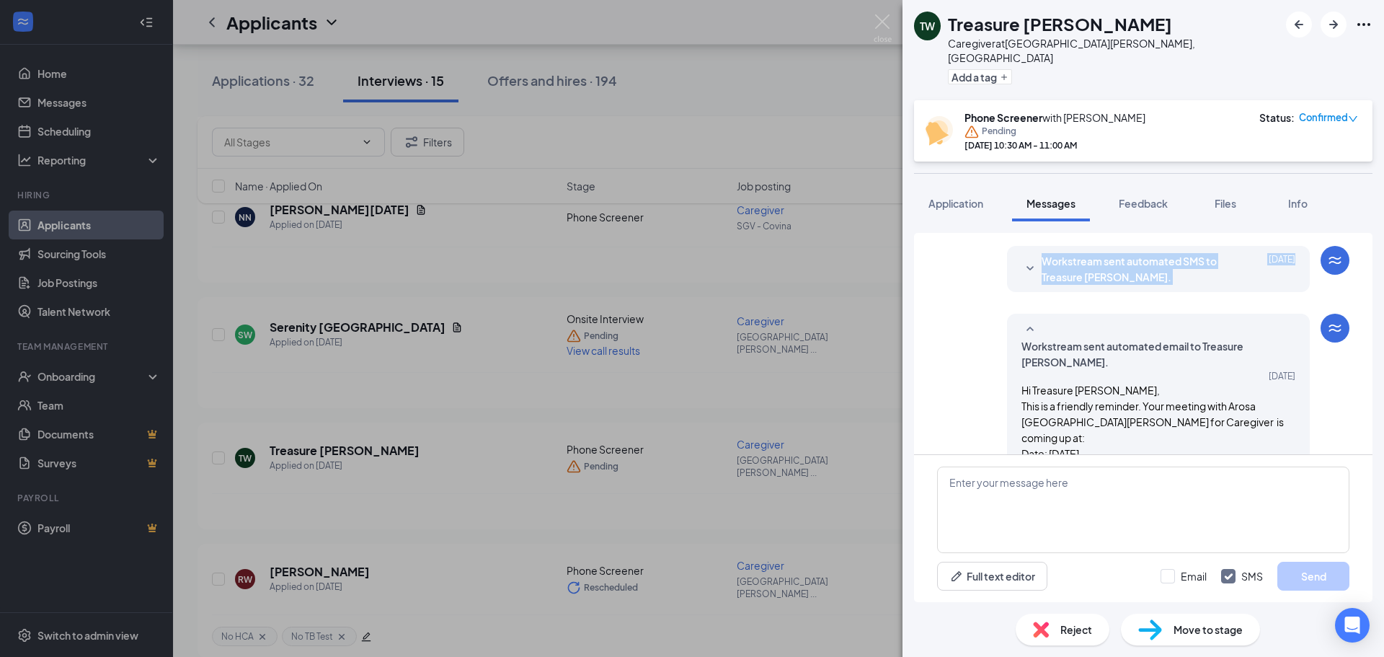
drag, startPoint x: 970, startPoint y: 284, endPoint x: 1023, endPoint y: 159, distance: 135.3
click at [991, 221] on div "Load earlier interactions (about 2 more) Workstream sent automated email to Tre…" at bounding box center [1142, 411] width 481 height 380
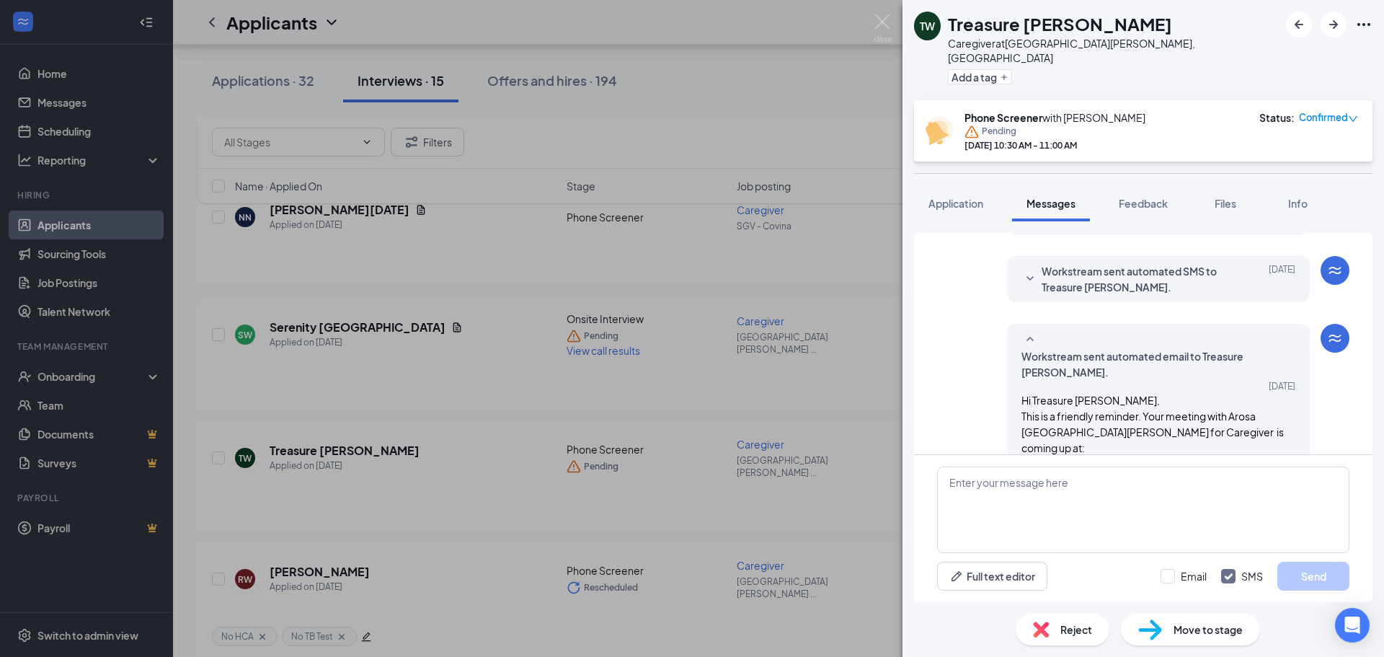
click at [891, 26] on div "TW Treasure Walker Caregiver at San Gabriel Valley, CA Add a tag Phone Screener…" at bounding box center [692, 328] width 1384 height 657
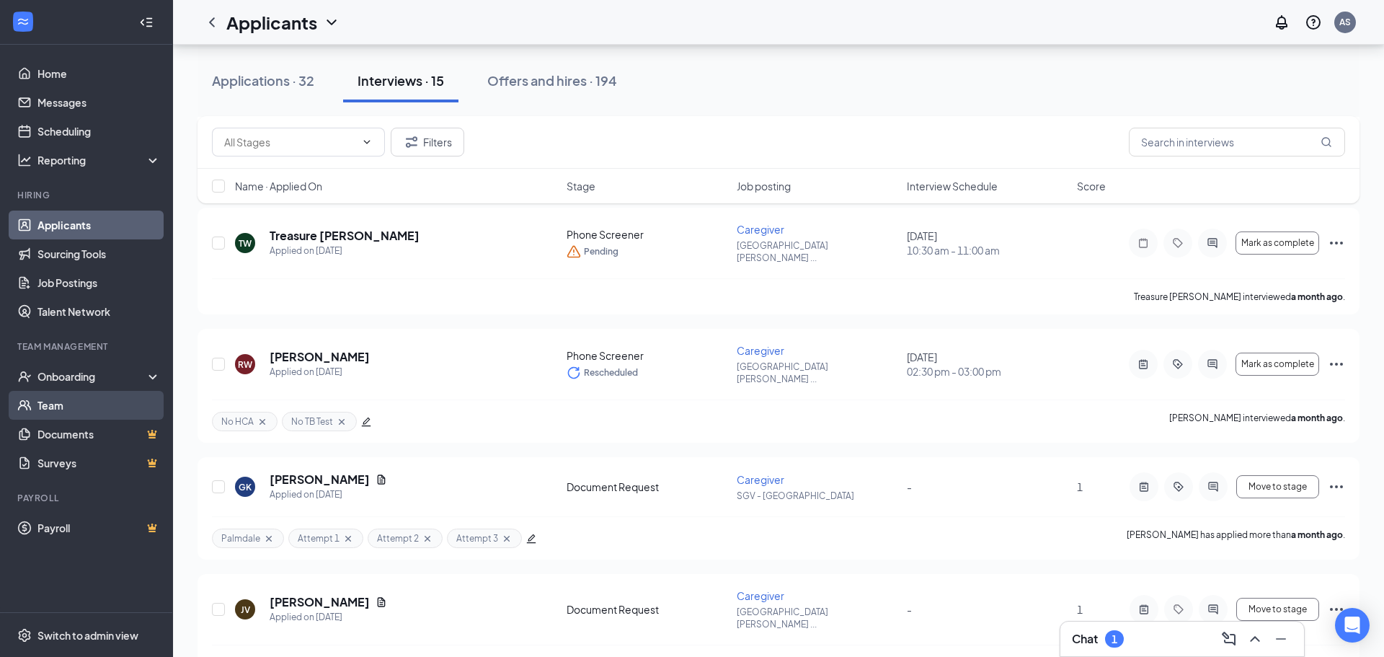
scroll to position [694, 0]
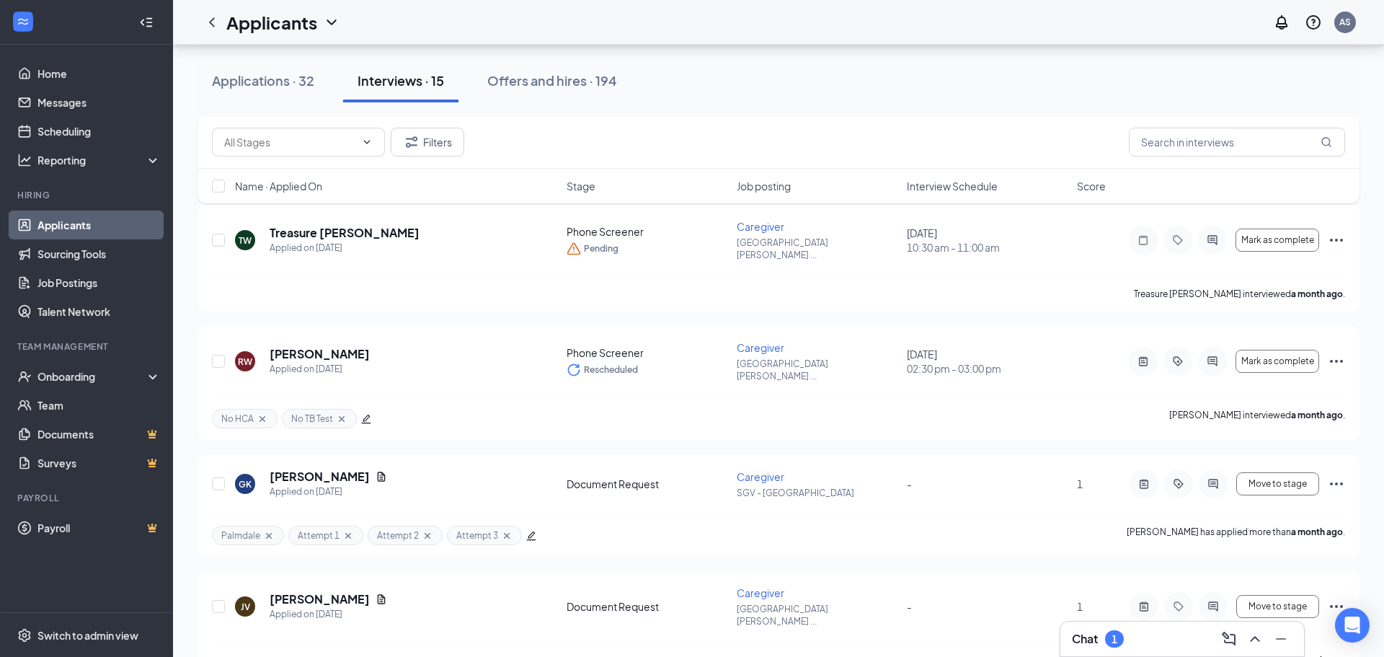
click at [1098, 638] on div "Chat 1" at bounding box center [1098, 638] width 52 height 17
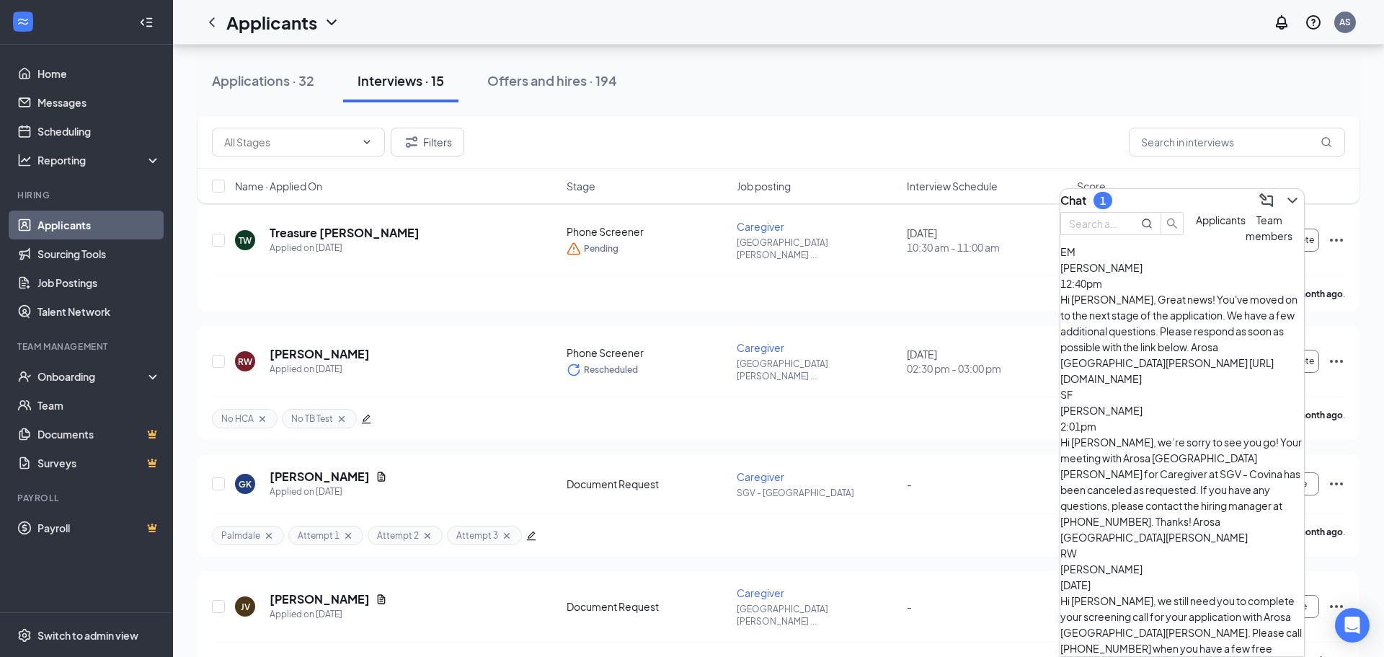
click at [1245, 244] on button "Team members" at bounding box center [1268, 228] width 47 height 32
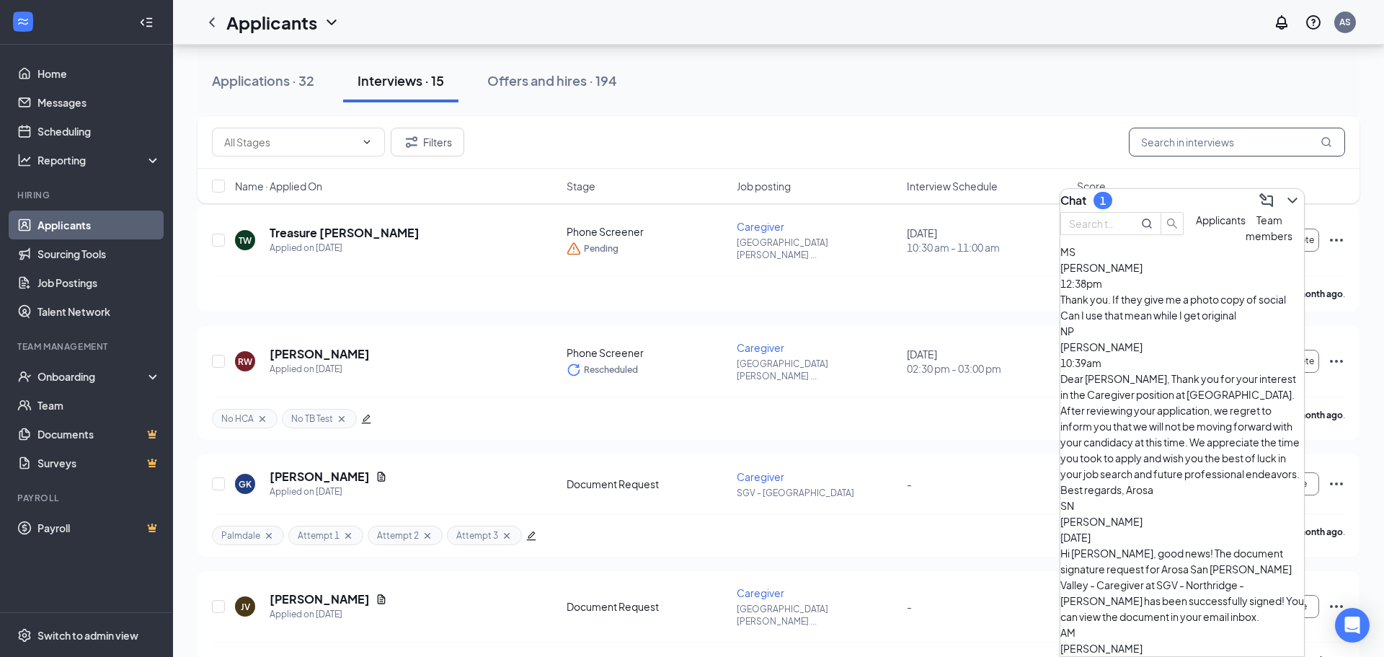
click at [1185, 141] on input "text" at bounding box center [1237, 142] width 216 height 29
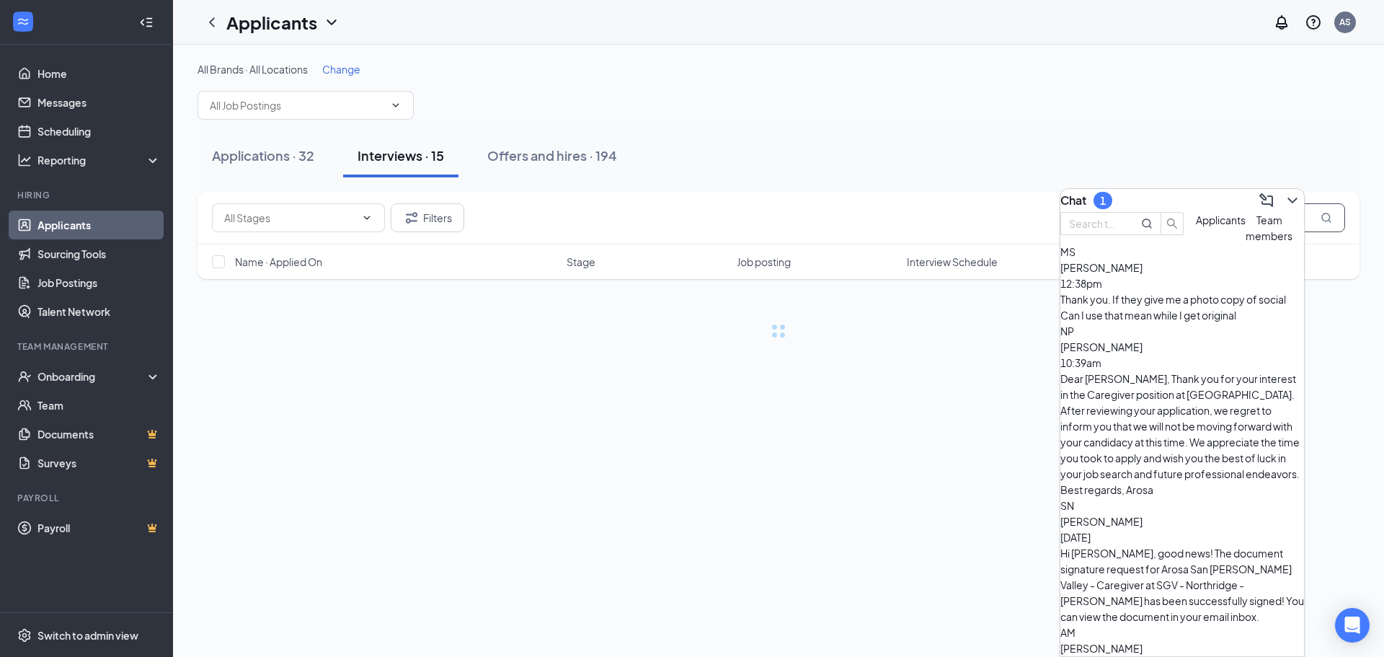
type input "monica"
click at [1143, 202] on div "Chat 1" at bounding box center [1182, 200] width 244 height 23
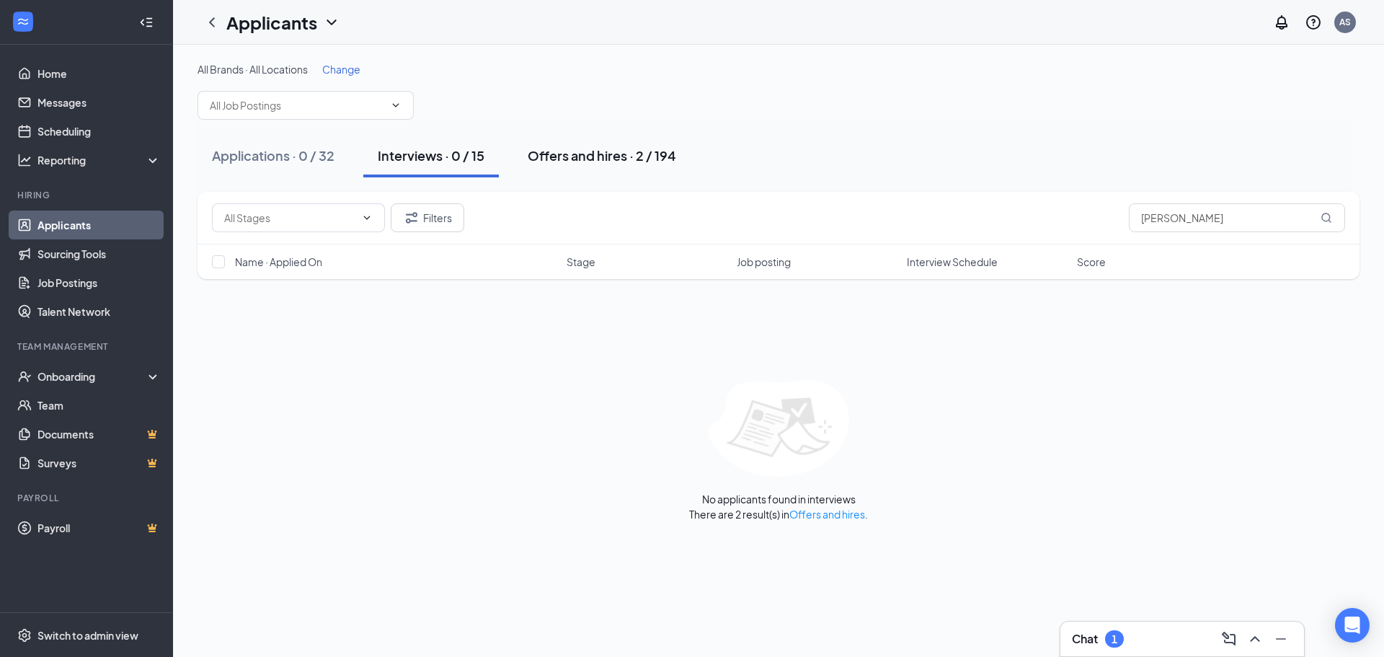
click at [601, 138] on button "Offers and hires · 2 / 194" at bounding box center [601, 155] width 177 height 43
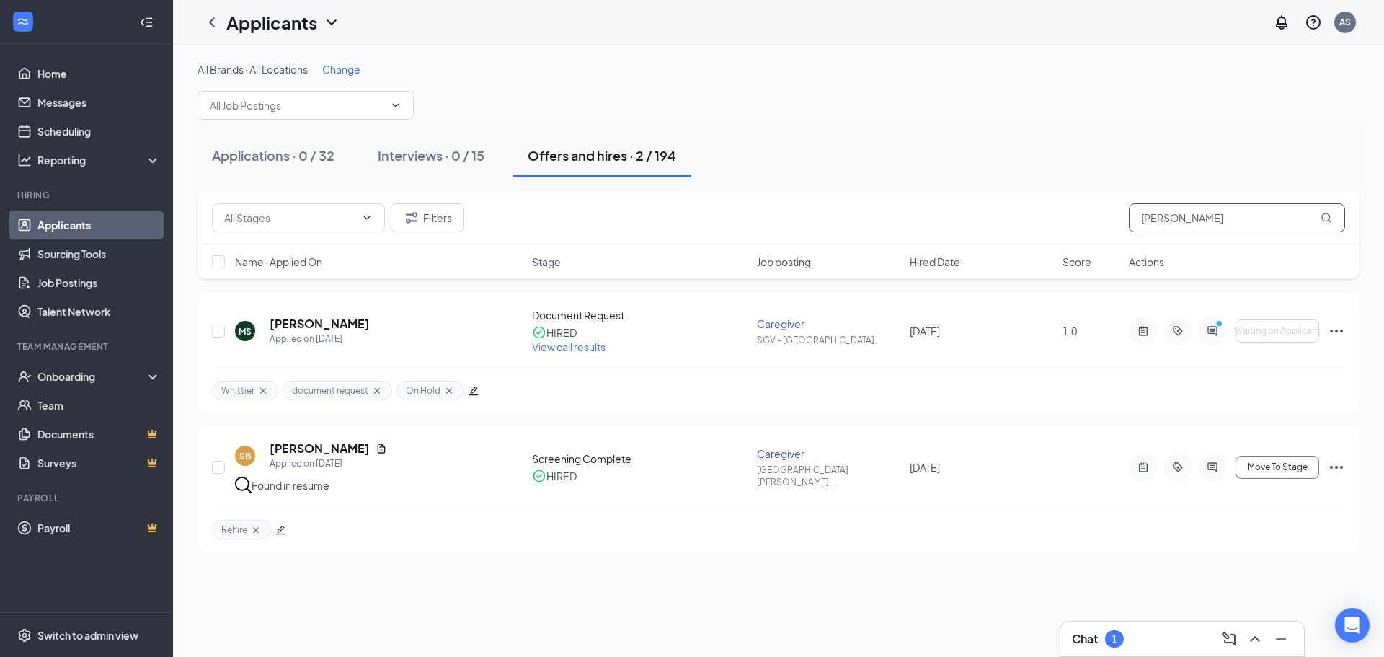
click at [1202, 213] on input "monica" at bounding box center [1237, 217] width 216 height 29
click at [1341, 30] on div "AS" at bounding box center [1345, 23] width 22 height 22
click at [1239, 227] on input "monica" at bounding box center [1237, 217] width 216 height 29
click at [1345, 26] on div "AS" at bounding box center [1345, 22] width 12 height 12
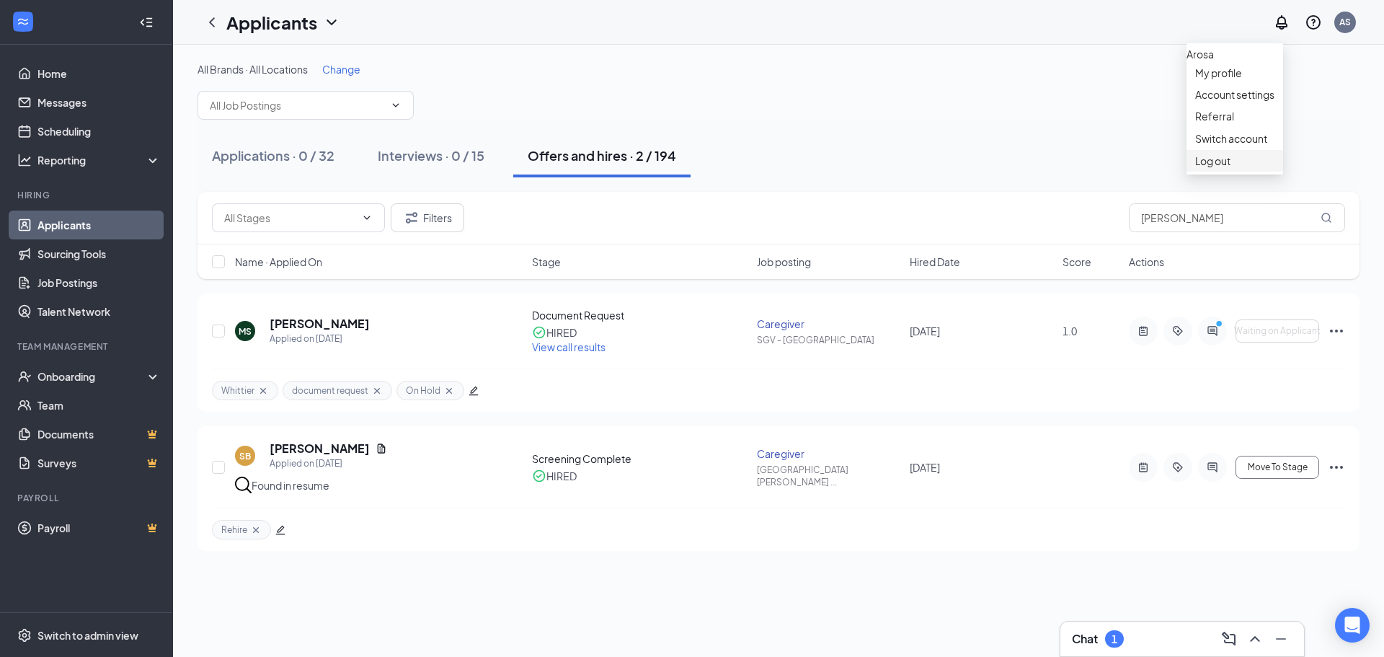
click at [1259, 168] on div "Log out" at bounding box center [1234, 160] width 79 height 14
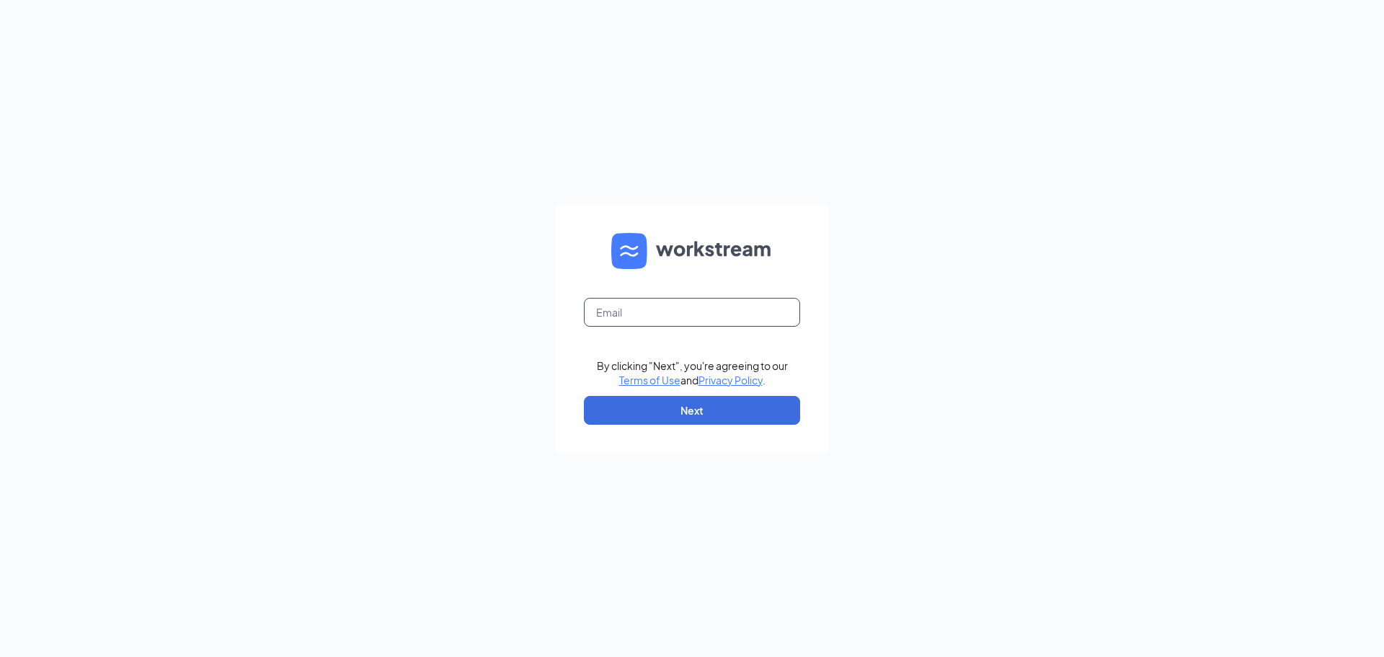
click at [762, 308] on input "text" at bounding box center [692, 312] width 216 height 29
type input "[EMAIL_ADDRESS][DOMAIN_NAME]"
click at [717, 414] on button "Next" at bounding box center [692, 410] width 216 height 29
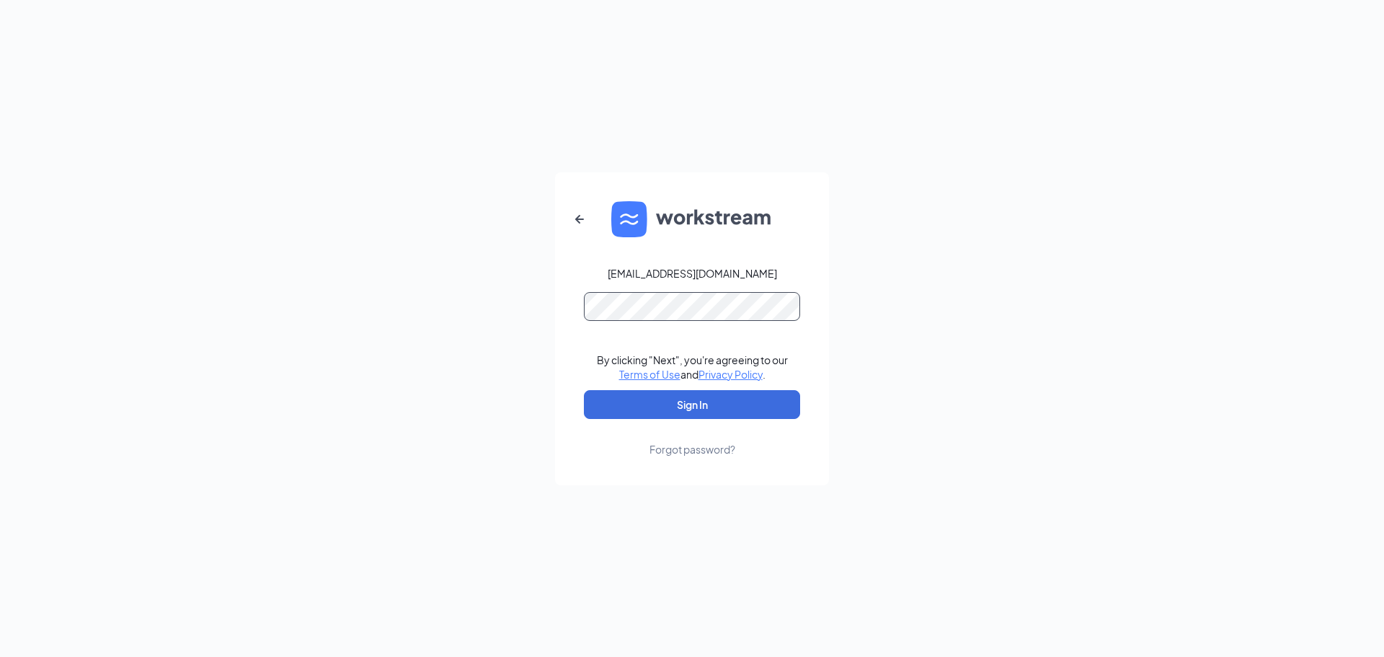
click at [584, 390] on button "Sign In" at bounding box center [692, 404] width 216 height 29
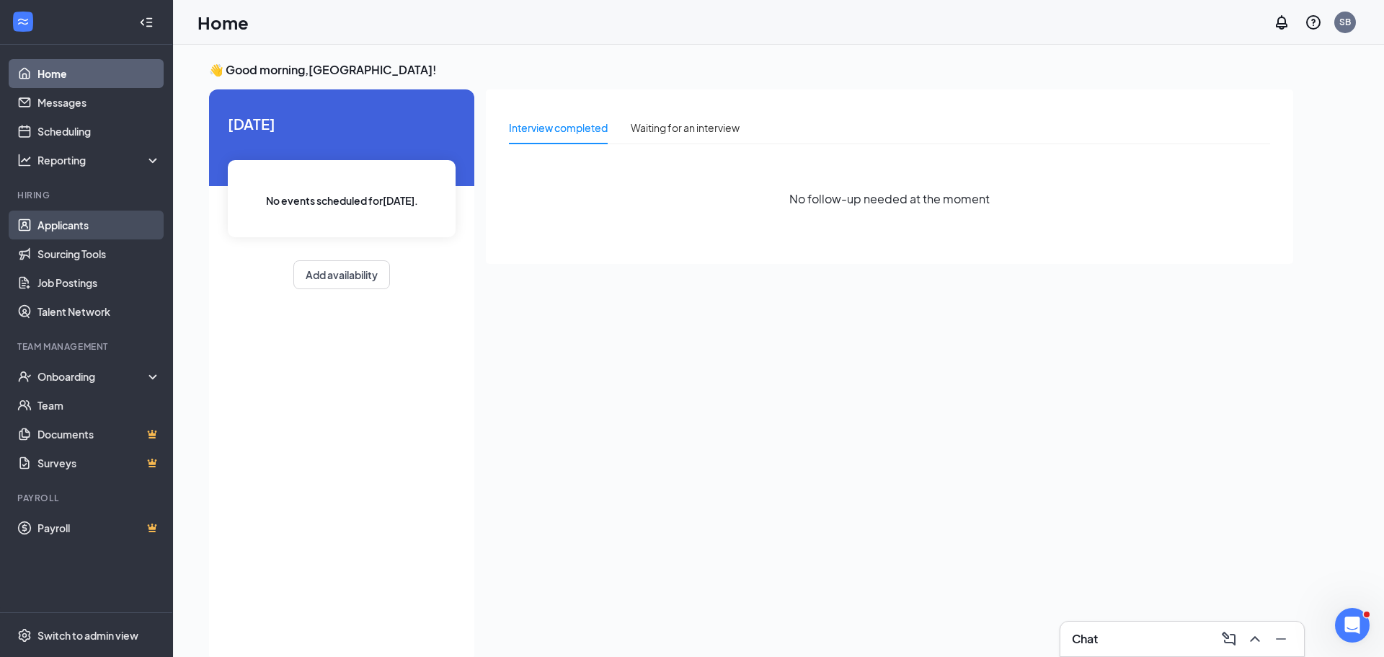
click at [91, 230] on link "Applicants" at bounding box center [98, 224] width 123 height 29
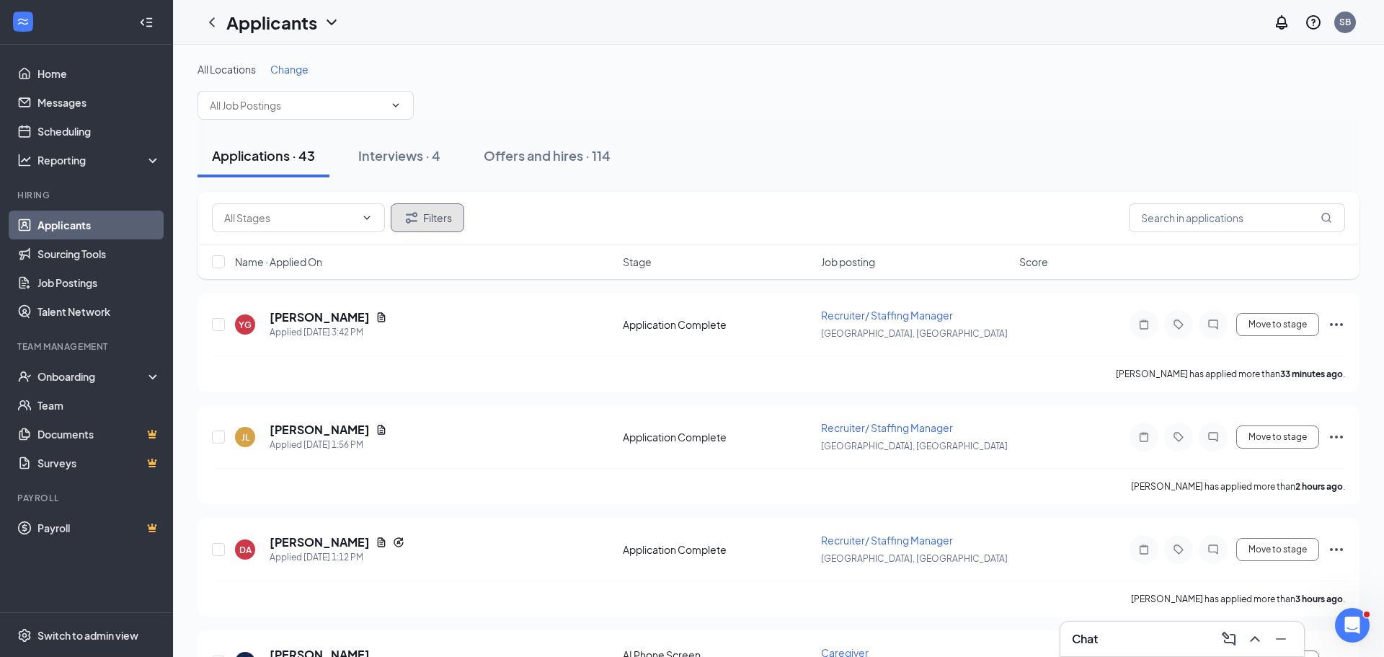
click at [418, 228] on button "Filters" at bounding box center [428, 217] width 74 height 29
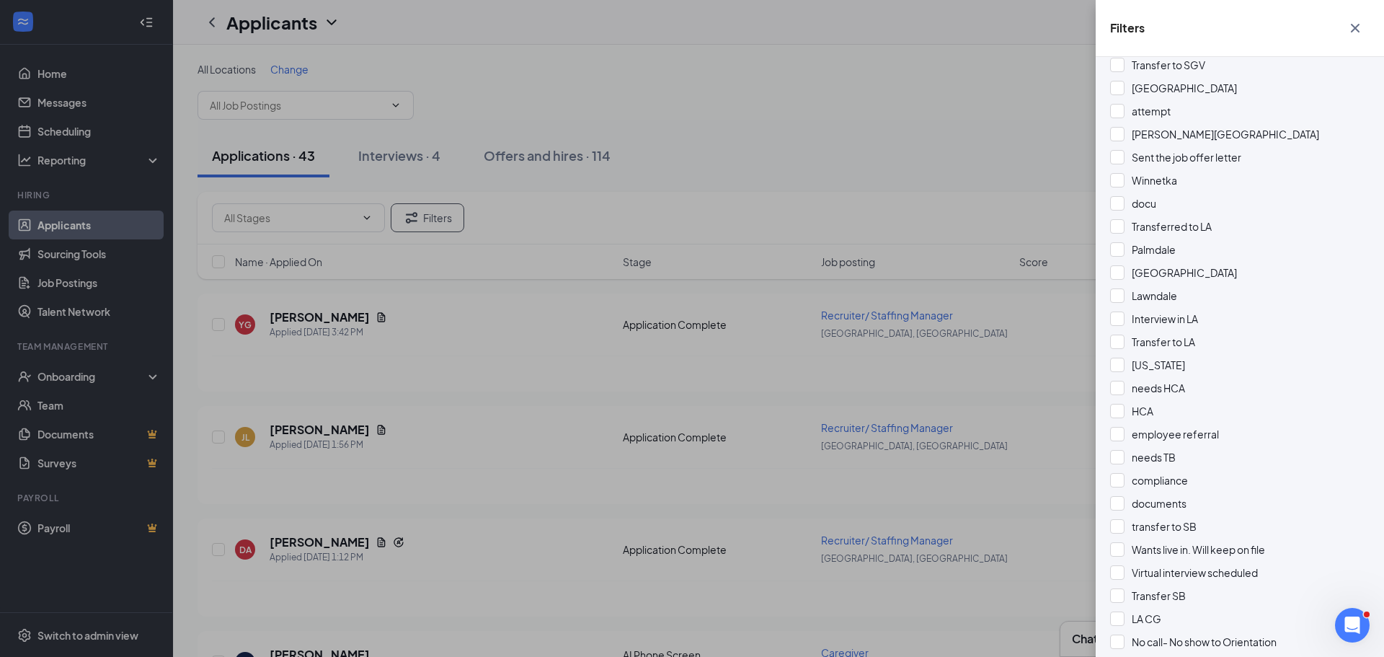
scroll to position [3124, 0]
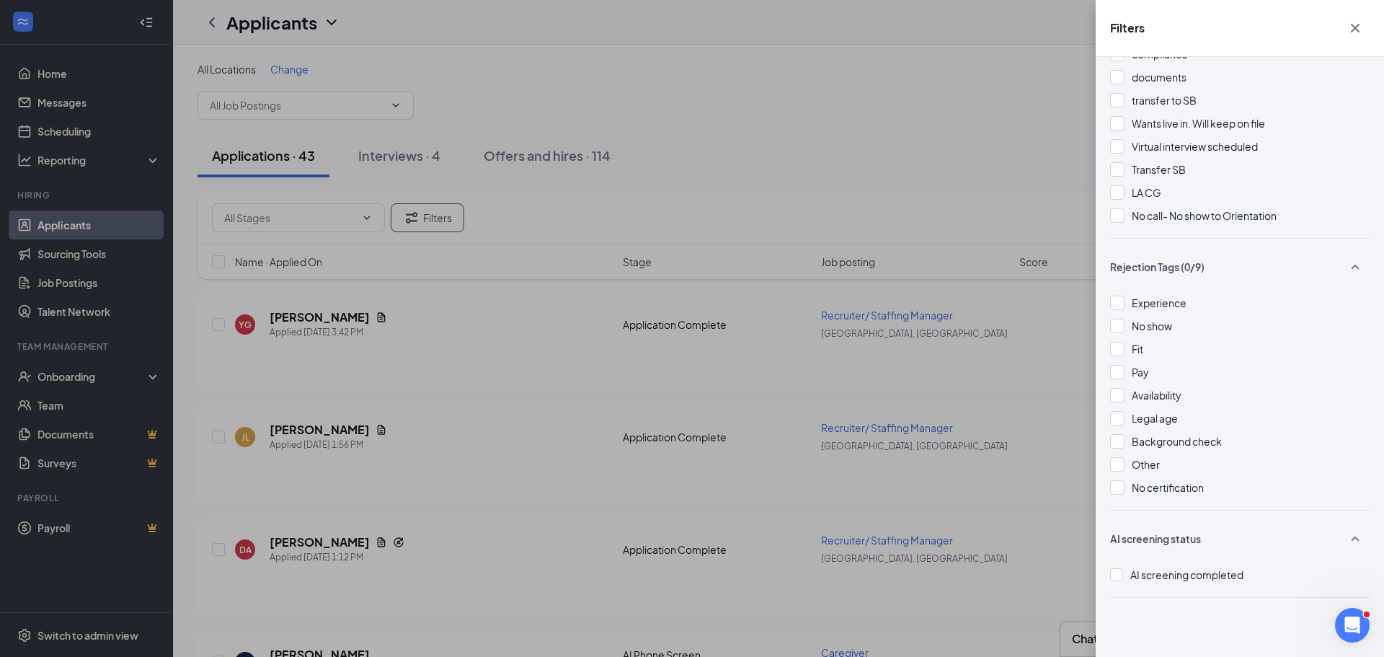
click at [1346, 30] on icon "Cross" at bounding box center [1354, 27] width 17 height 17
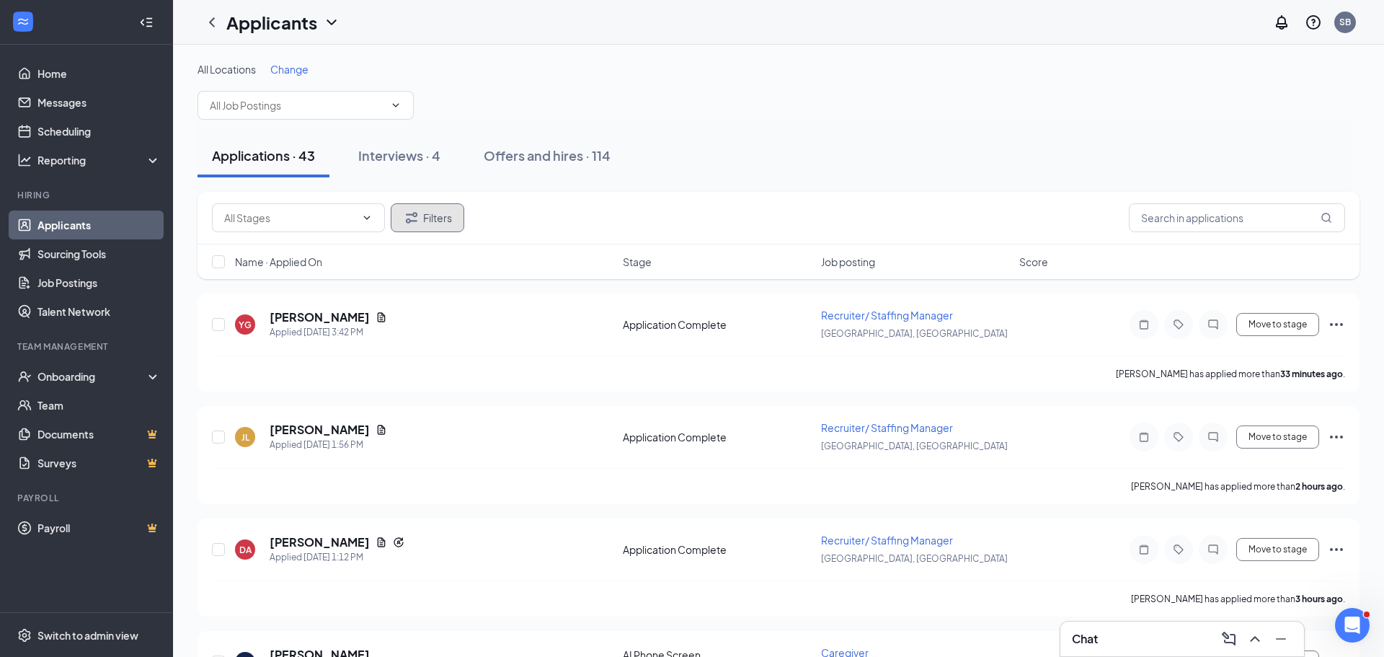
click at [406, 223] on icon "Filter" at bounding box center [411, 217] width 17 height 17
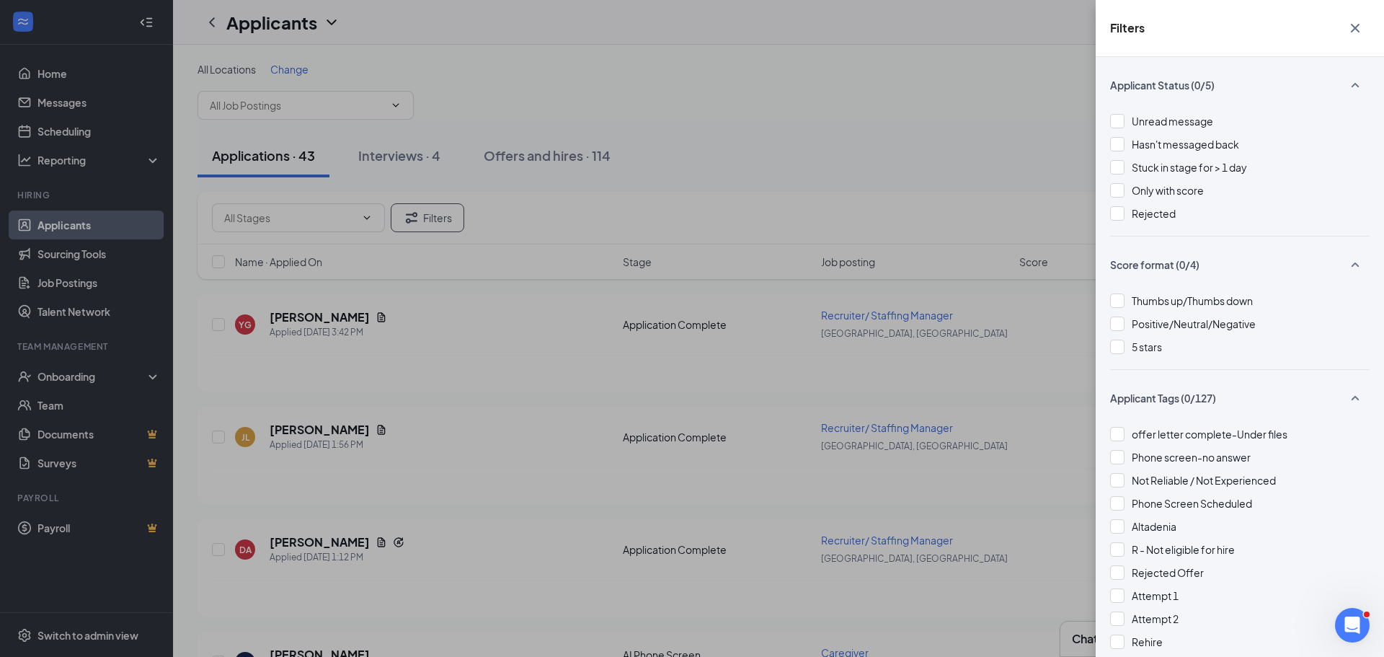
click at [316, 223] on div "Filters Applicant Status (0/5) Unread message Hasn't messaged back Stuck in sta…" at bounding box center [692, 328] width 1384 height 657
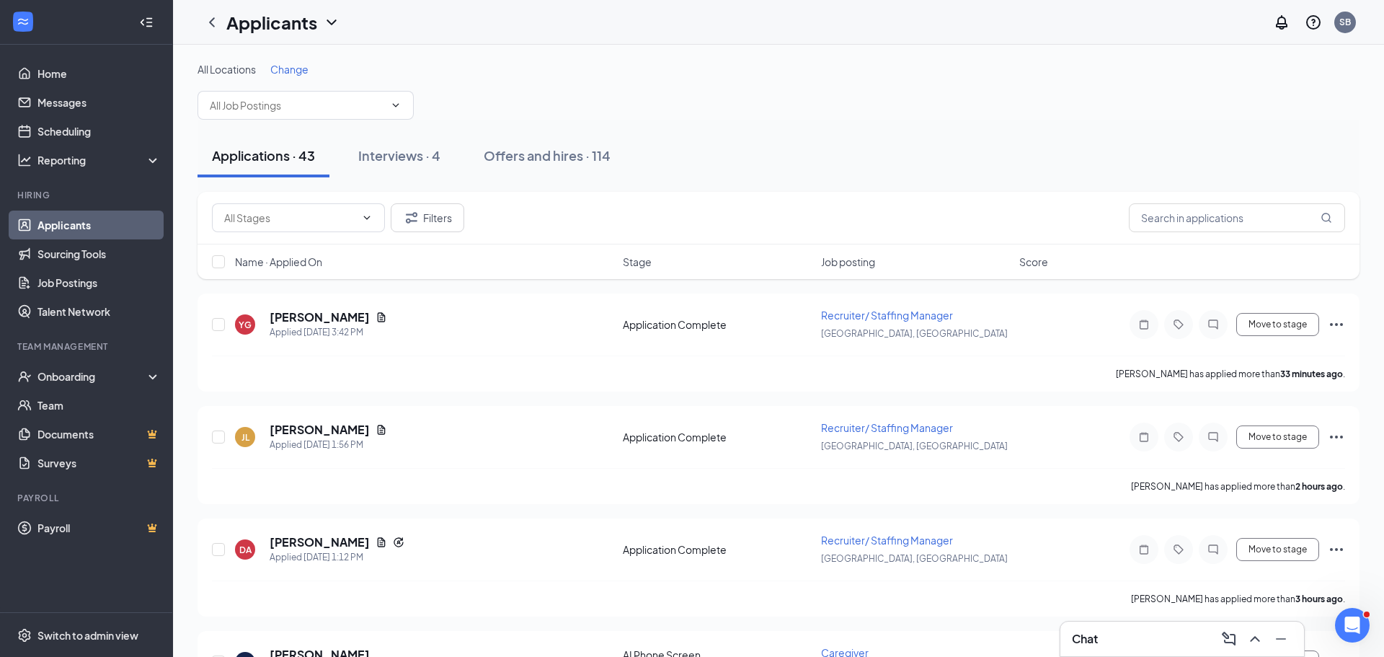
click at [368, 215] on icon "ChevronDown" at bounding box center [367, 218] width 12 height 12
click at [551, 223] on div "Filters" at bounding box center [778, 217] width 1133 height 29
click at [874, 265] on span "Job posting" at bounding box center [848, 261] width 54 height 14
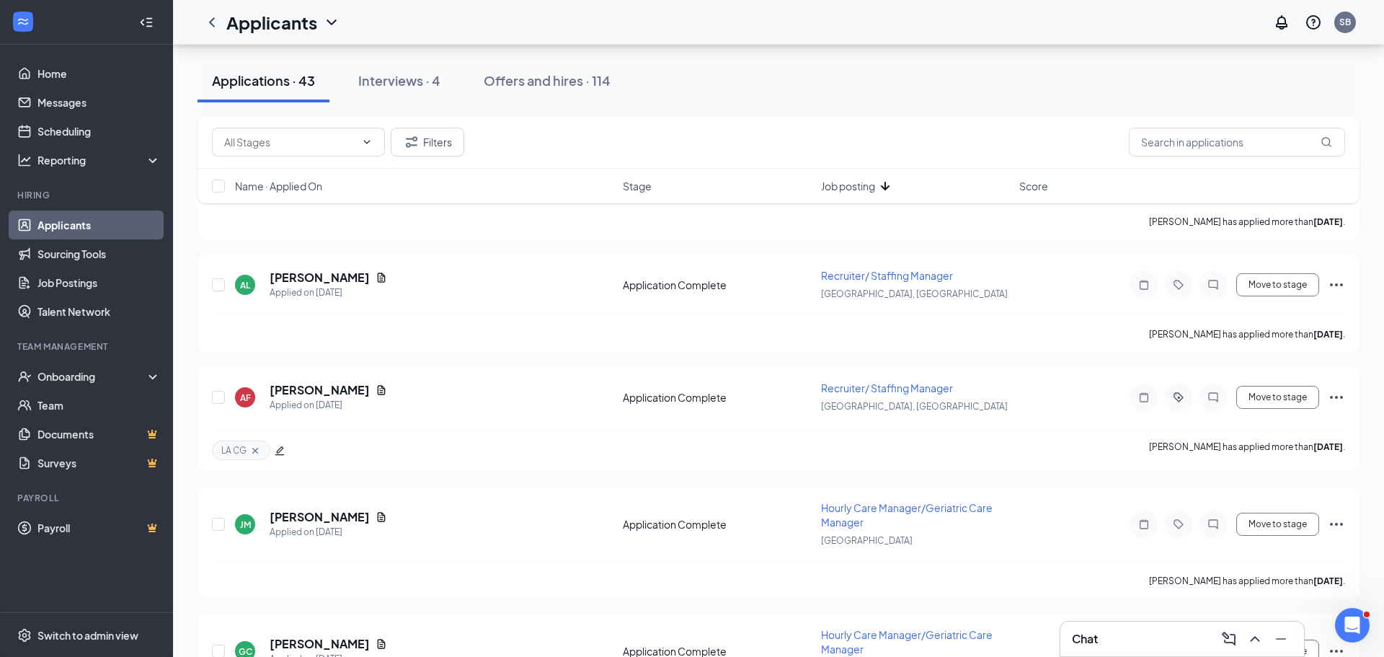
scroll to position [1711, 0]
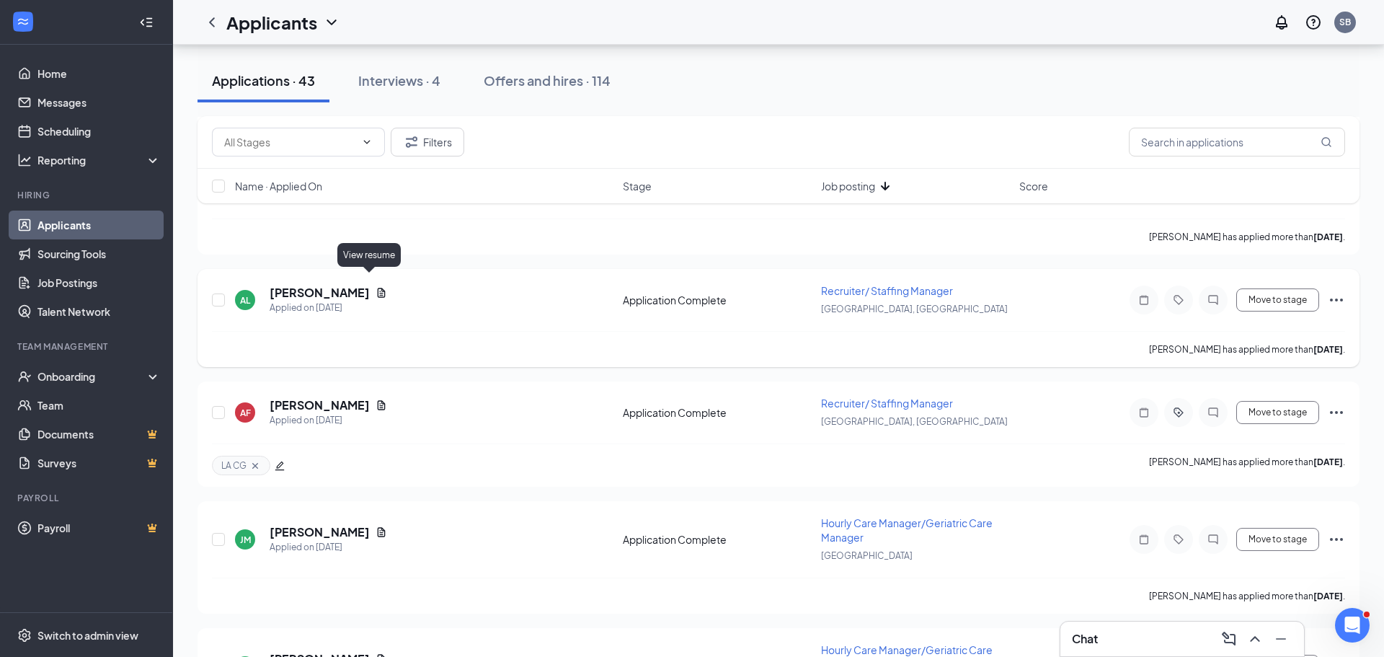
click at [375, 287] on icon "Document" at bounding box center [381, 293] width 12 height 12
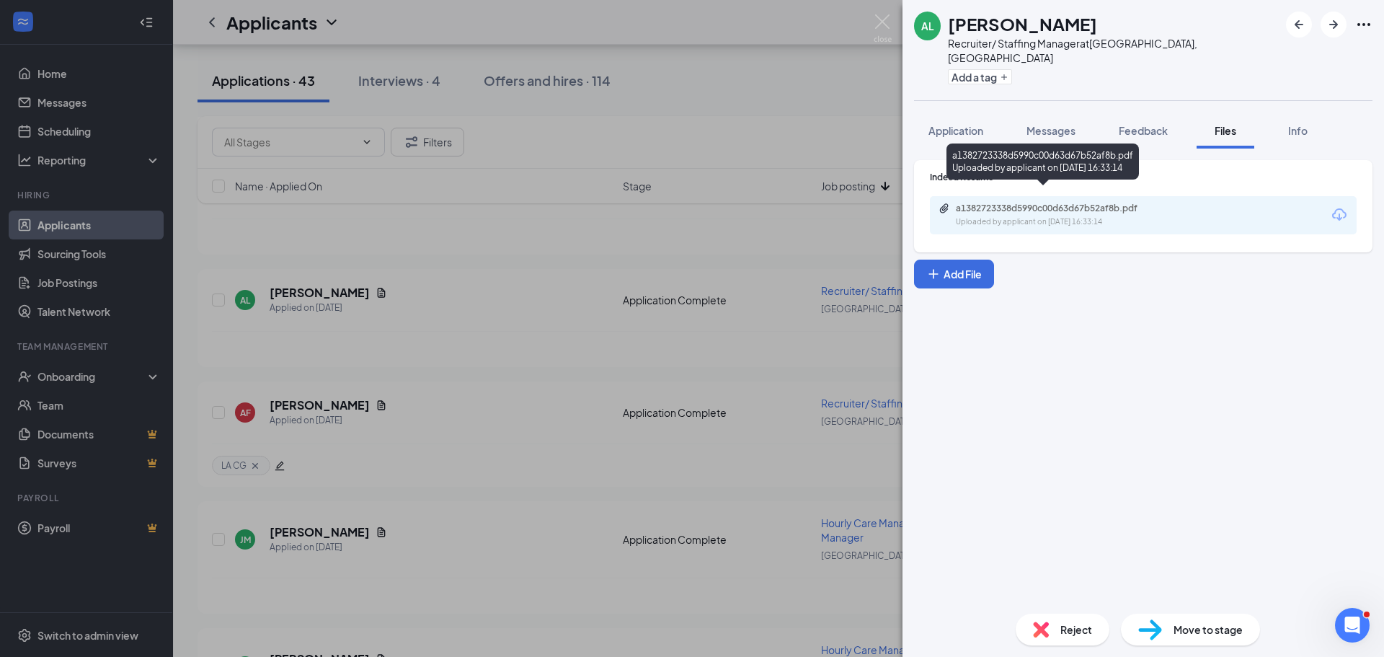
click at [1005, 216] on div "Uploaded by applicant on [DATE] 16:33:14" at bounding box center [1064, 222] width 216 height 12
drag, startPoint x: 1081, startPoint y: 110, endPoint x: 994, endPoint y: 7, distance: 134.0
click at [1080, 112] on button "Messages" at bounding box center [1051, 130] width 78 height 36
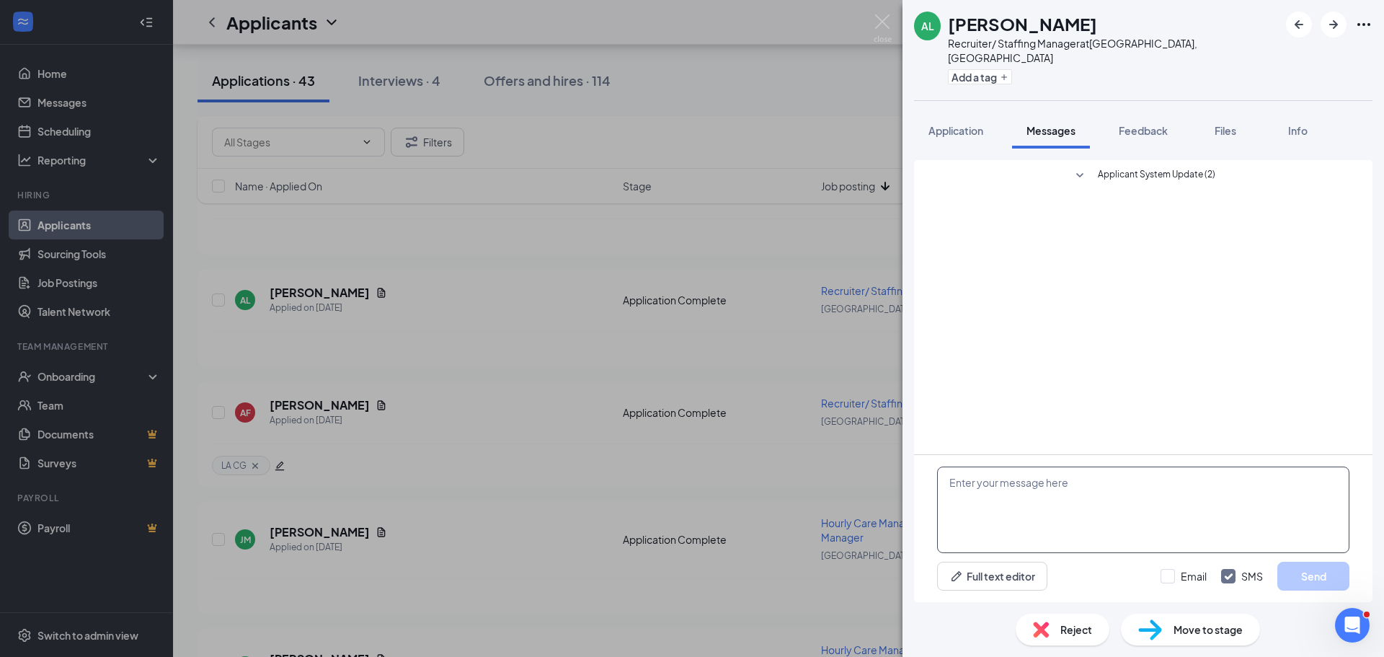
click at [969, 504] on textarea at bounding box center [1143, 509] width 412 height 86
type textarea "Hi [PERSON_NAME]"
click at [927, 118] on button "Application" at bounding box center [956, 130] width 84 height 36
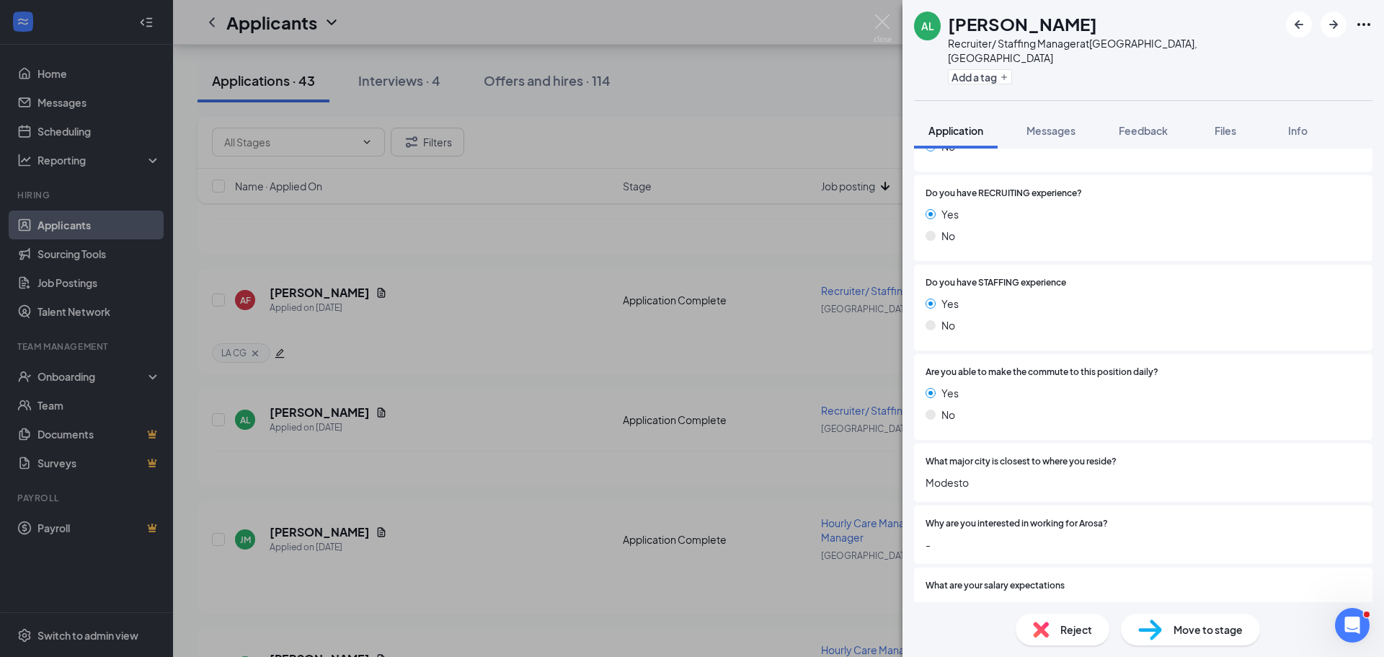
scroll to position [477, 0]
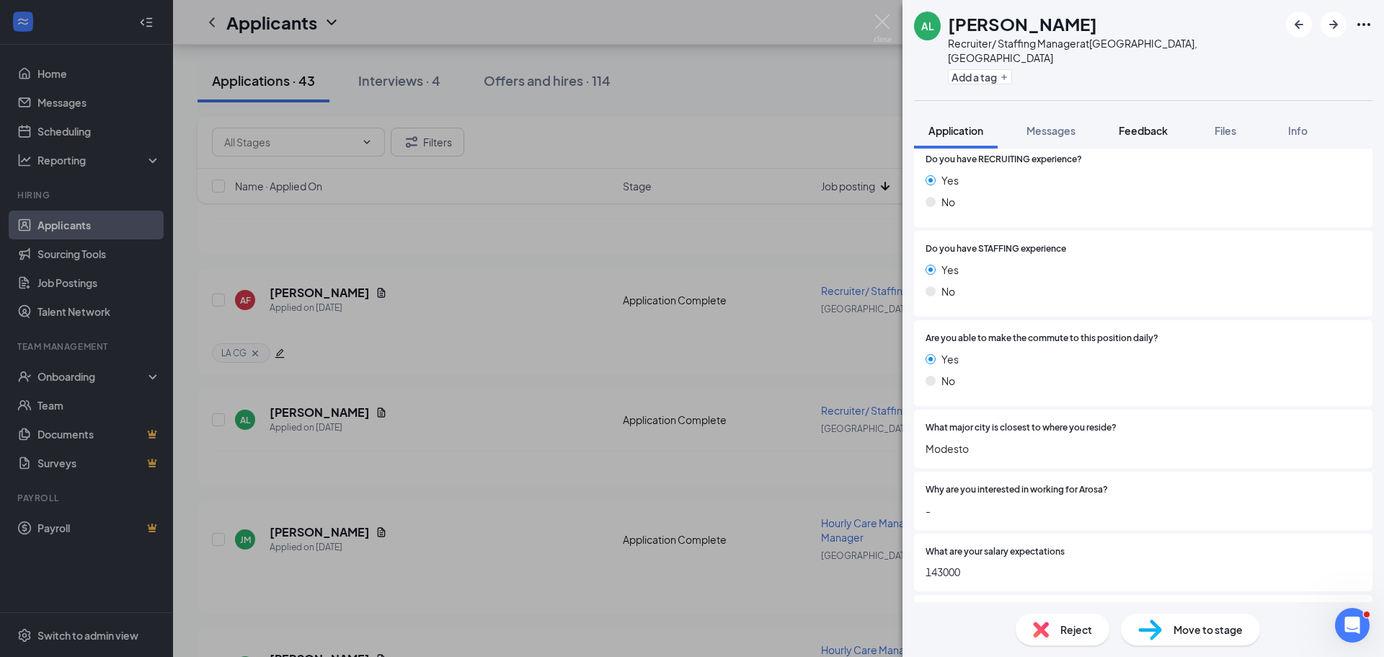
click at [1144, 124] on span "Feedback" at bounding box center [1142, 130] width 49 height 13
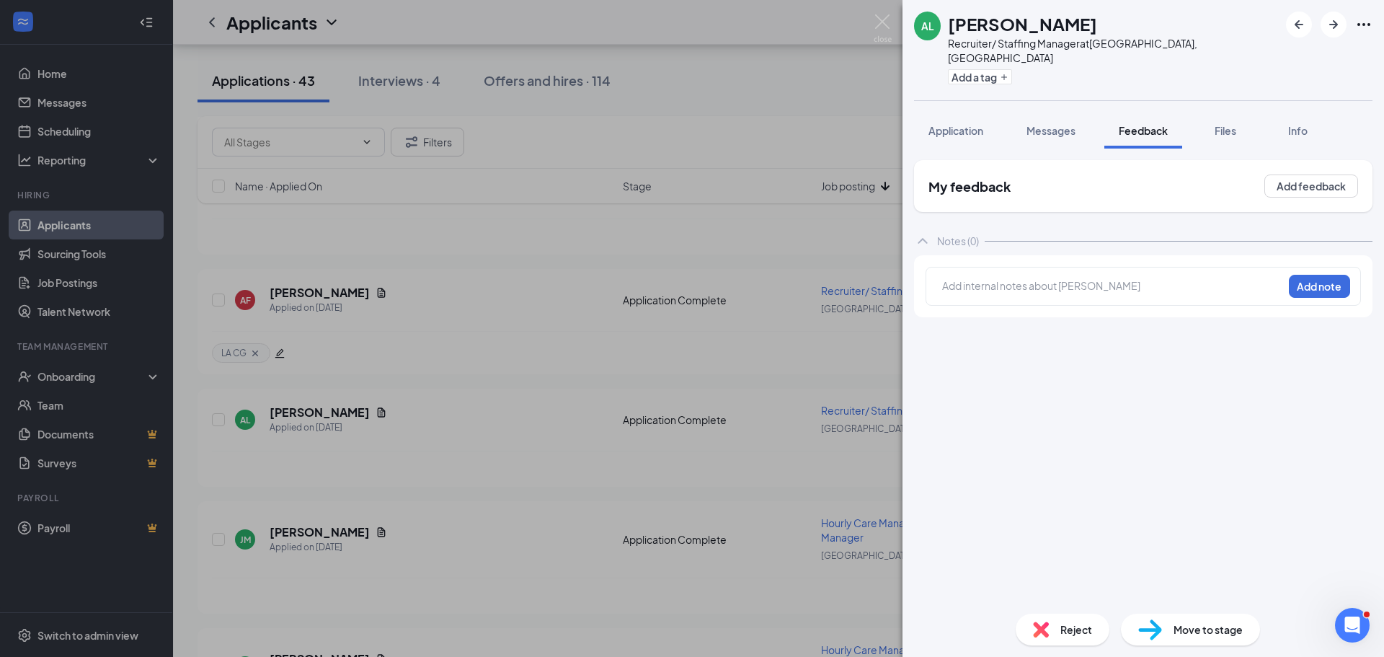
click at [1050, 621] on div "Reject" at bounding box center [1062, 629] width 94 height 32
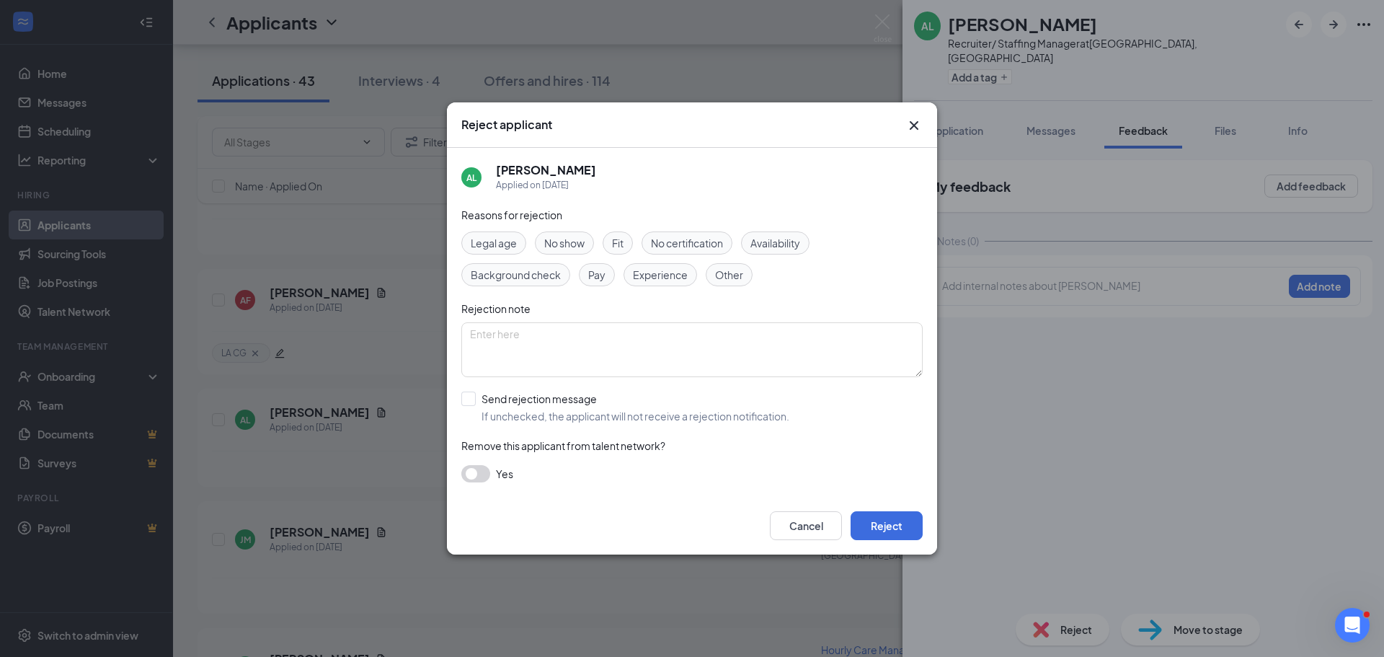
click at [602, 273] on span "Pay" at bounding box center [596, 275] width 17 height 16
click at [724, 280] on span "Other" at bounding box center [729, 275] width 28 height 16
click at [687, 342] on textarea at bounding box center [691, 349] width 461 height 55
type textarea "Lives in [GEOGRAPHIC_DATA], [GEOGRAPHIC_DATA] - unable to commute to job"
click at [574, 410] on input "Send rejection message If unchecked, the applicant will not receive a rejection…" at bounding box center [625, 407] width 328 height 32
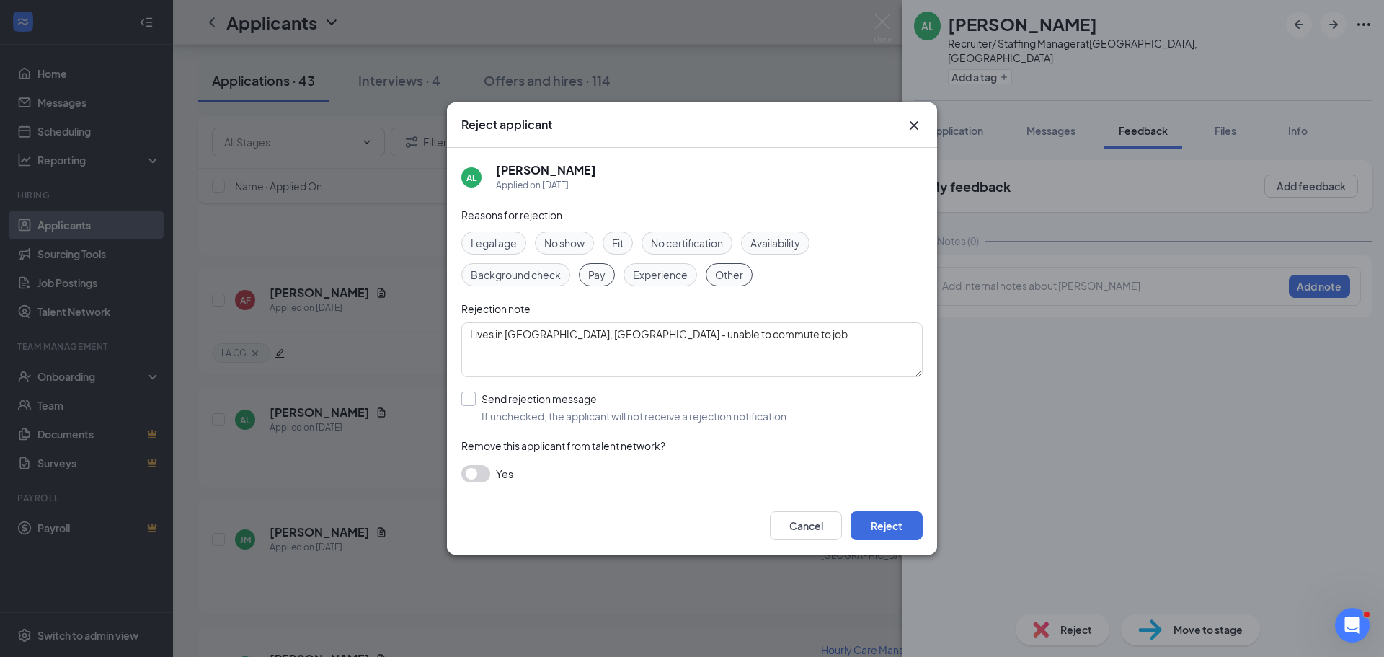
checkbox input "true"
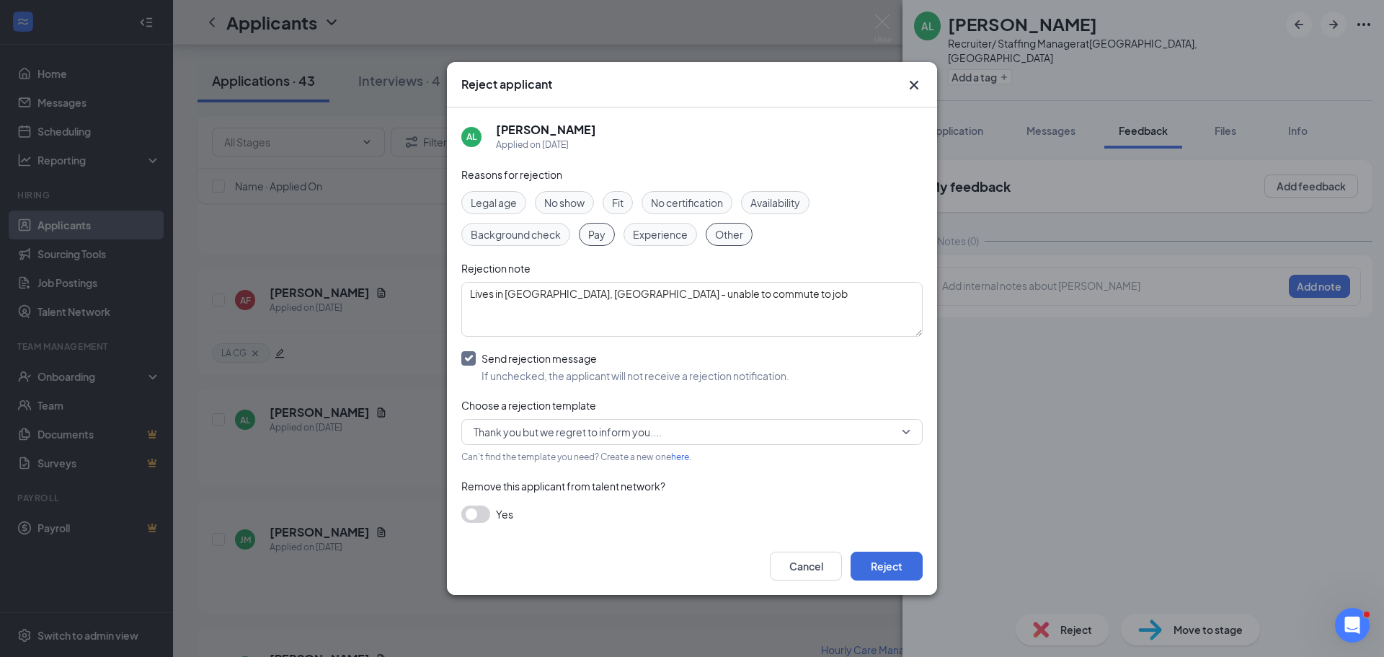
click at [909, 442] on div "Thank you but we regret to inform you...." at bounding box center [691, 432] width 461 height 26
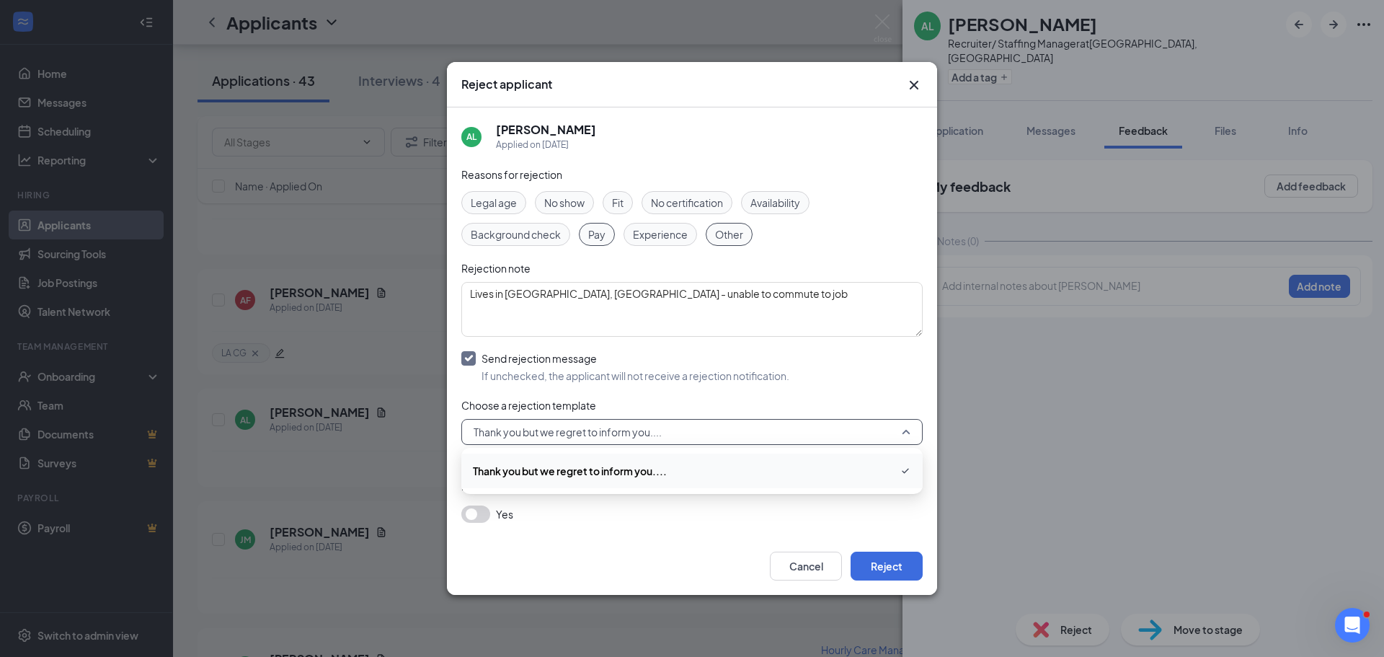
click at [749, 466] on span "Thank you but we regret to inform you...." at bounding box center [692, 470] width 438 height 17
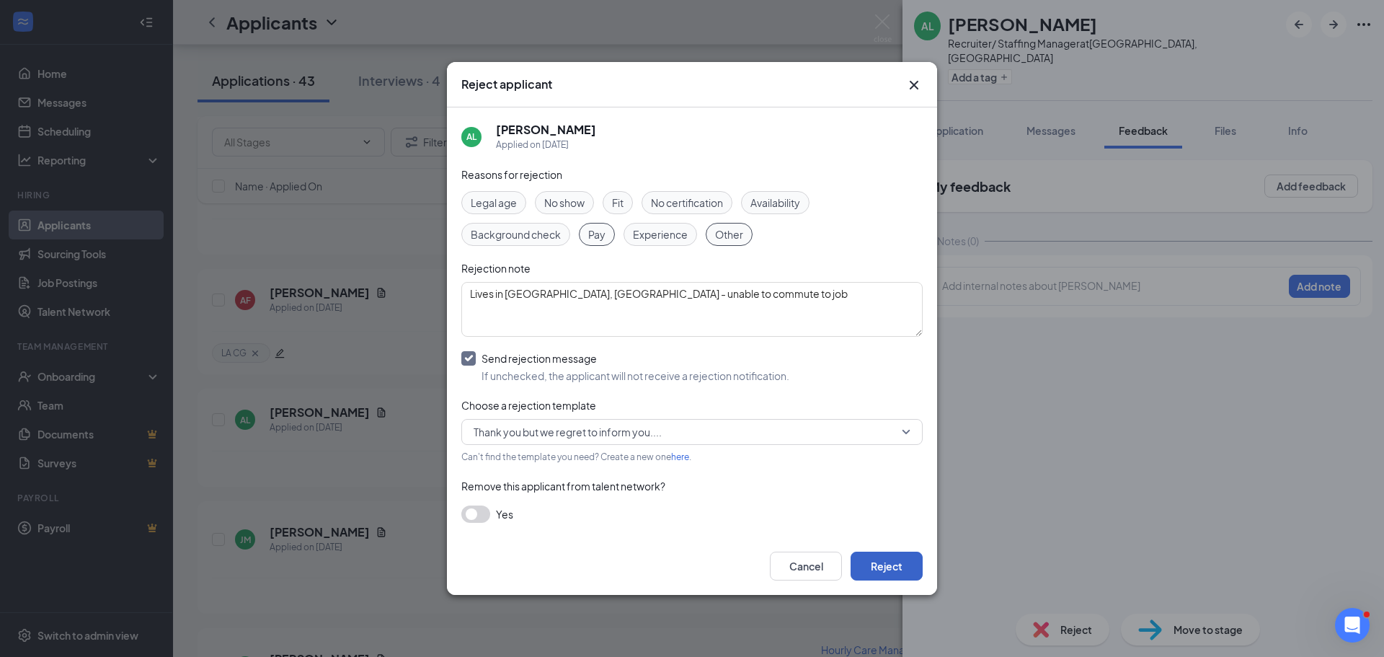
click at [874, 561] on button "Reject" at bounding box center [886, 565] width 72 height 29
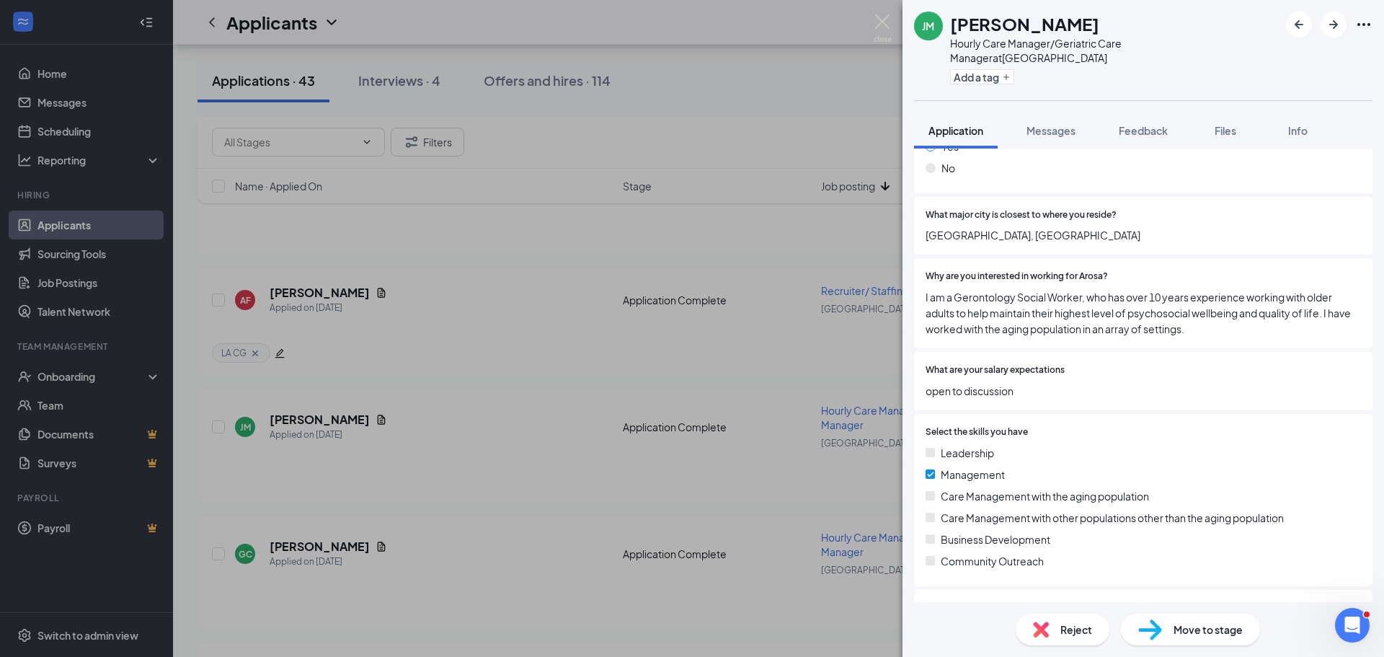
scroll to position [638, 0]
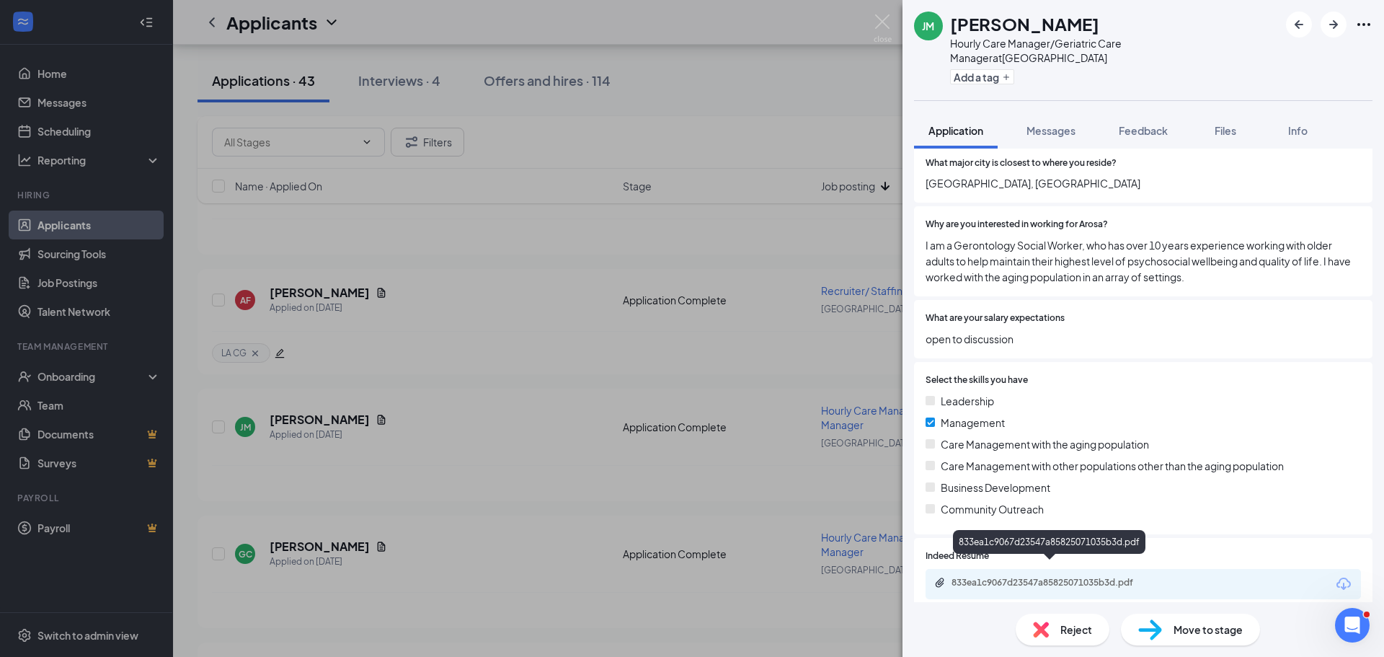
click at [1045, 577] on div "833ea1c9067d23547a85825071035b3d.pdf" at bounding box center [1052, 583] width 202 height 12
drag, startPoint x: 1049, startPoint y: 102, endPoint x: 829, endPoint y: 398, distance: 368.8
click at [1049, 112] on button "Messages" at bounding box center [1051, 130] width 78 height 36
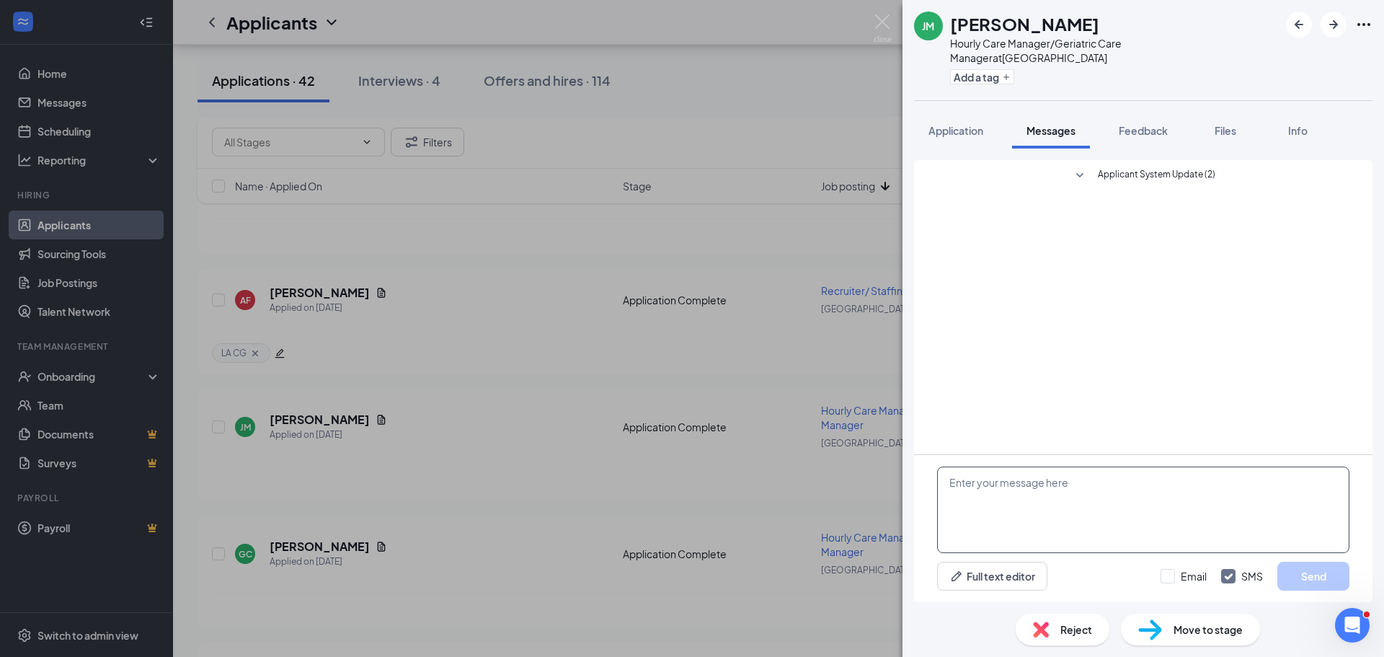
click at [1108, 518] on textarea at bounding box center [1143, 509] width 412 height 86
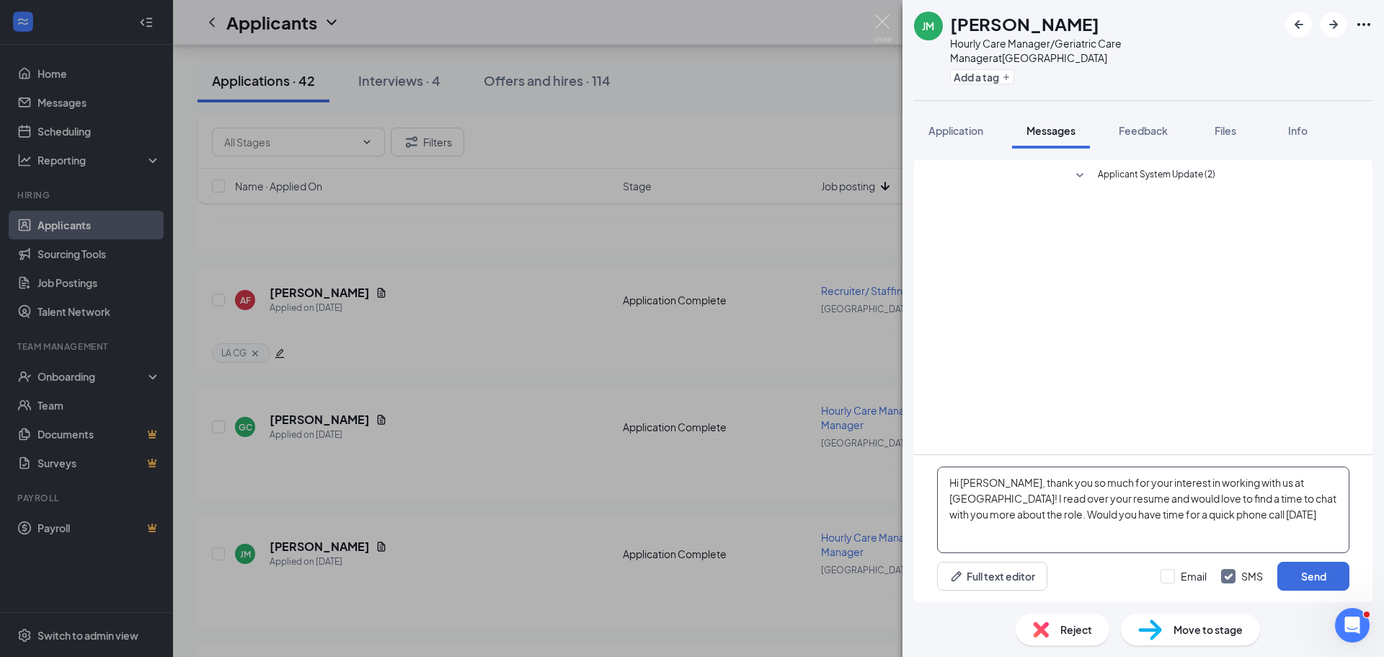
click at [1288, 525] on textarea "Hi [PERSON_NAME], thank you so much for your interest in working with us at [GE…" at bounding box center [1143, 509] width 412 height 86
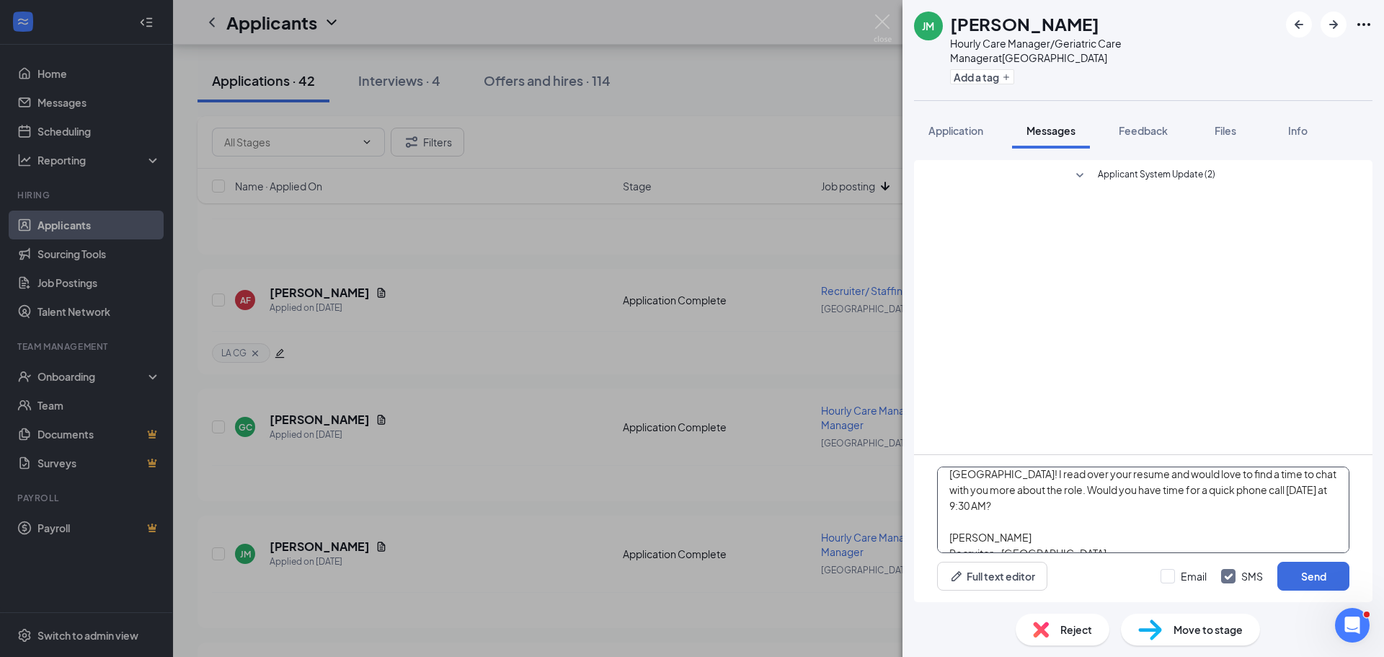
type textarea "Hi [PERSON_NAME], thank you so much for your interest in working with us at [GE…"
click at [1177, 586] on div "Email SMS Send" at bounding box center [1254, 575] width 189 height 29
click at [1176, 577] on input "Email" at bounding box center [1183, 576] width 46 height 14
checkbox input "true"
click at [1328, 574] on button "Send" at bounding box center [1313, 575] width 72 height 29
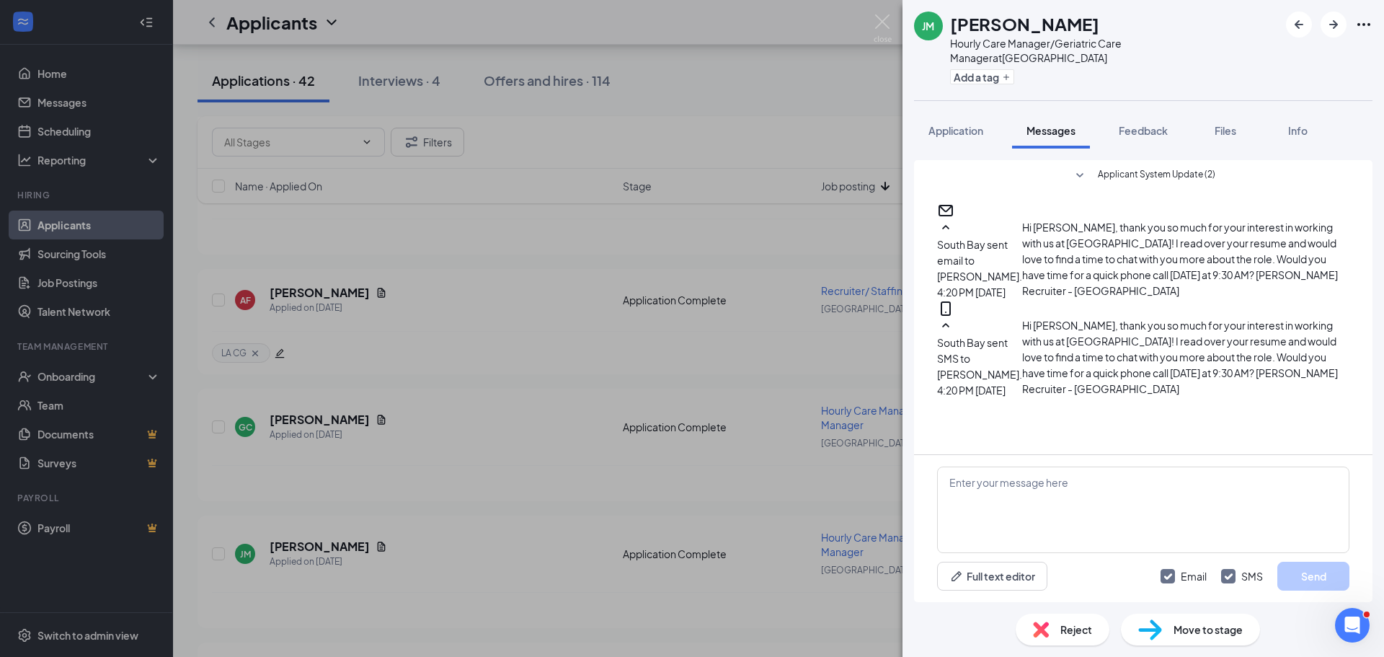
scroll to position [140, 0]
click at [980, 69] on button "Add a tag" at bounding box center [982, 76] width 64 height 15
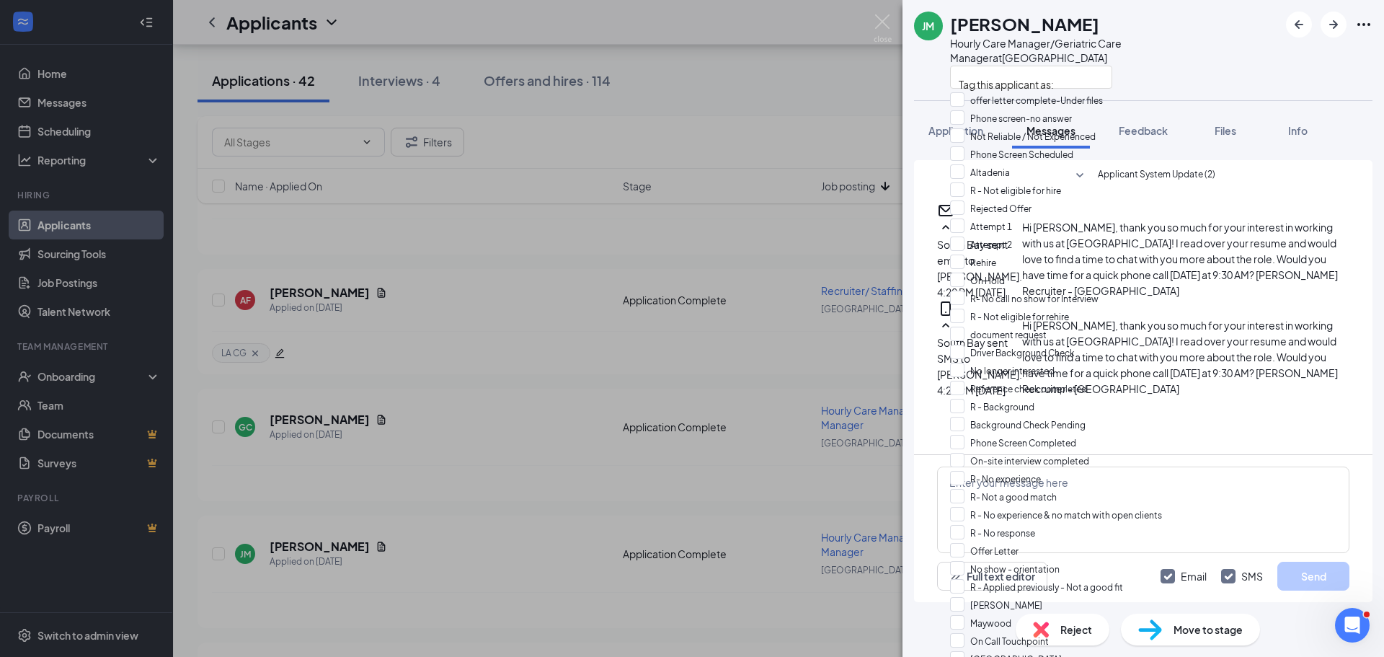
scroll to position [14, 0]
click at [1012, 234] on input "Attempt 1" at bounding box center [981, 226] width 62 height 16
checkbox input "true"
click at [1258, 71] on div "[PERSON_NAME] [PERSON_NAME] Hourly Care Manager/Geriatric Care Manager at [GEOG…" at bounding box center [1142, 50] width 481 height 100
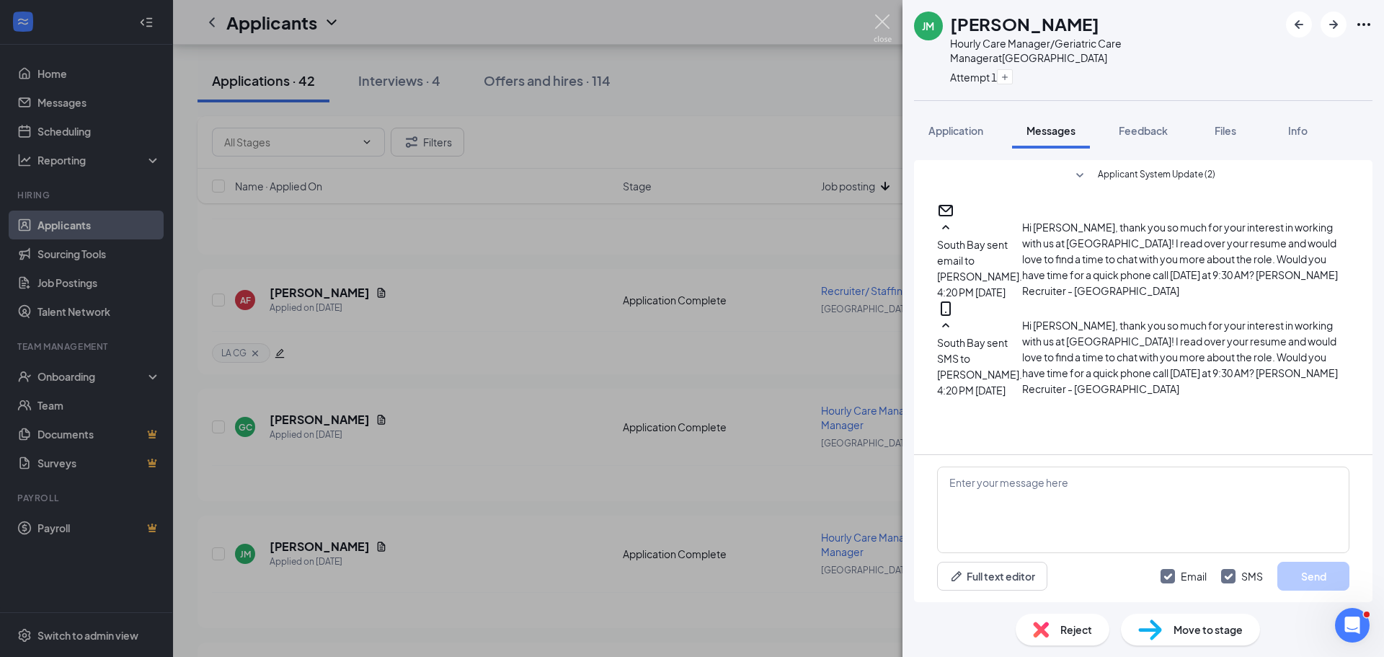
click at [882, 21] on img at bounding box center [882, 28] width 18 height 28
